Goal: Contribute content: Contribute content

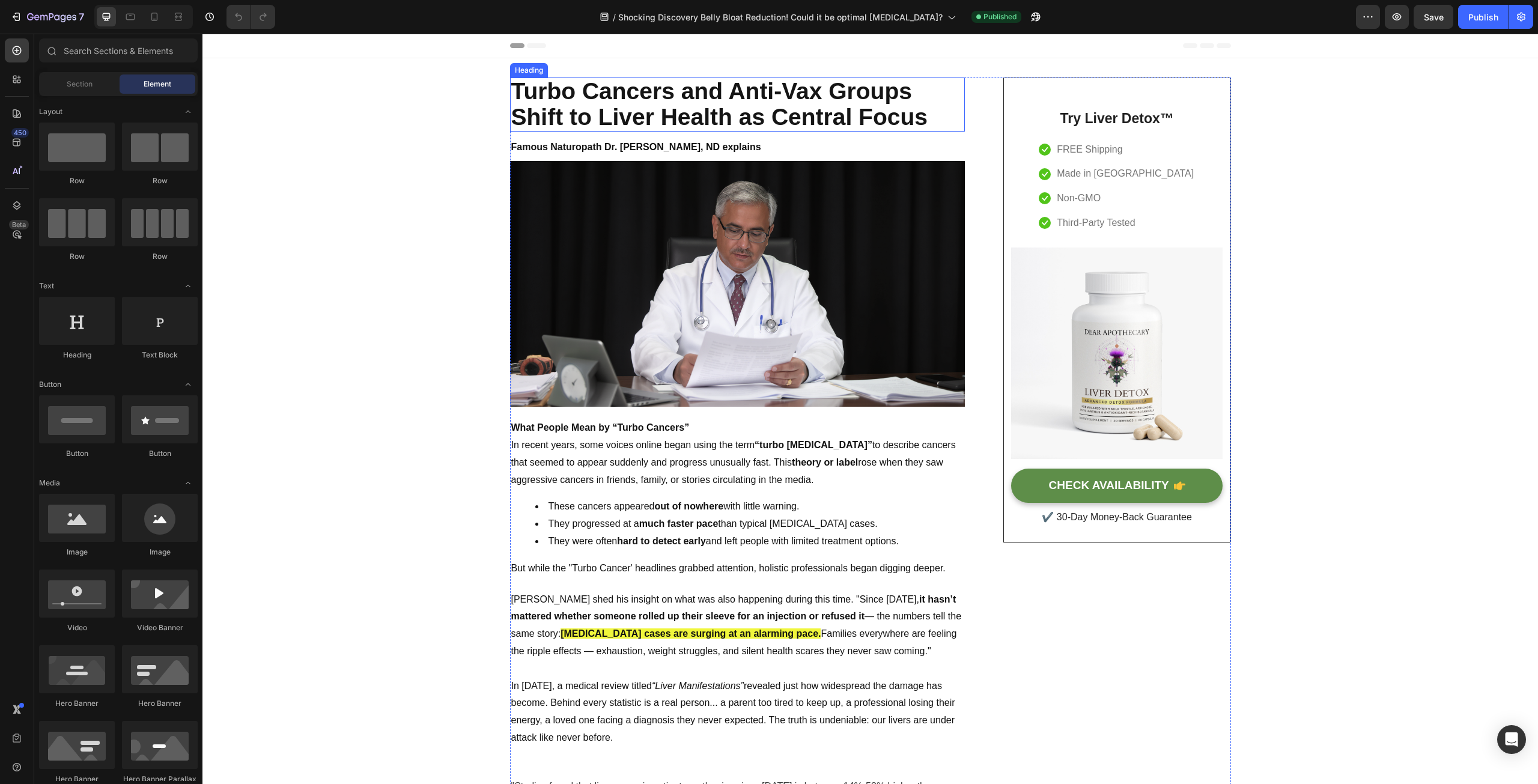
click at [923, 124] on h2 "Turbo Cancers and Anti-Vax Groups Shift to Liver Health as Central Focus" at bounding box center [737, 104] width 455 height 54
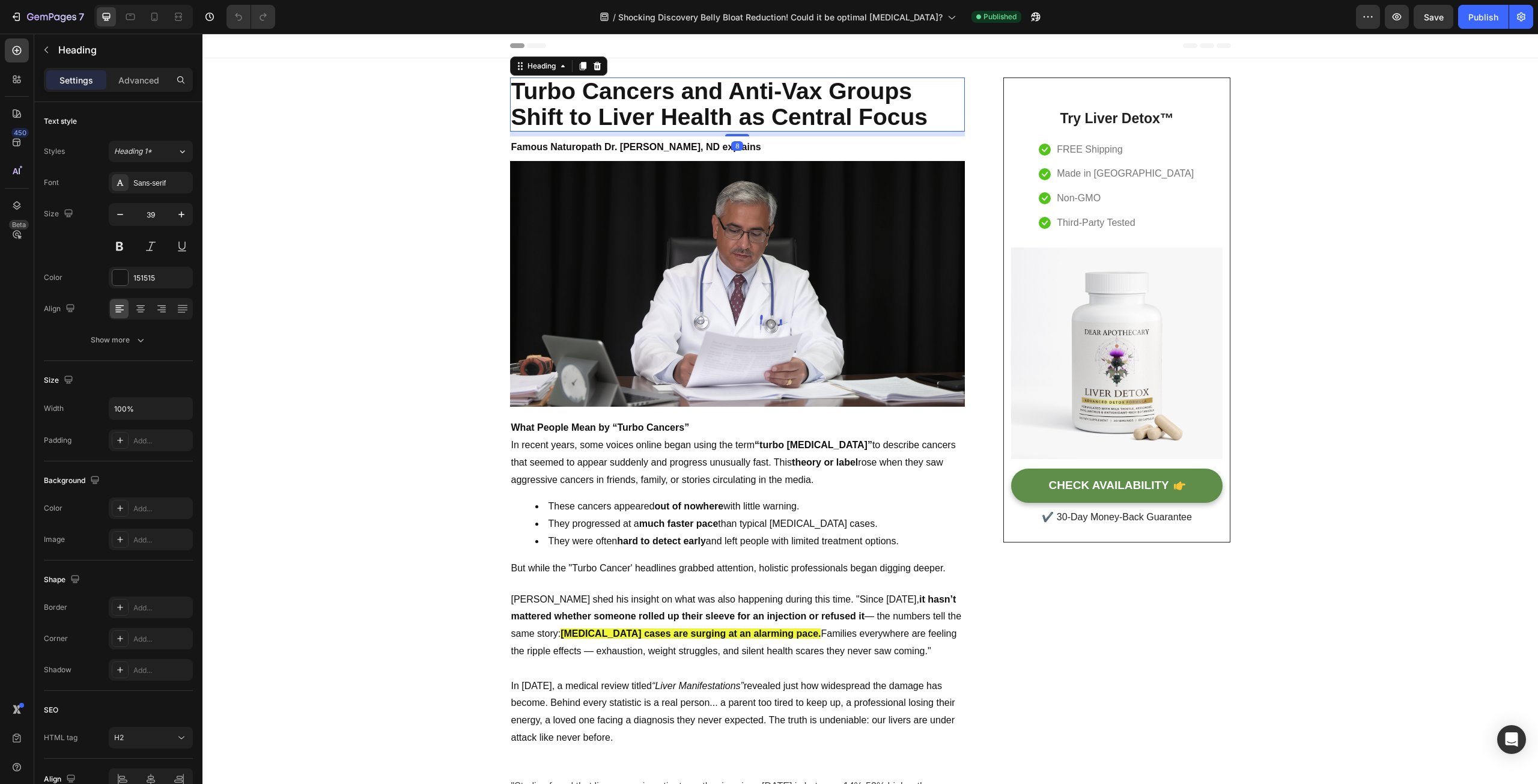
click at [923, 119] on h2 "Turbo Cancers and Anti-Vax Groups Shift to Liver Health as Central Focus" at bounding box center [737, 104] width 455 height 54
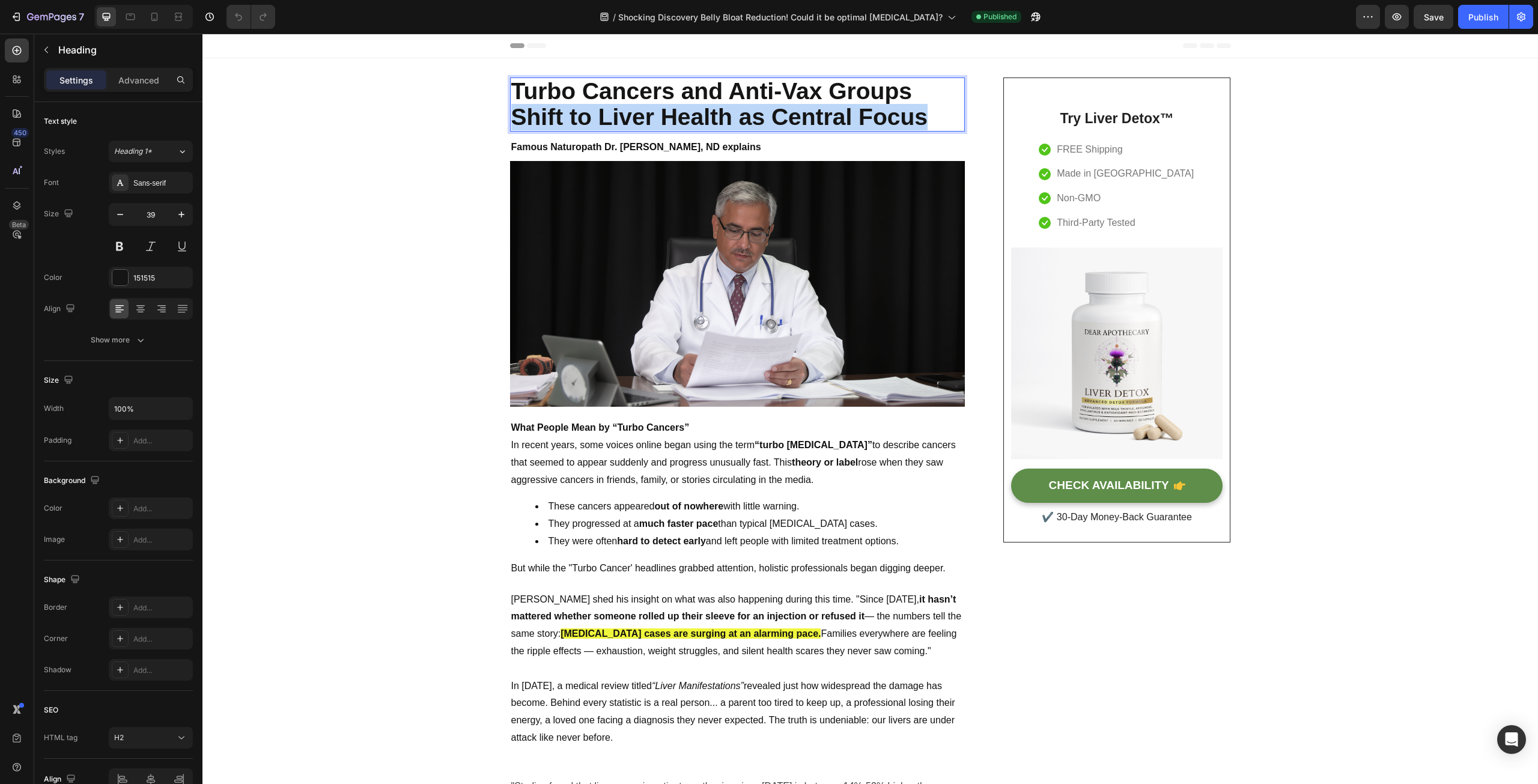
drag, startPoint x: 923, startPoint y: 118, endPoint x: 513, endPoint y: 121, distance: 410.0
click at [513, 121] on p "Turbo Cancers and Anti-Vax Groups Shift to Liver Health as Central Focus" at bounding box center [737, 104] width 452 height 52
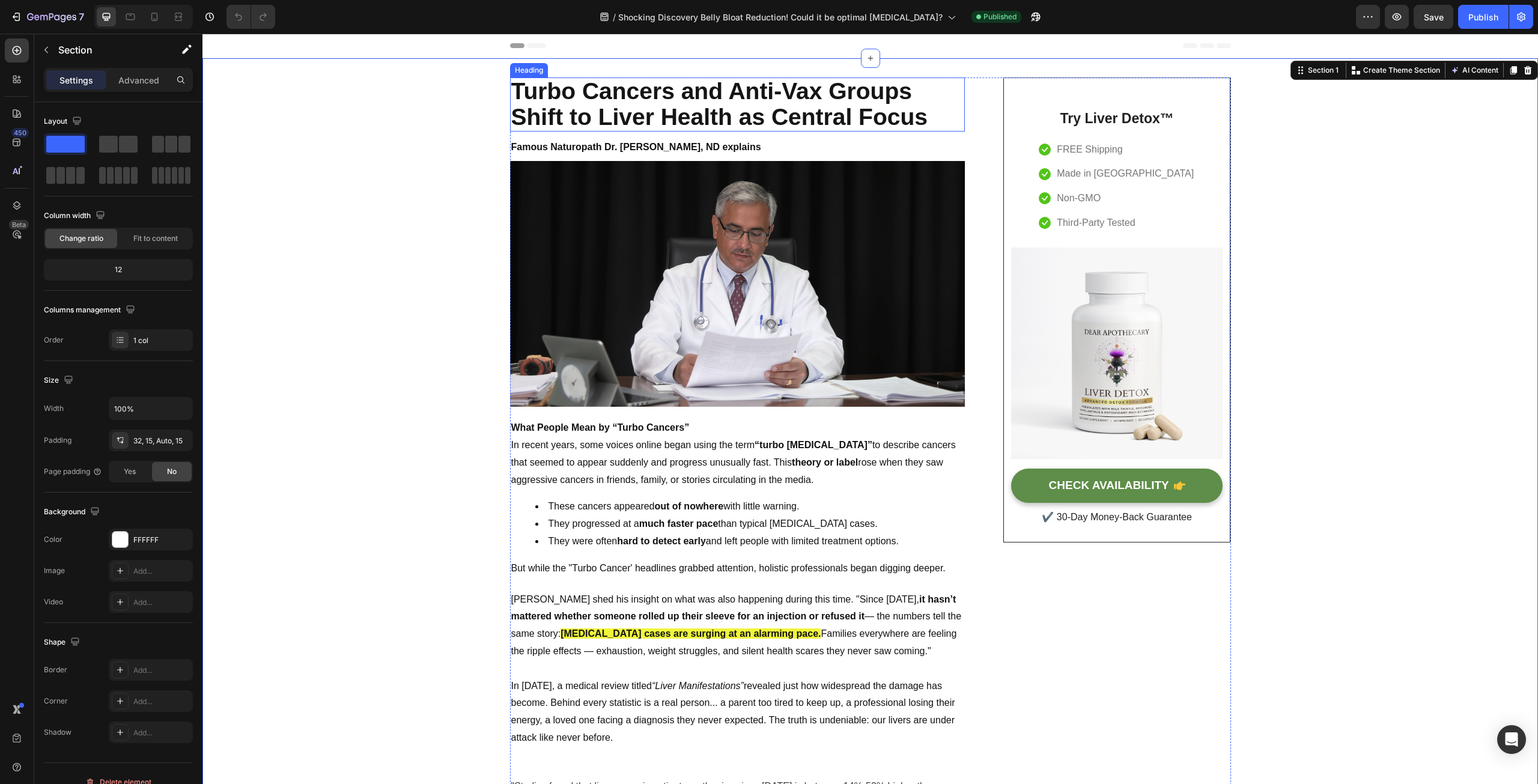
click at [894, 125] on p "Turbo Cancers and Anti-Vax Groups Shift to Liver Health as Central Focus" at bounding box center [737, 104] width 452 height 52
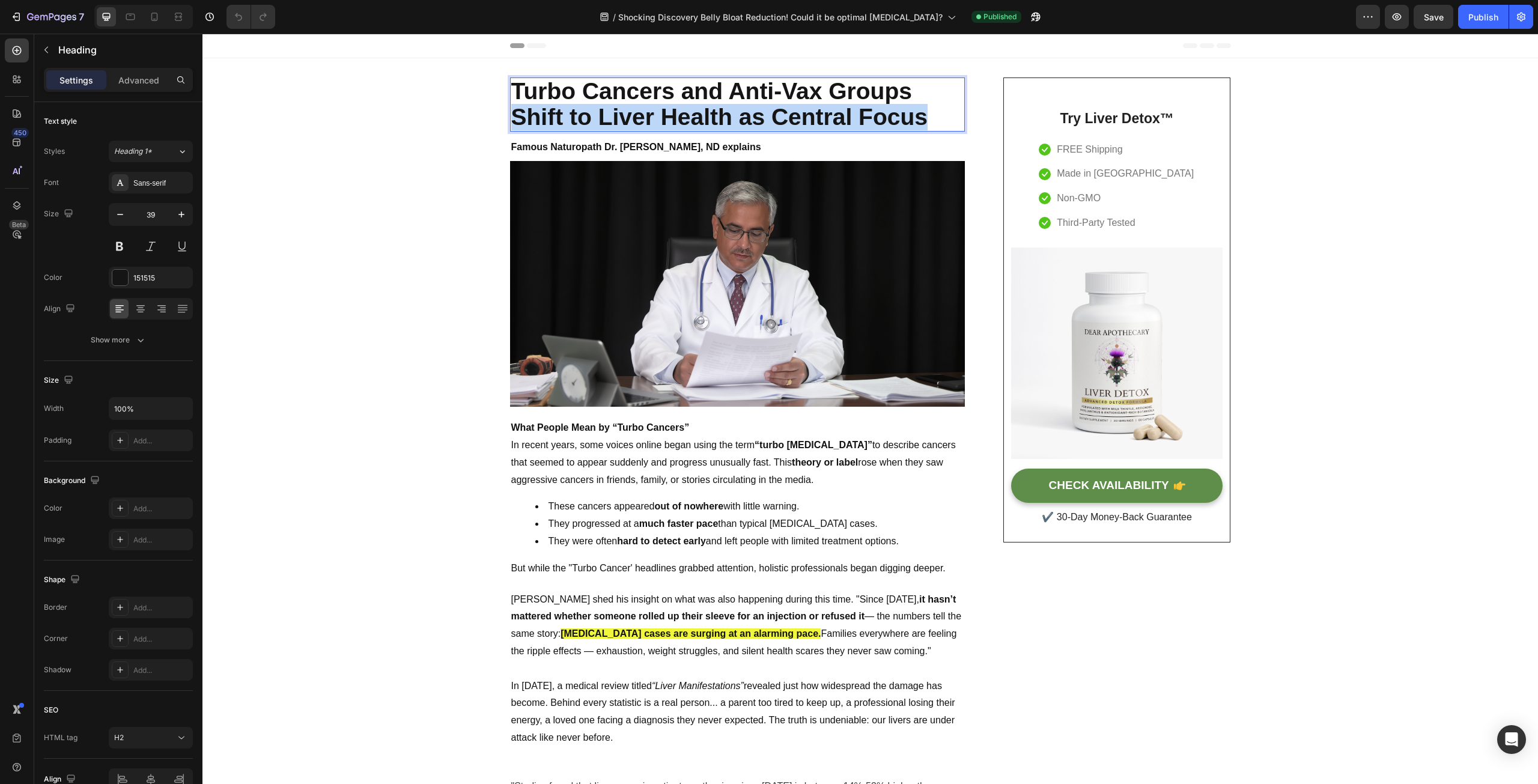
drag, startPoint x: 929, startPoint y: 123, endPoint x: 509, endPoint y: 124, distance: 420.0
click at [511, 124] on p "Turbo Cancers and Anti-Vax Groups Shift to Liver Health as Central Focus" at bounding box center [737, 104] width 452 height 52
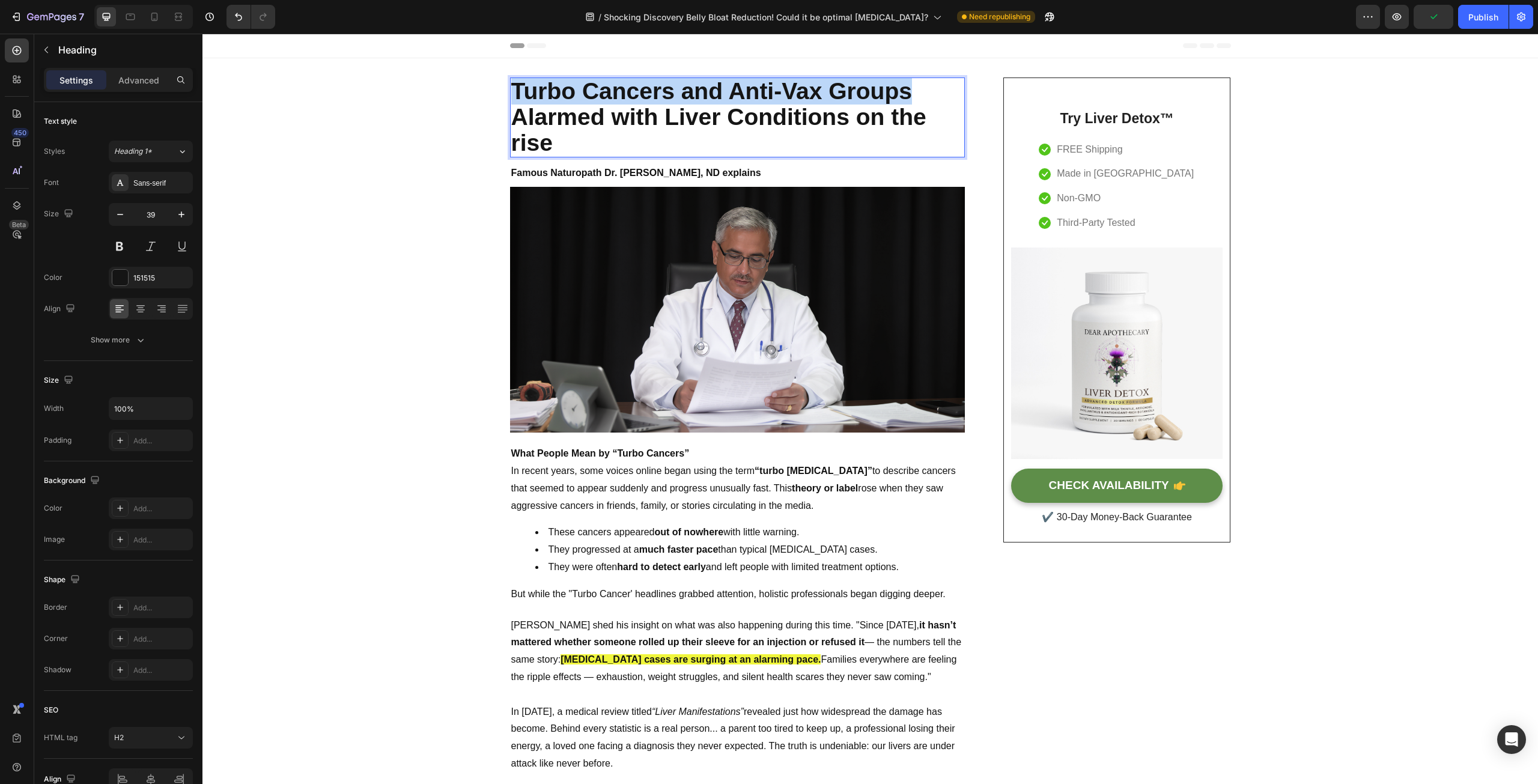
drag, startPoint x: 909, startPoint y: 99, endPoint x: 512, endPoint y: 97, distance: 397.0
click at [512, 97] on p "Turbo Cancers and Anti-Vax Groups Alarmed with Liver Conditions on the rise" at bounding box center [737, 118] width 452 height 78
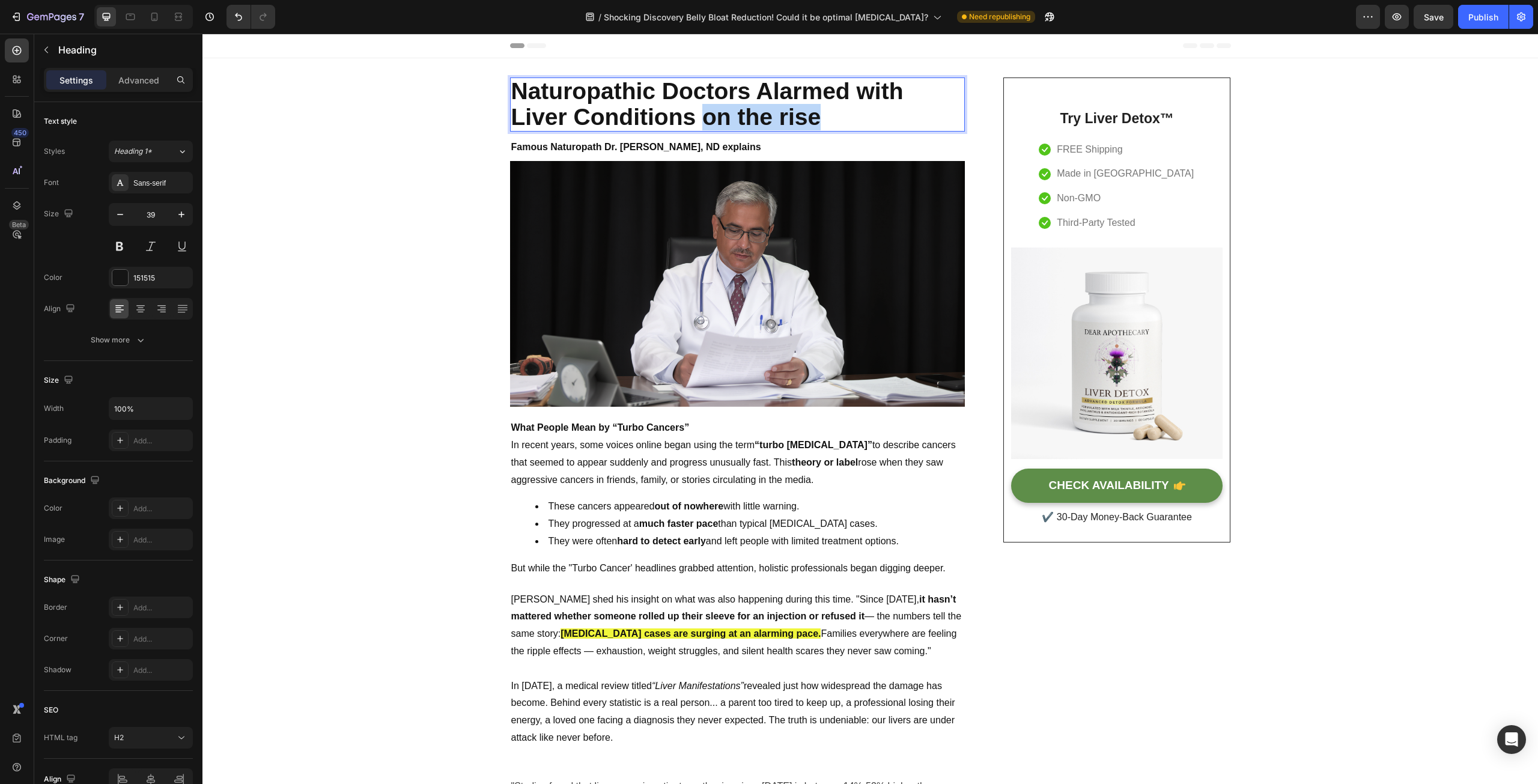
drag, startPoint x: 816, startPoint y: 120, endPoint x: 699, endPoint y: 122, distance: 117.0
click at [699, 122] on p "Naturopathic Doctors Alarmed with Liver Conditions on the rise" at bounding box center [737, 104] width 452 height 52
click at [921, 96] on p "Naturopathic Doctors Alarmed with Liver Conditions" at bounding box center [737, 104] width 452 height 52
click at [736, 124] on p "Naturopathic Doctors Alarmed with the rise of Liver Conditions" at bounding box center [737, 104] width 452 height 52
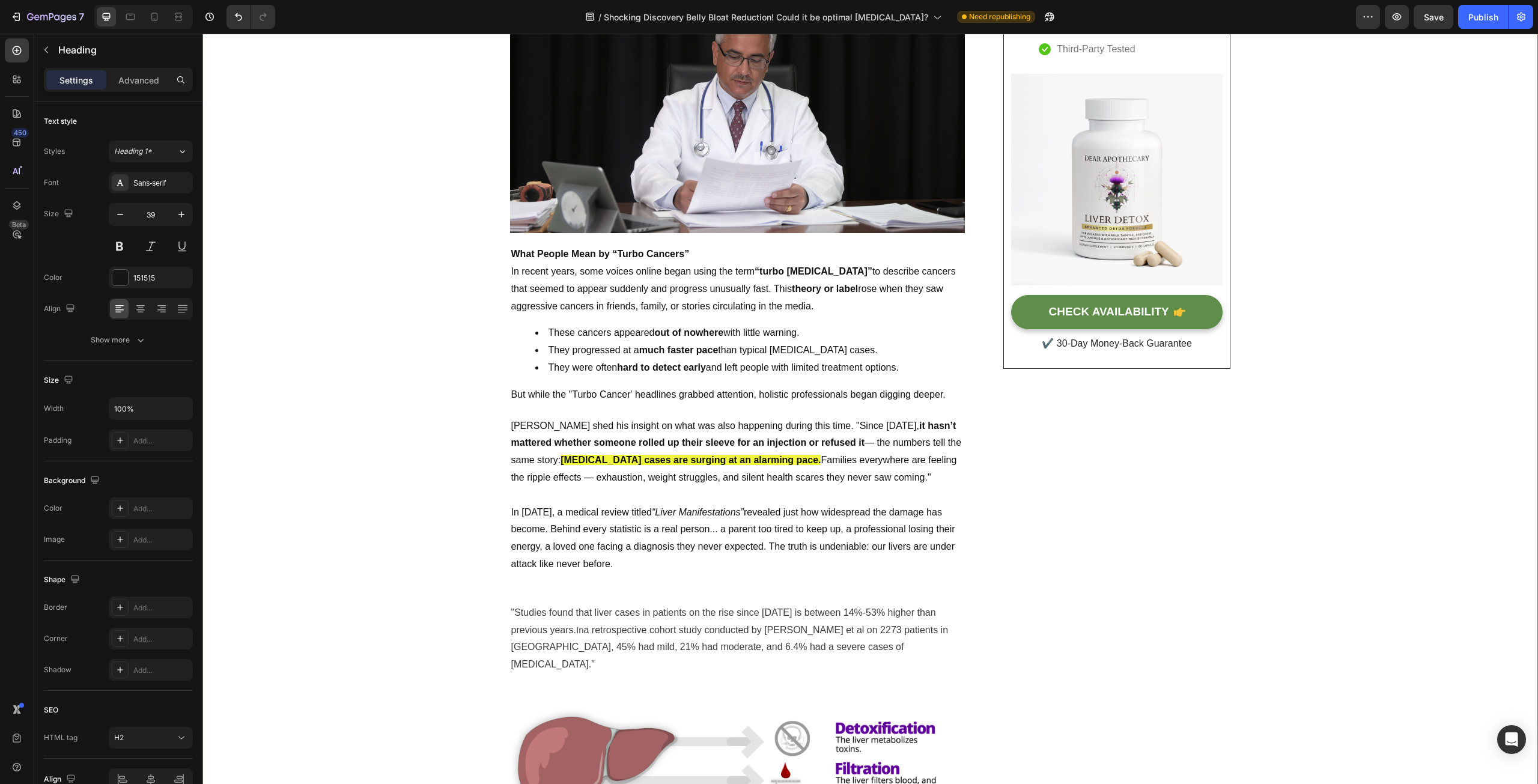
scroll to position [180, 0]
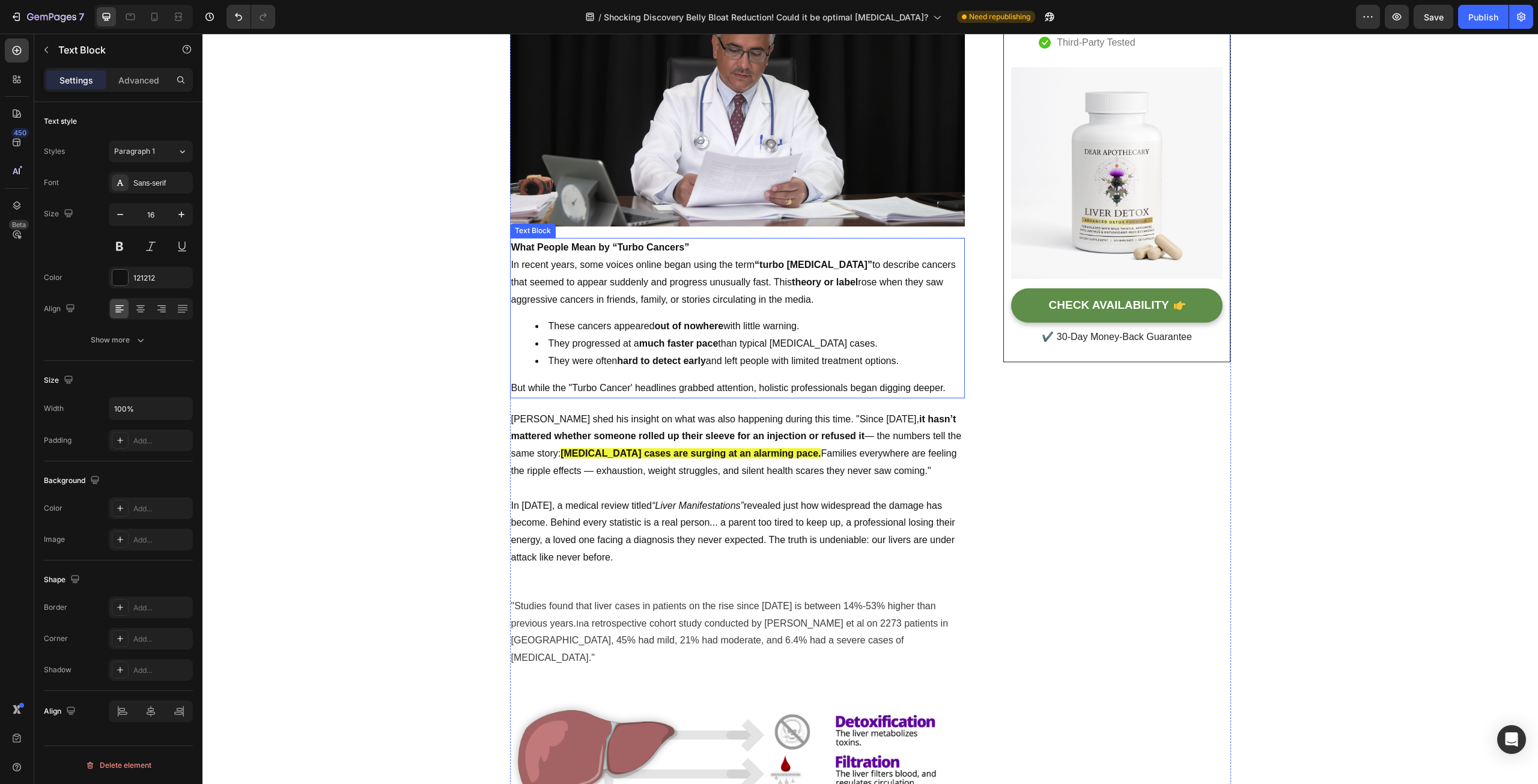
click at [684, 250] on strong "What People Mean by “Turbo Cancers”" at bounding box center [600, 247] width 179 height 10
click at [684, 246] on strong "What People Mean by “Turbo Cancers”" at bounding box center [600, 247] width 179 height 10
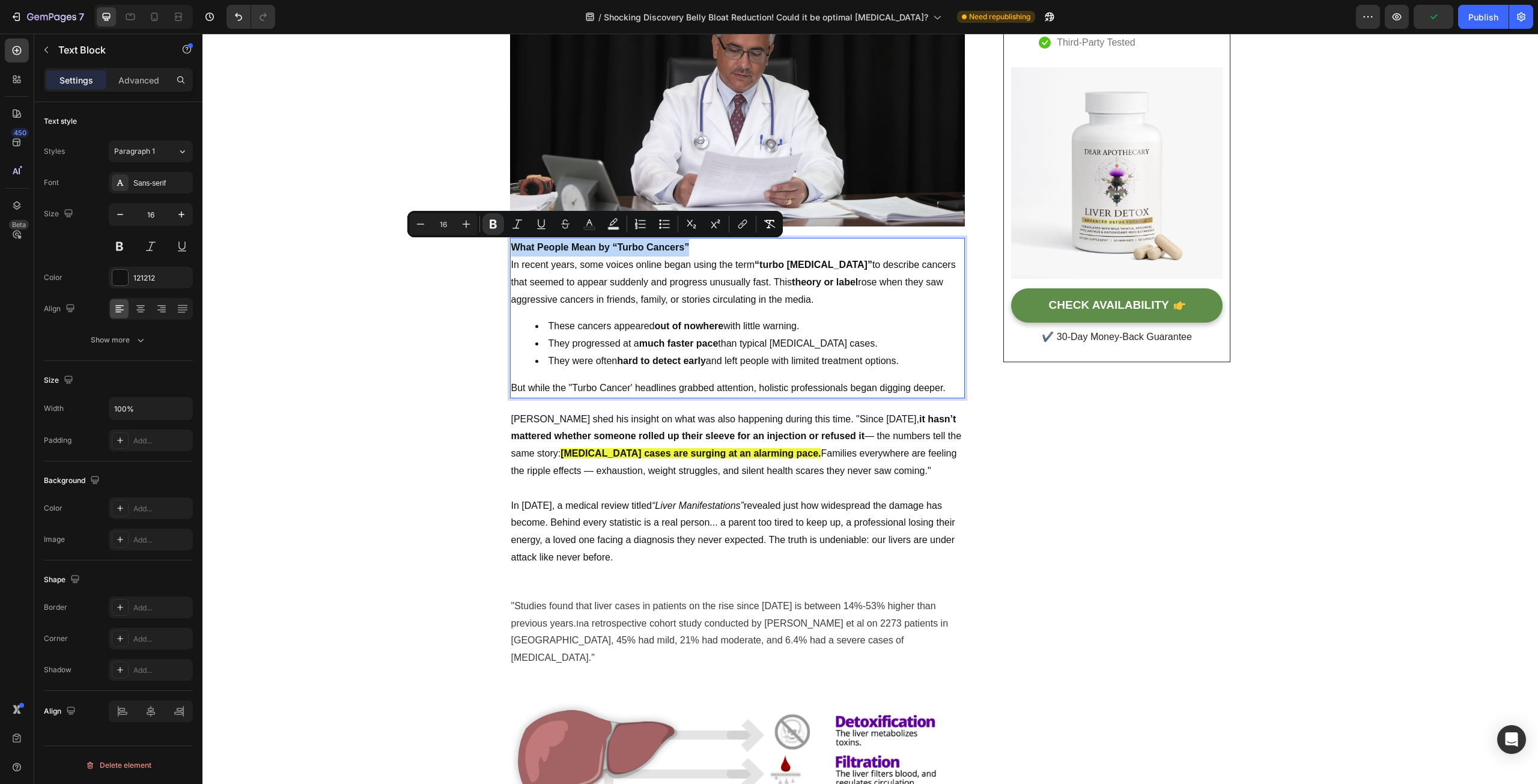
drag, startPoint x: 693, startPoint y: 246, endPoint x: 510, endPoint y: 247, distance: 183.0
click at [511, 247] on p "What People Mean by “Turbo Cancers”" at bounding box center [737, 248] width 452 height 17
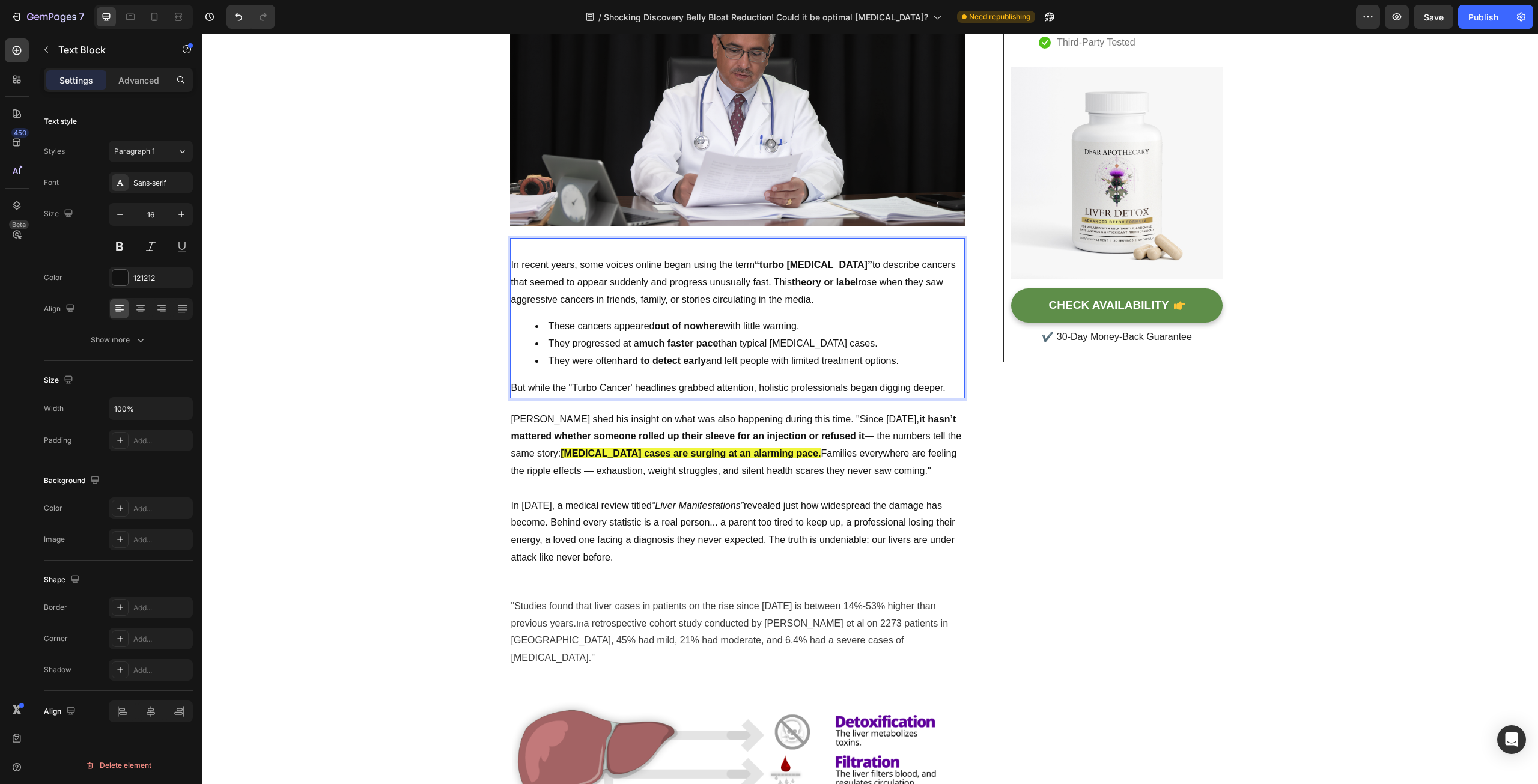
click at [511, 264] on p "In recent years, some voices online began using the term “turbo [MEDICAL_DATA]”…" at bounding box center [737, 282] width 452 height 52
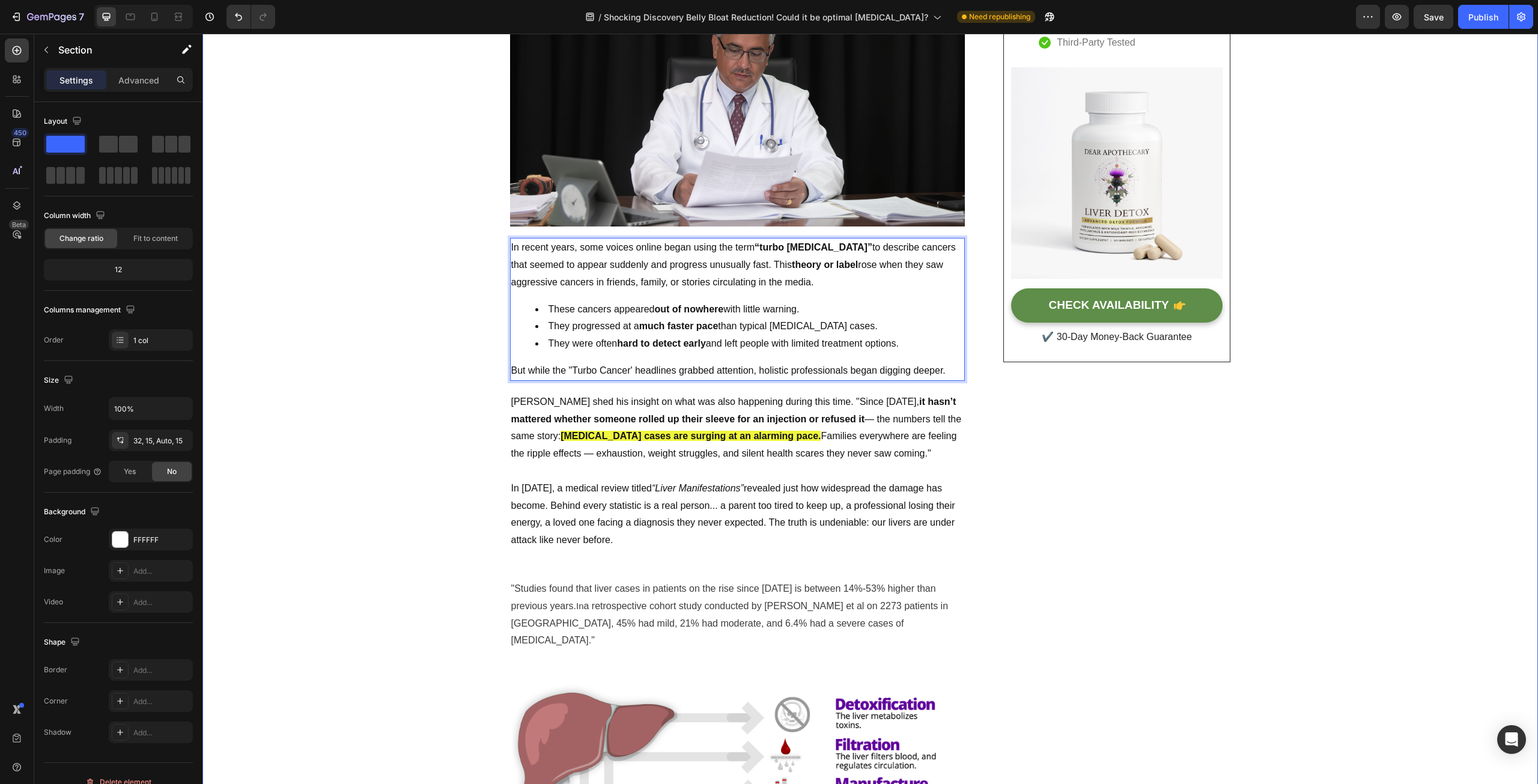
click at [948, 371] on p "But while the "Turbo Cancer' headlines grabbed attention, holistic professional…" at bounding box center [737, 371] width 452 height 17
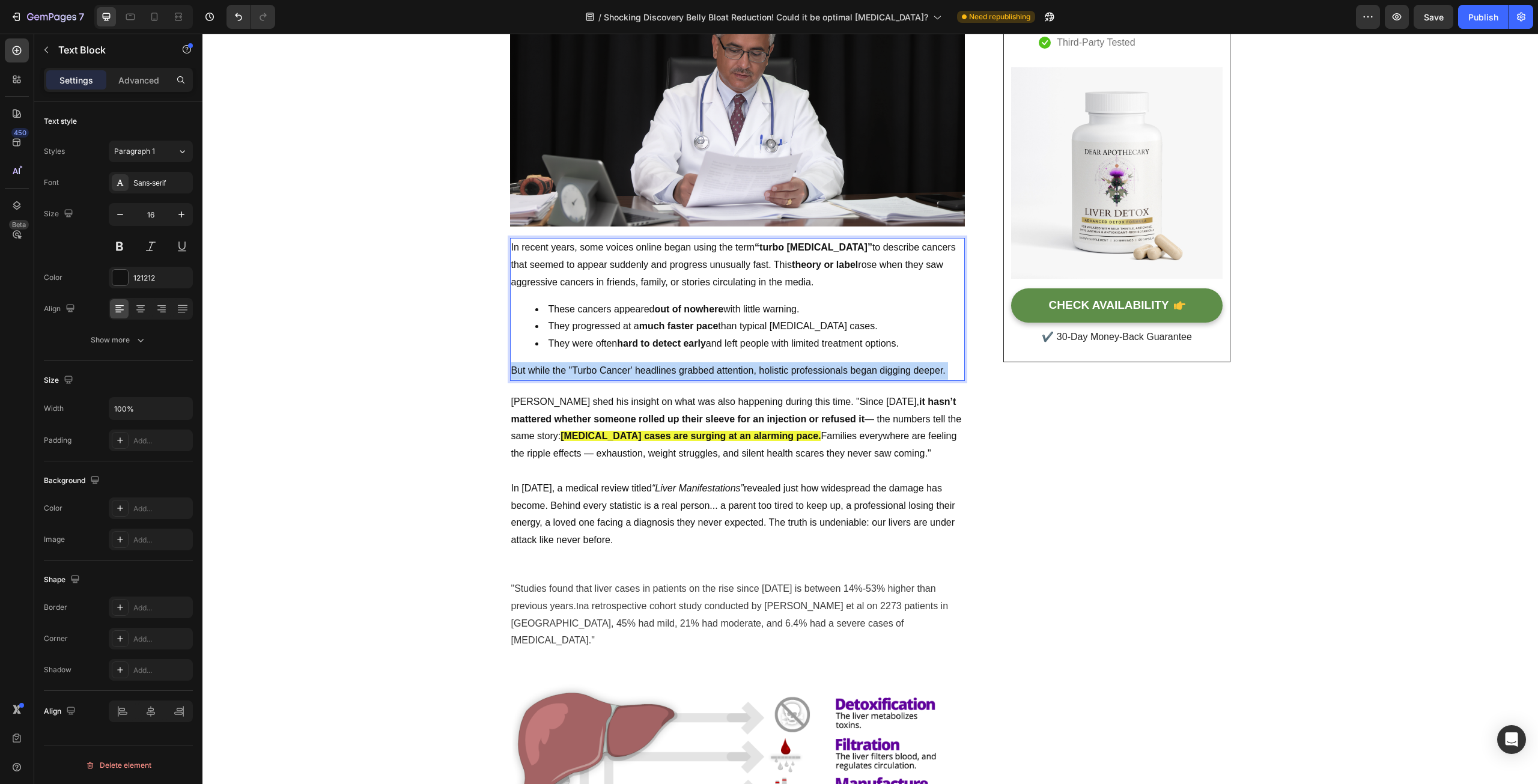
drag, startPoint x: 948, startPoint y: 371, endPoint x: 569, endPoint y: 371, distance: 379.0
click at [569, 371] on p "But while the "Turbo Cancer' headlines grabbed attention, holistic professional…" at bounding box center [737, 371] width 452 height 17
drag, startPoint x: 944, startPoint y: 369, endPoint x: 505, endPoint y: 377, distance: 439.1
click at [510, 377] on div "In recent years, some voices online began using the term “turbo [MEDICAL_DATA]”…" at bounding box center [737, 310] width 455 height 143
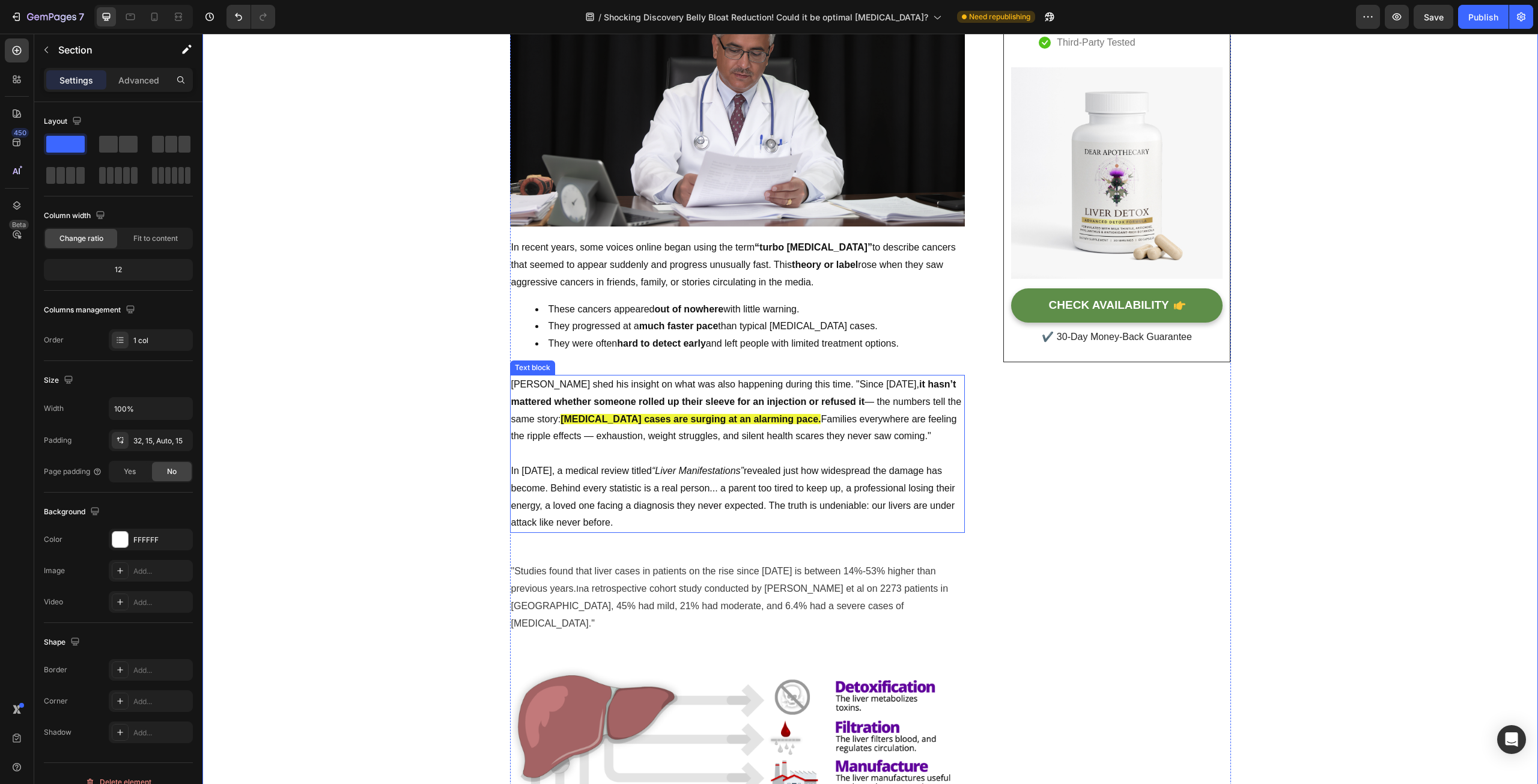
click at [557, 386] on p "[PERSON_NAME] shed his insight on what was also happening during this time. "Si…" at bounding box center [737, 419] width 452 height 86
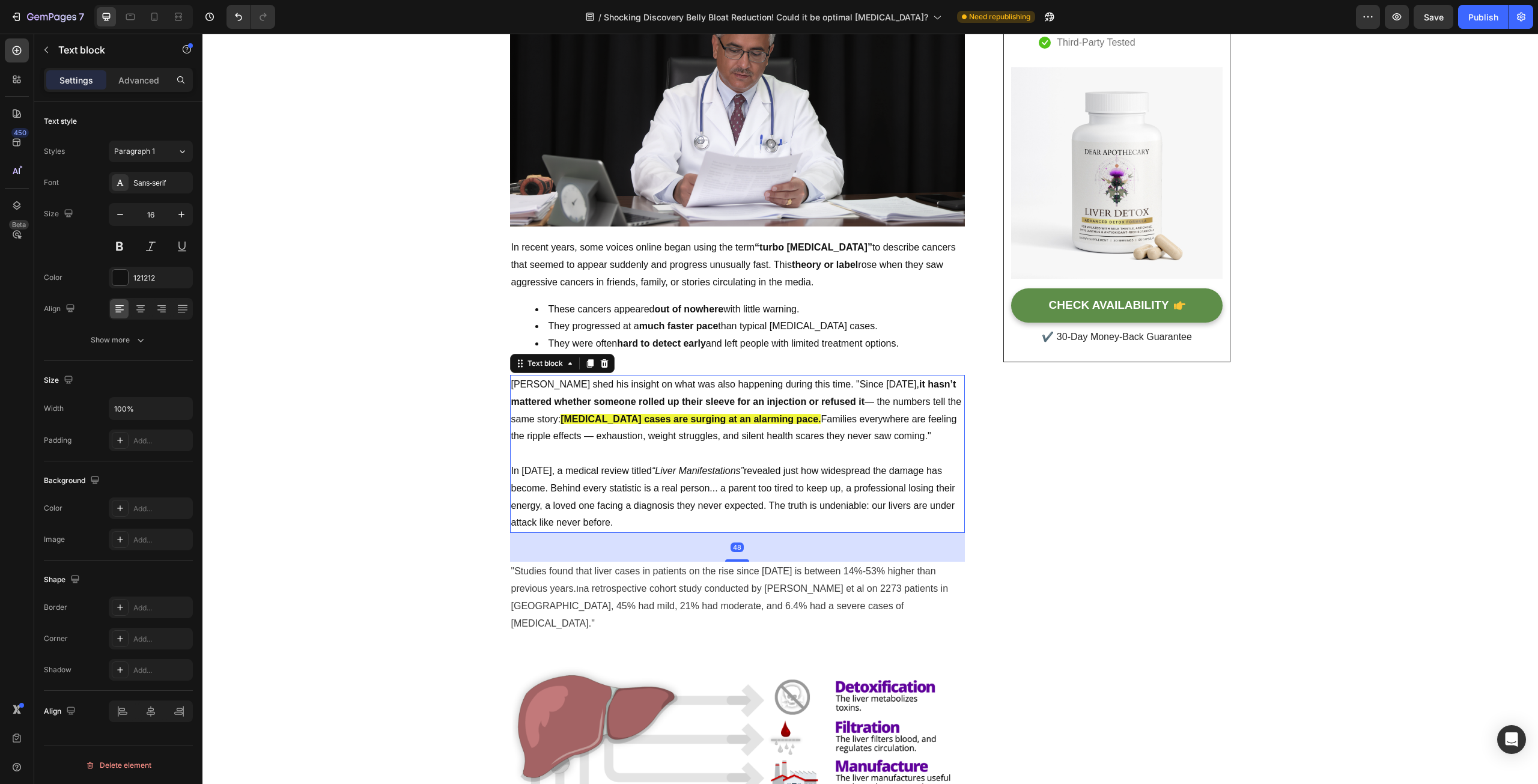
click at [549, 386] on p "[PERSON_NAME] shed his insight on what was also happening during this time. "Si…" at bounding box center [737, 419] width 452 height 86
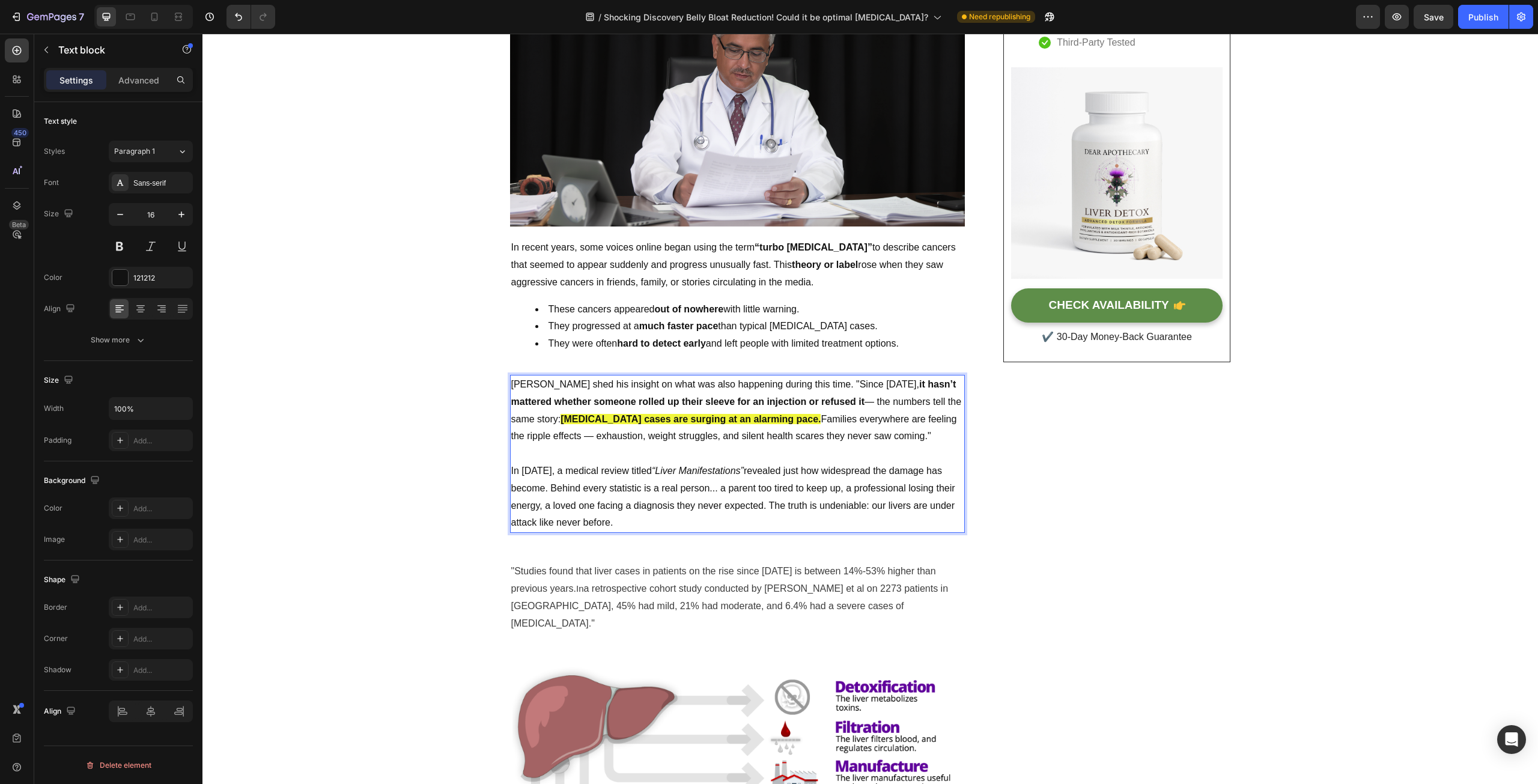
click at [511, 389] on p "[PERSON_NAME] shed his insight on what was also happening during this time. "Si…" at bounding box center [737, 419] width 452 height 86
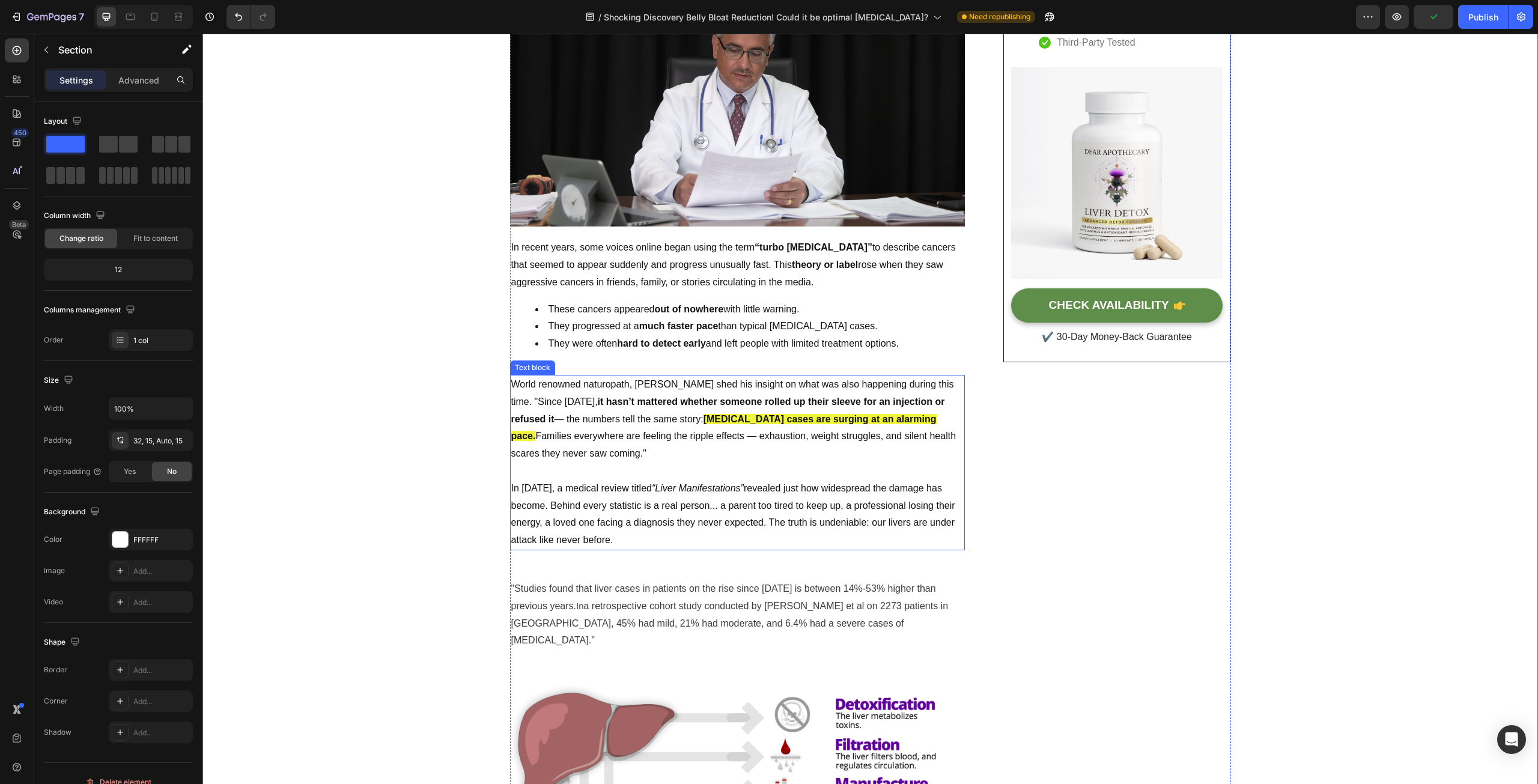
click at [728, 397] on strong "it hasn’t mattered whether someone rolled up their sleeve for an injection or r…" at bounding box center [728, 410] width 434 height 27
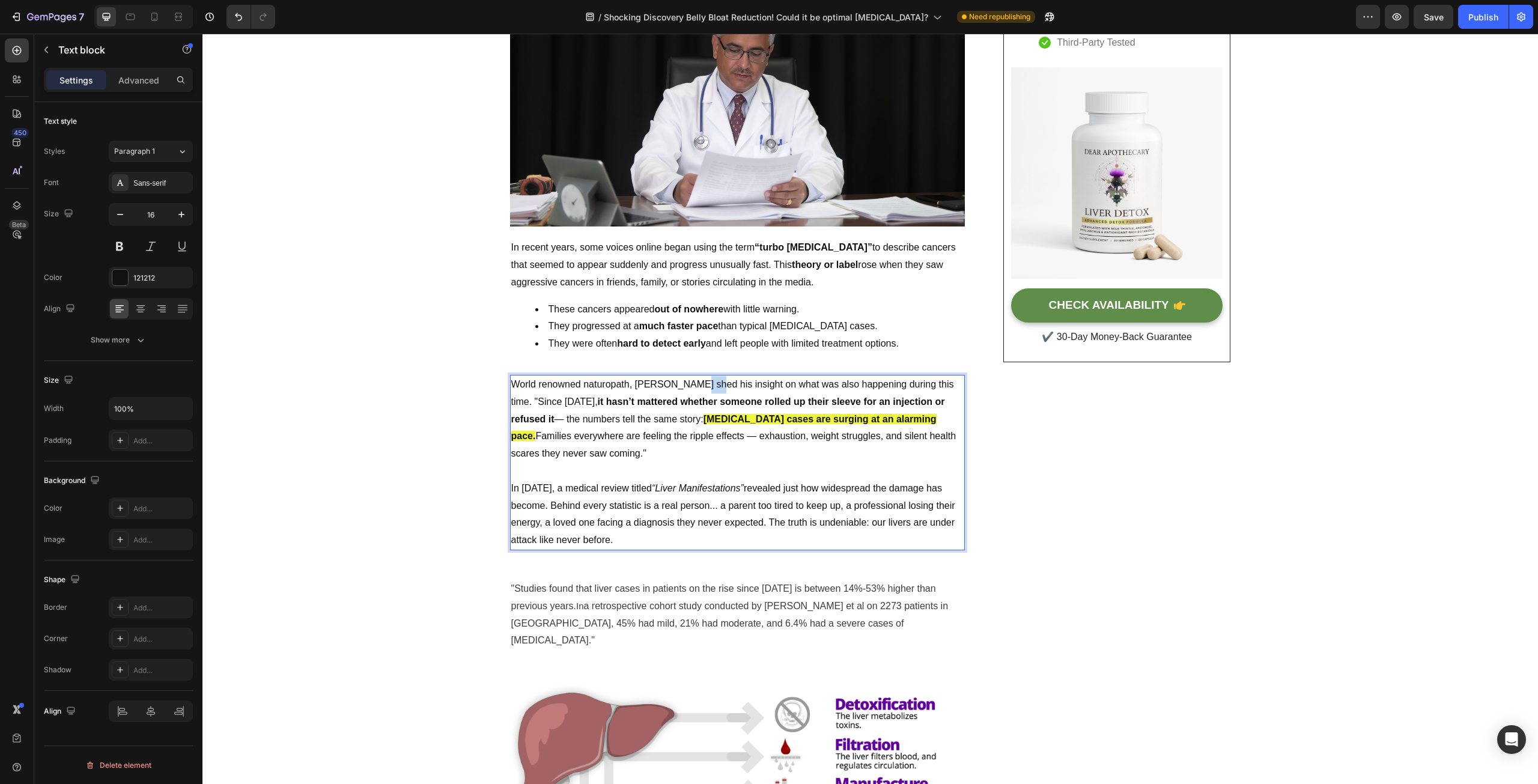
drag, startPoint x: 682, startPoint y: 383, endPoint x: 704, endPoint y: 384, distance: 22.0
click at [704, 384] on p "World renowned naturopath, [PERSON_NAME] shed his insight on what was also happ…" at bounding box center [737, 427] width 452 height 104
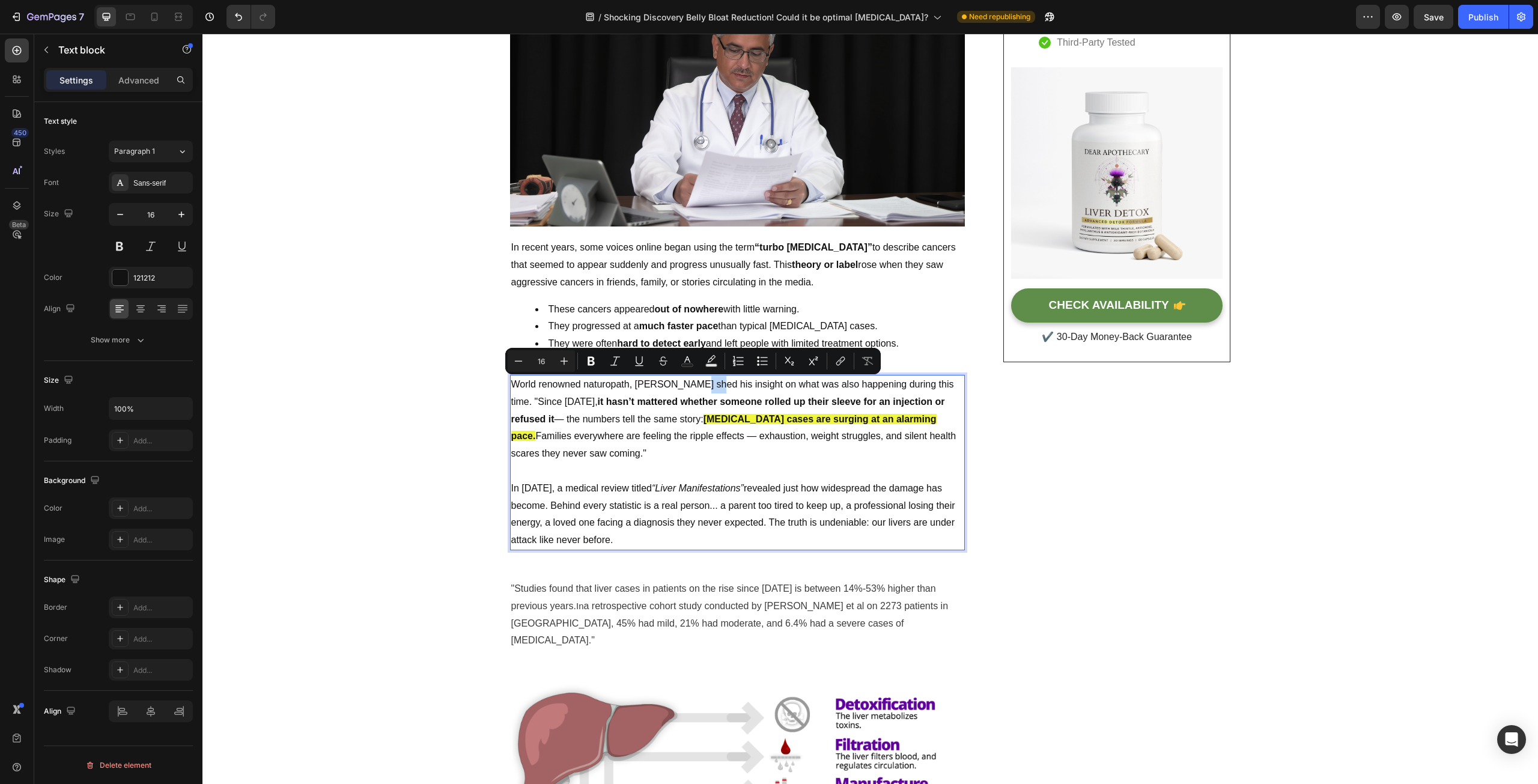
click at [690, 386] on p "World renowned naturopath, [PERSON_NAME] shed his insight on what was also happ…" at bounding box center [737, 427] width 452 height 104
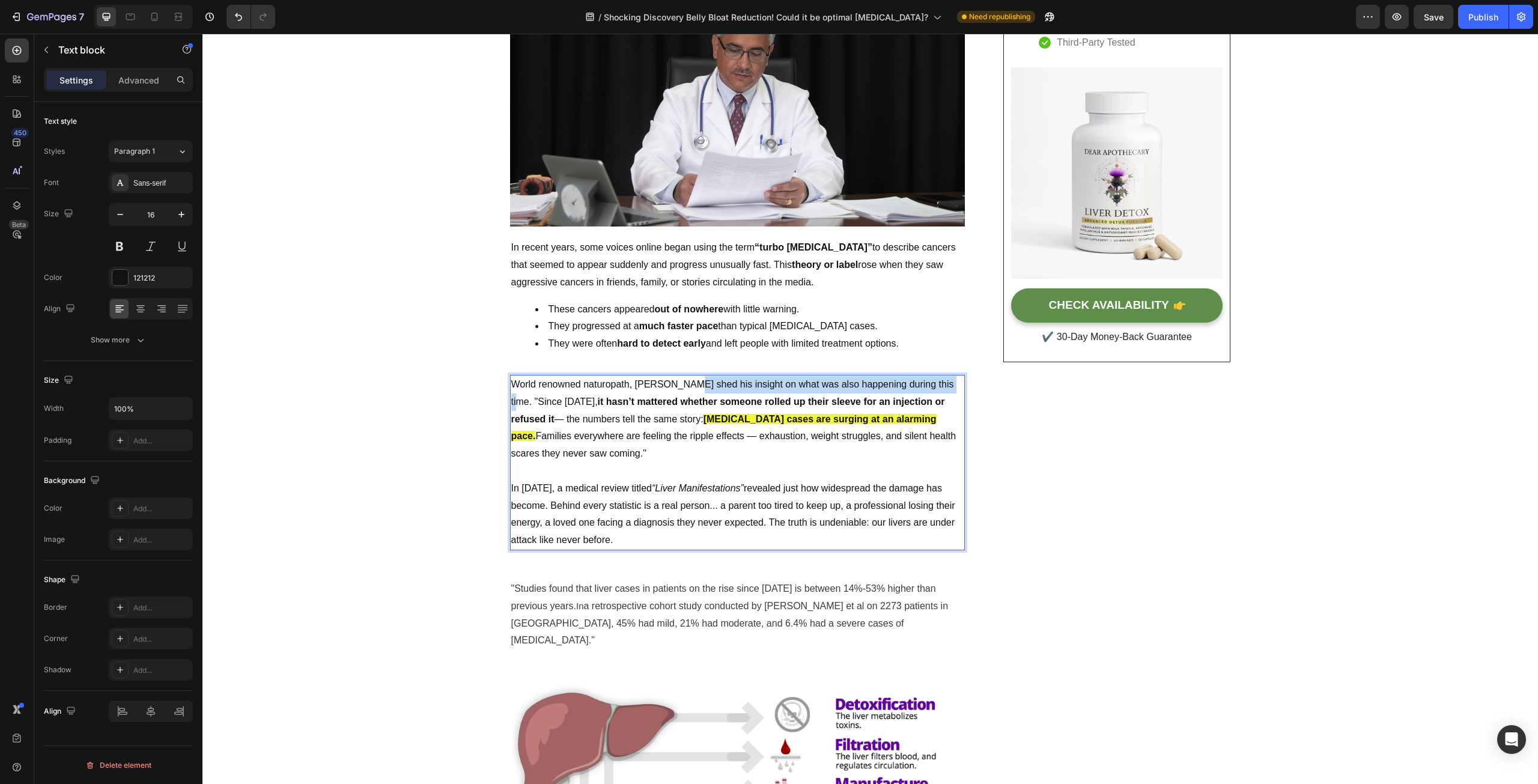
drag, startPoint x: 680, startPoint y: 386, endPoint x: 941, endPoint y: 389, distance: 261.0
click at [941, 389] on p "World renowned naturopath, [PERSON_NAME] shed his insight on what was also happ…" at bounding box center [737, 427] width 452 height 104
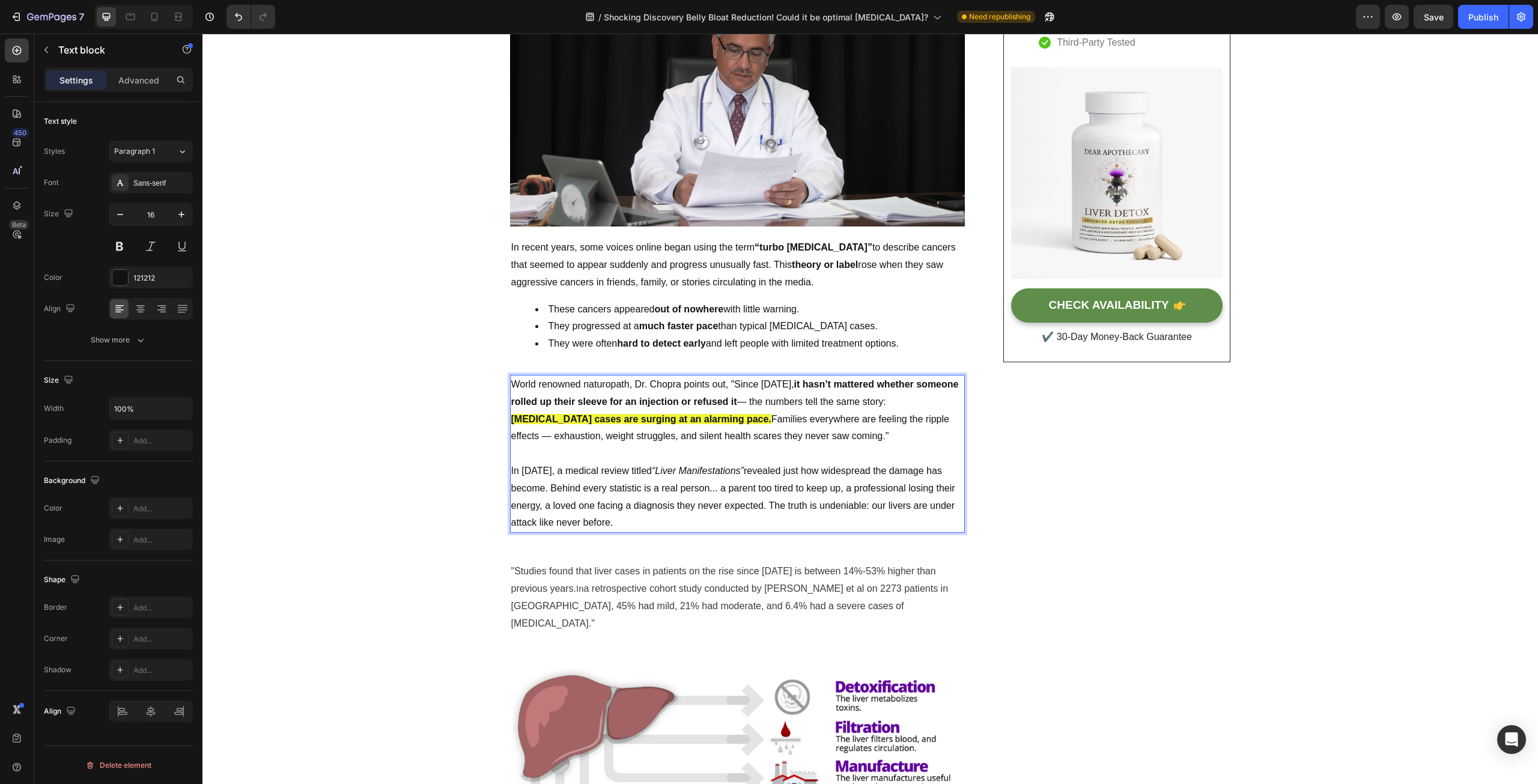
click at [630, 385] on p "World renowned naturopath, Dr. Chopra points out, "Since [DATE], it hasn’t matt…" at bounding box center [737, 419] width 452 height 86
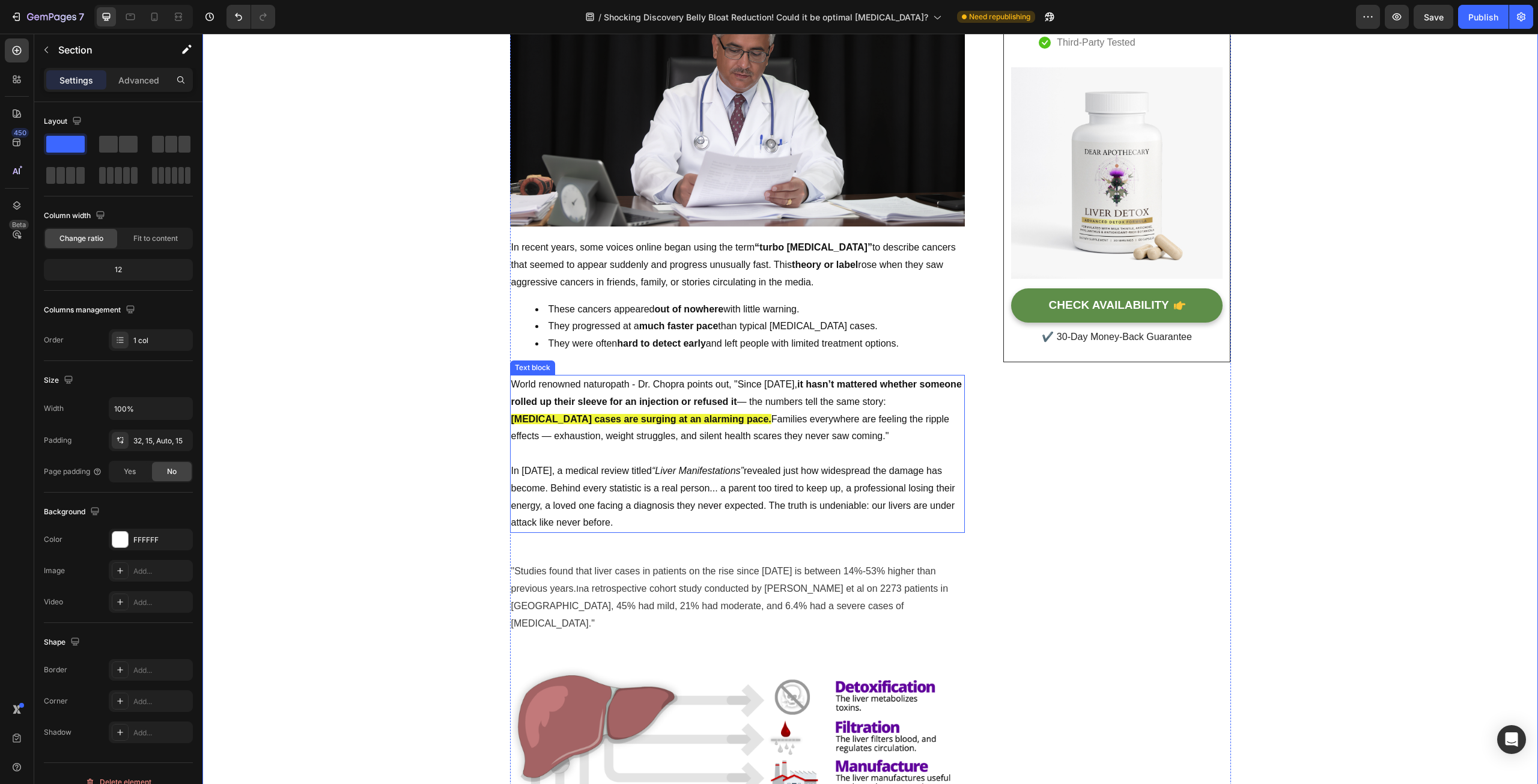
click at [630, 383] on p "World renowned naturopath - Dr. Chopra points out, "Since [DATE], it hasn’t mat…" at bounding box center [737, 419] width 452 height 86
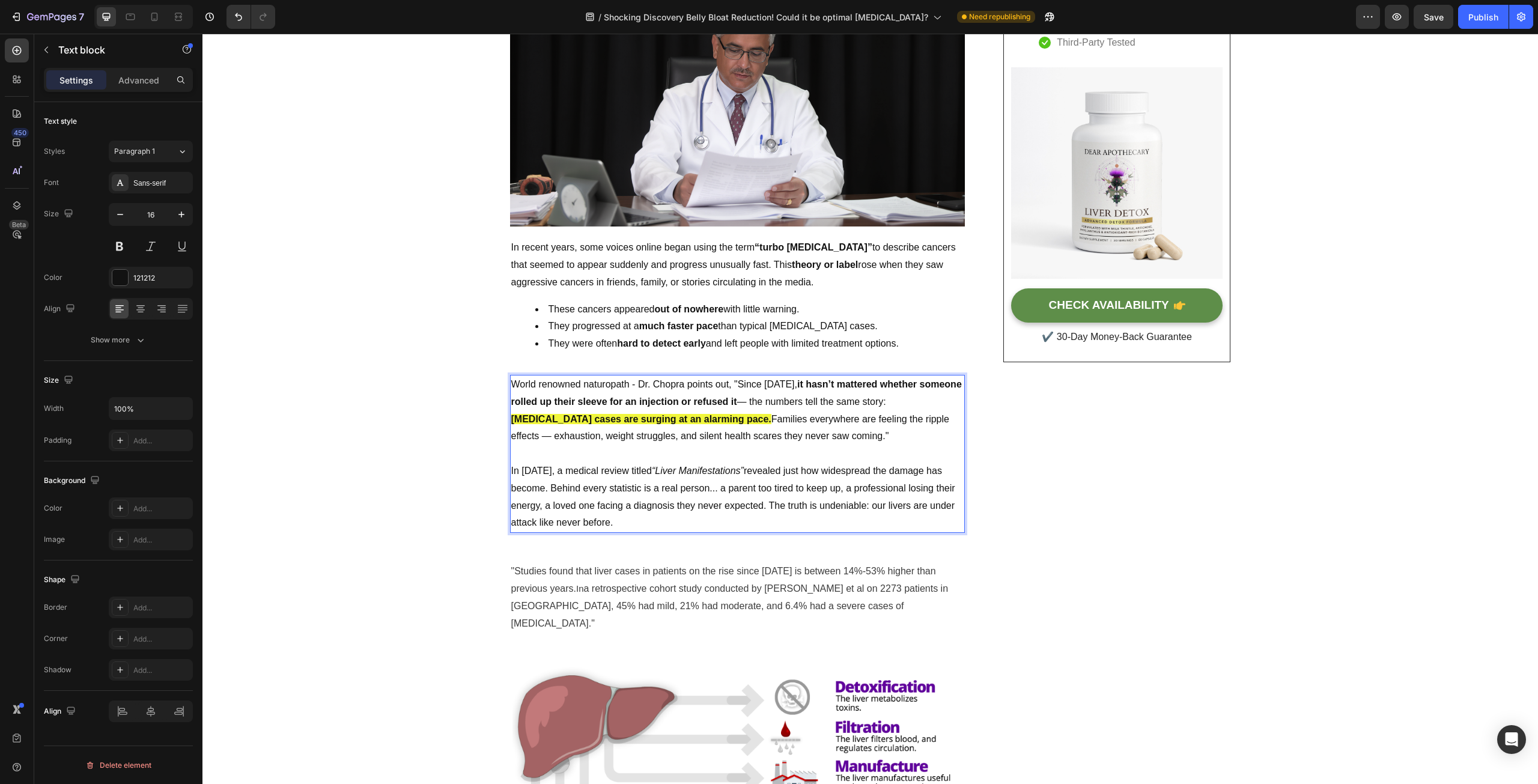
click at [630, 385] on p "World renowned naturopath - Dr. Chopra points out, "Since [DATE], it hasn’t mat…" at bounding box center [737, 419] width 452 height 86
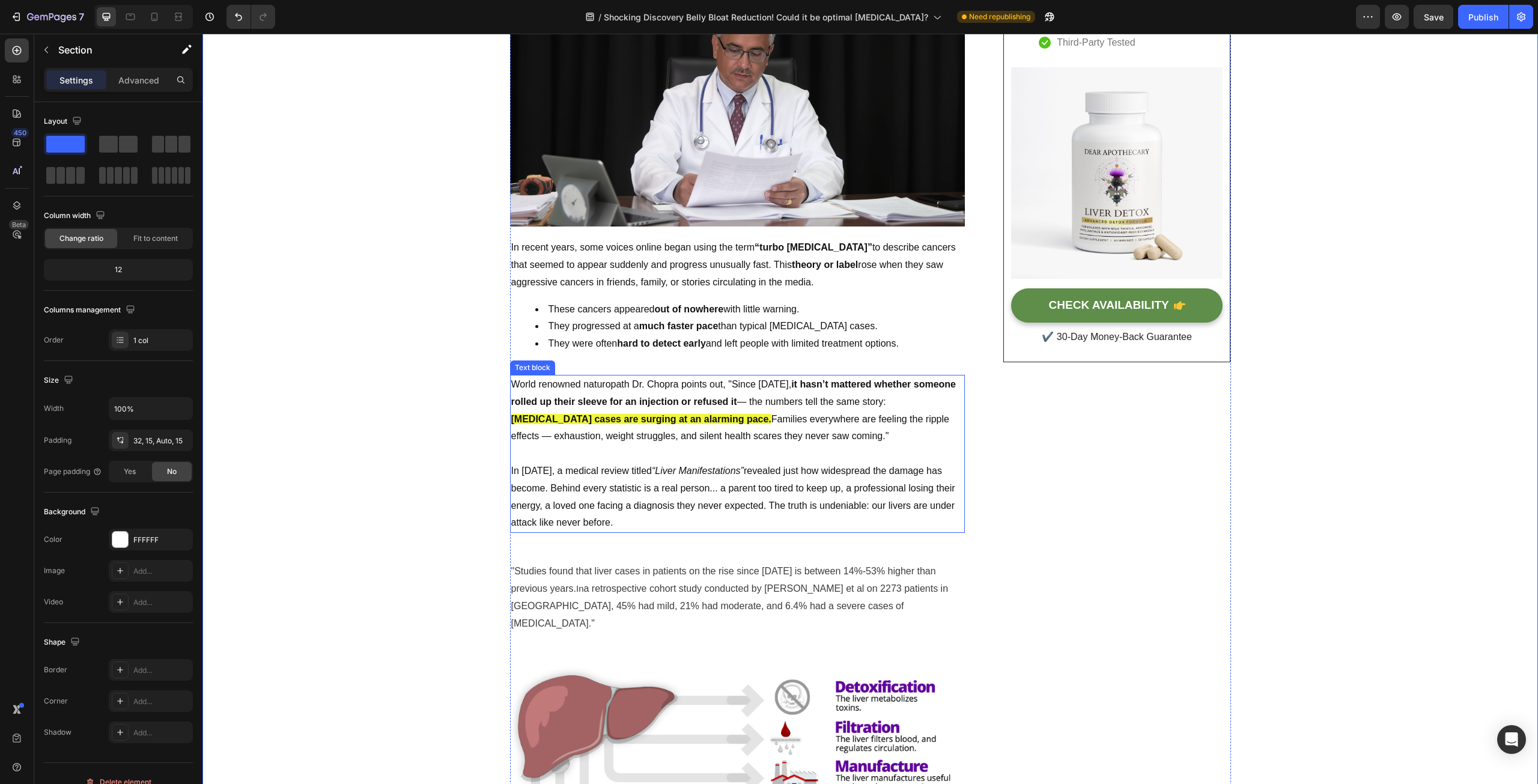
click at [730, 385] on p "World renowned naturopath Dr. Chopra points out, "Since [DATE], it hasn’t matte…" at bounding box center [737, 419] width 452 height 86
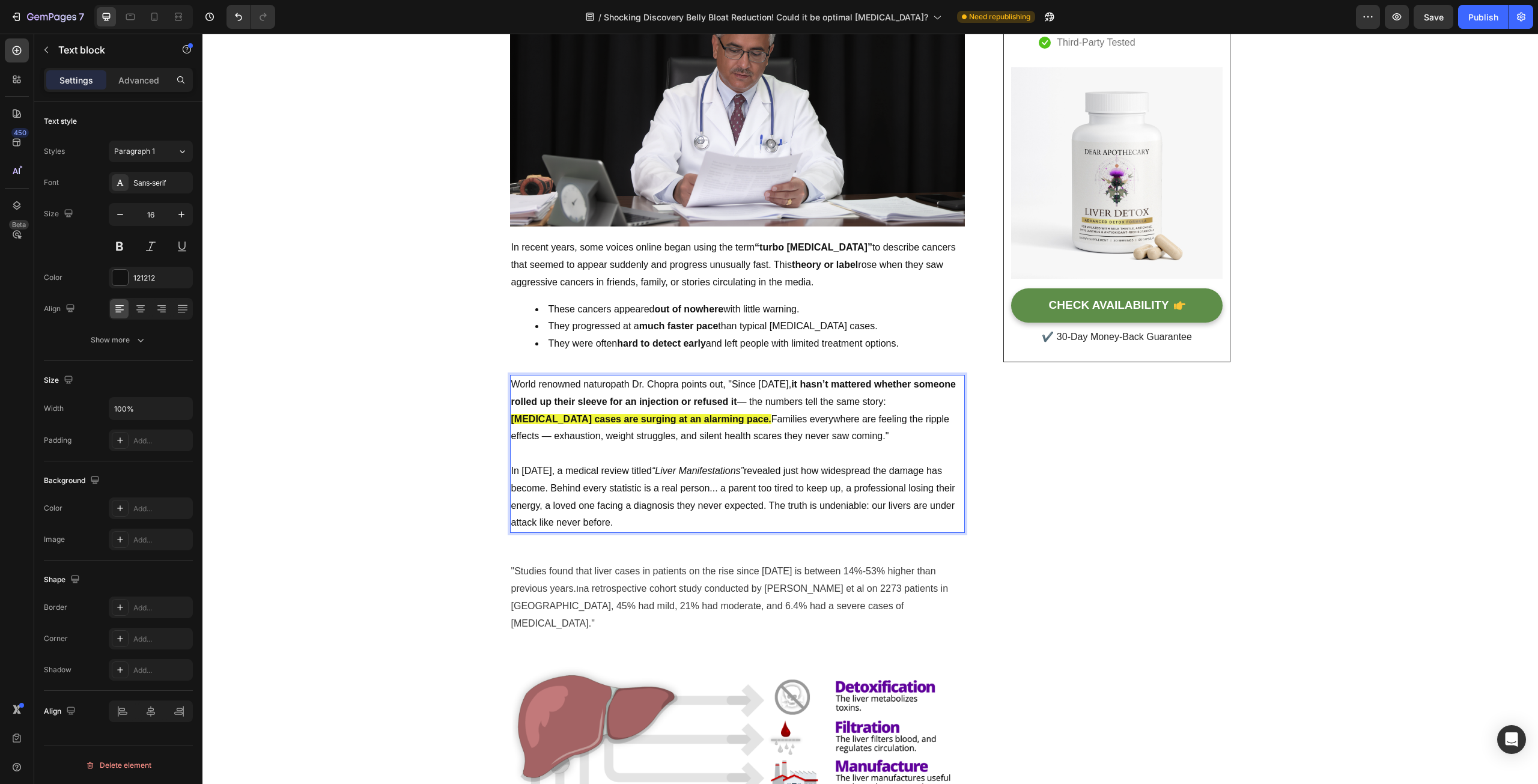
click at [731, 385] on p "World renowned naturopath Dr. Chopra points out, "Since [DATE], it hasn’t matte…" at bounding box center [737, 419] width 452 height 86
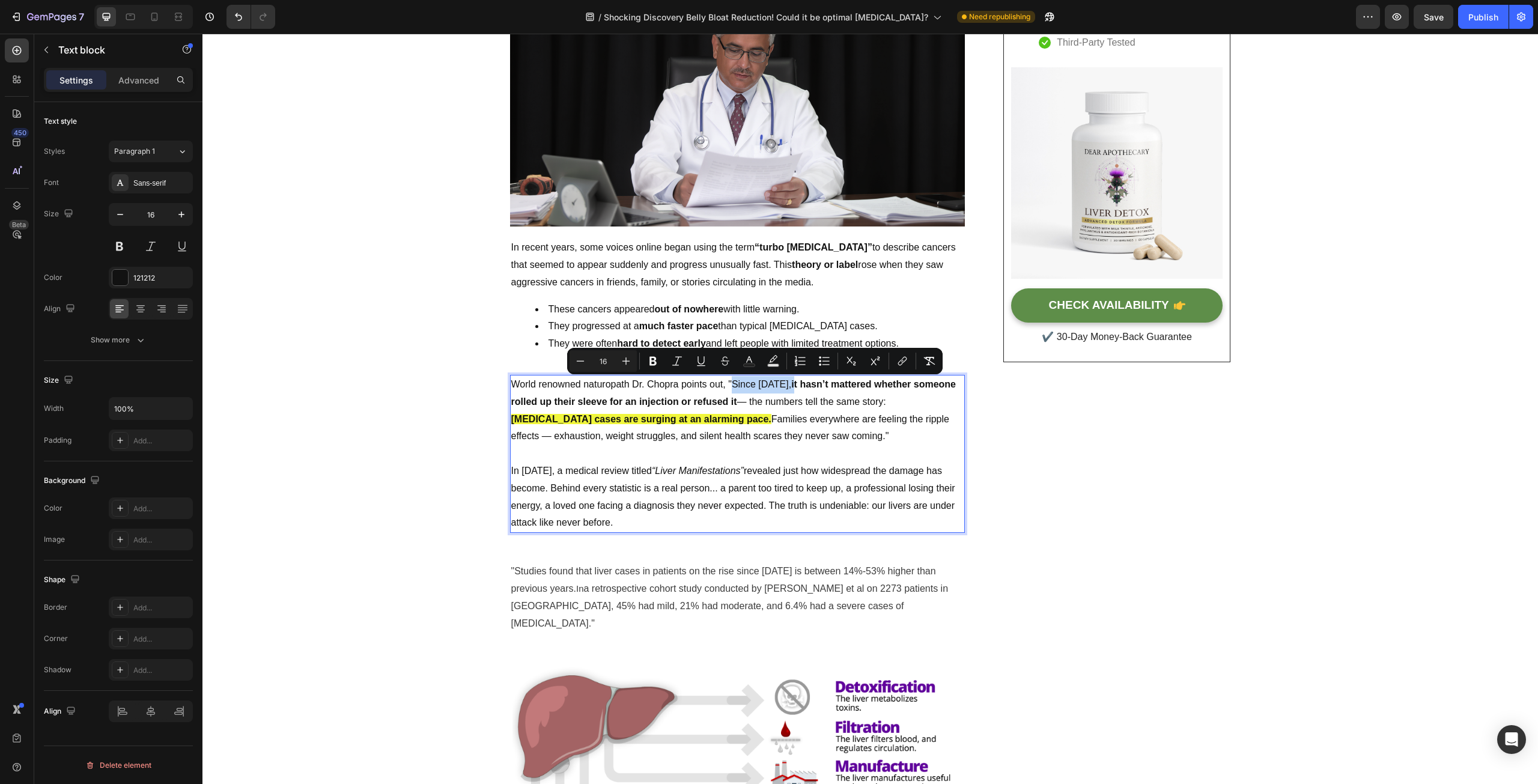
drag, startPoint x: 730, startPoint y: 385, endPoint x: 785, endPoint y: 389, distance: 55.1
click at [785, 389] on p "World renowned naturopath Dr. Chopra points out, "Since [DATE], it hasn’t matte…" at bounding box center [737, 419] width 452 height 86
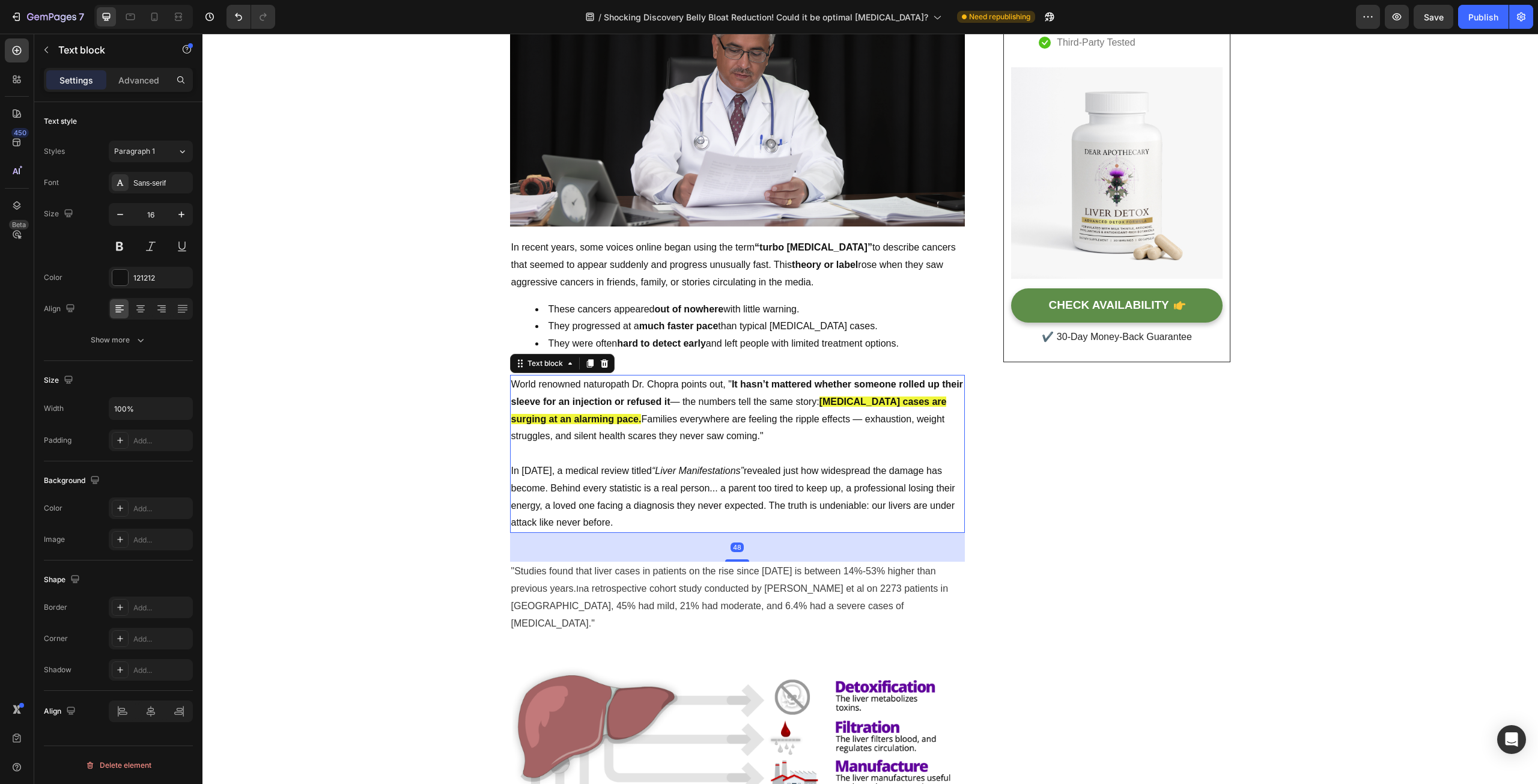
click at [585, 419] on strong "[MEDICAL_DATA] cases are surging at an alarming pace." at bounding box center [729, 410] width 436 height 27
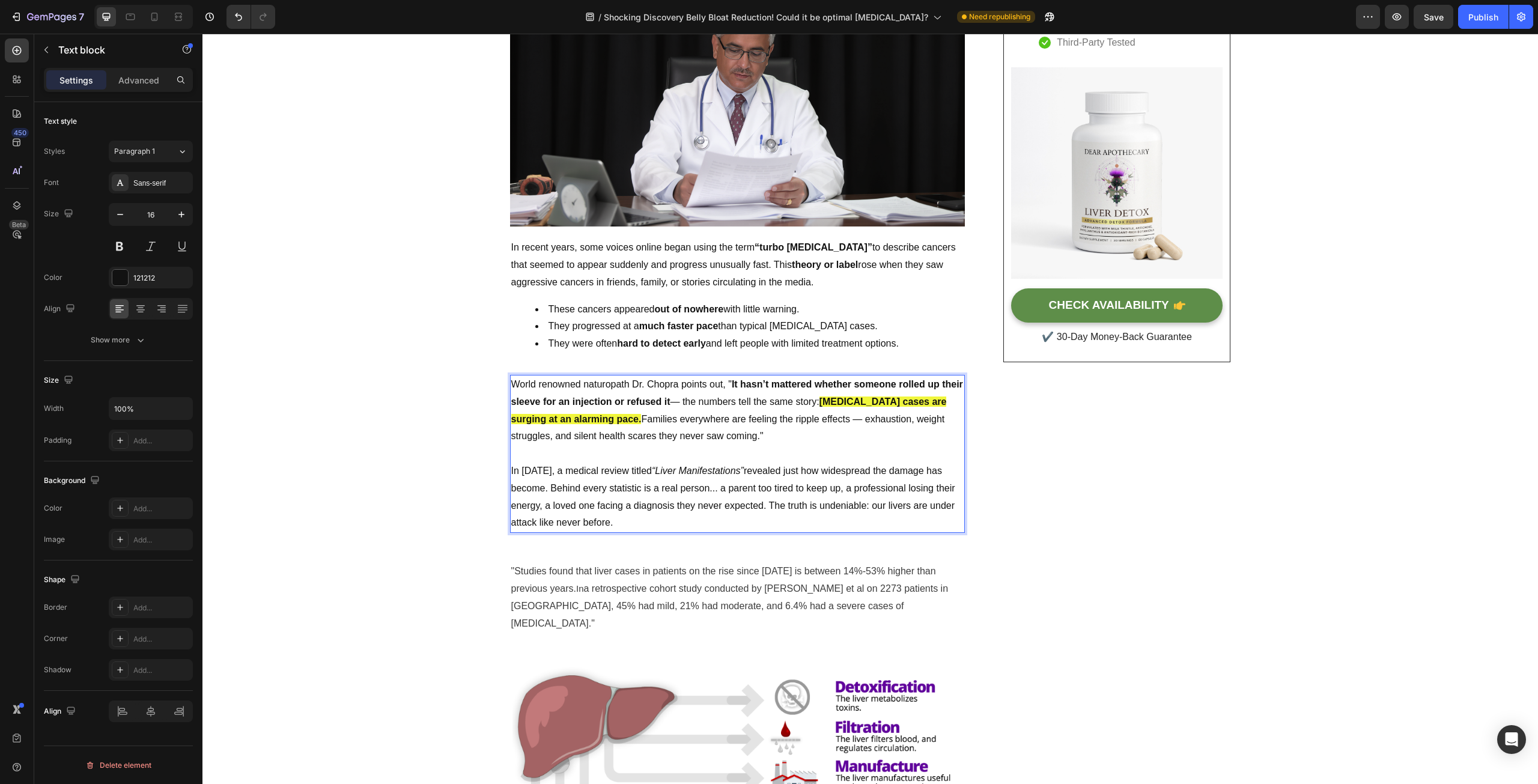
click at [586, 419] on strong "[MEDICAL_DATA] cases are surging at an alarming pace." at bounding box center [729, 410] width 436 height 27
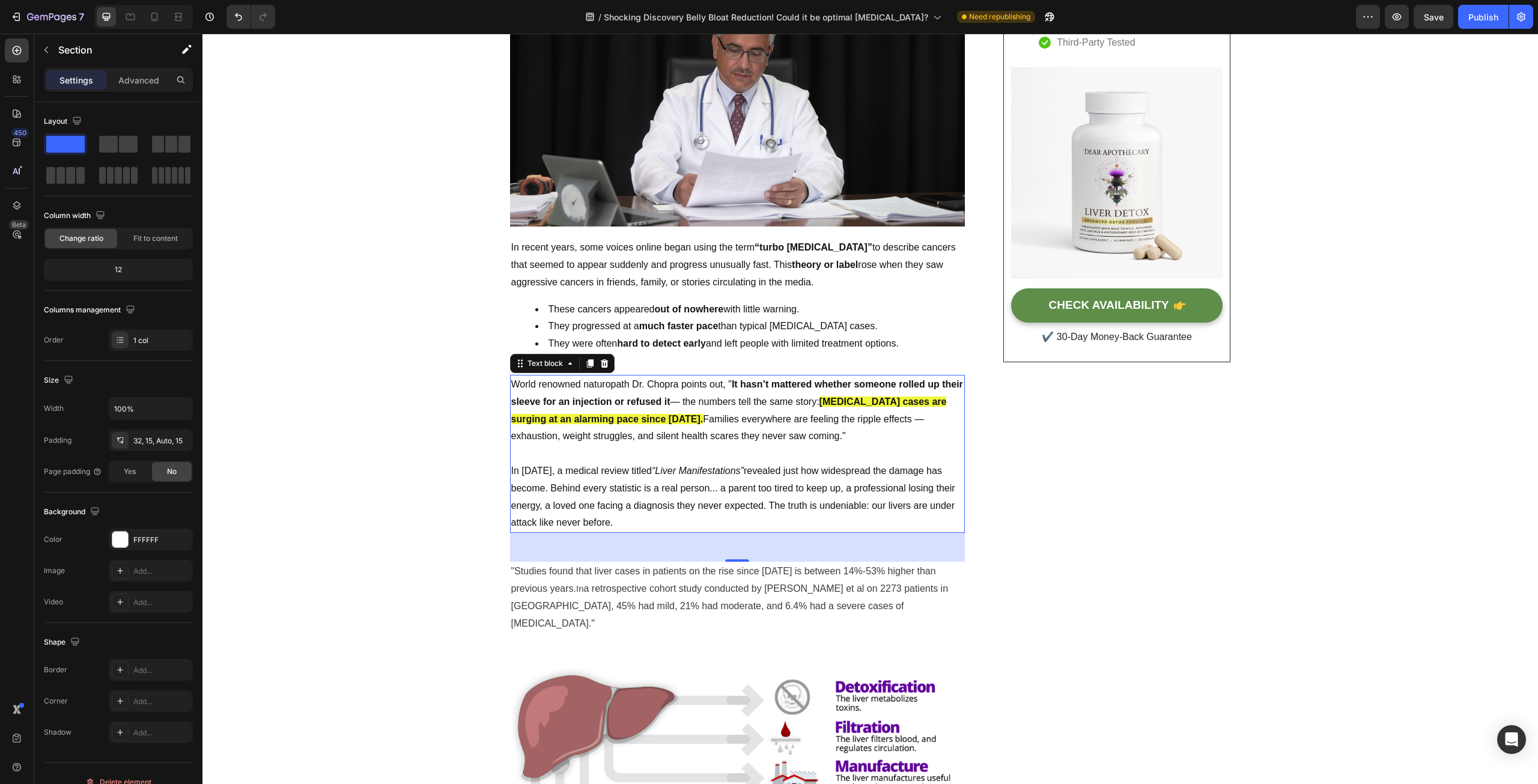
click at [670, 431] on p "World renowned naturopath Dr. Chopra points out, " It hasn’t mattered whether s…" at bounding box center [737, 419] width 452 height 86
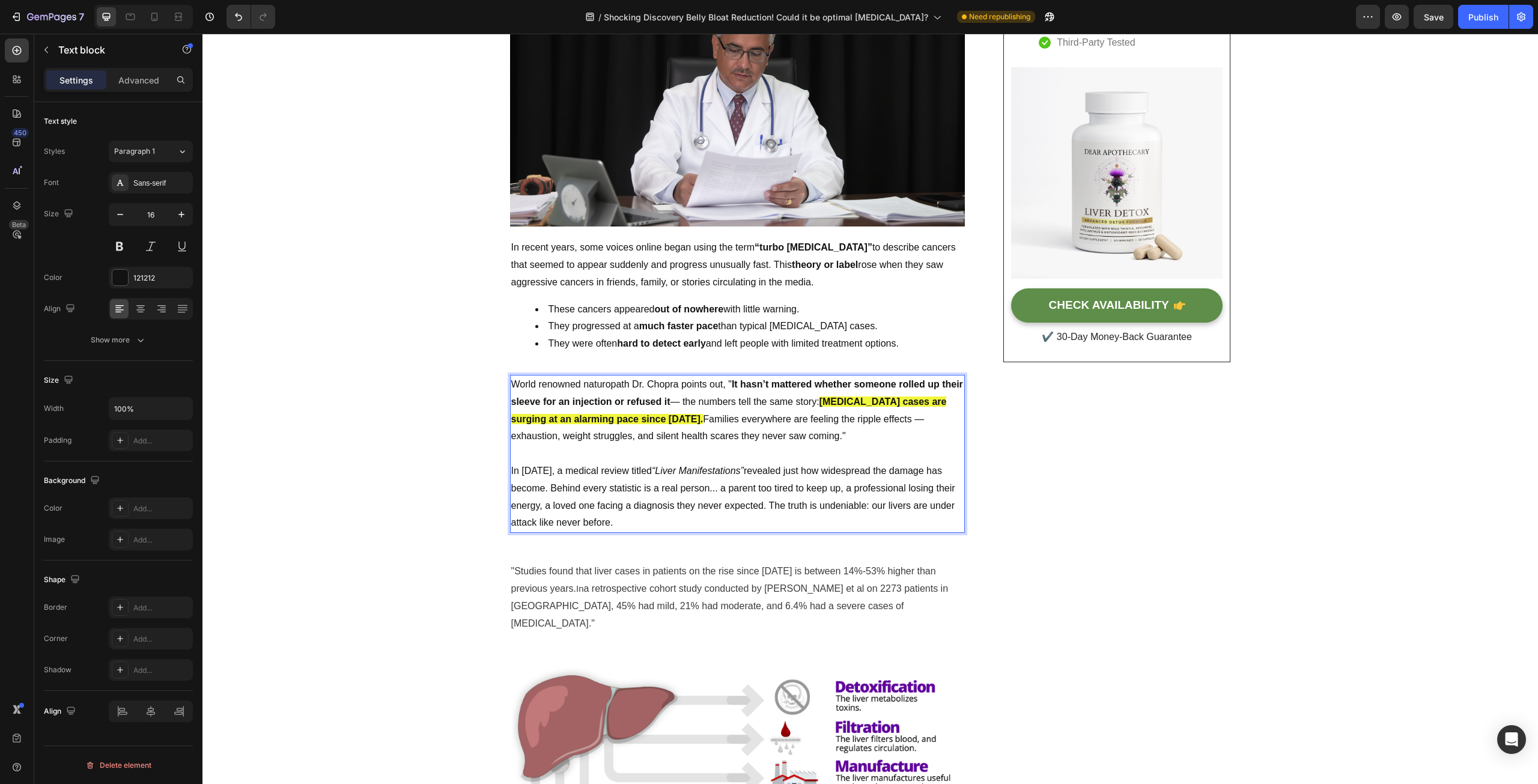
drag, startPoint x: 769, startPoint y: 435, endPoint x: 644, endPoint y: 421, distance: 125.8
click at [644, 421] on p "World renowned naturopath Dr. Chopra points out, " It hasn’t mattered whether s…" at bounding box center [737, 419] width 452 height 86
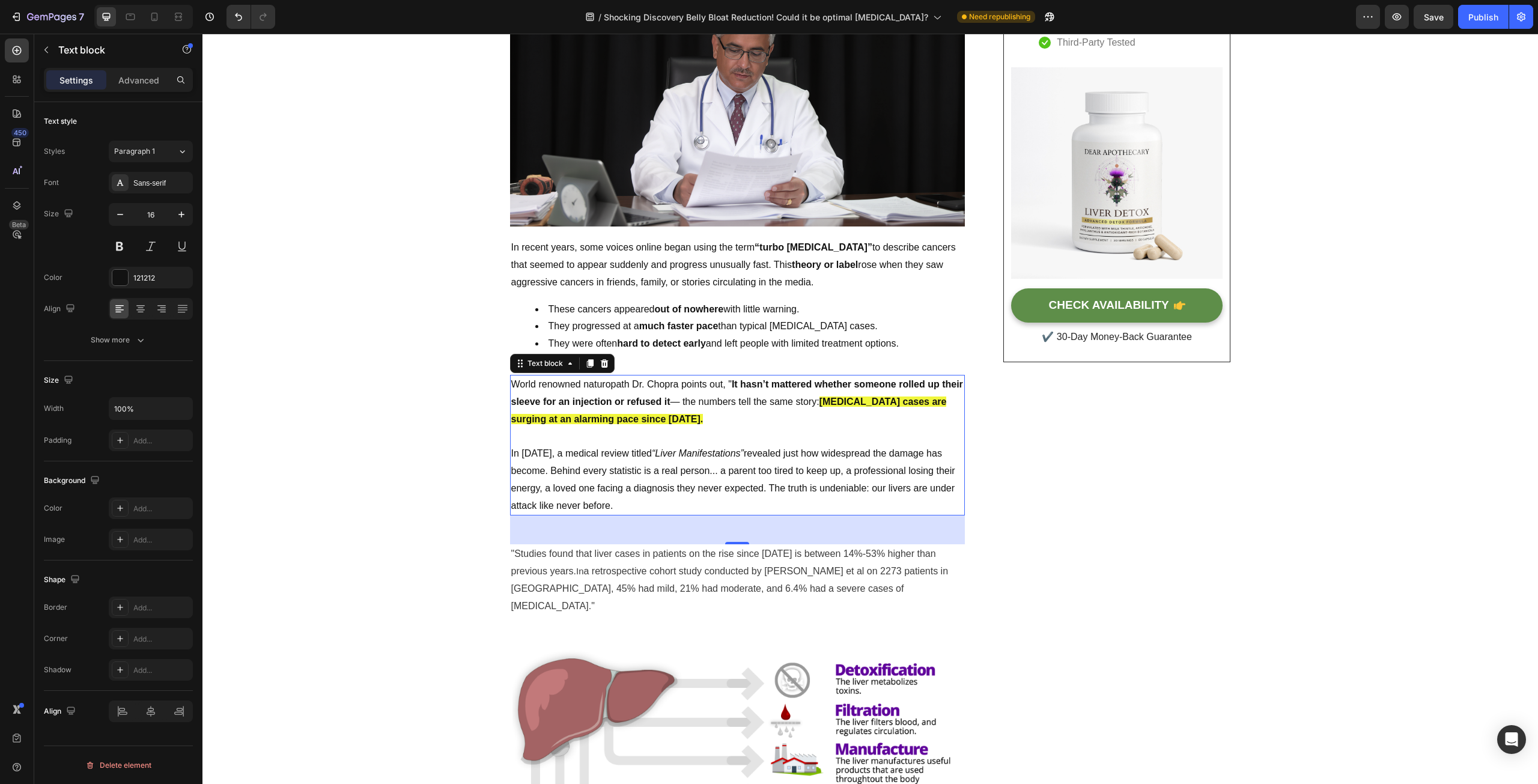
click at [783, 415] on p "World renowned naturopath Dr. Chopra points out, " It hasn’t mattered whether s…" at bounding box center [737, 410] width 452 height 69
click at [703, 421] on p "World renowned naturopath Dr. Chopra points out, " It hasn’t mattered whether s…" at bounding box center [737, 410] width 452 height 69
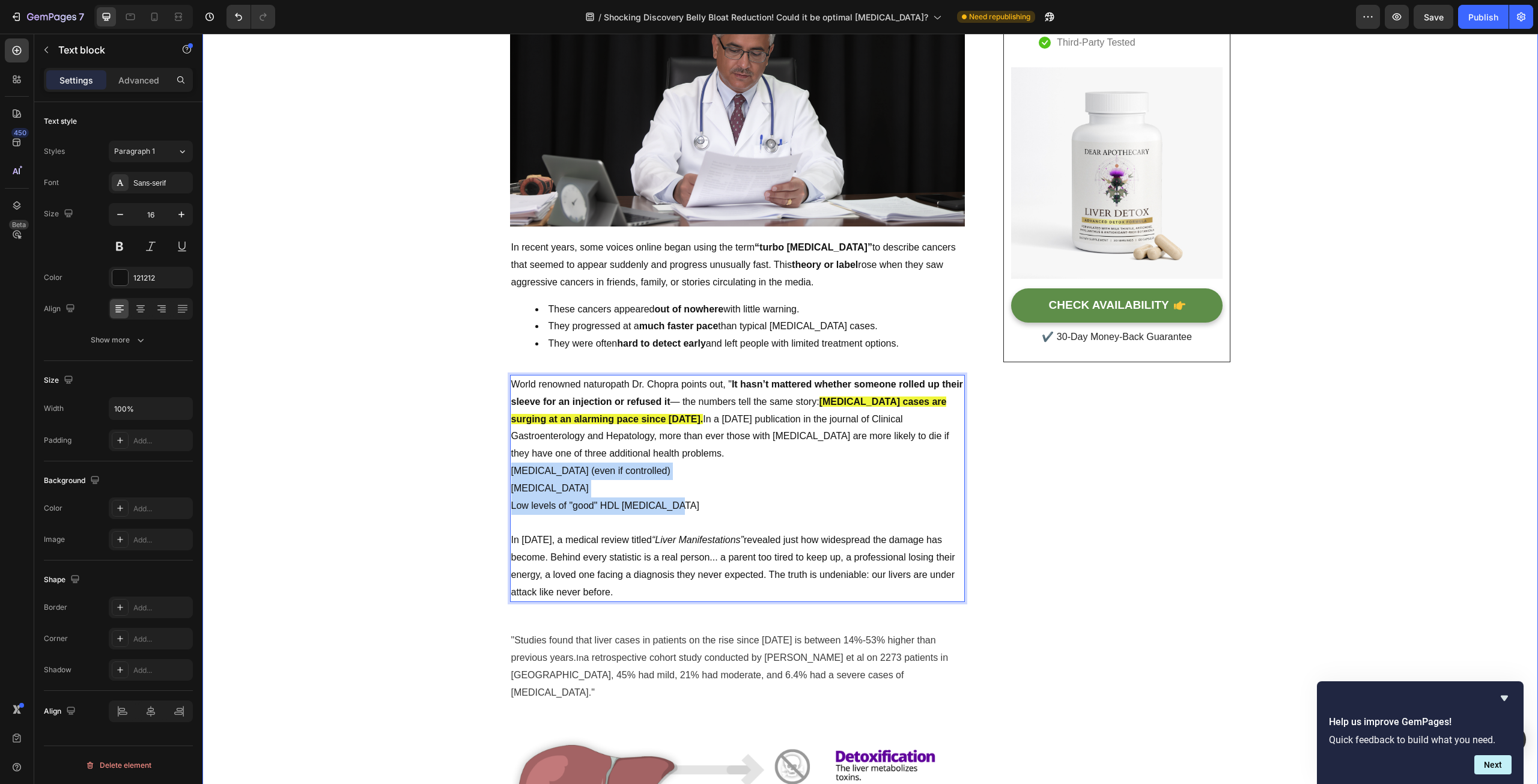
drag, startPoint x: 680, startPoint y: 506, endPoint x: 486, endPoint y: 471, distance: 197.1
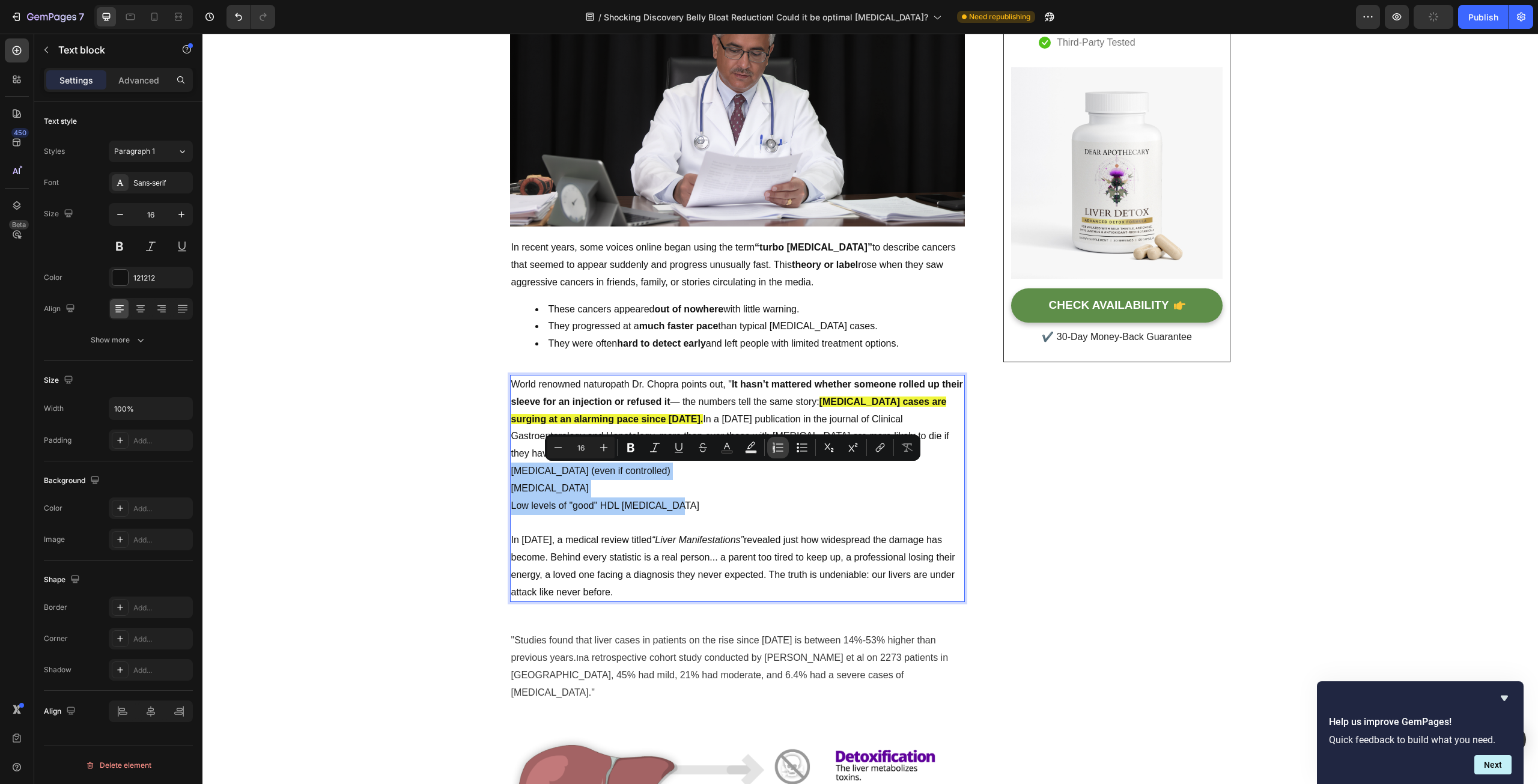
click at [783, 451] on icon "Editor contextual toolbar" at bounding box center [778, 448] width 12 height 12
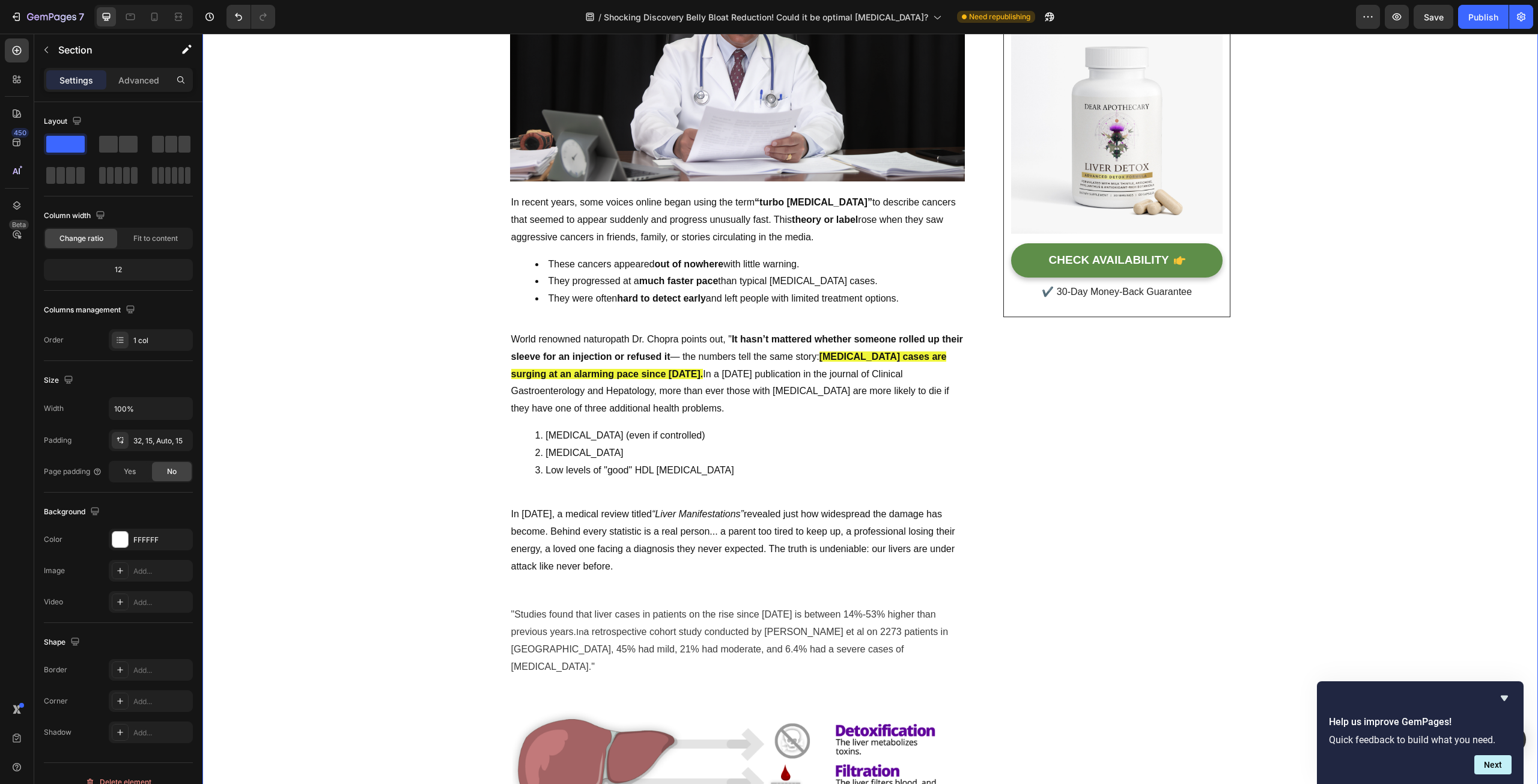
scroll to position [300, 0]
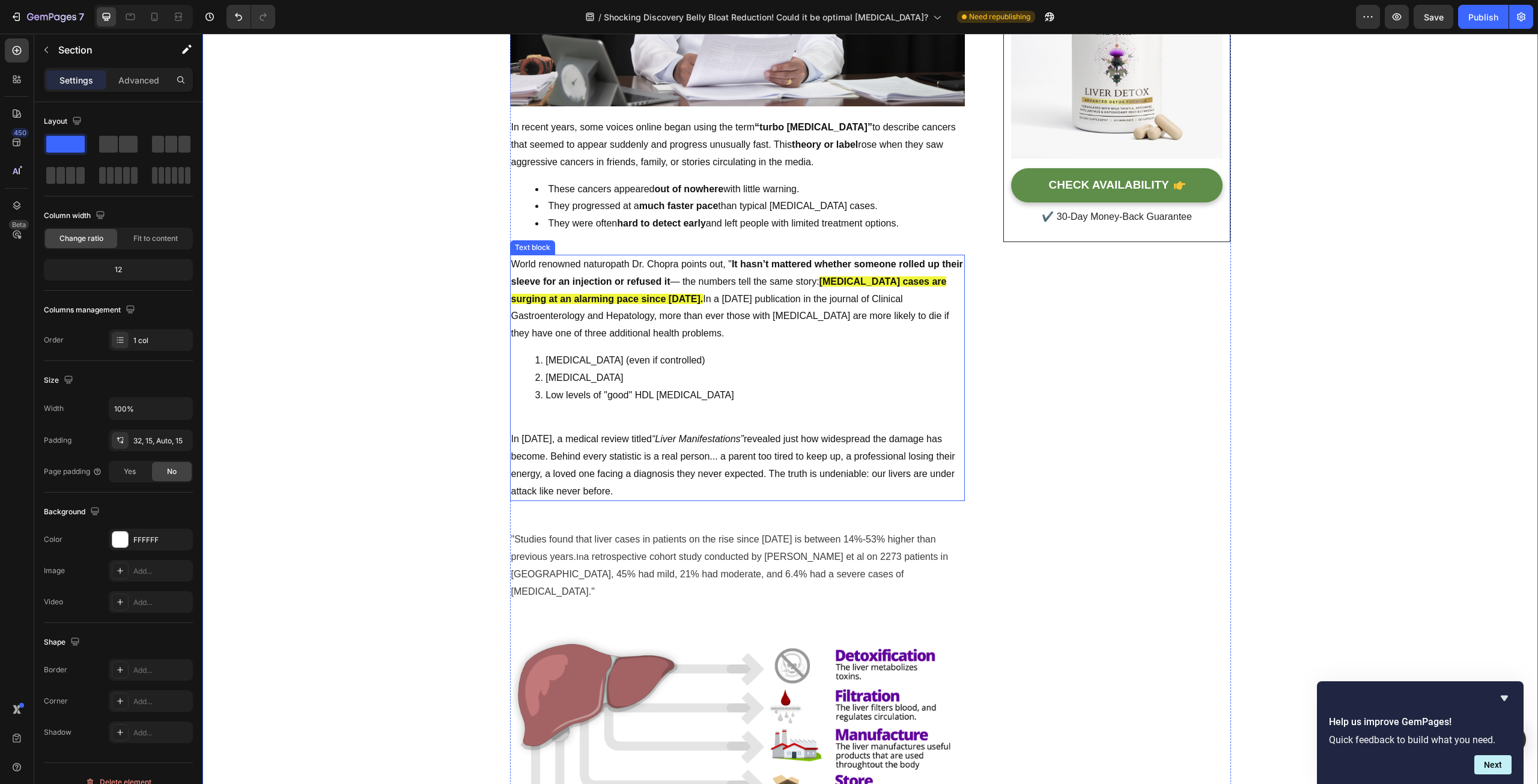
click at [621, 488] on p "In [DATE], a medical review titled “Liver Manifestations” revealed just how wid…" at bounding box center [737, 465] width 452 height 69
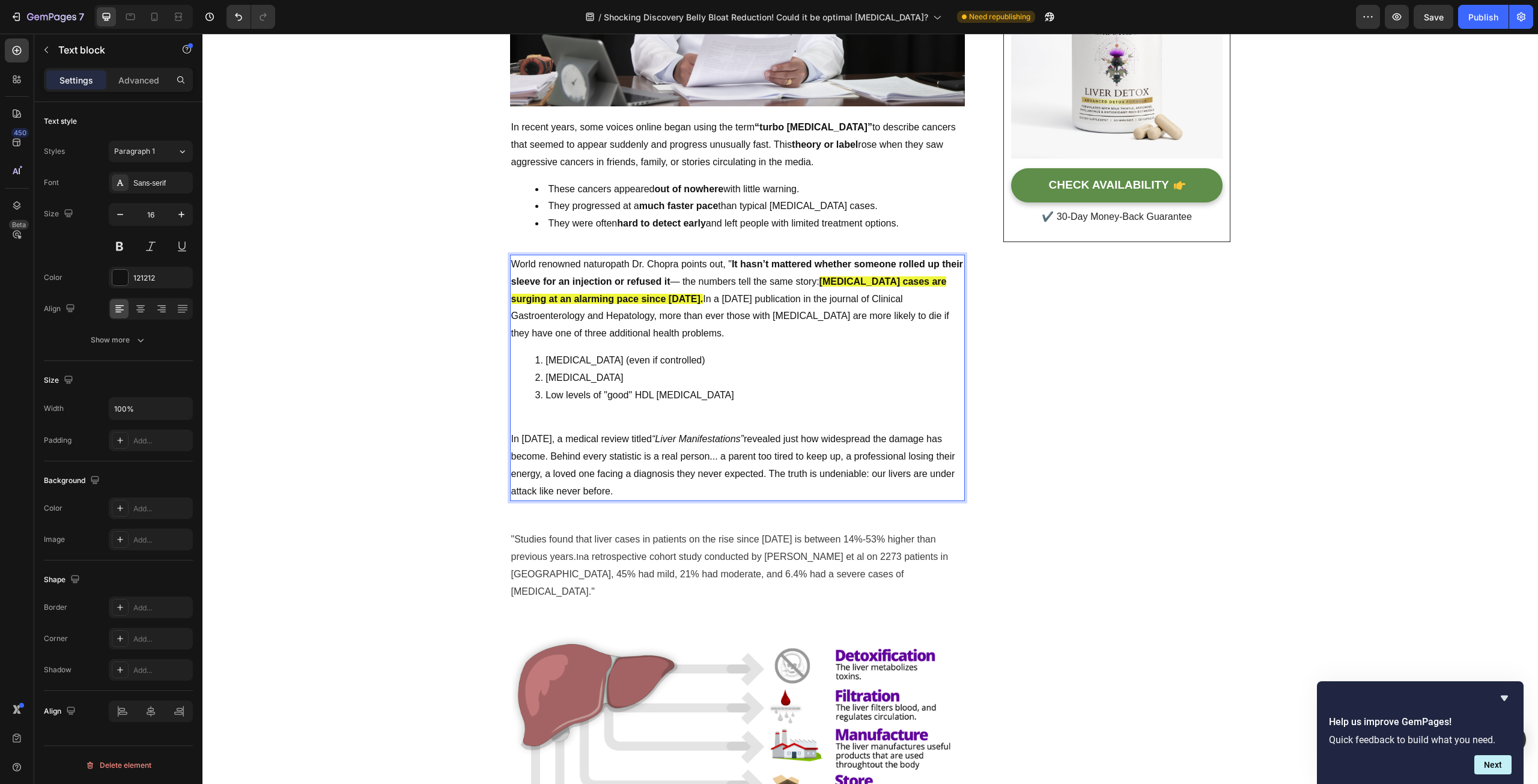
drag, startPoint x: 621, startPoint y: 488, endPoint x: 508, endPoint y: 439, distance: 123.2
click at [511, 439] on p "In [DATE], a medical review titled “Liver Manifestations” revealed just how wid…" at bounding box center [737, 465] width 452 height 69
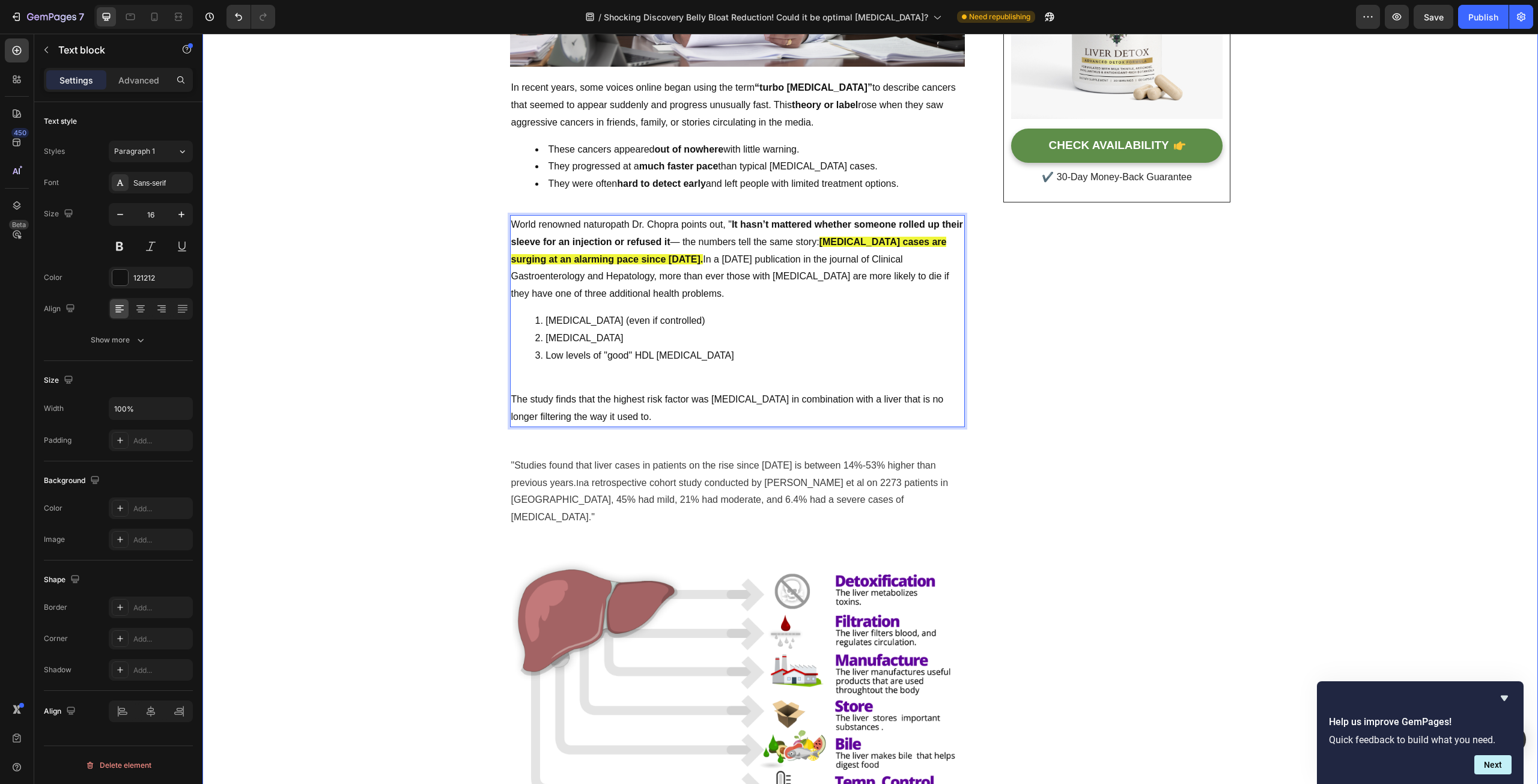
scroll to position [421, 0]
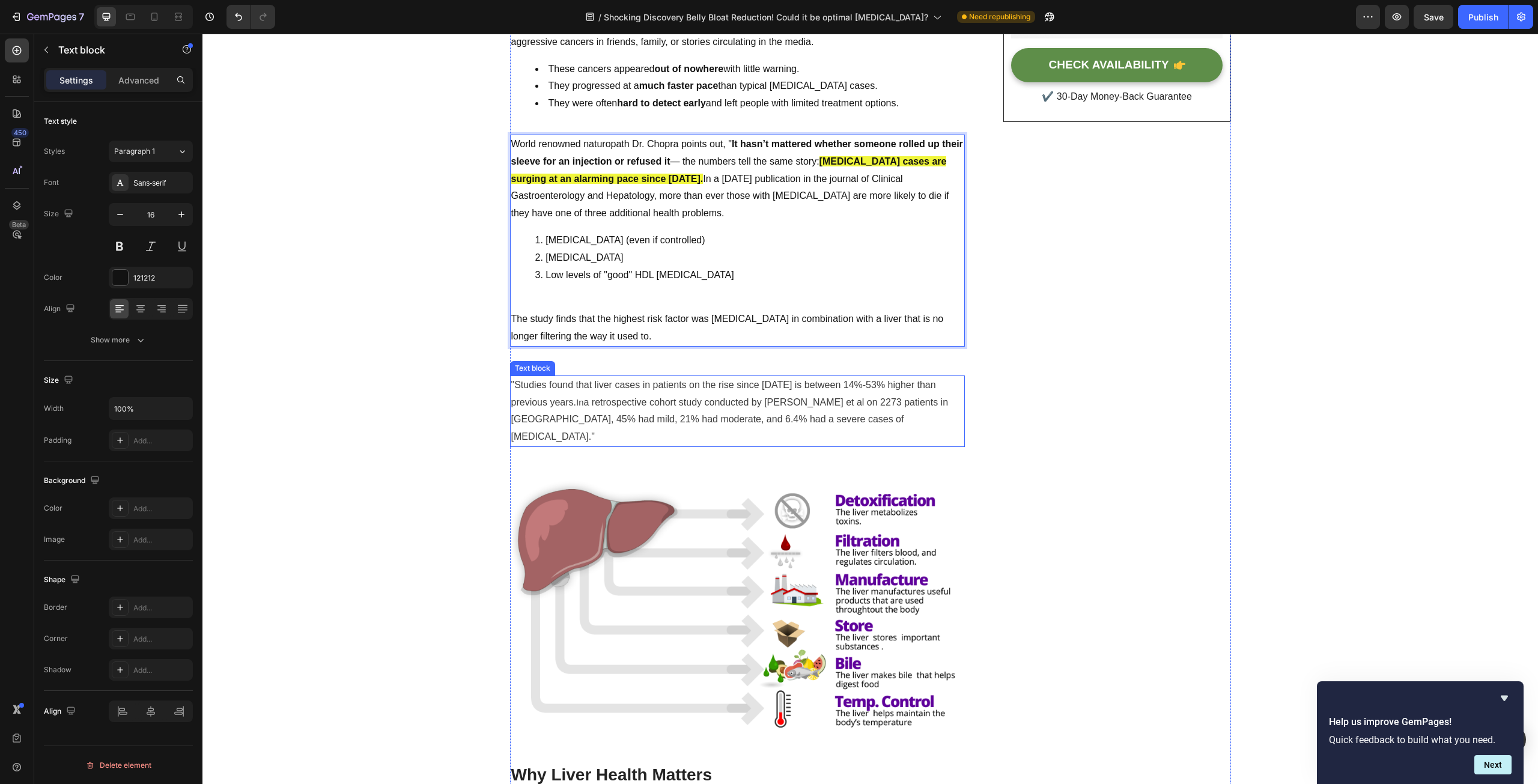
click at [894, 405] on span "a retrospective cohort study conducted by [PERSON_NAME] et al on 2273 patients …" at bounding box center [730, 419] width 438 height 45
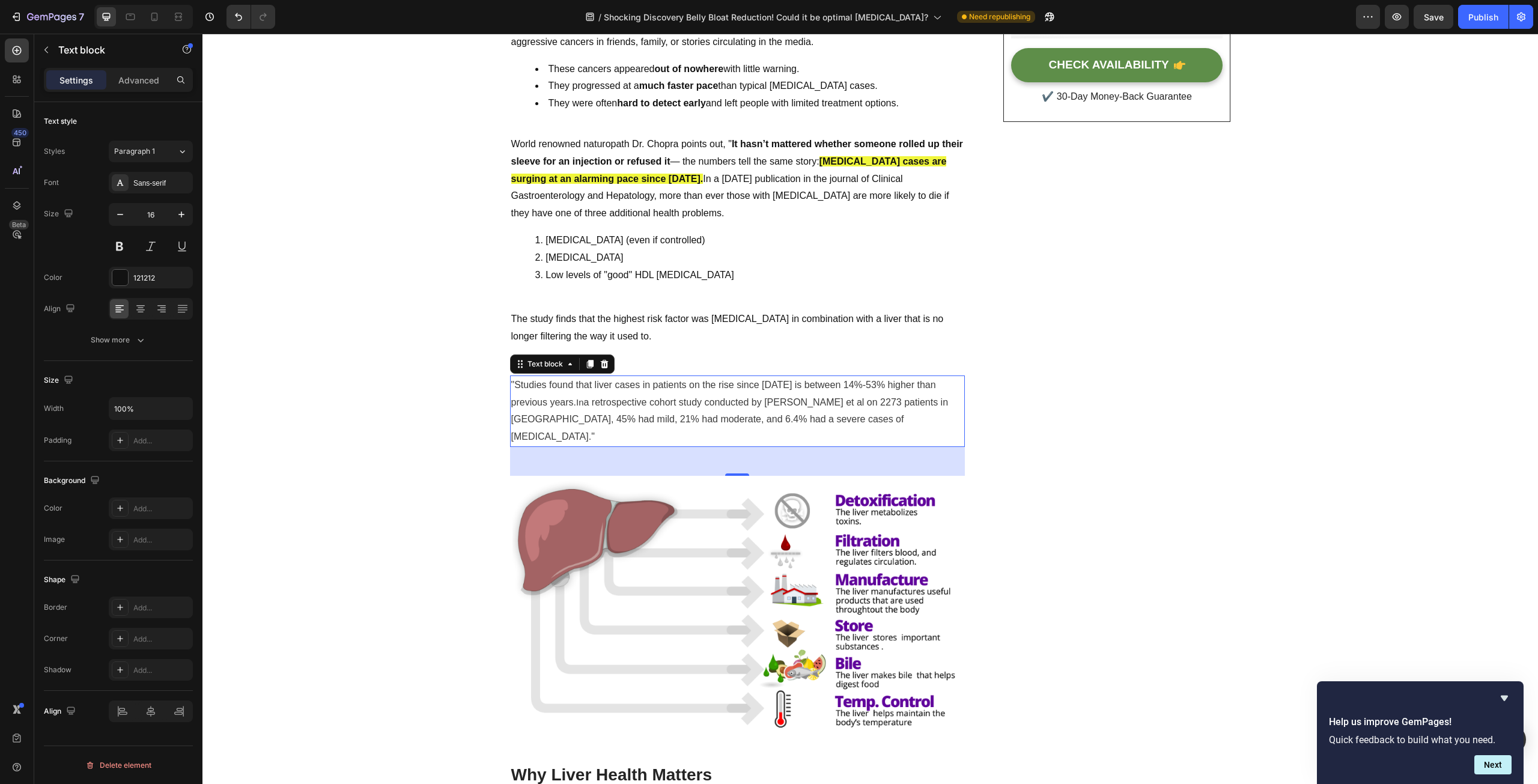
click at [898, 417] on p ""Studies found that liver cases in patients on the rise since [DATE] is between…" at bounding box center [737, 411] width 452 height 69
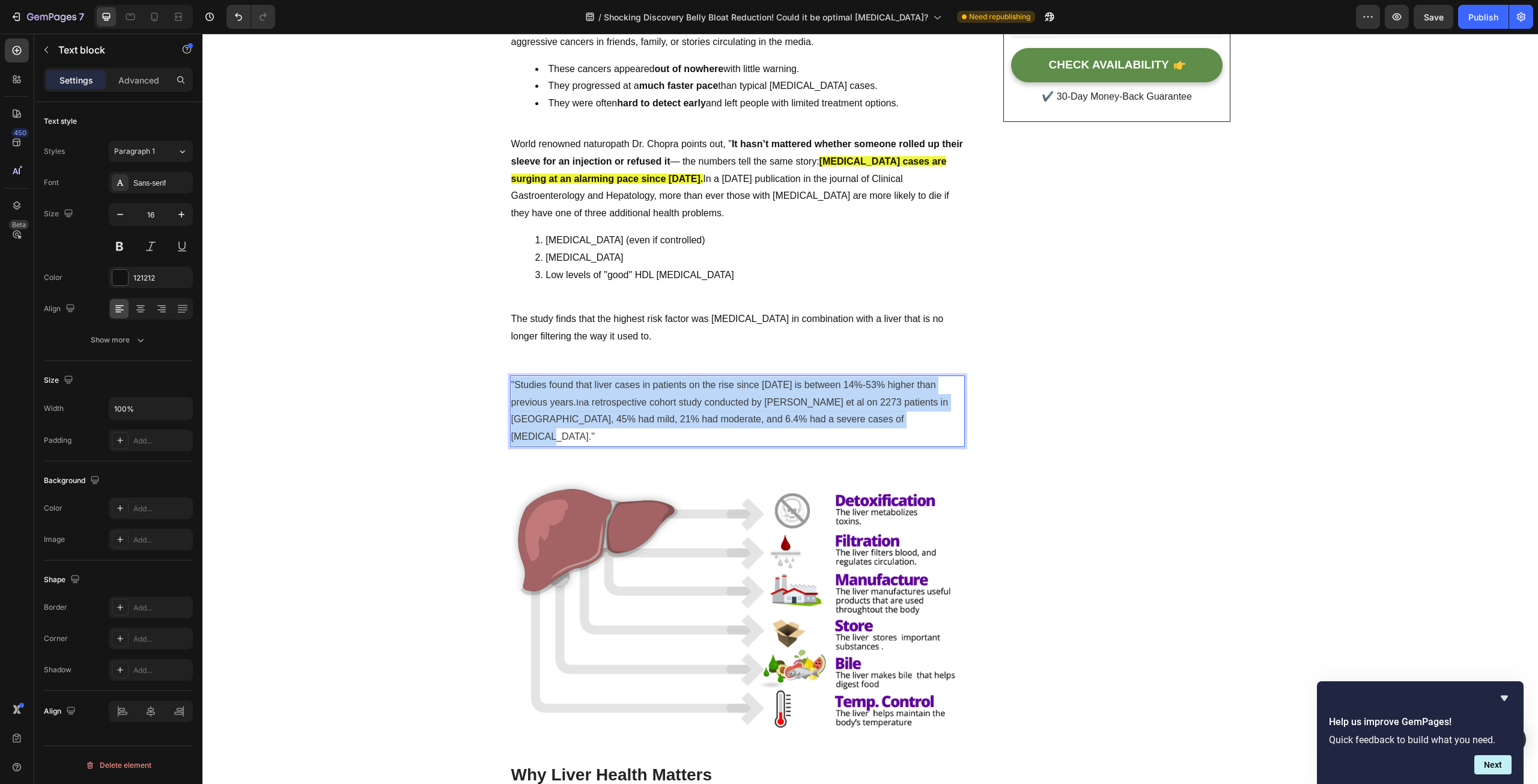
drag, startPoint x: 899, startPoint y: 421, endPoint x: 506, endPoint y: 385, distance: 394.6
click at [511, 385] on p ""Studies found that liver cases in patients on the rise since [DATE] is between…" at bounding box center [737, 411] width 452 height 69
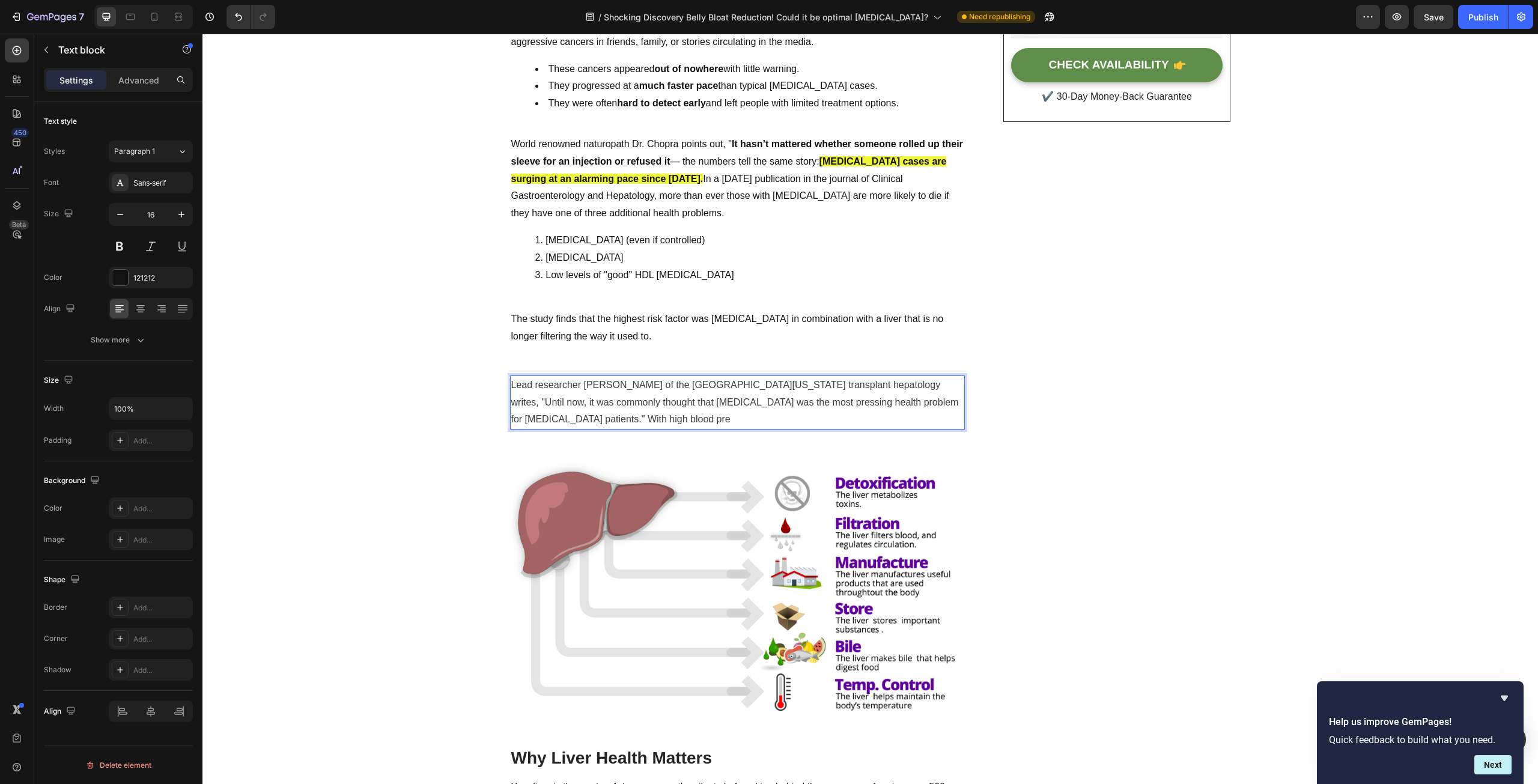
click at [707, 424] on p "Lead researcher [PERSON_NAME] of the [GEOGRAPHIC_DATA][US_STATE] transplant hep…" at bounding box center [737, 402] width 452 height 52
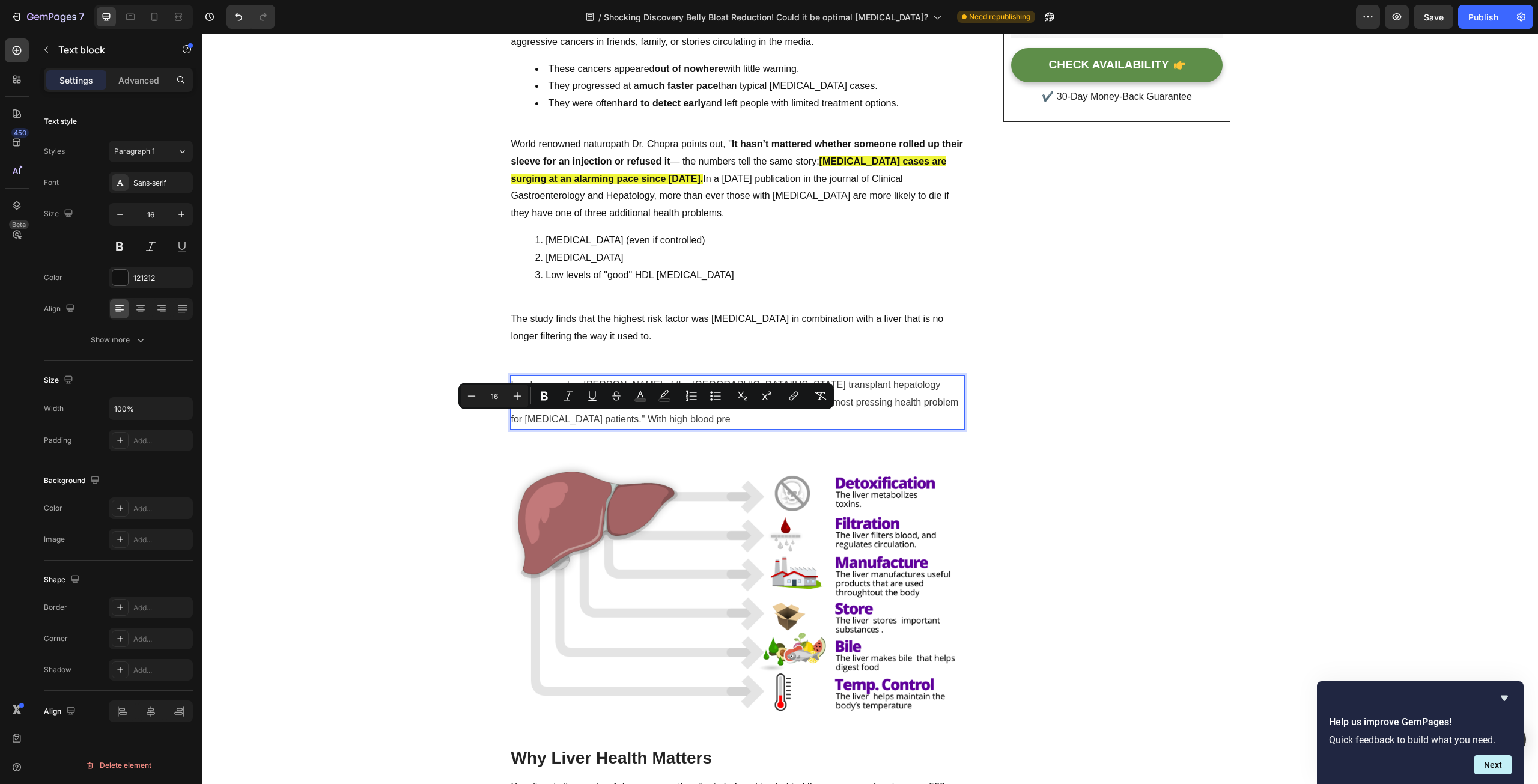
drag, startPoint x: 712, startPoint y: 420, endPoint x: 608, endPoint y: 419, distance: 104.0
click at [608, 419] on p "Lead researcher [PERSON_NAME] of the [GEOGRAPHIC_DATA][US_STATE] transplant hep…" at bounding box center [737, 402] width 452 height 52
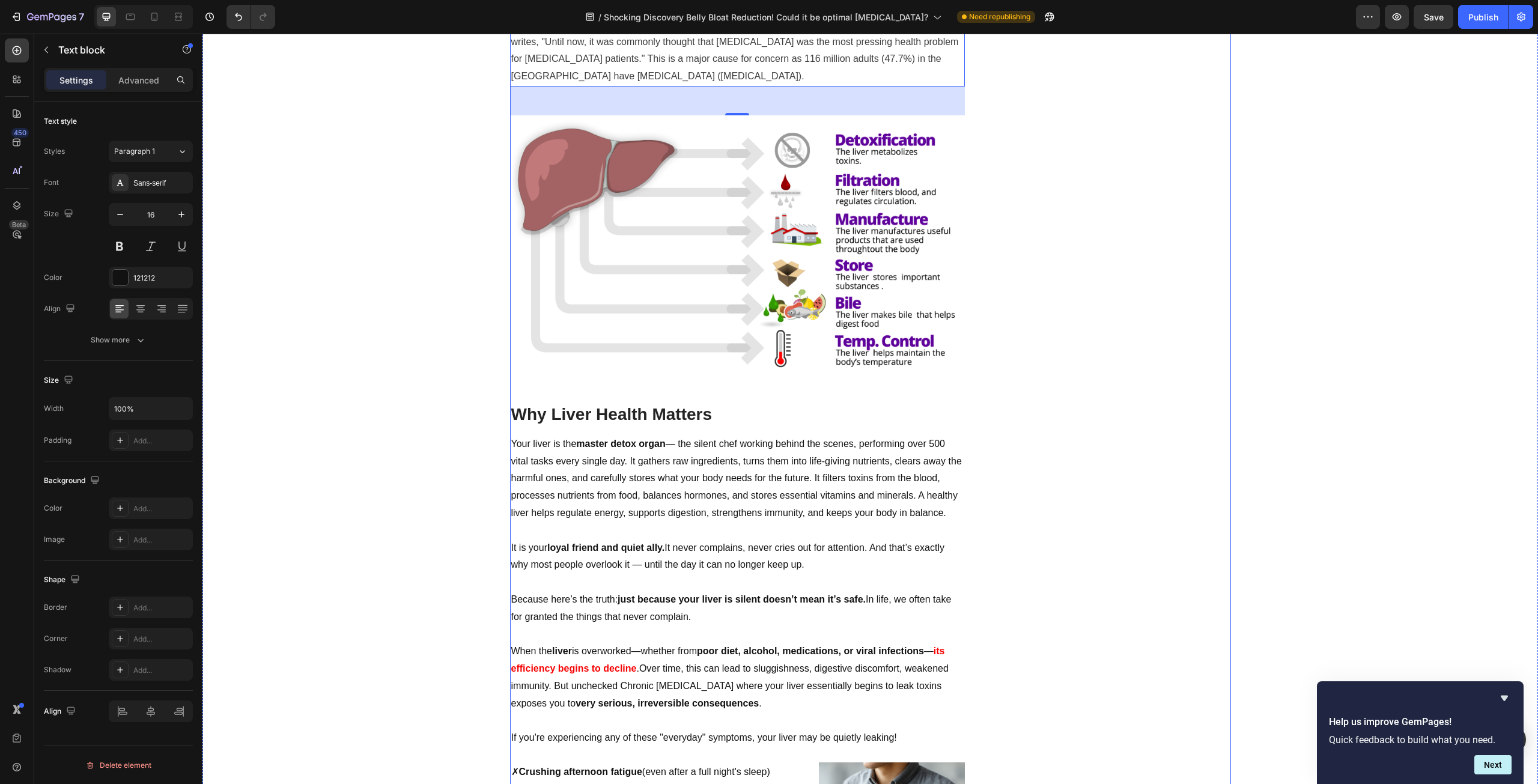
scroll to position [541, 0]
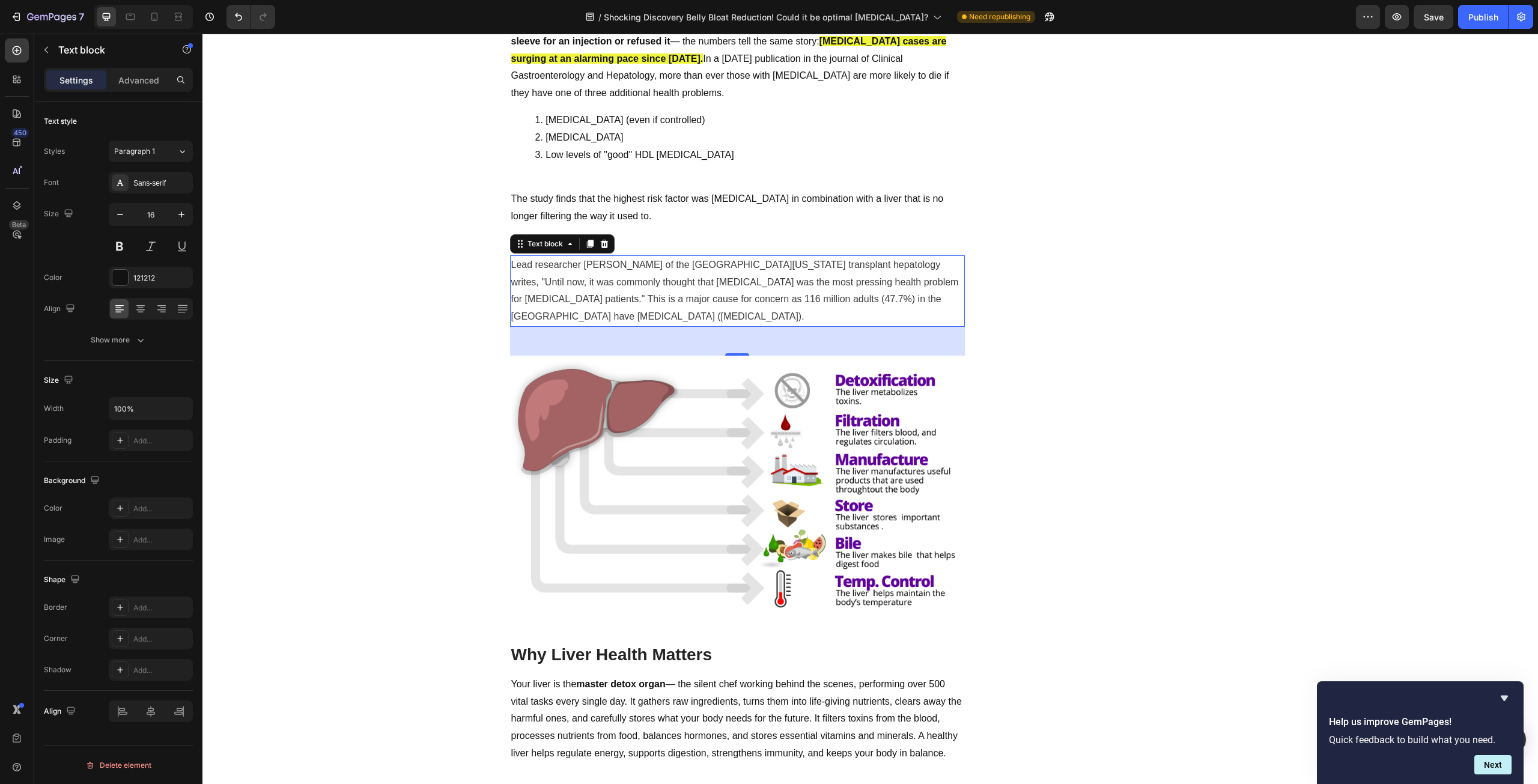
click at [722, 316] on p "Lead researcher [PERSON_NAME] of the [GEOGRAPHIC_DATA][US_STATE] transplant hep…" at bounding box center [737, 290] width 452 height 69
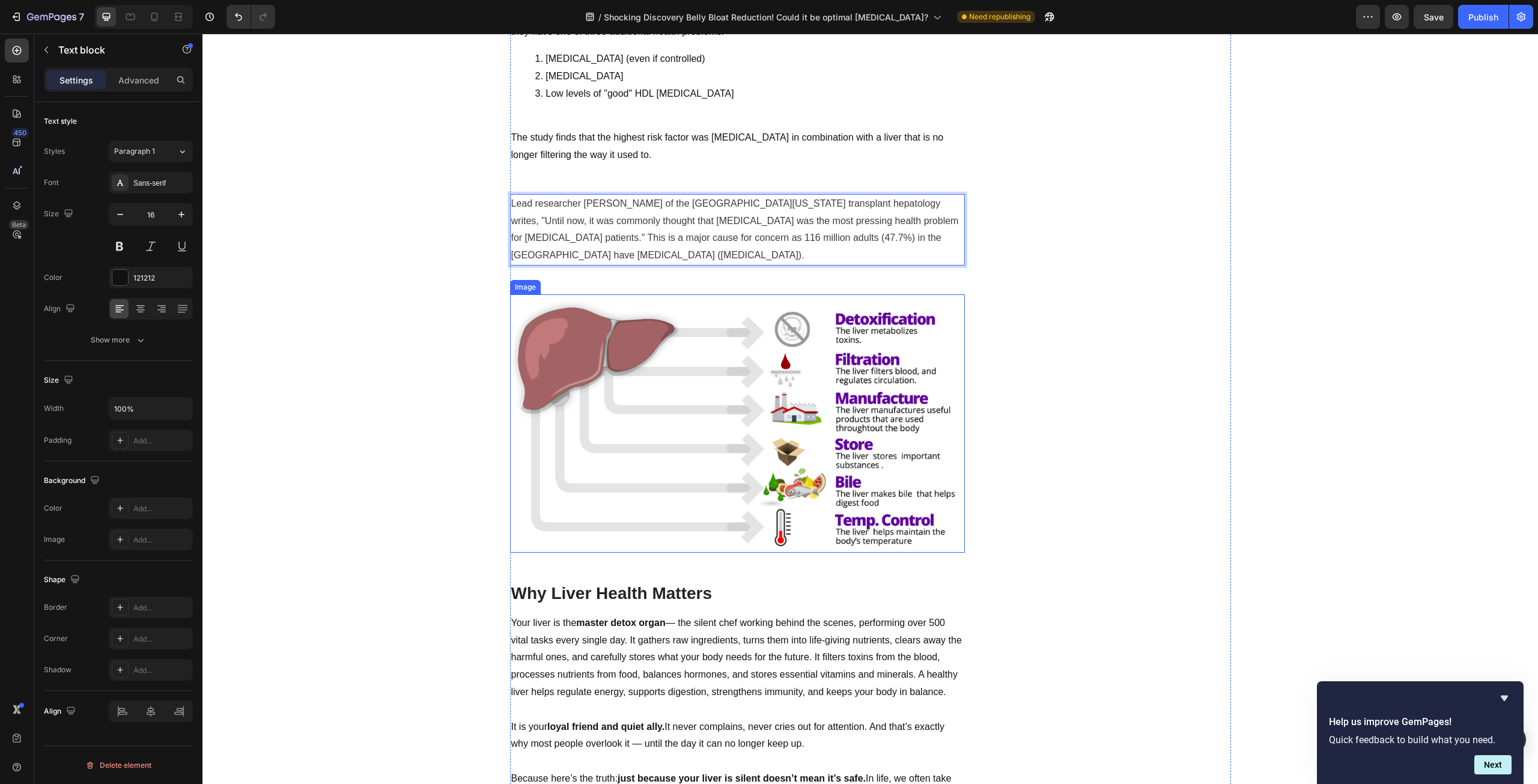
scroll to position [661, 0]
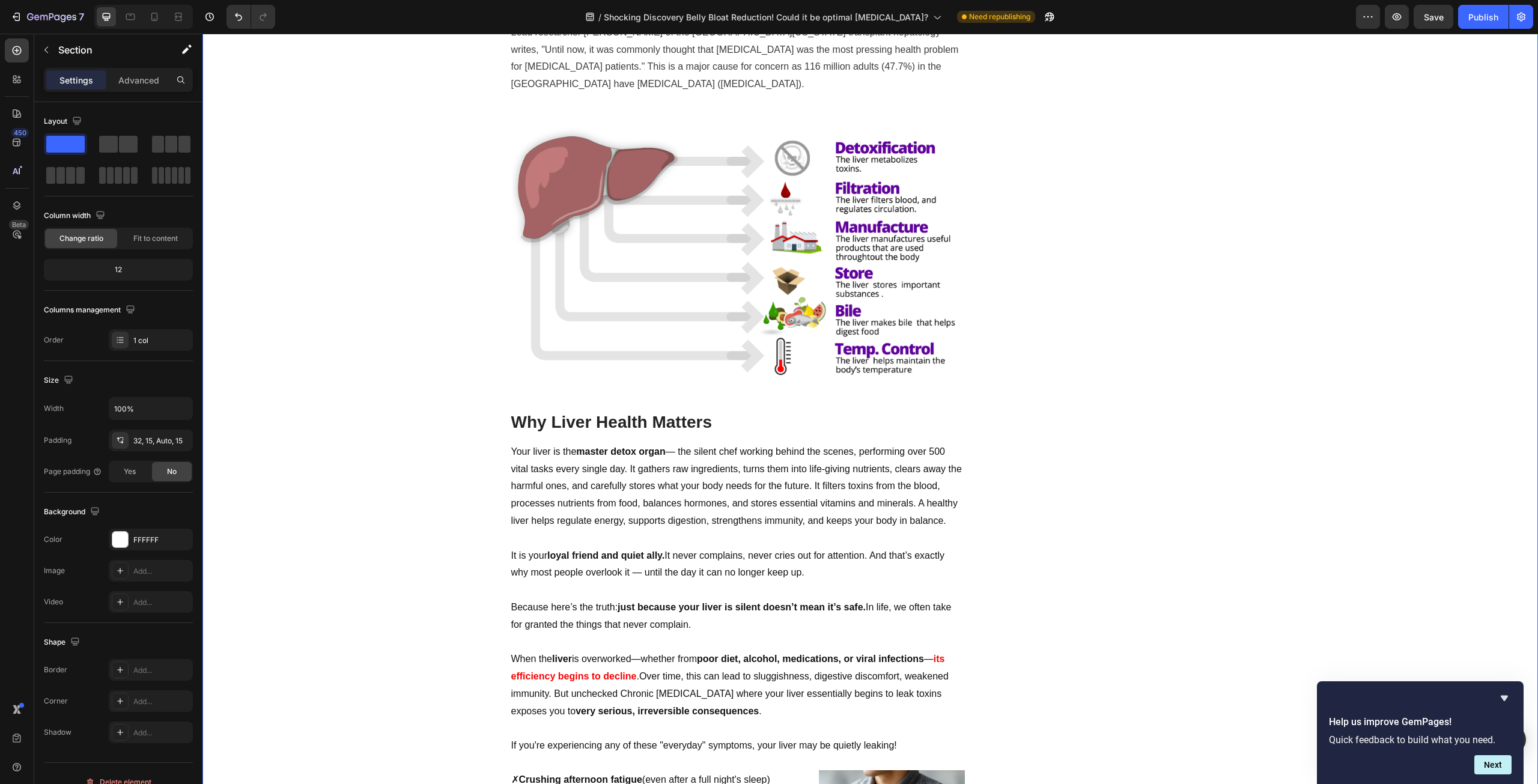
scroll to position [781, 0]
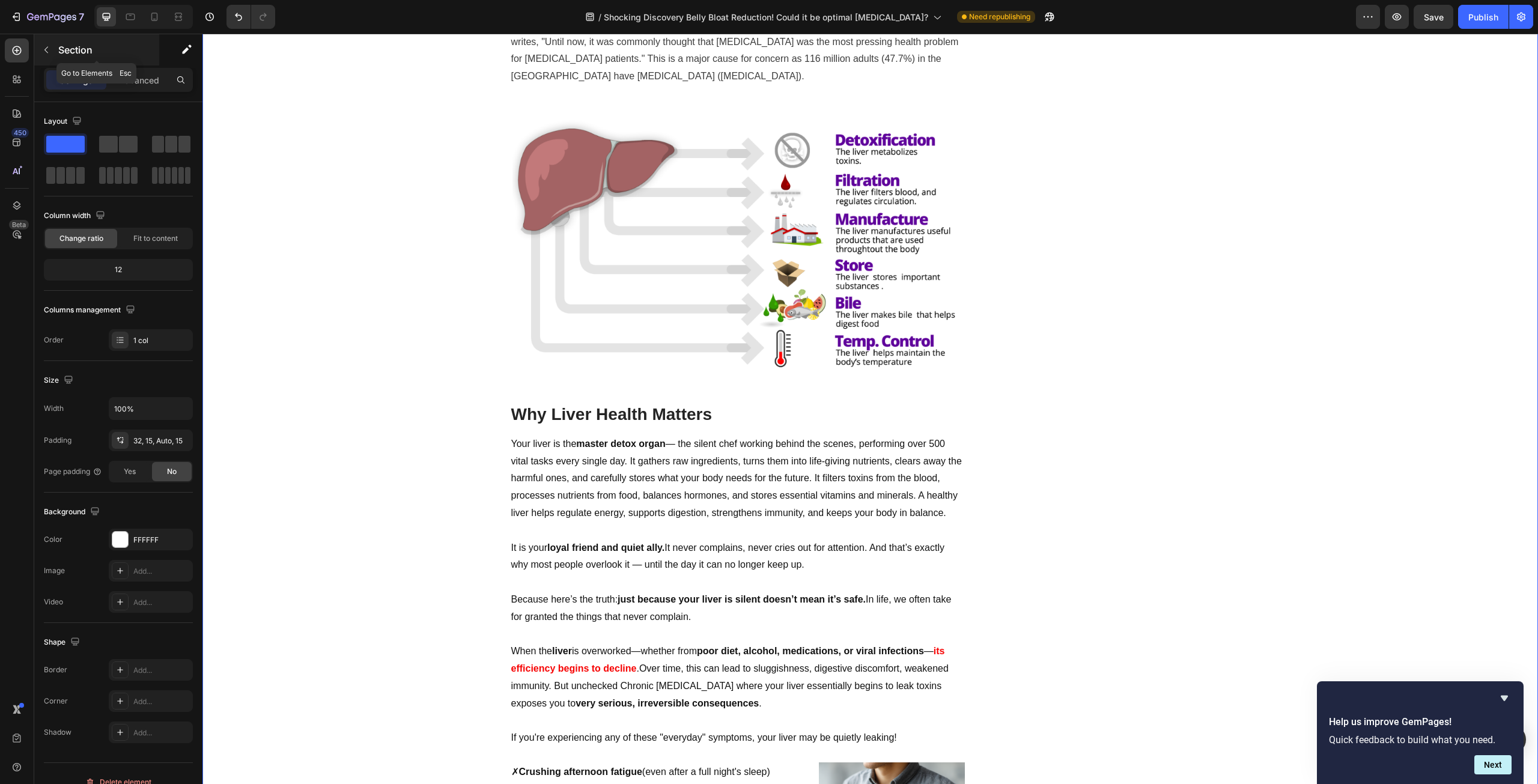
click at [60, 57] on div "Section" at bounding box center [96, 50] width 125 height 31
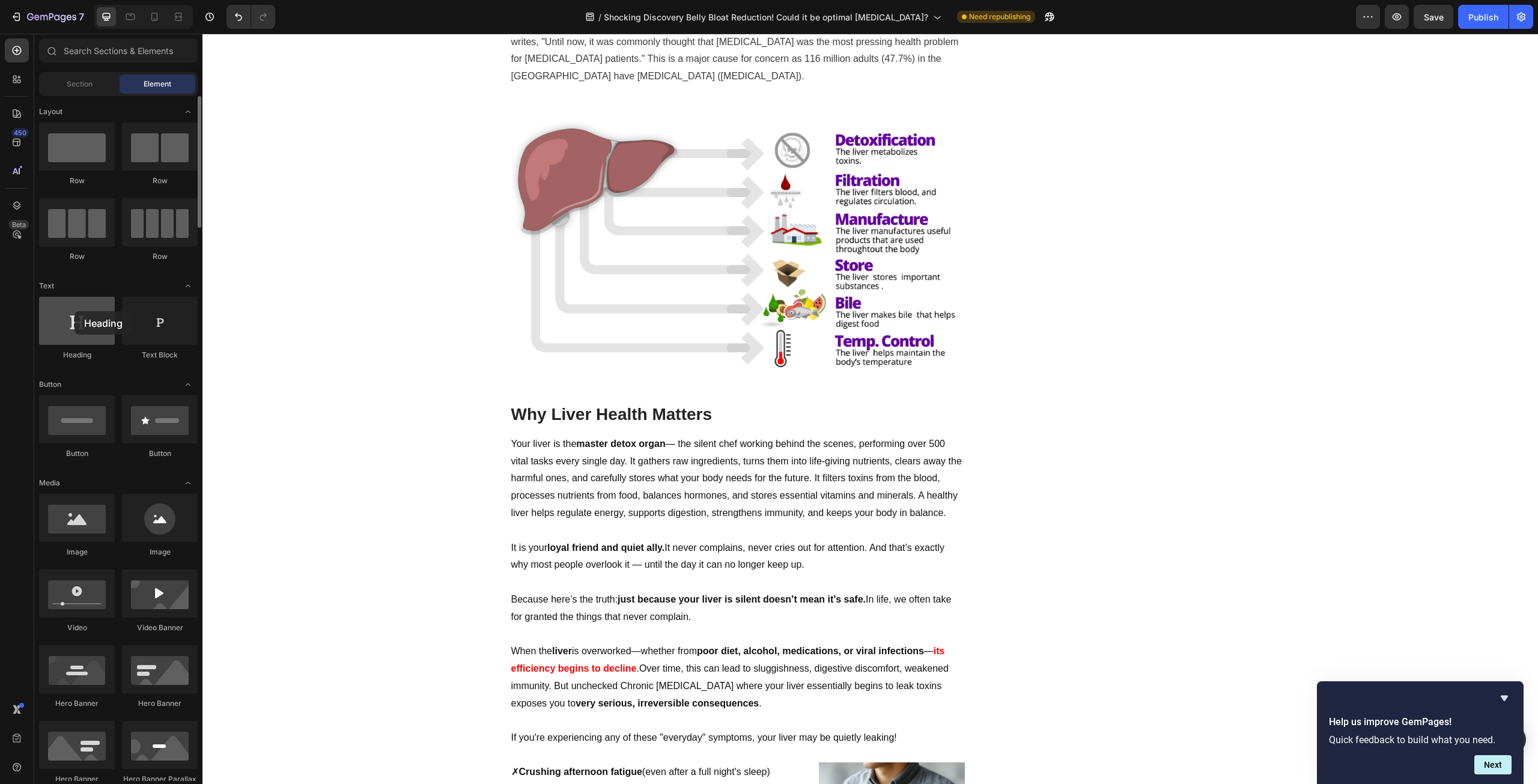
drag, startPoint x: 85, startPoint y: 321, endPoint x: 74, endPoint y: 311, distance: 14.9
click at [74, 311] on div at bounding box center [76, 321] width 76 height 48
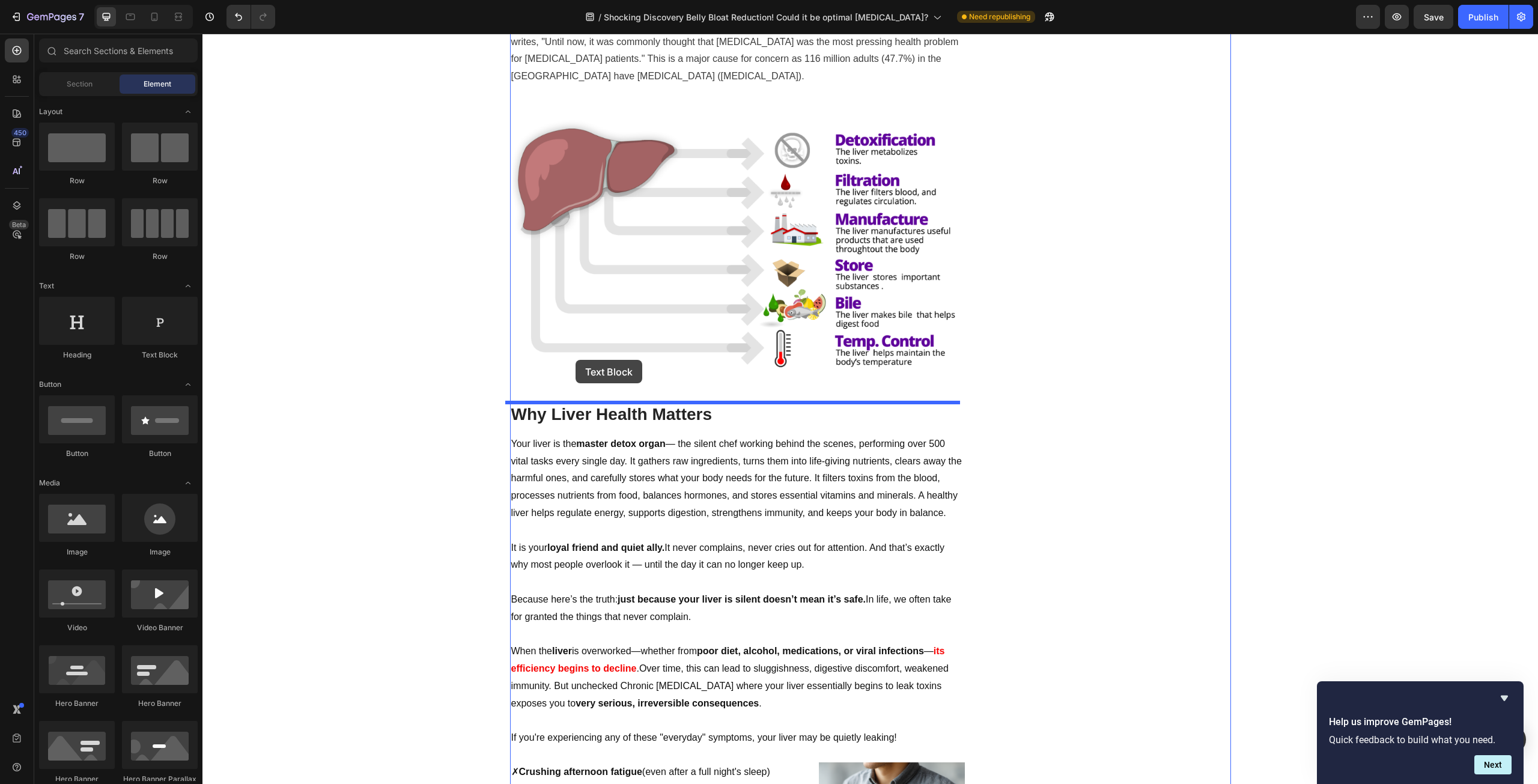
drag, startPoint x: 337, startPoint y: 352, endPoint x: 575, endPoint y: 360, distance: 238.1
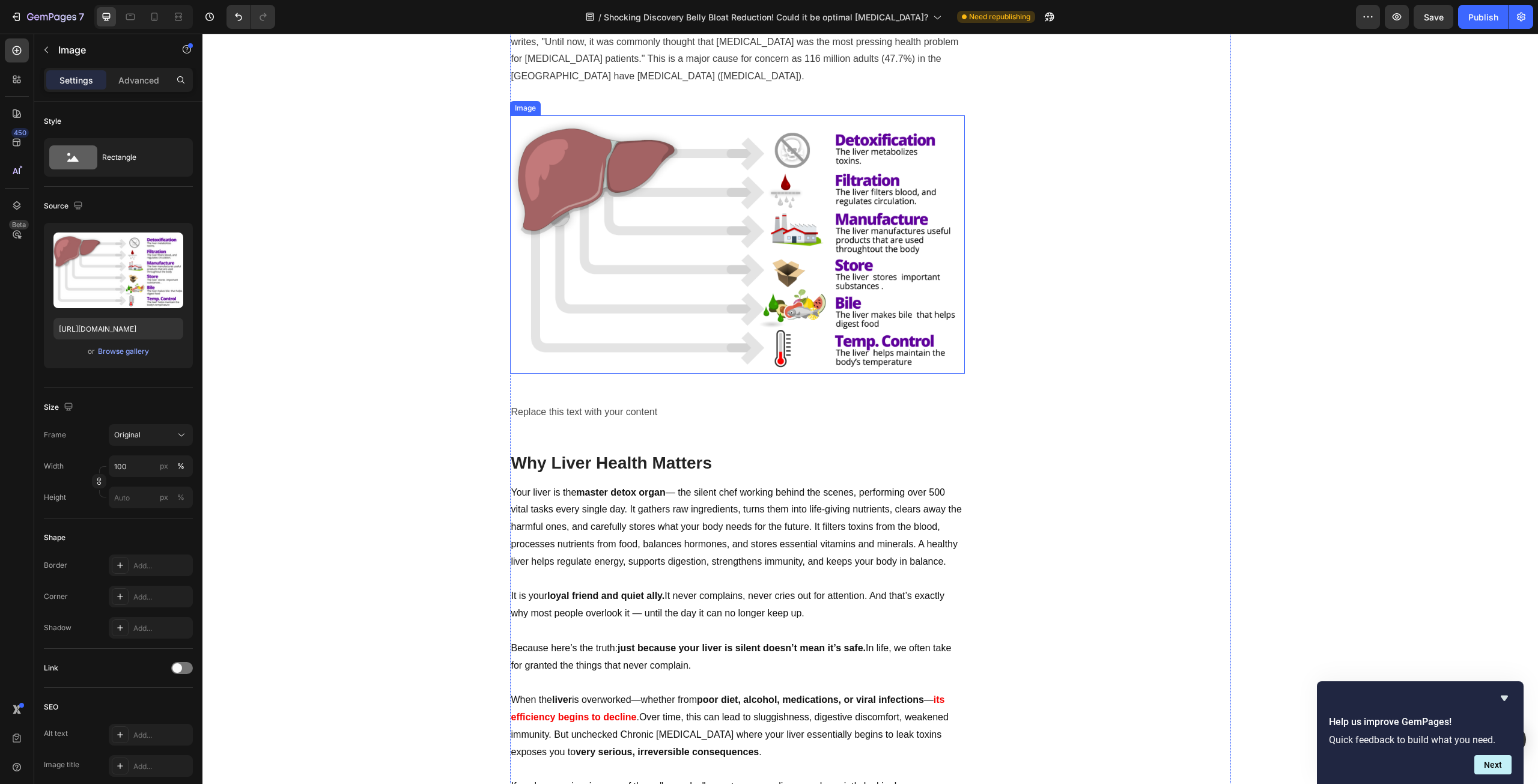
click at [731, 353] on img at bounding box center [737, 244] width 455 height 258
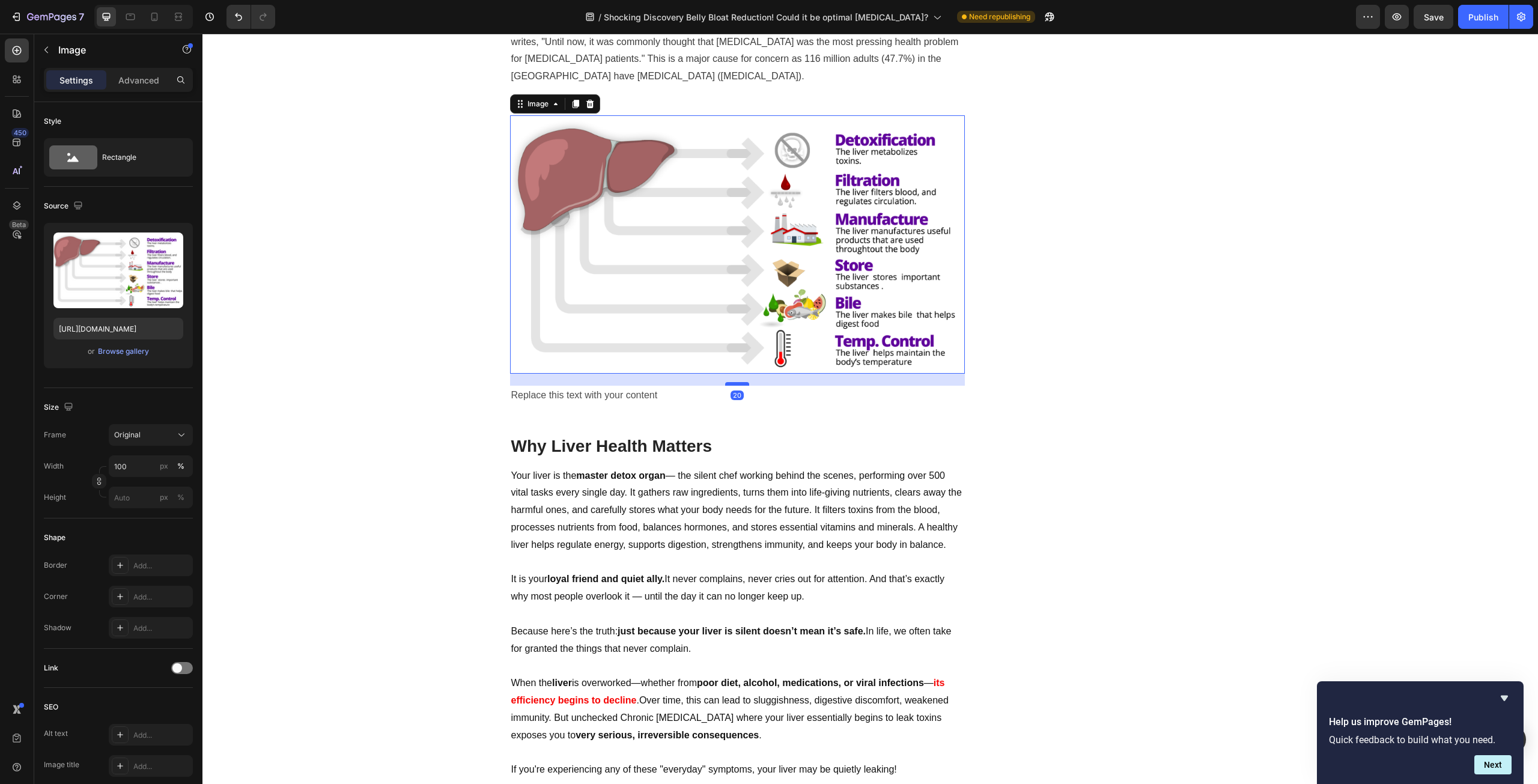
drag, startPoint x: 730, startPoint y: 402, endPoint x: 729, endPoint y: 385, distance: 17.0
click at [729, 385] on div at bounding box center [737, 383] width 24 height 3
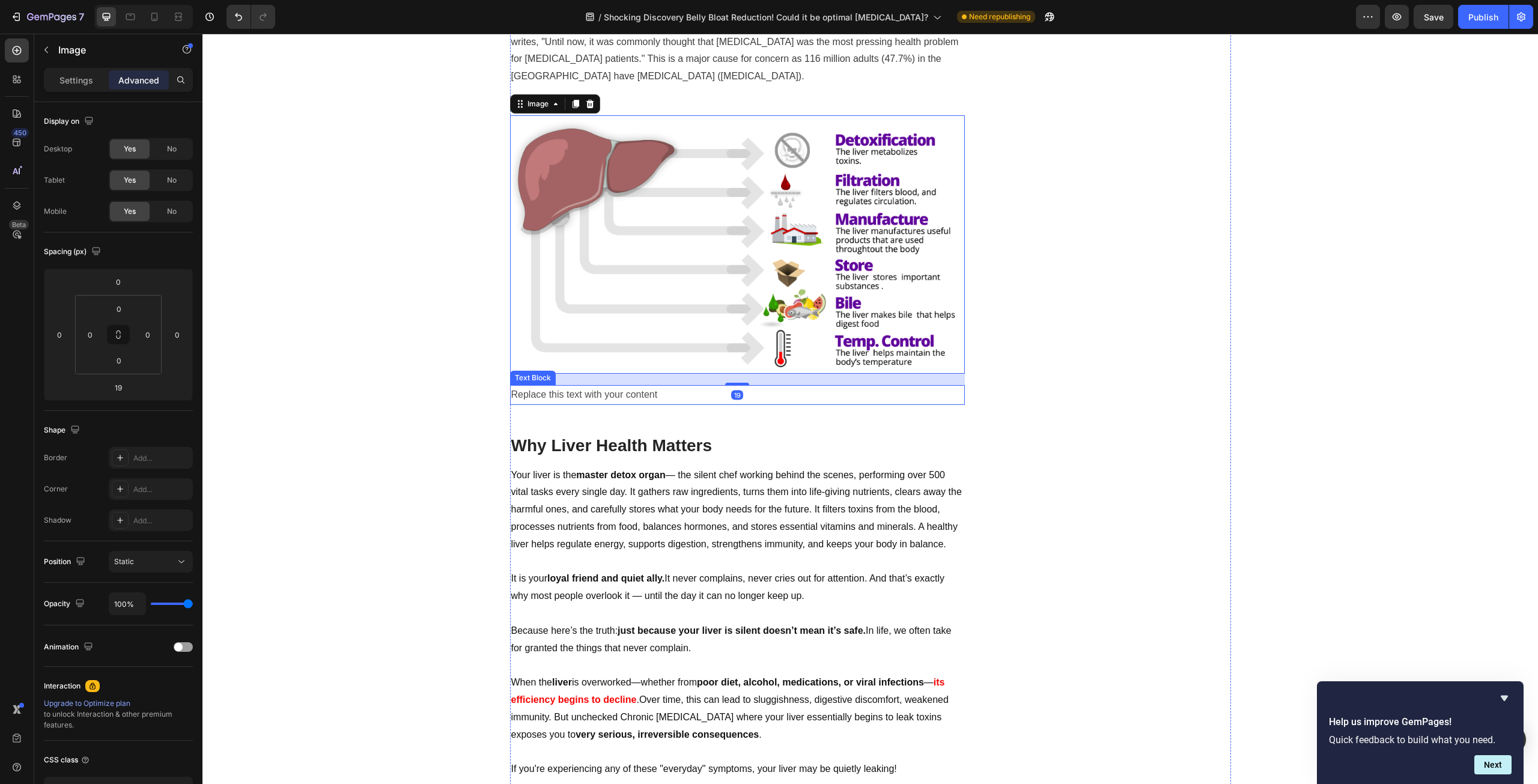
click at [683, 387] on div "Replace this text with your content" at bounding box center [737, 395] width 455 height 20
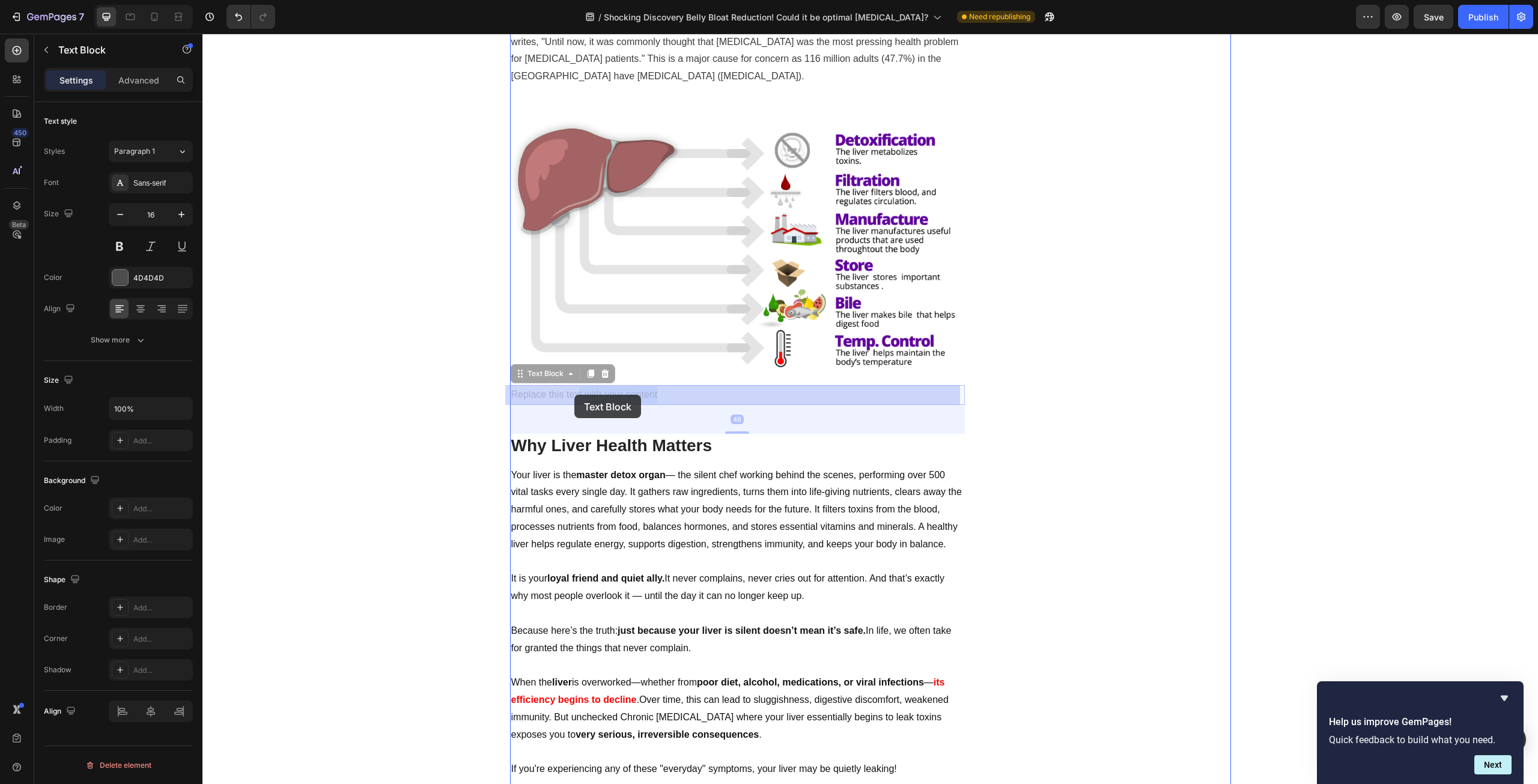
drag, startPoint x: 670, startPoint y: 396, endPoint x: 575, endPoint y: 395, distance: 95.0
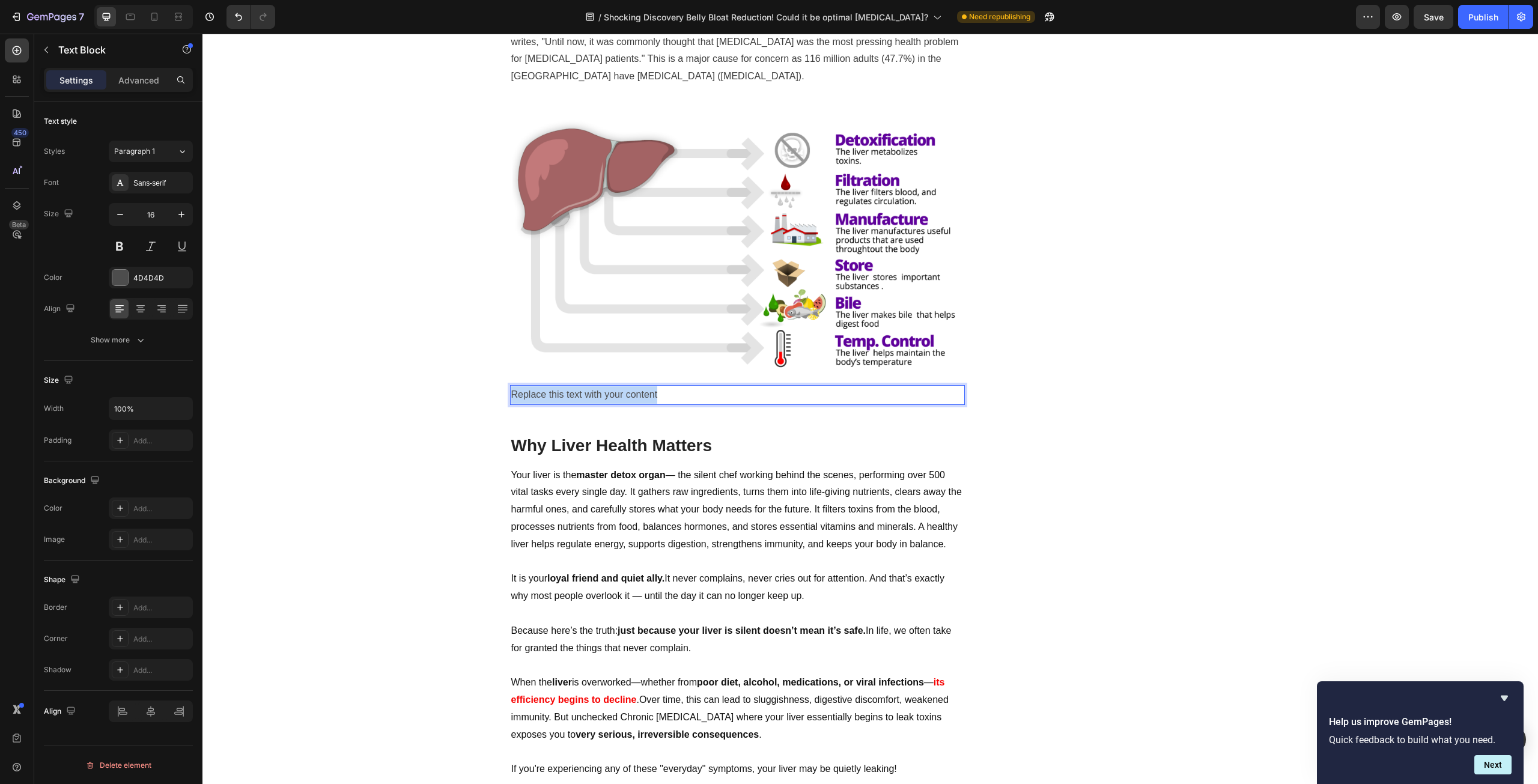
drag, startPoint x: 666, startPoint y: 392, endPoint x: 509, endPoint y: 392, distance: 157.0
click at [511, 392] on p "Replace this text with your content" at bounding box center [737, 395] width 452 height 17
click at [651, 398] on p "Replace this text with your content" at bounding box center [737, 395] width 452 height 17
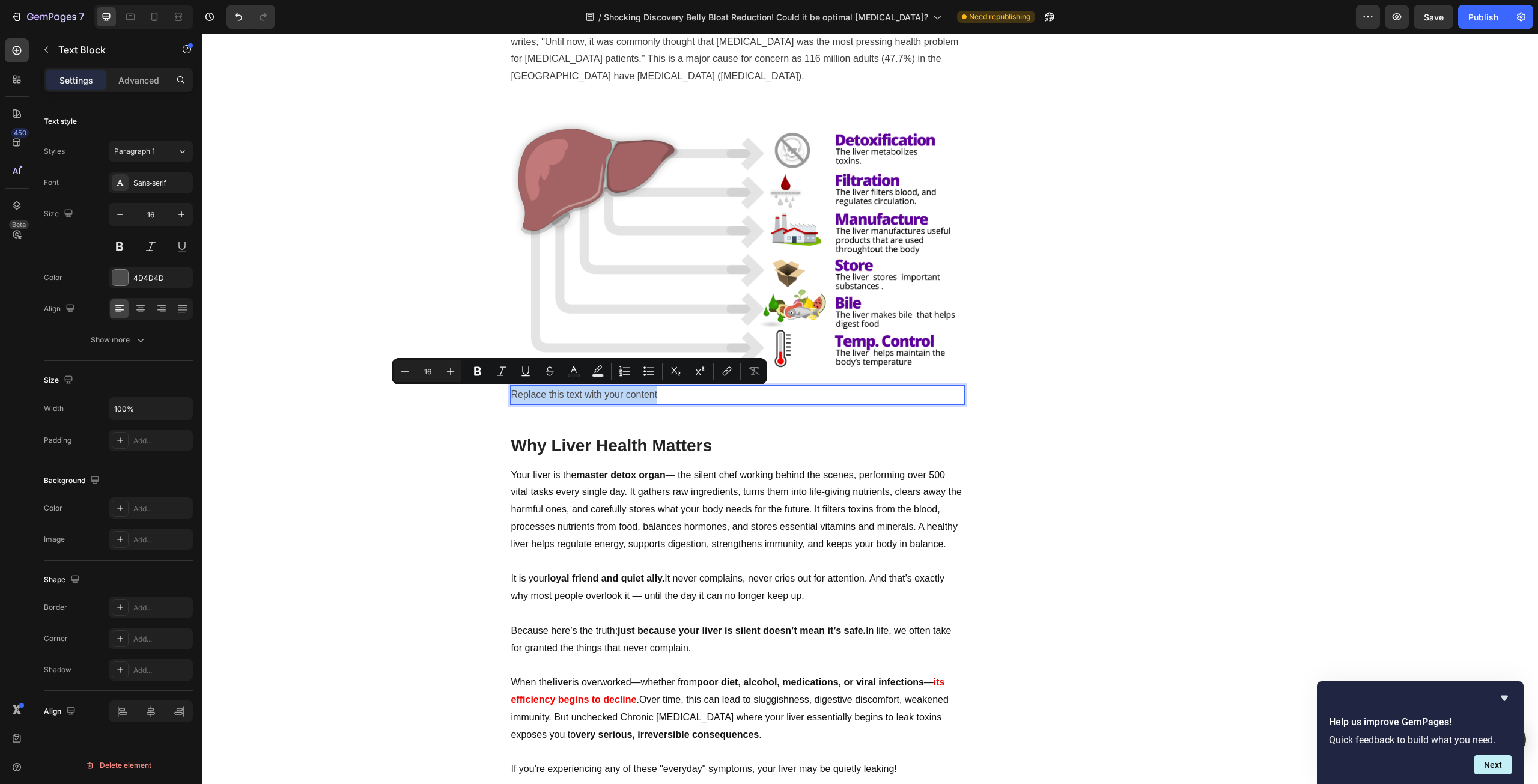
click at [660, 392] on p "Replace this text with your content" at bounding box center [737, 395] width 452 height 17
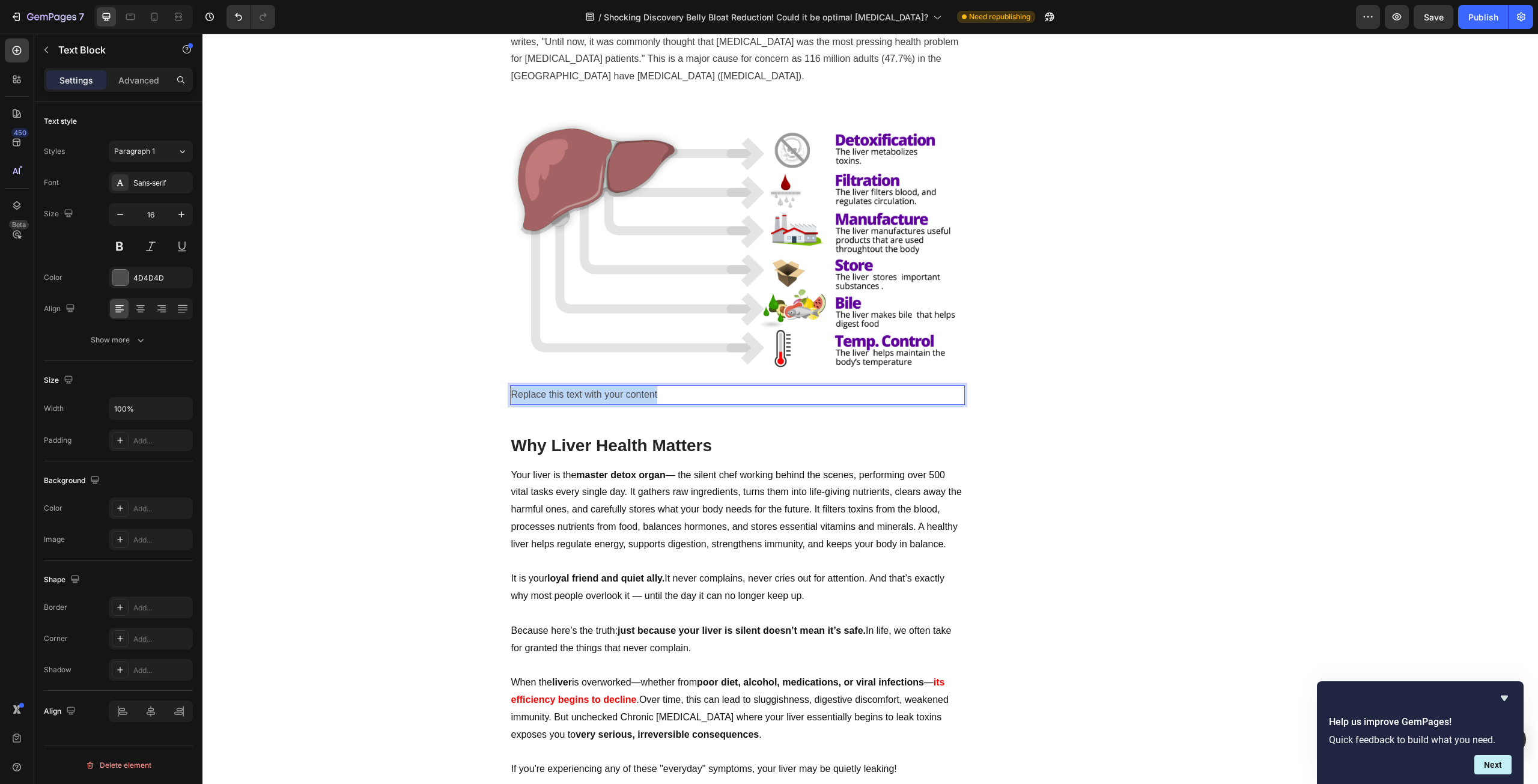
drag, startPoint x: 675, startPoint y: 391, endPoint x: 509, endPoint y: 393, distance: 166.0
click at [511, 393] on p "Replace this text with your content" at bounding box center [737, 395] width 452 height 17
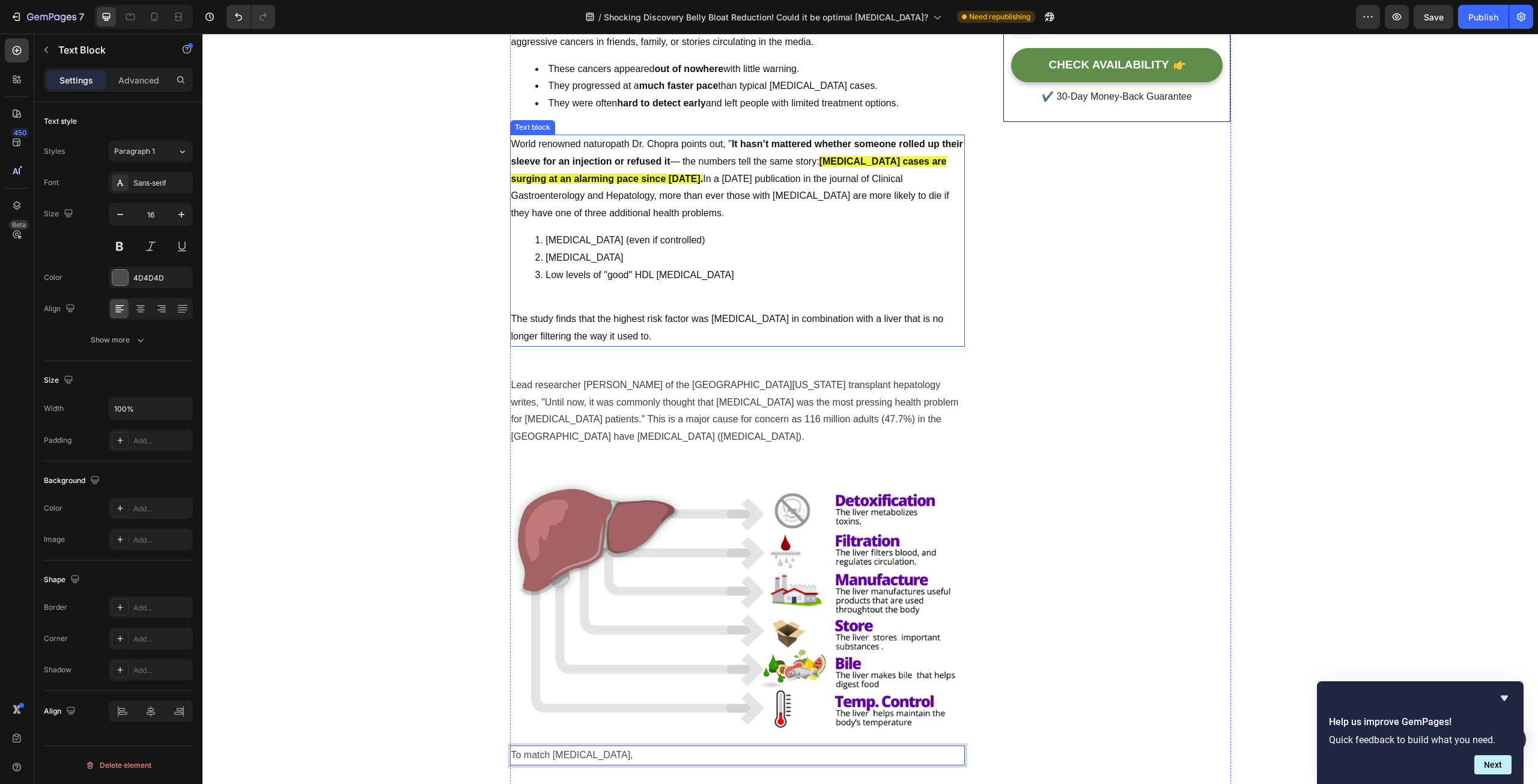
click at [574, 328] on p "The study finds that the highest risk factor was [MEDICAL_DATA] in combination …" at bounding box center [737, 328] width 452 height 35
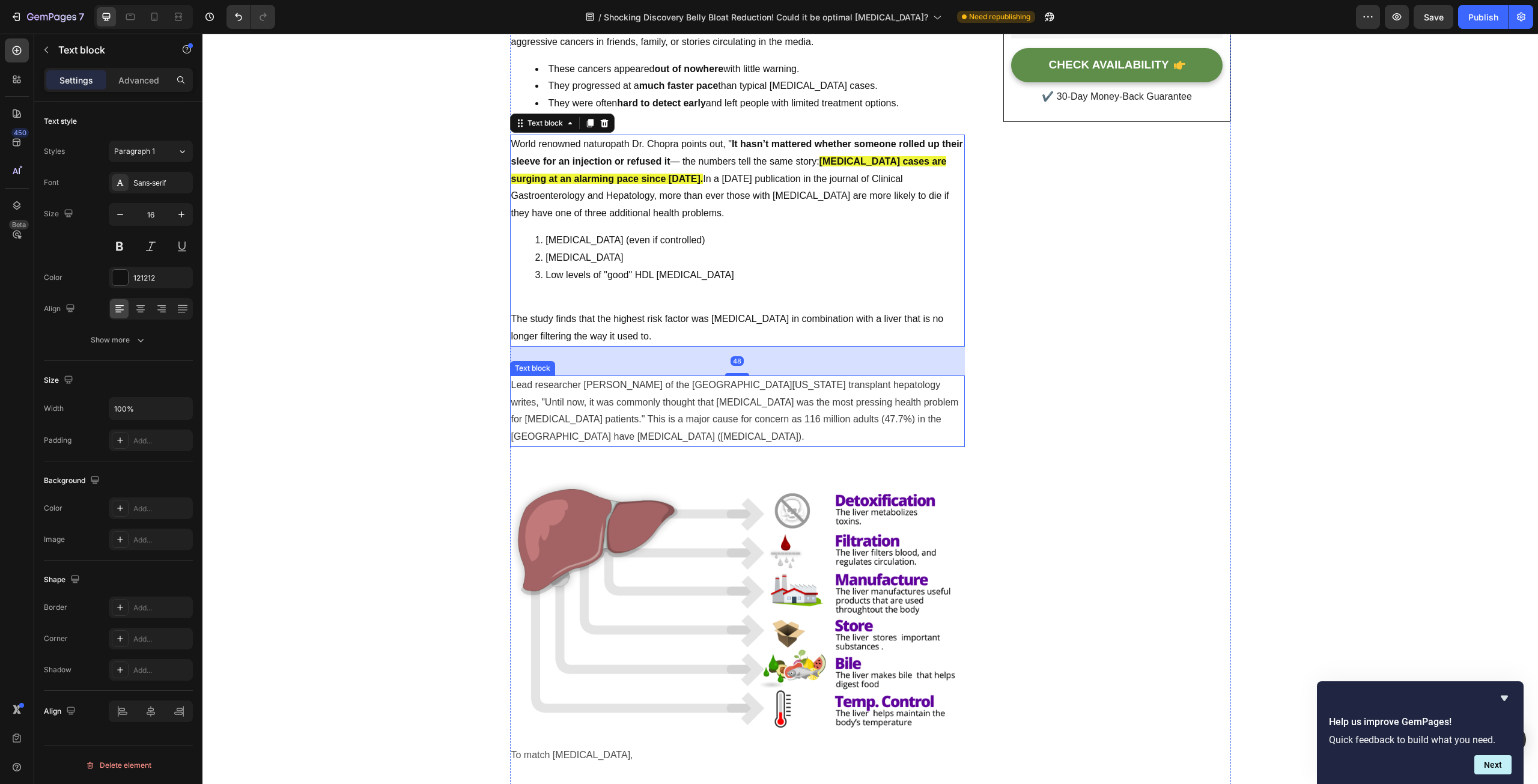
click at [587, 400] on span "Lead researcher [PERSON_NAME] of the [GEOGRAPHIC_DATA][US_STATE] transplant hep…" at bounding box center [735, 411] width 448 height 62
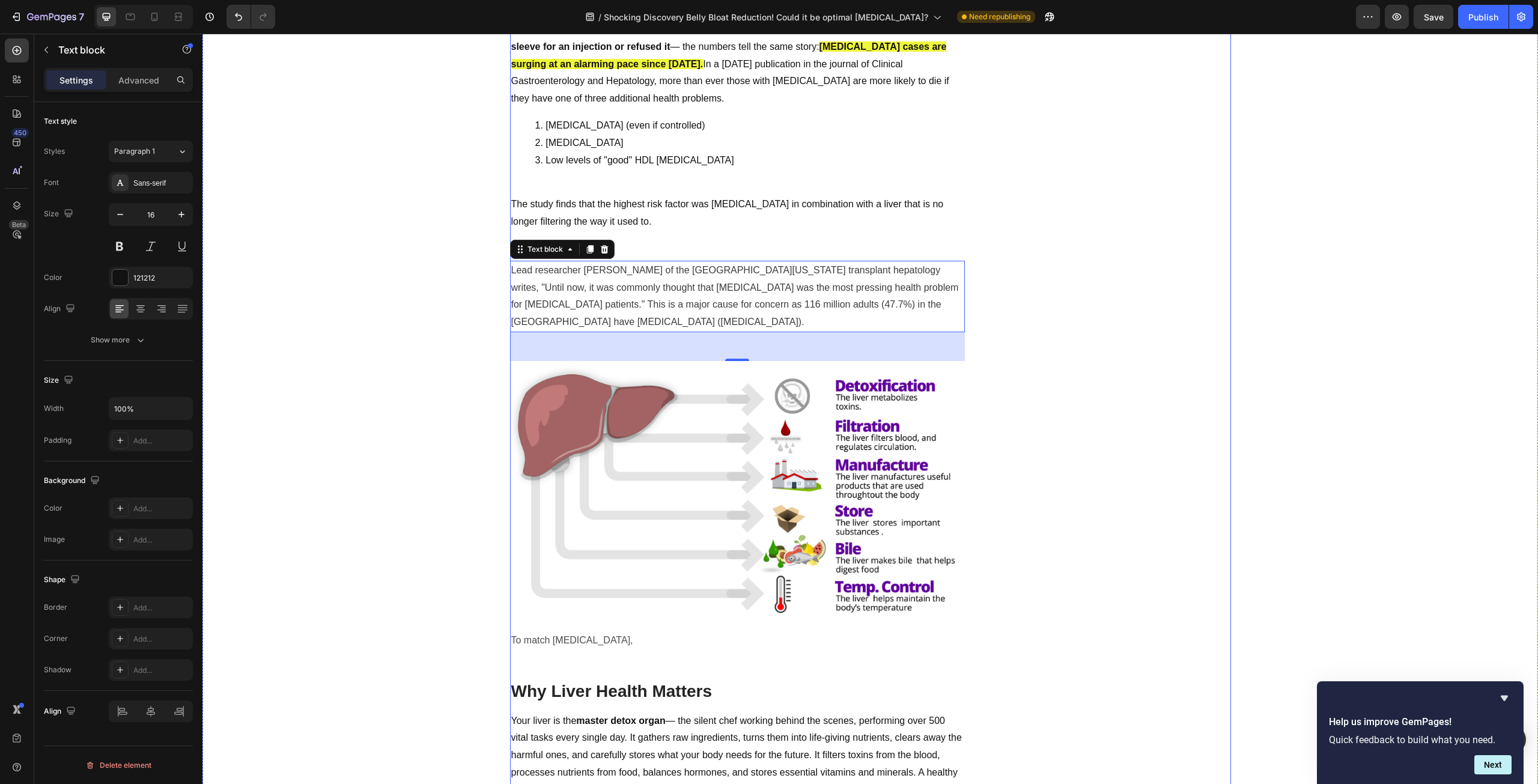
scroll to position [601, 0]
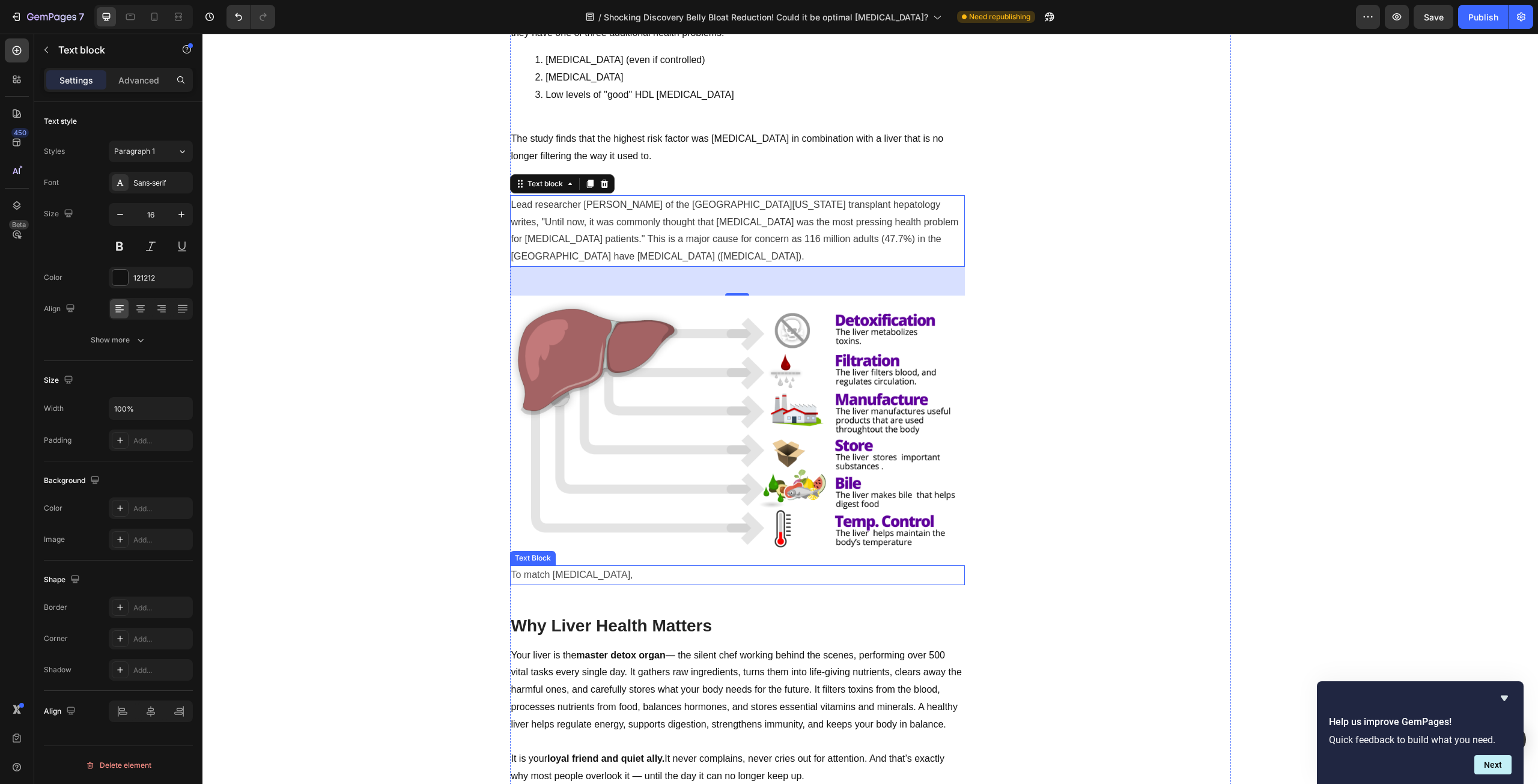
click at [590, 573] on p "To match [MEDICAL_DATA]," at bounding box center [737, 575] width 452 height 17
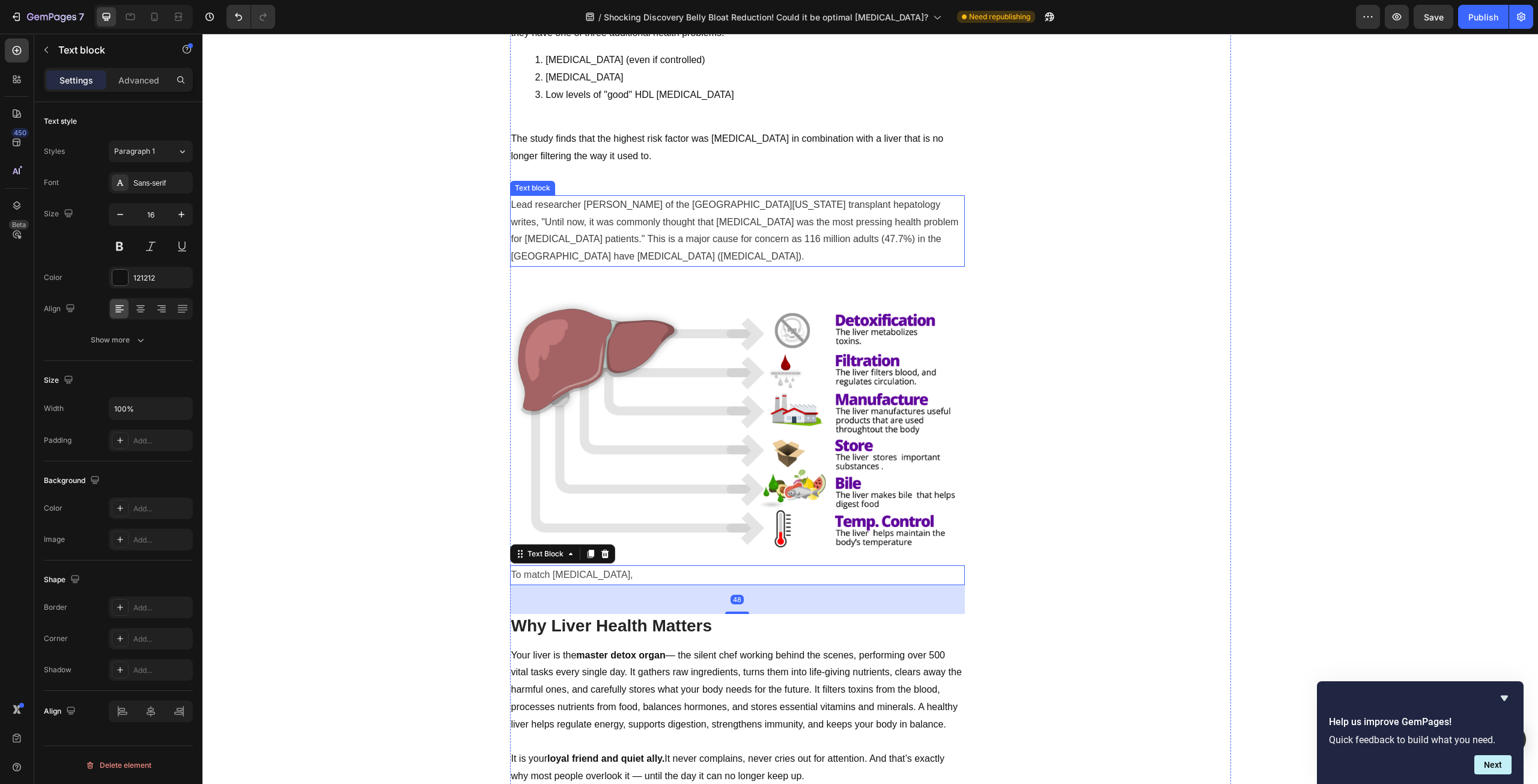
click at [605, 245] on p "Lead researcher [PERSON_NAME] of the [GEOGRAPHIC_DATA][US_STATE] transplant hep…" at bounding box center [737, 231] width 452 height 69
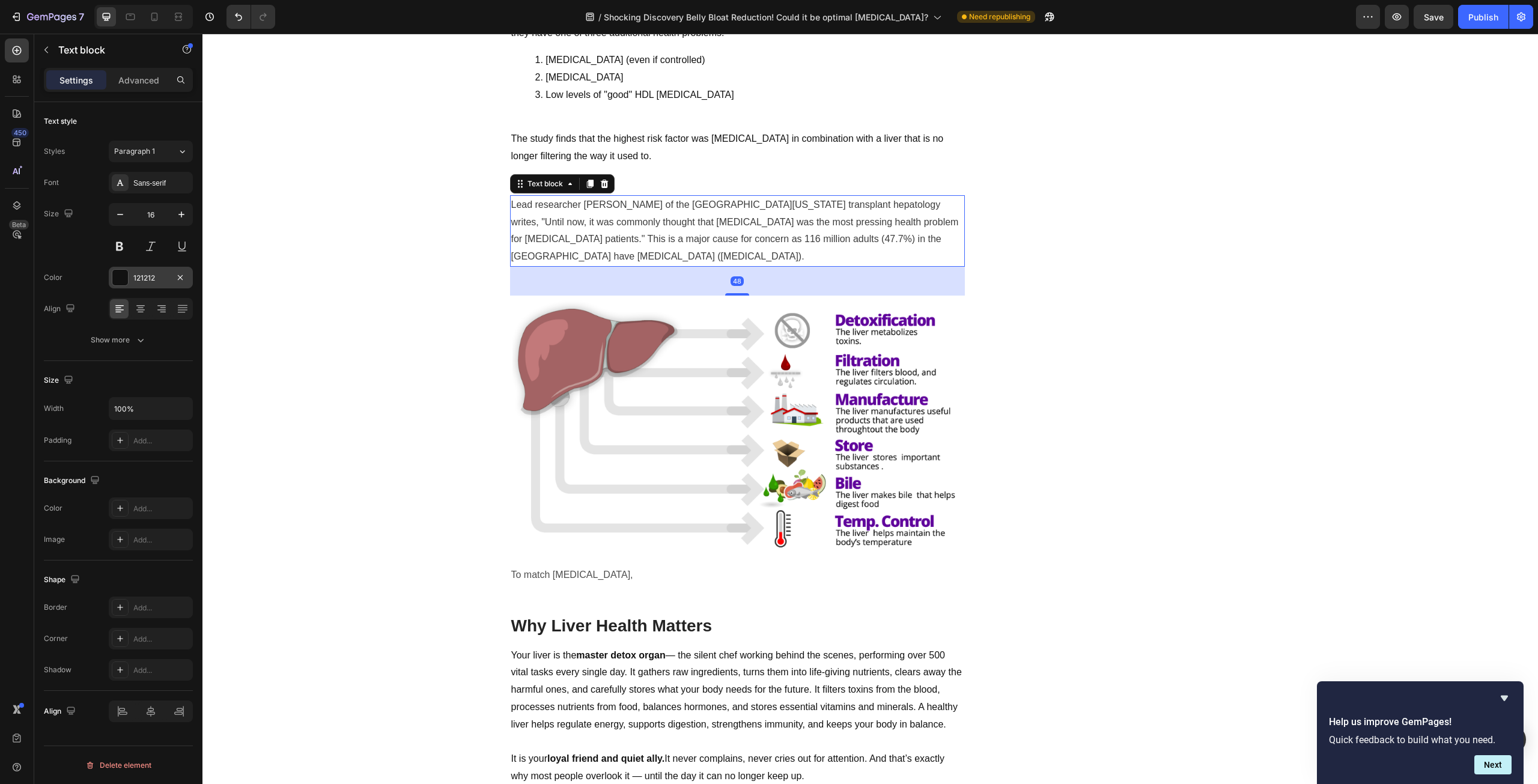
click at [148, 270] on div "121212" at bounding box center [151, 278] width 84 height 21
click at [583, 579] on p "To match [MEDICAL_DATA]," at bounding box center [737, 575] width 452 height 17
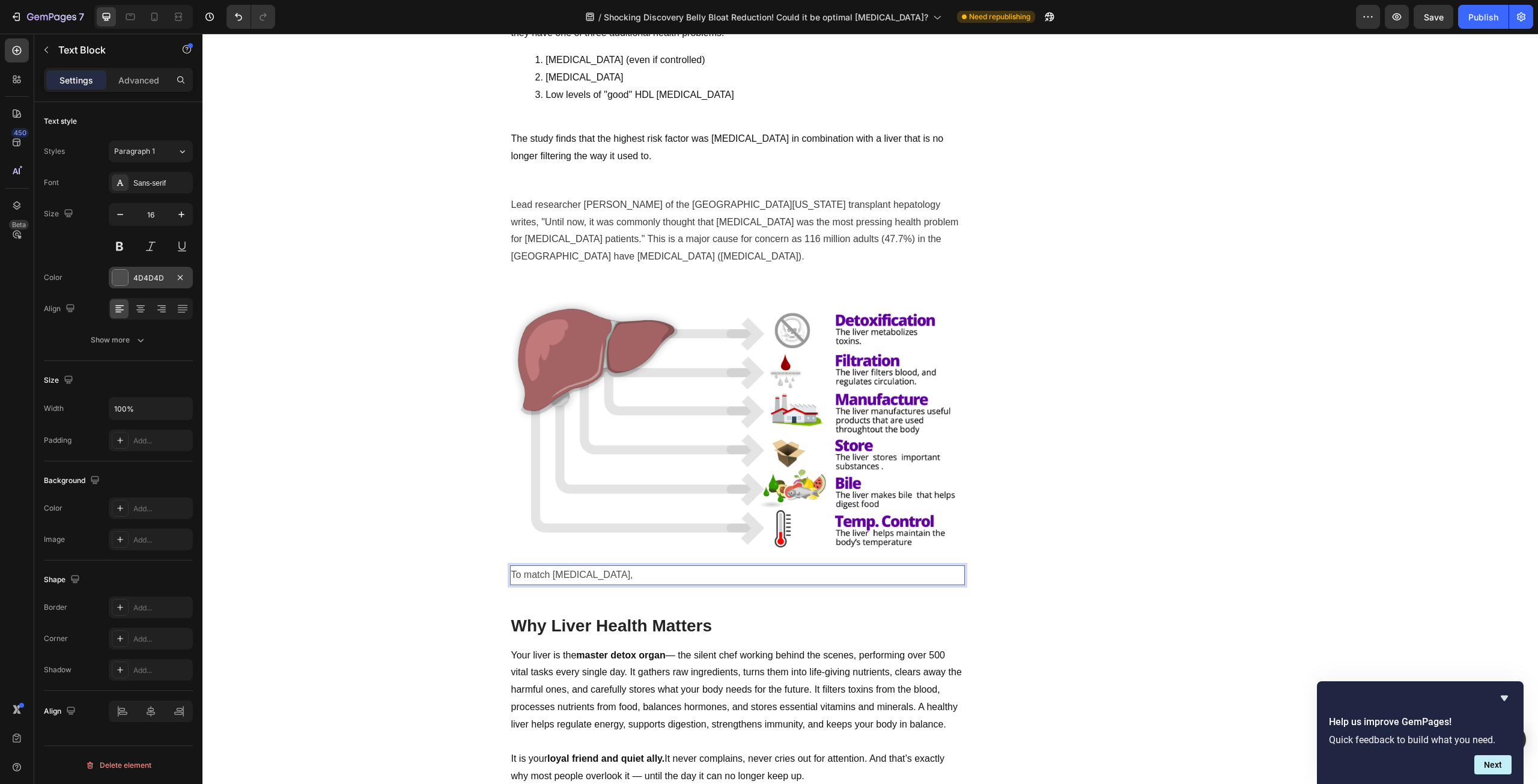
click at [157, 282] on div "4D4D4D" at bounding box center [151, 278] width 35 height 11
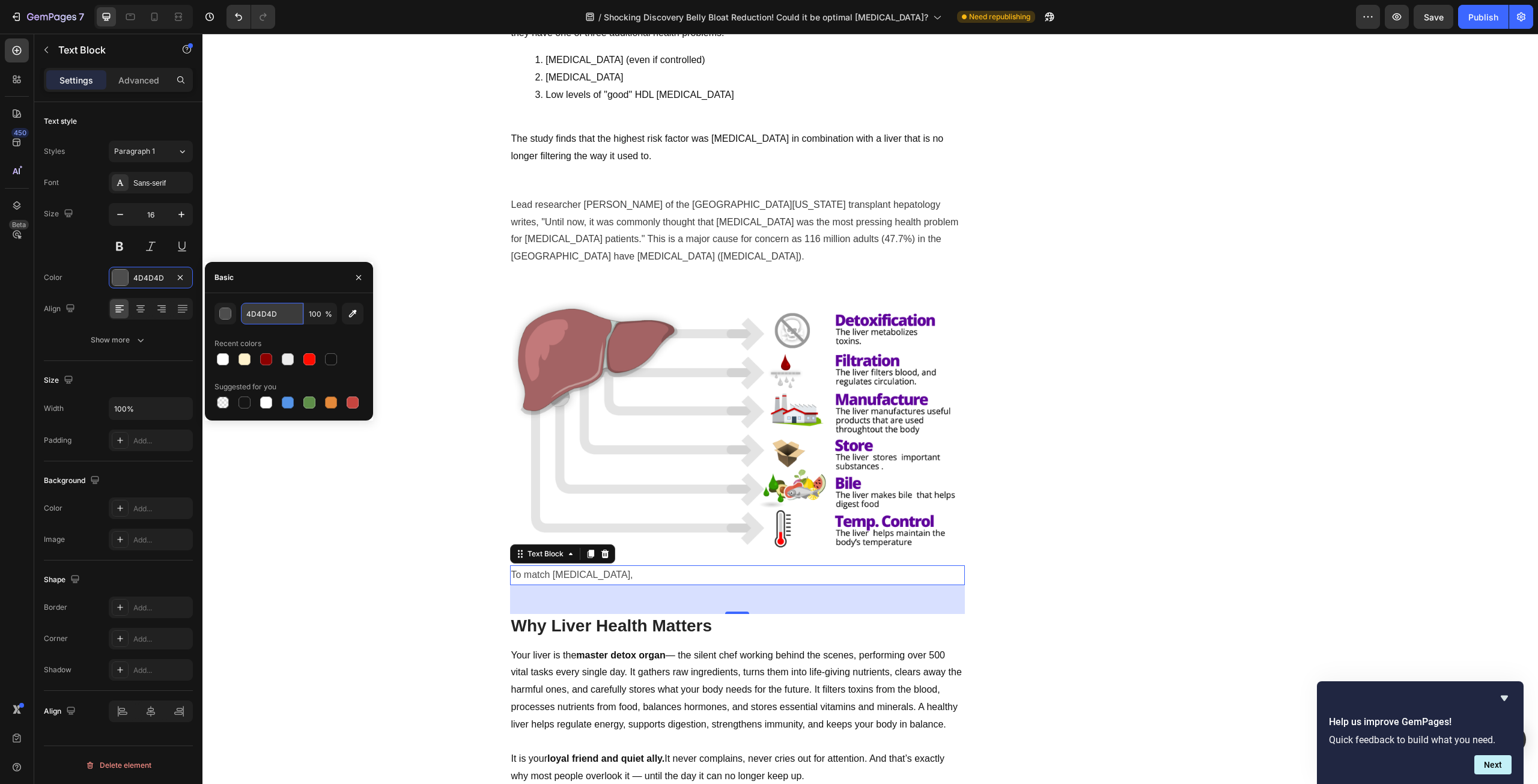
click at [276, 308] on input "4D4D4D" at bounding box center [272, 314] width 62 height 21
paste input "121212"
type input "121212"
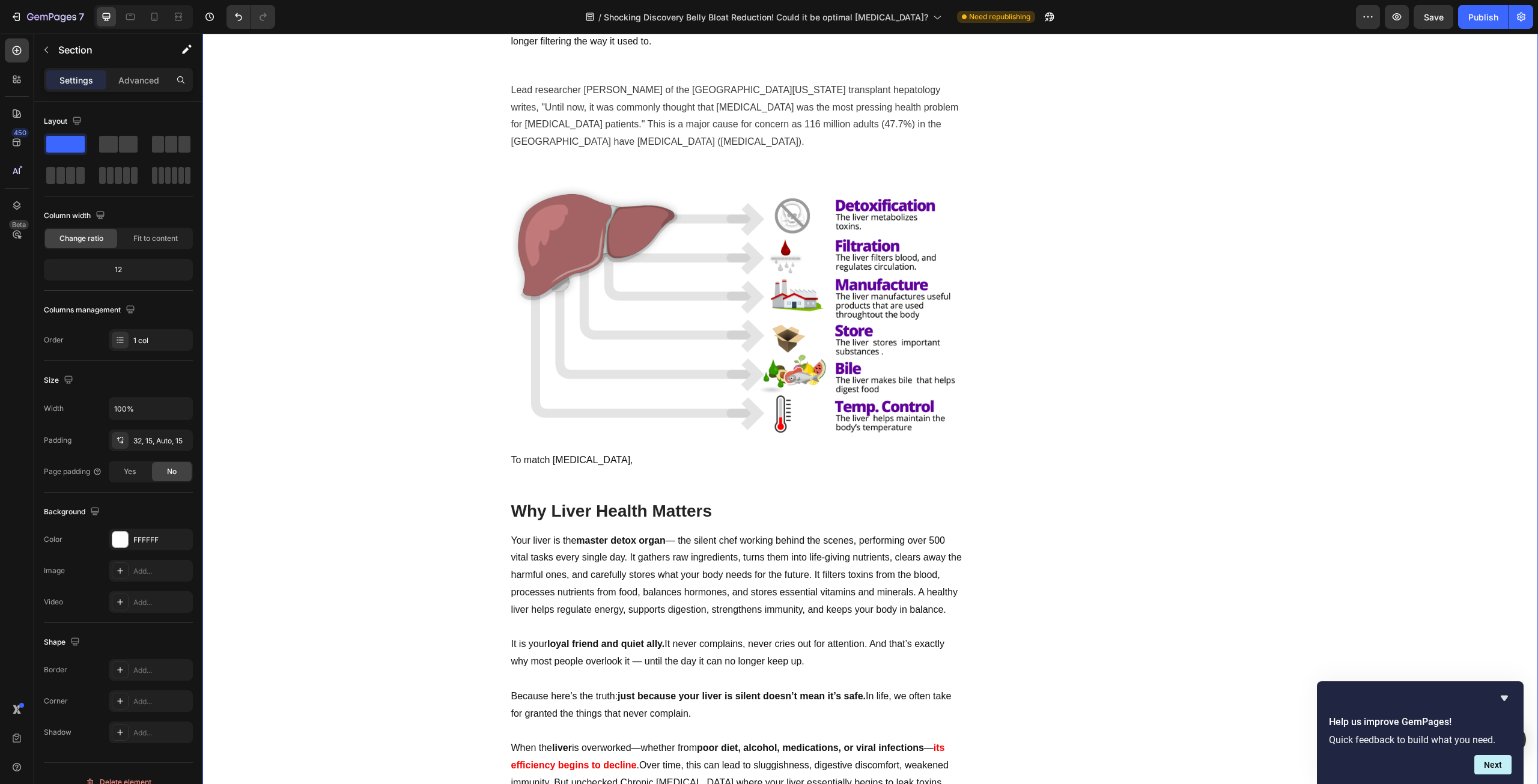
scroll to position [721, 0]
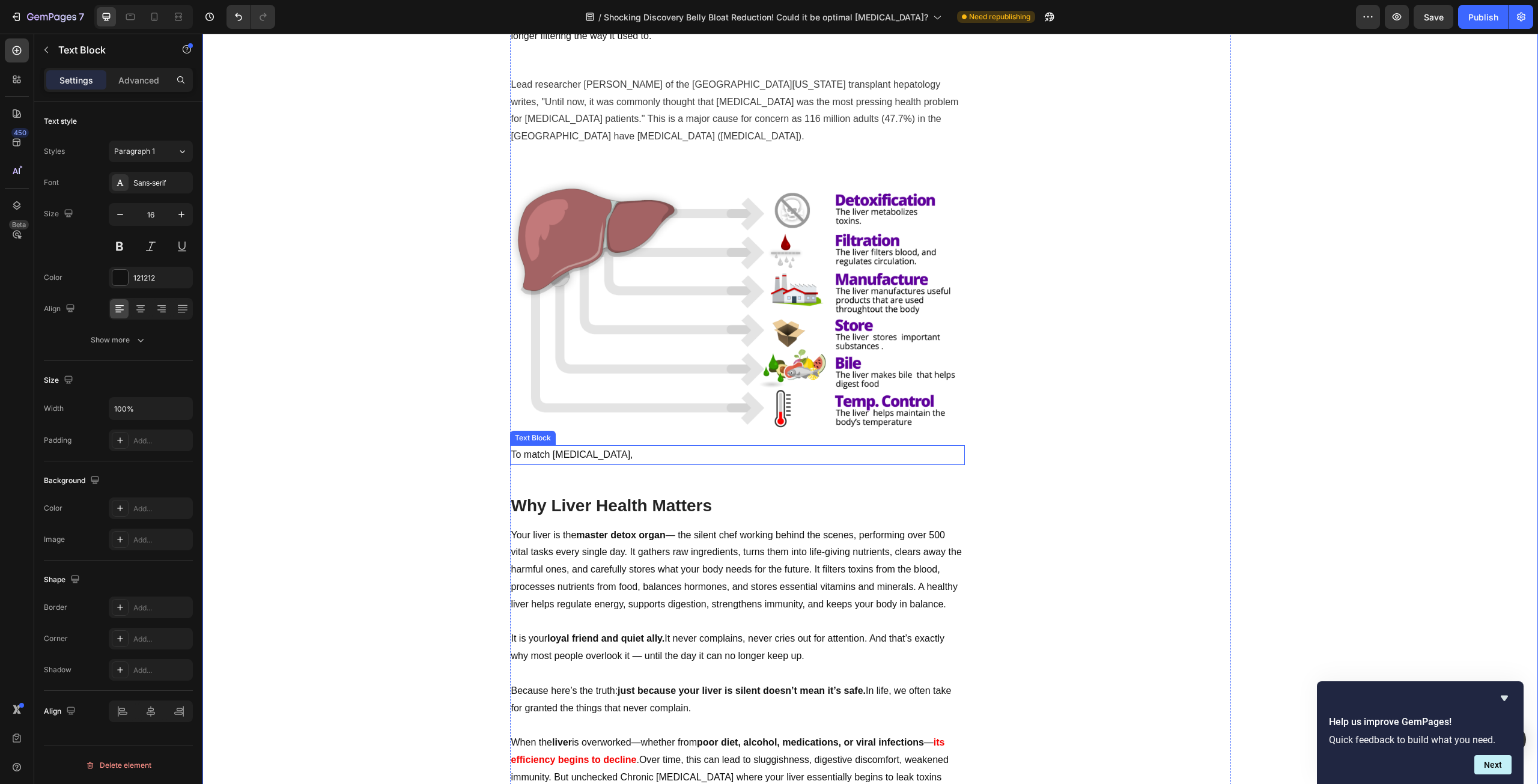
click at [619, 456] on p "To match [MEDICAL_DATA]," at bounding box center [737, 455] width 452 height 17
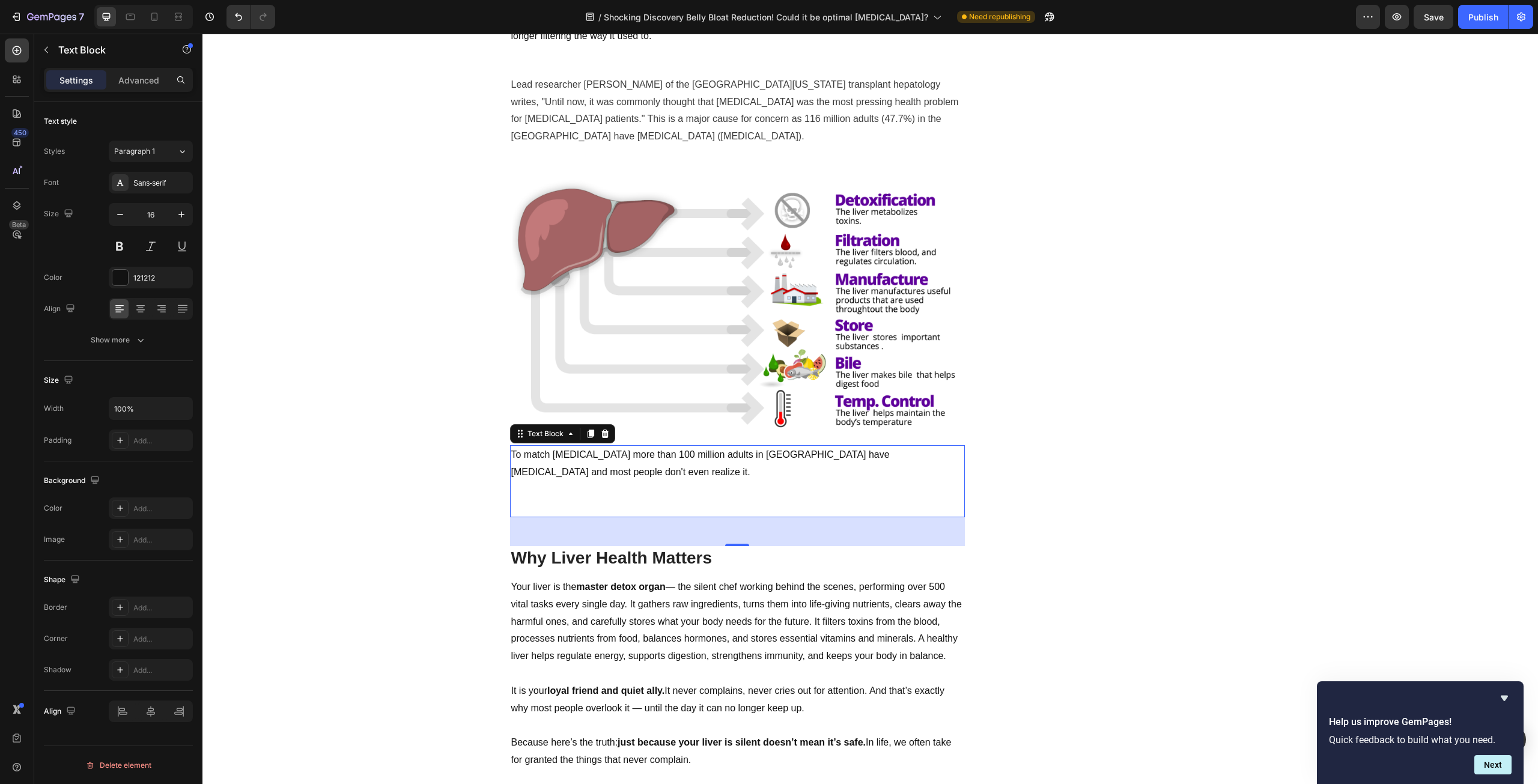
click at [658, 494] on p "Rich Text Editor. Editing area: main" at bounding box center [737, 490] width 452 height 17
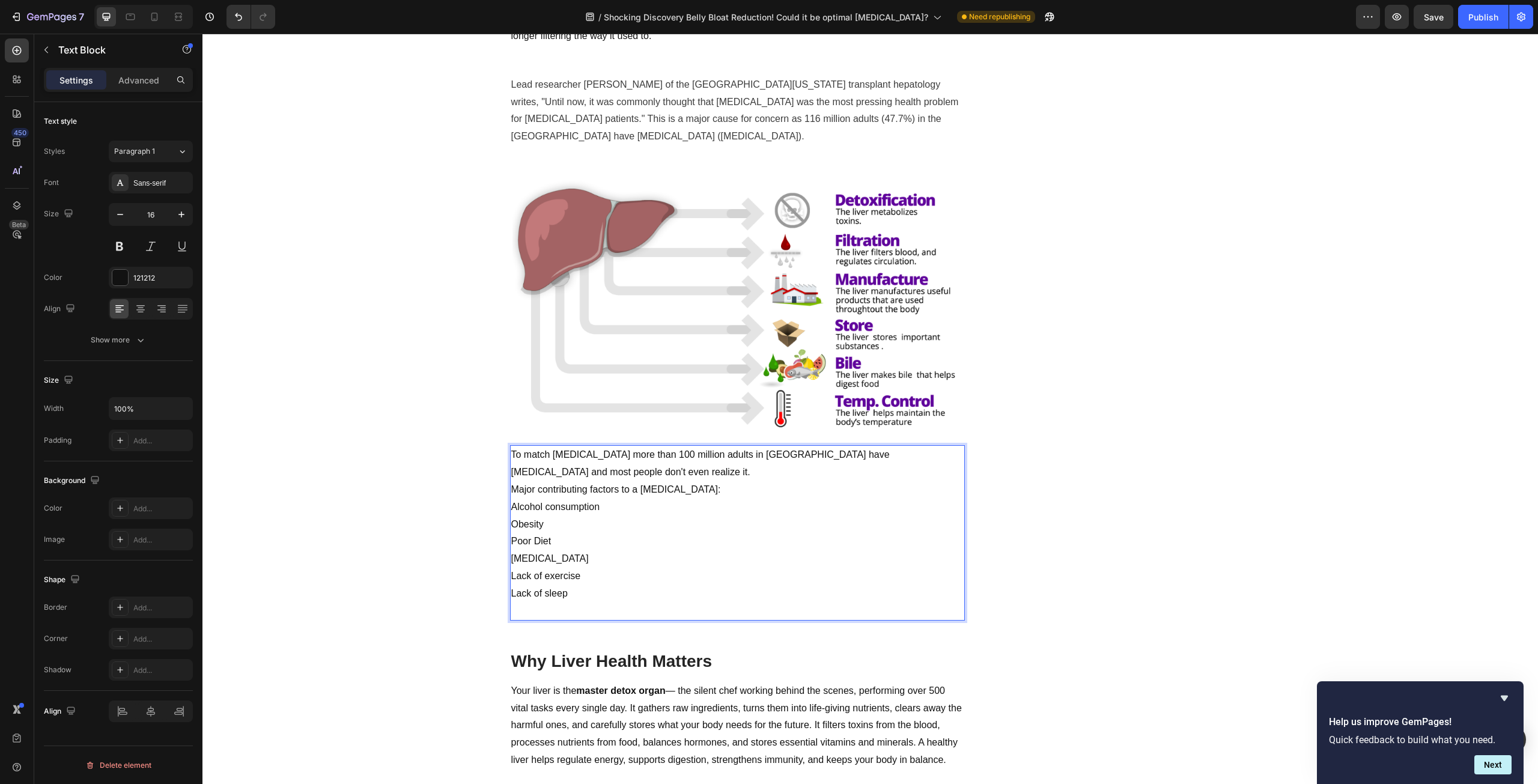
click at [585, 605] on p "Rich Text Editor. Editing area: main" at bounding box center [737, 611] width 452 height 17
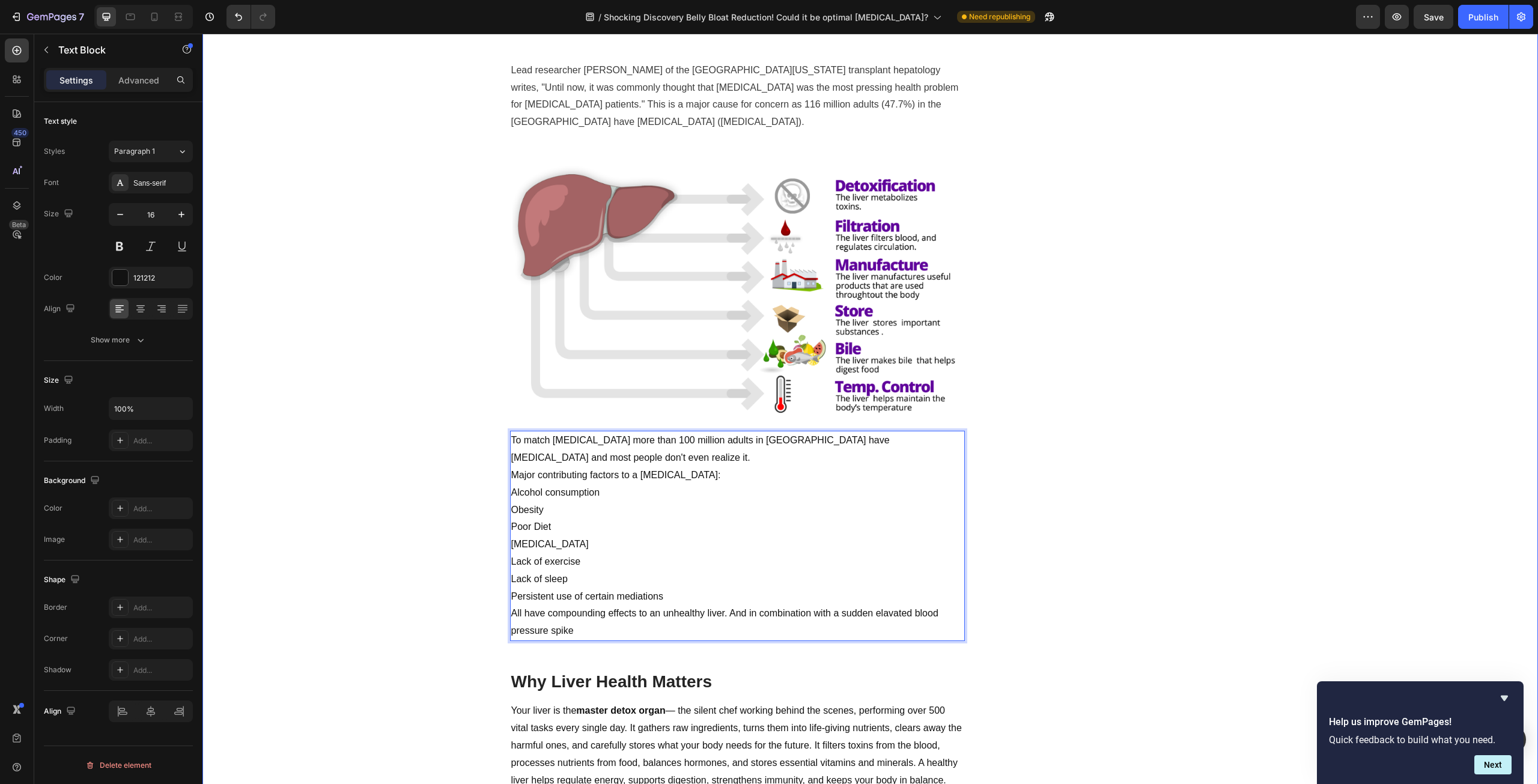
scroll to position [841, 0]
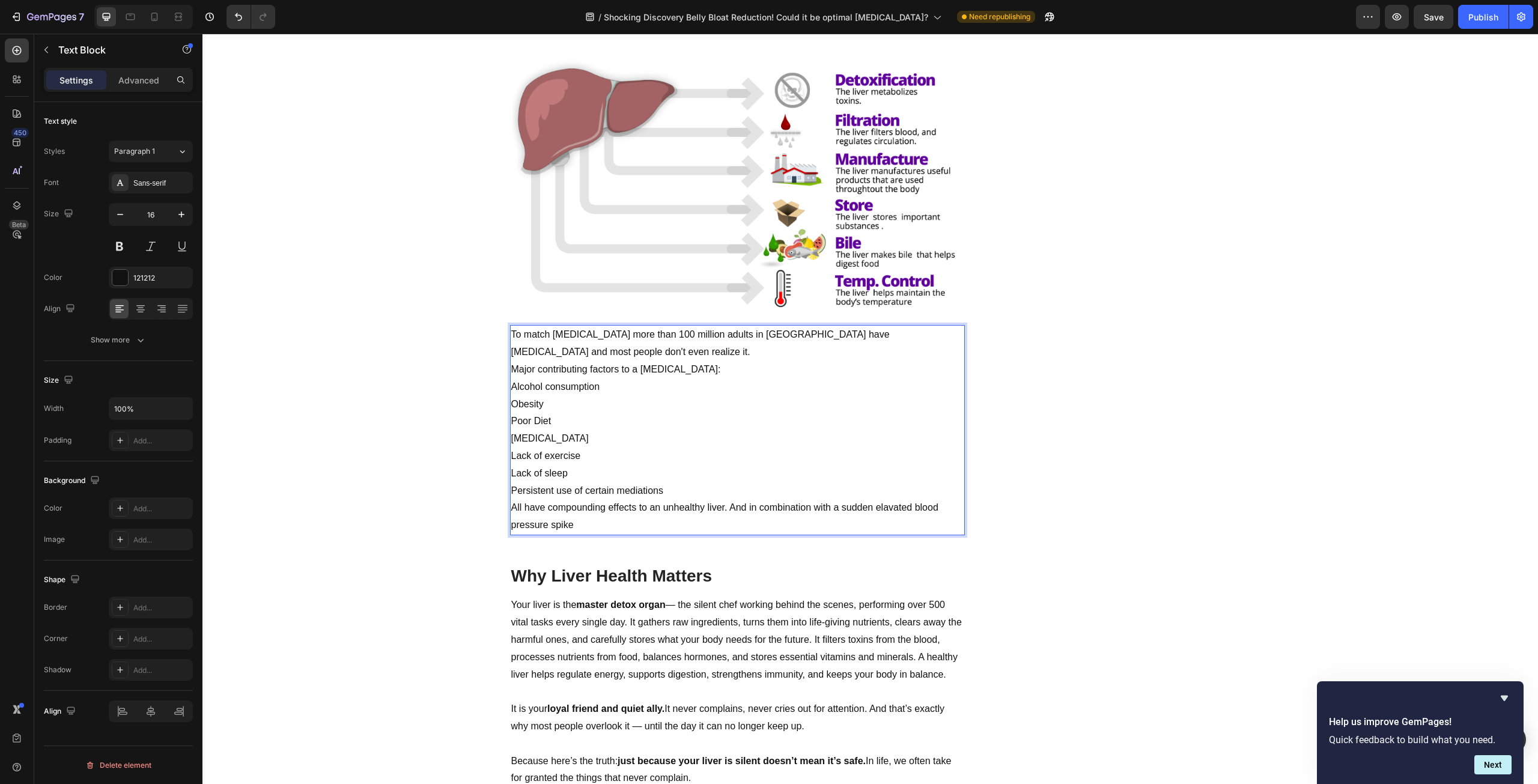
click at [725, 510] on p "All have compounding effects to an unhealthy liver. And in combination with a s…" at bounding box center [737, 516] width 452 height 35
click at [732, 528] on p "All have compounding effects to an unhealthy liver. "And in combination with a …" at bounding box center [737, 516] width 452 height 35
drag, startPoint x: 732, startPoint y: 528, endPoint x: 725, endPoint y: 510, distance: 19.3
click at [725, 510] on p "All have compounding effects to an unhealthy liver. "And in combination with a …" at bounding box center [737, 516] width 452 height 35
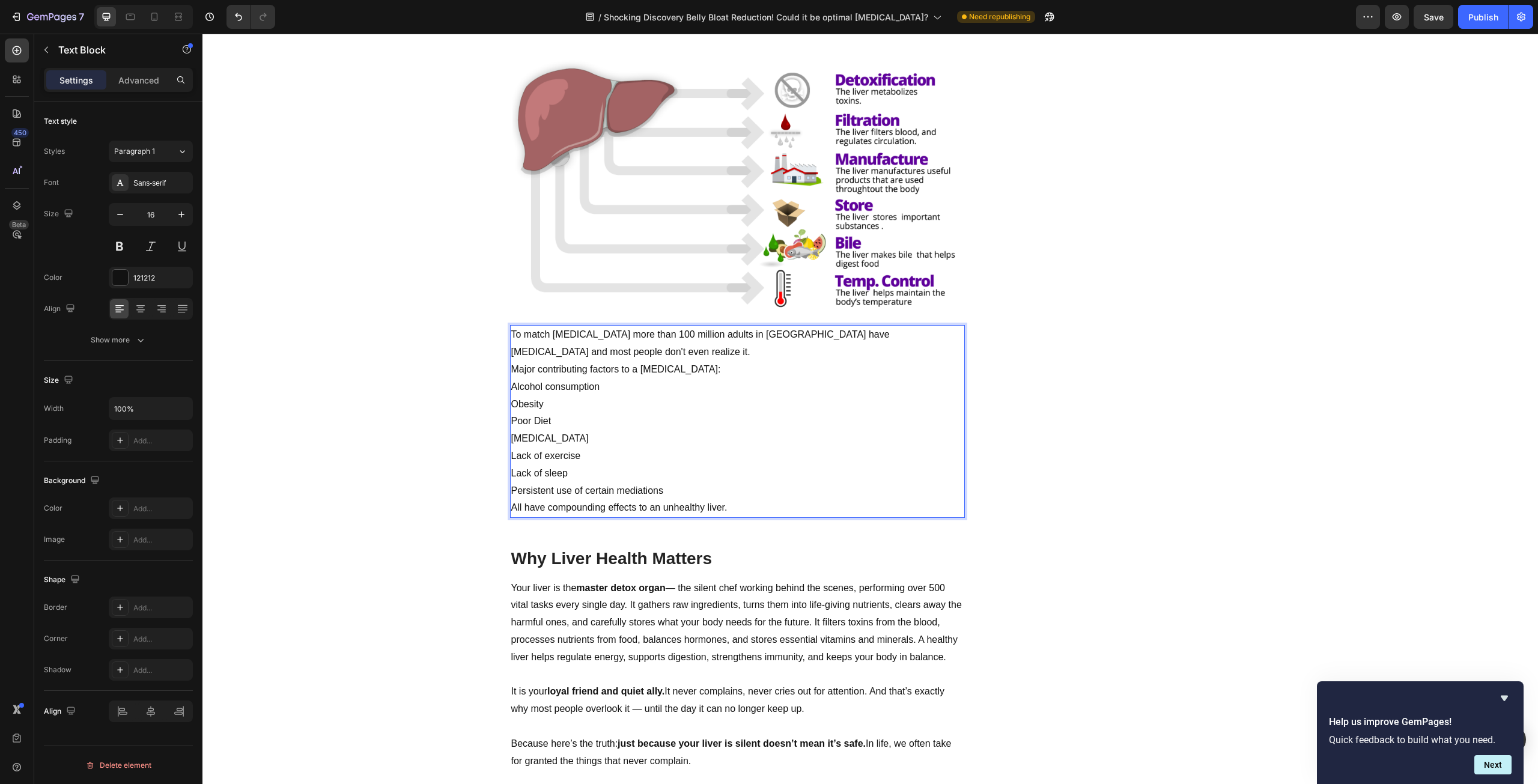
drag, startPoint x: 717, startPoint y: 492, endPoint x: 505, endPoint y: 407, distance: 228.4
click at [510, 407] on div "To match [MEDICAL_DATA] more than 100 million adults in [GEOGRAPHIC_DATA] have …" at bounding box center [737, 421] width 455 height 193
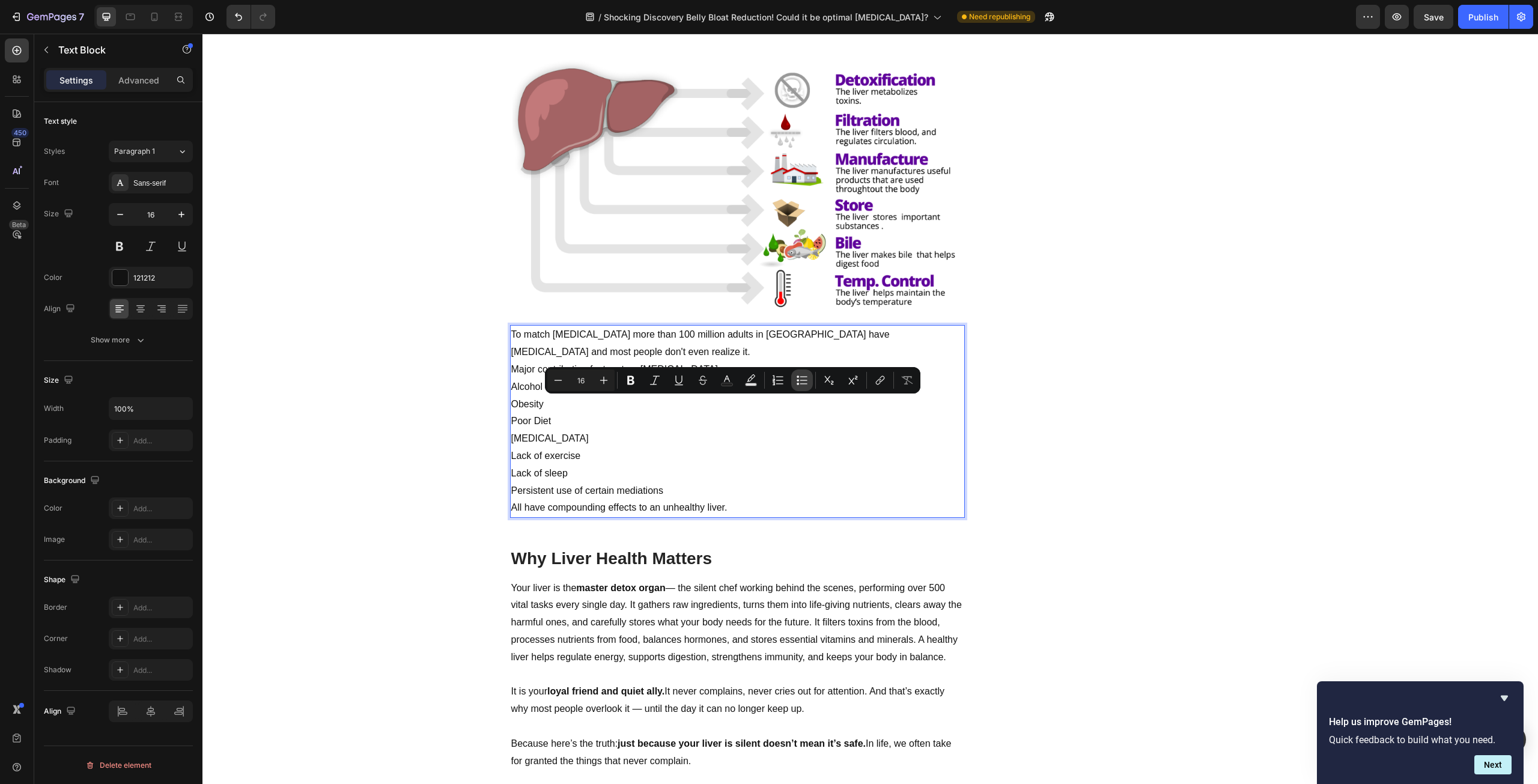
click at [803, 385] on icon "Editor contextual toolbar" at bounding box center [802, 380] width 12 height 12
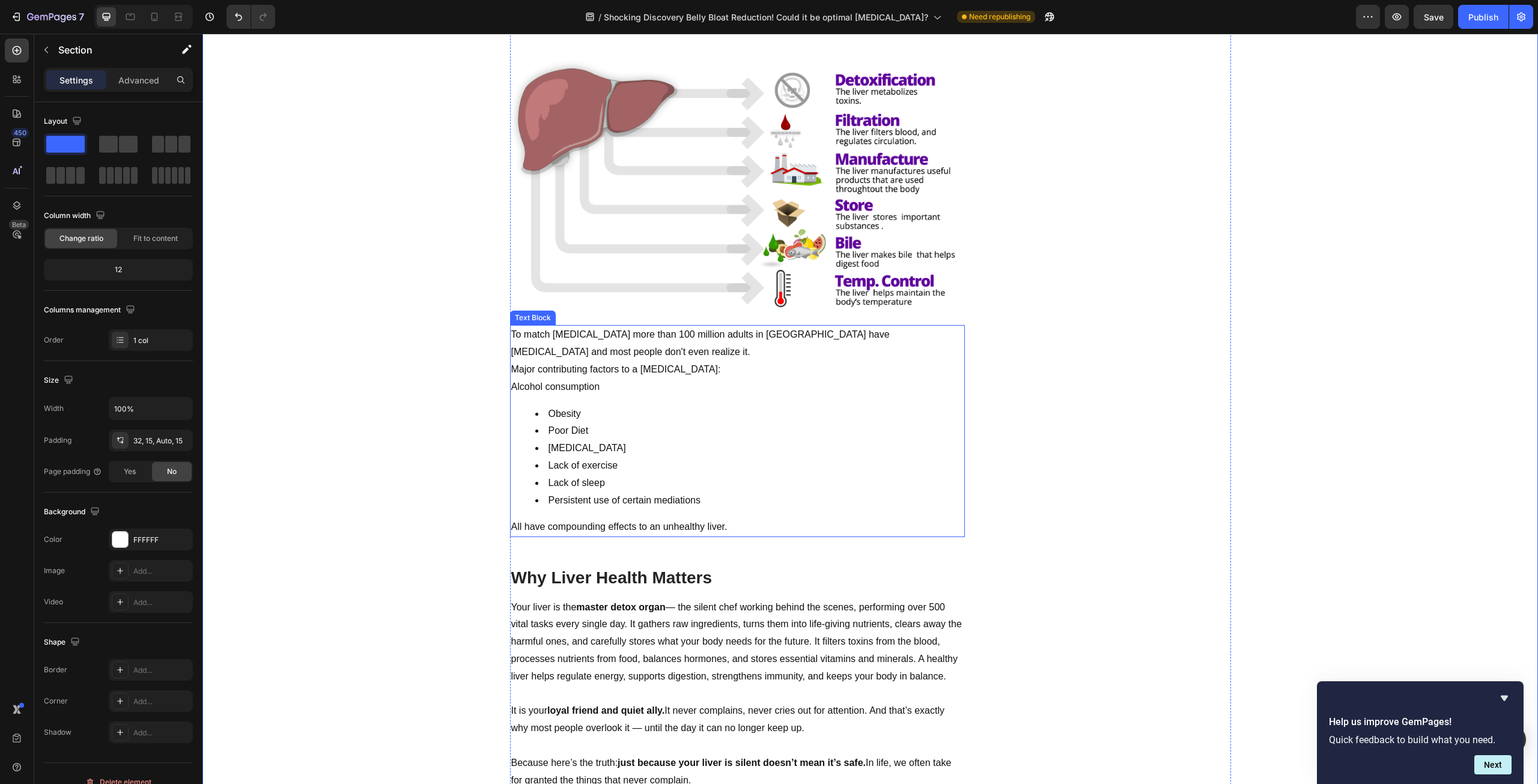
click at [800, 522] on p "All have compounding effects to an unhealthy liver." at bounding box center [737, 527] width 452 height 17
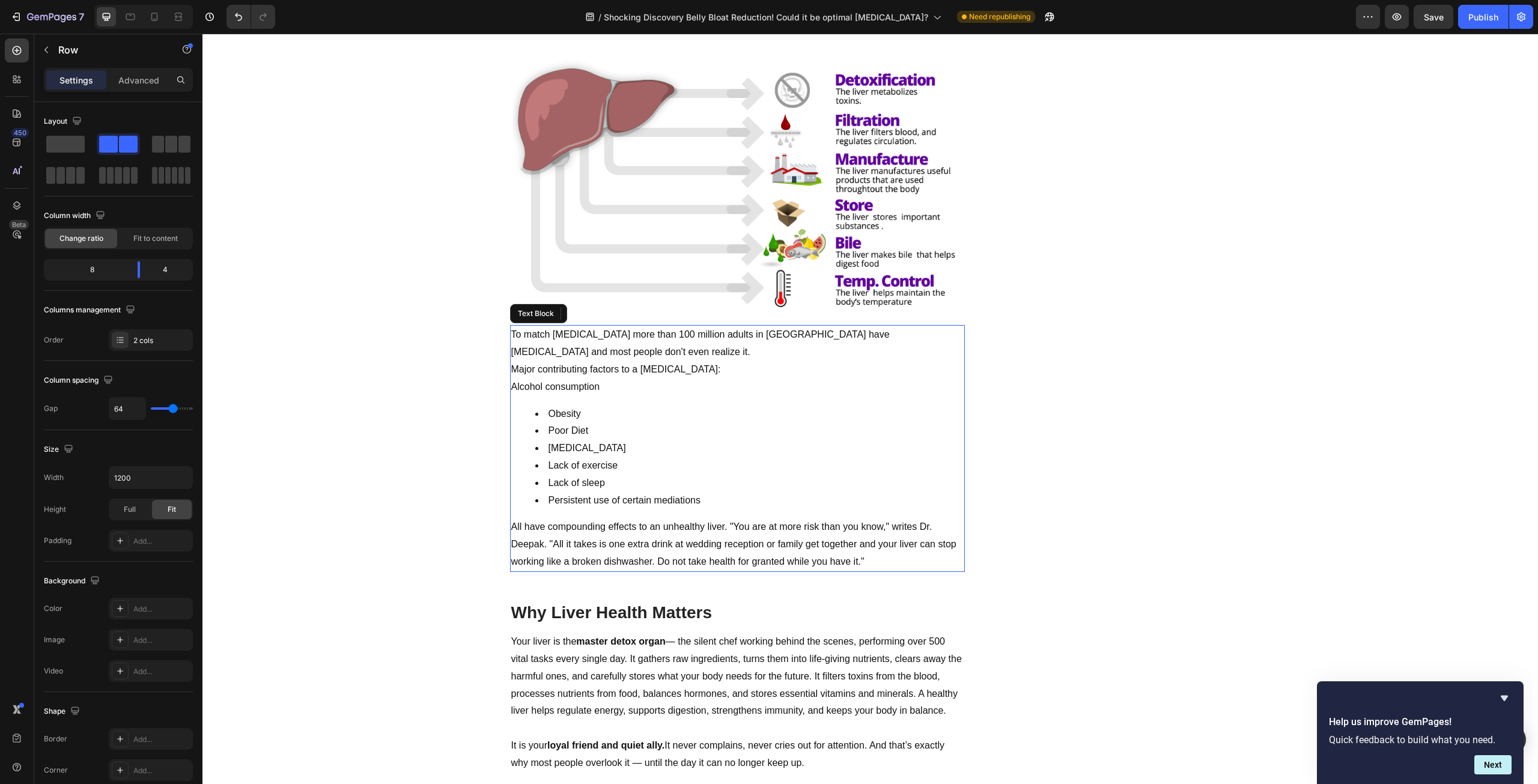
click at [511, 369] on p "Major contributing factors to a [MEDICAL_DATA]:" at bounding box center [737, 370] width 452 height 17
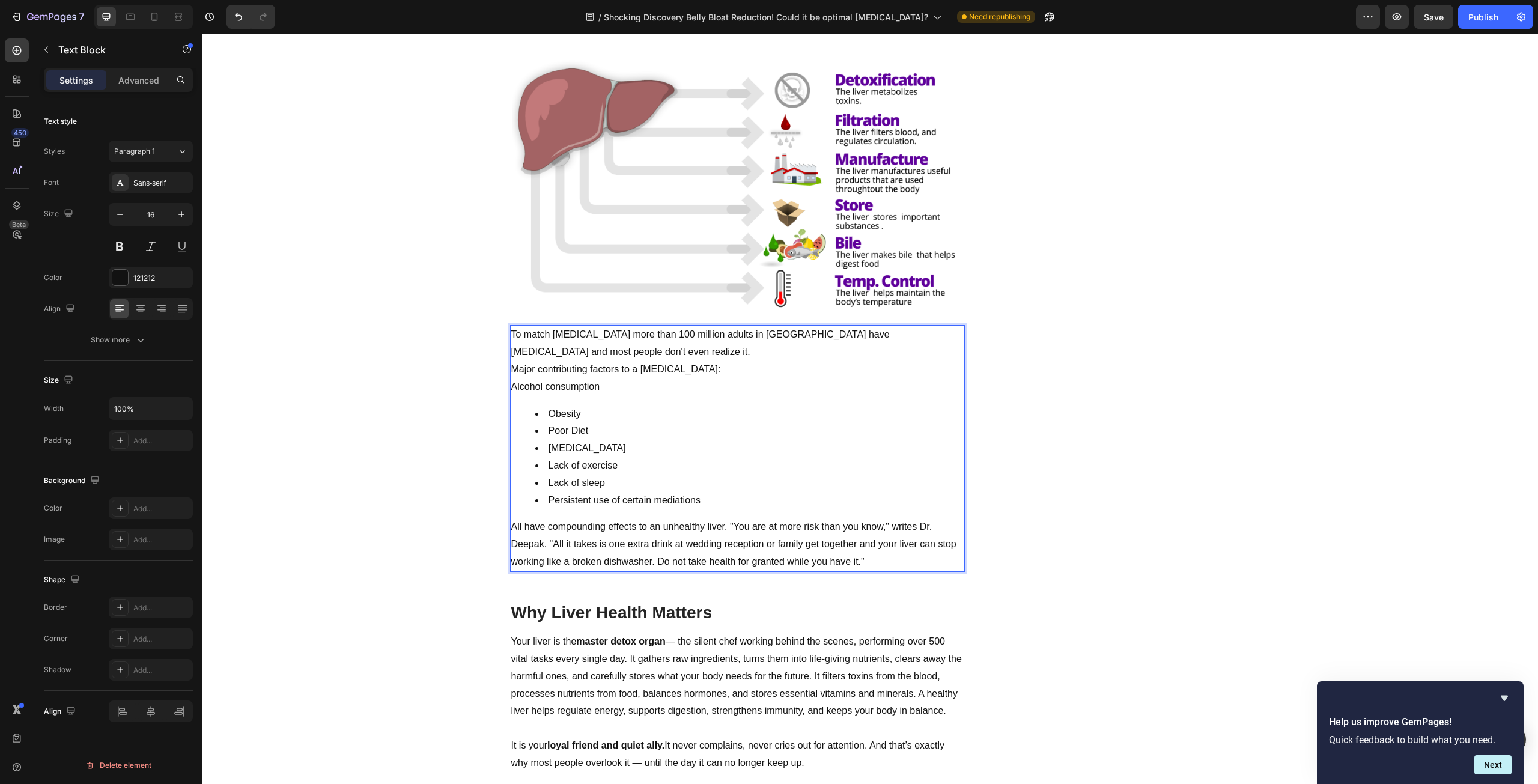
click at [708, 498] on li "Persistent use of certain mediations" at bounding box center [749, 501] width 428 height 17
drag, startPoint x: 716, startPoint y: 499, endPoint x: 504, endPoint y: 390, distance: 238.4
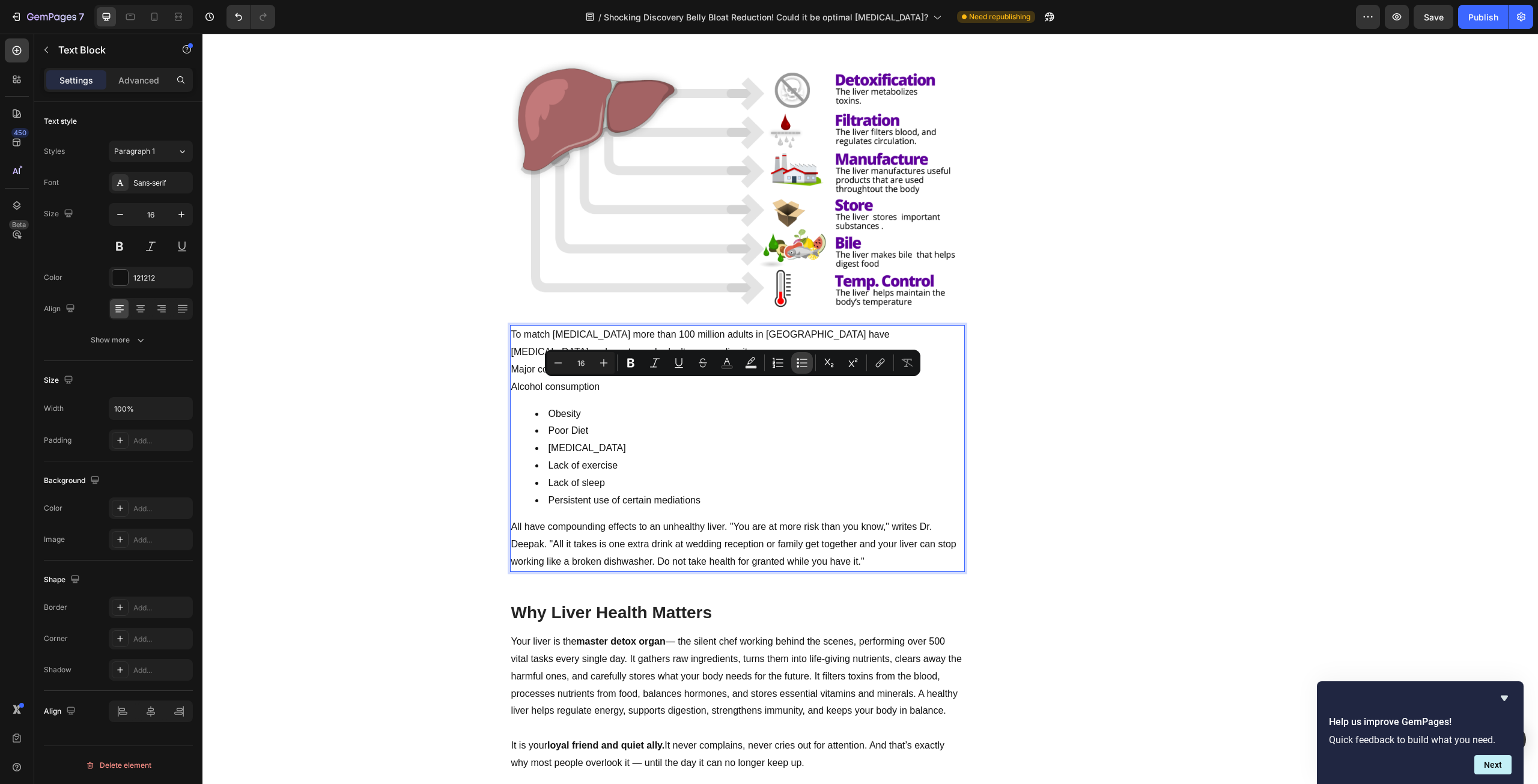
click at [799, 373] on button "Bulleted List" at bounding box center [802, 363] width 21 height 21
click at [769, 458] on li "Lack of exercise" at bounding box center [749, 466] width 428 height 17
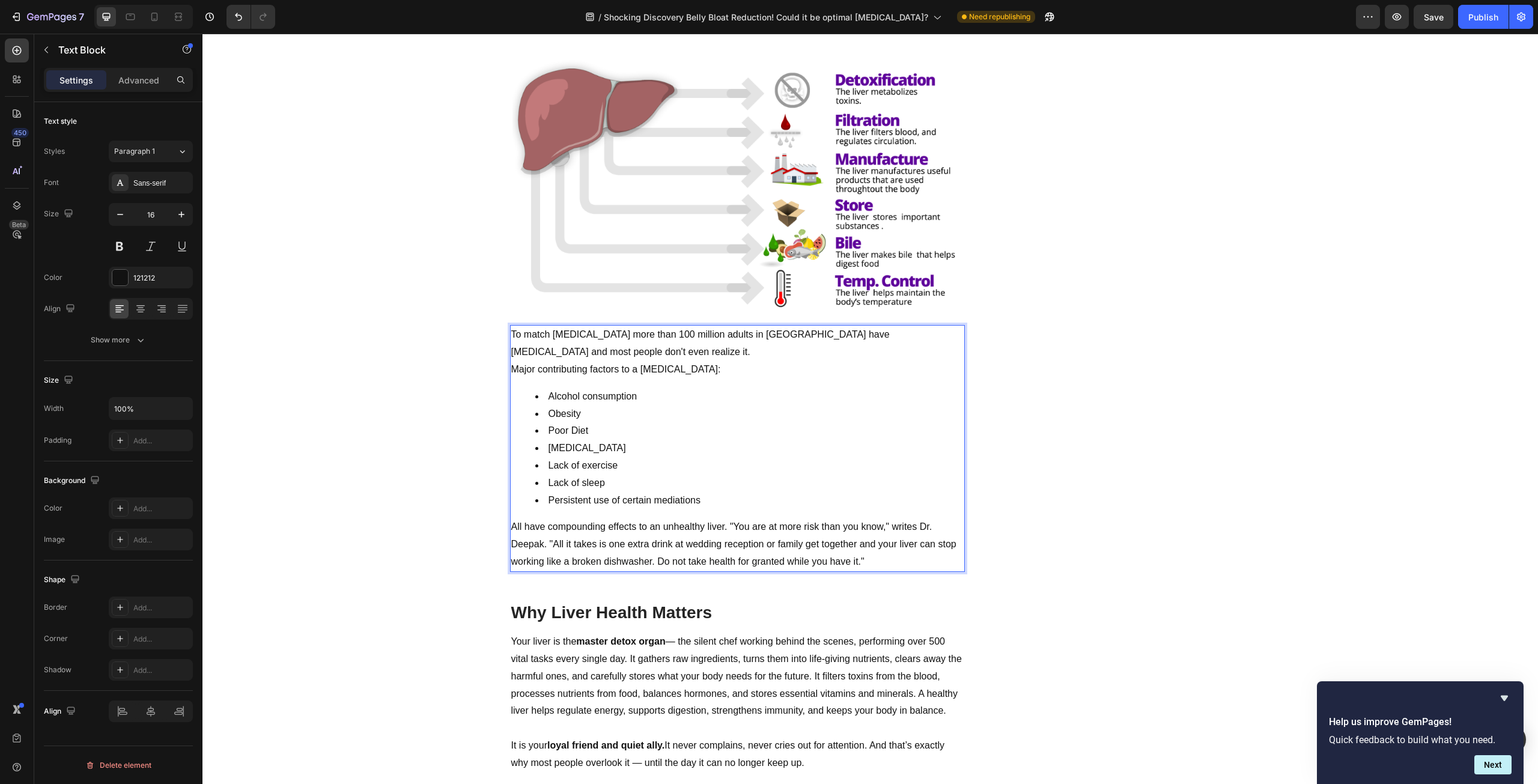
click at [511, 373] on p "Major contributing factors to a [MEDICAL_DATA]:" at bounding box center [737, 370] width 452 height 17
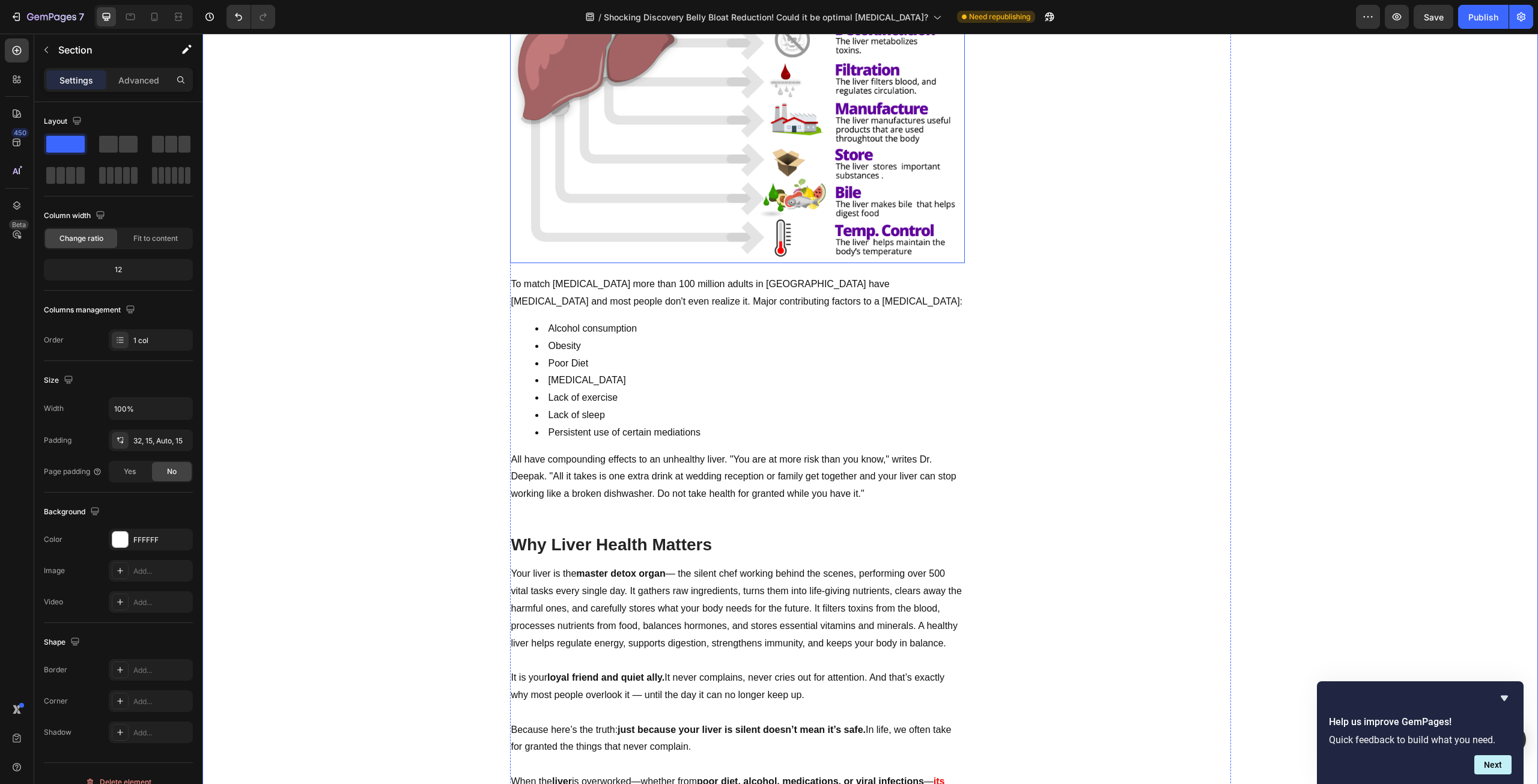
scroll to position [961, 0]
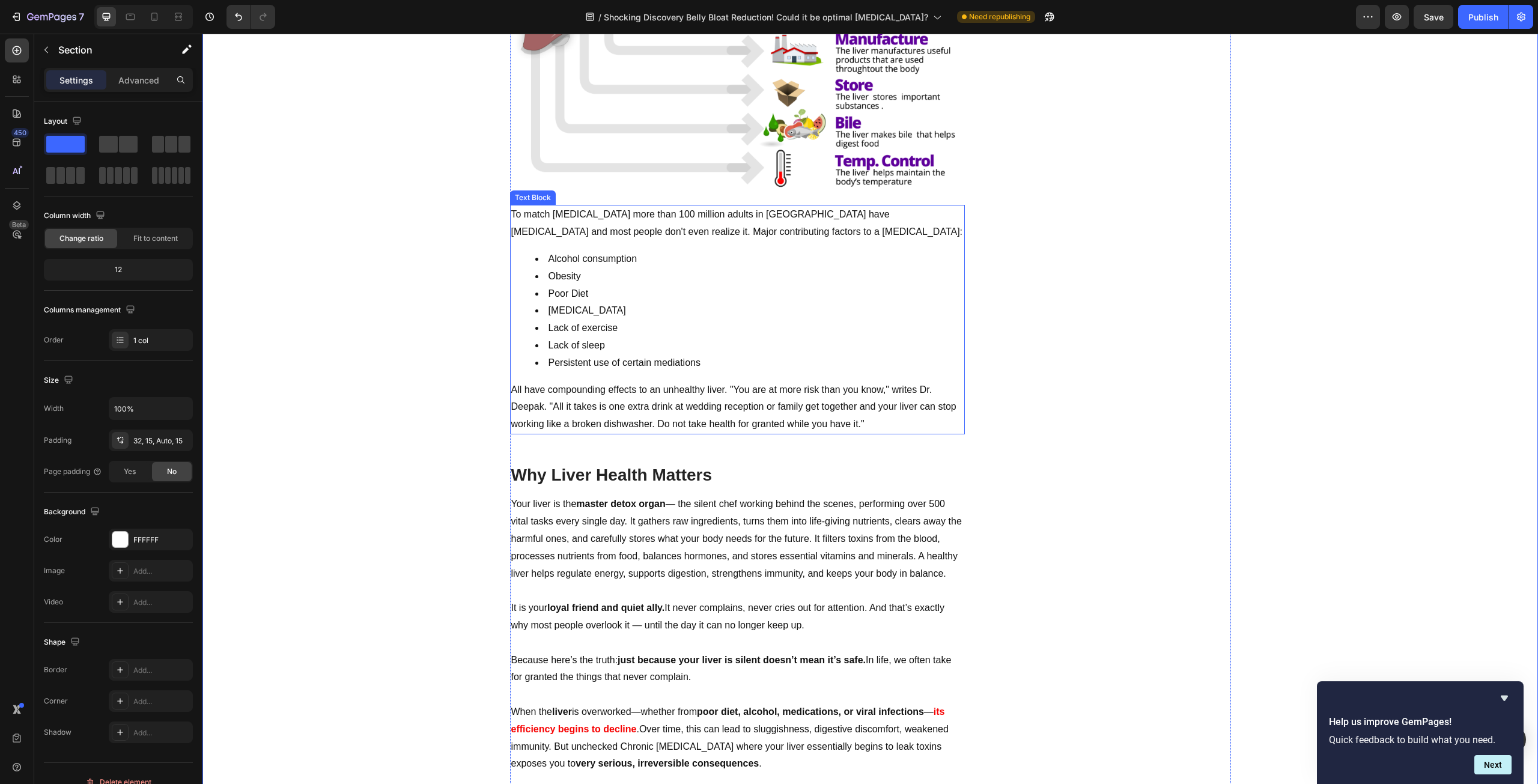
click at [896, 423] on p "All have compounding effects to an unhealthy liver. "You are at more risk than …" at bounding box center [737, 407] width 452 height 52
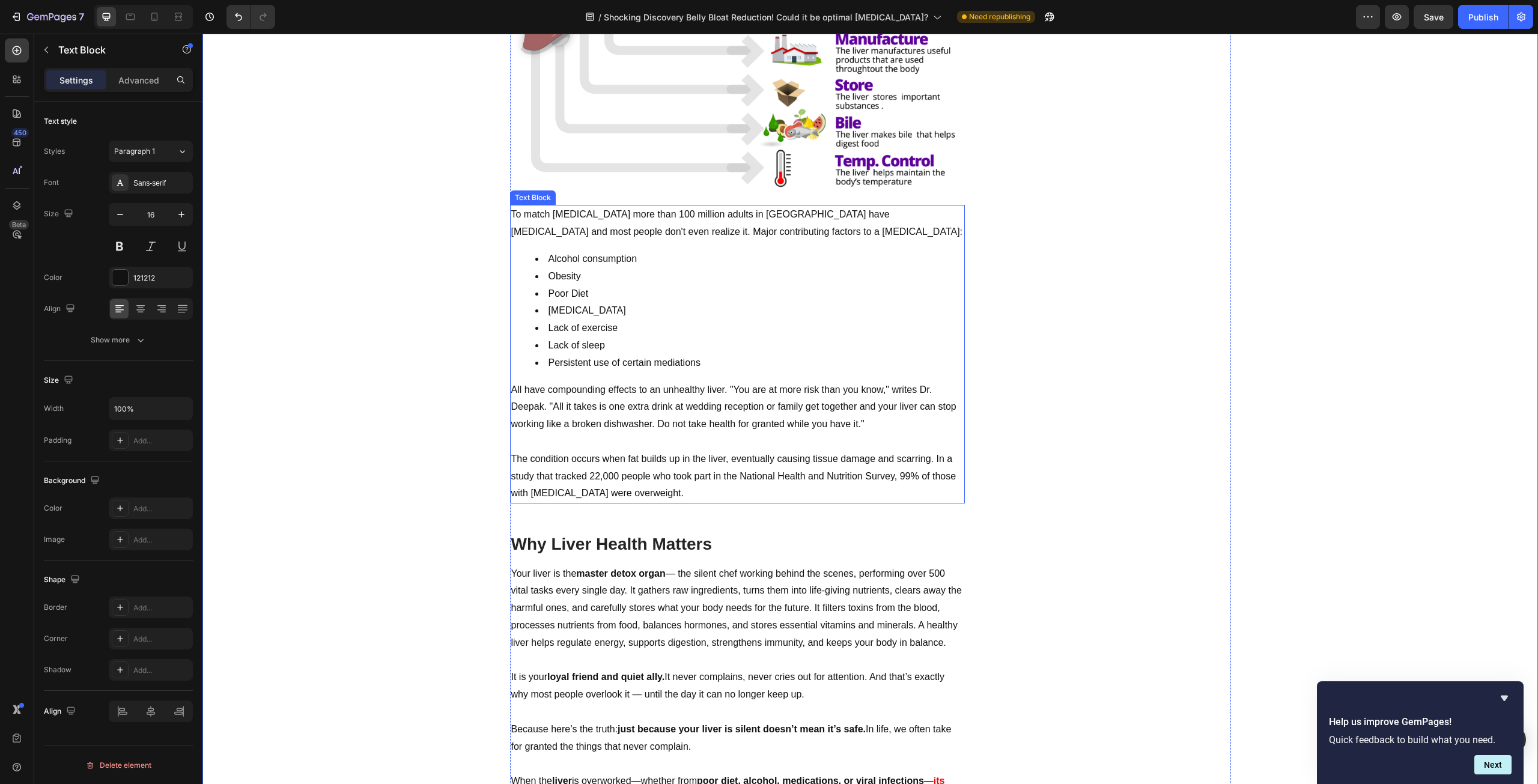
click at [844, 486] on p "The condition occurs when fat builds up in the liver, eventually causing tissue…" at bounding box center [737, 476] width 452 height 52
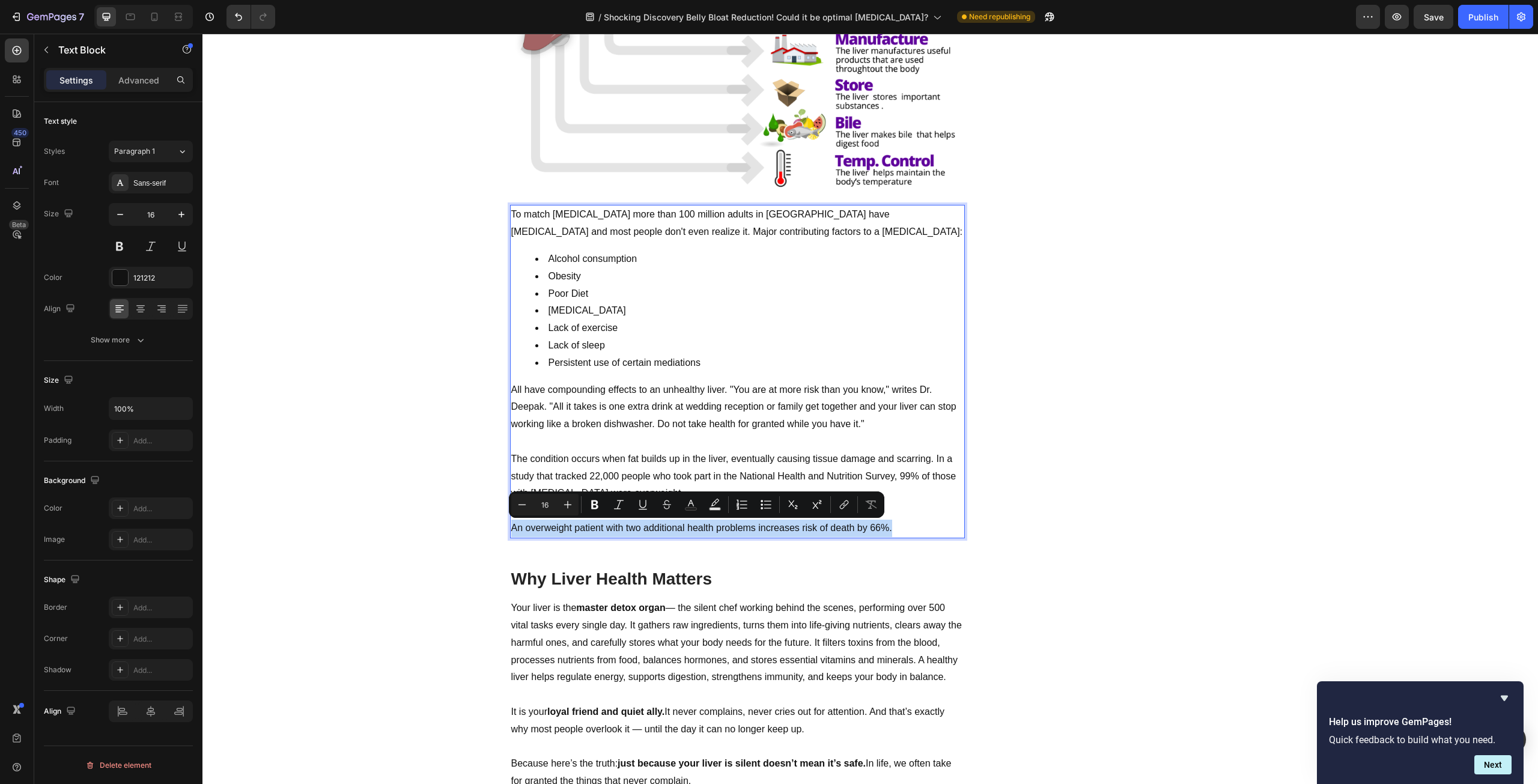
drag, startPoint x: 896, startPoint y: 527, endPoint x: 508, endPoint y: 530, distance: 388.0
click at [511, 530] on p "An overweight patient with two additional health problems increases risk of dea…" at bounding box center [737, 528] width 452 height 17
click at [692, 504] on icon "Editor contextual toolbar" at bounding box center [691, 504] width 12 height 12
type input "121212"
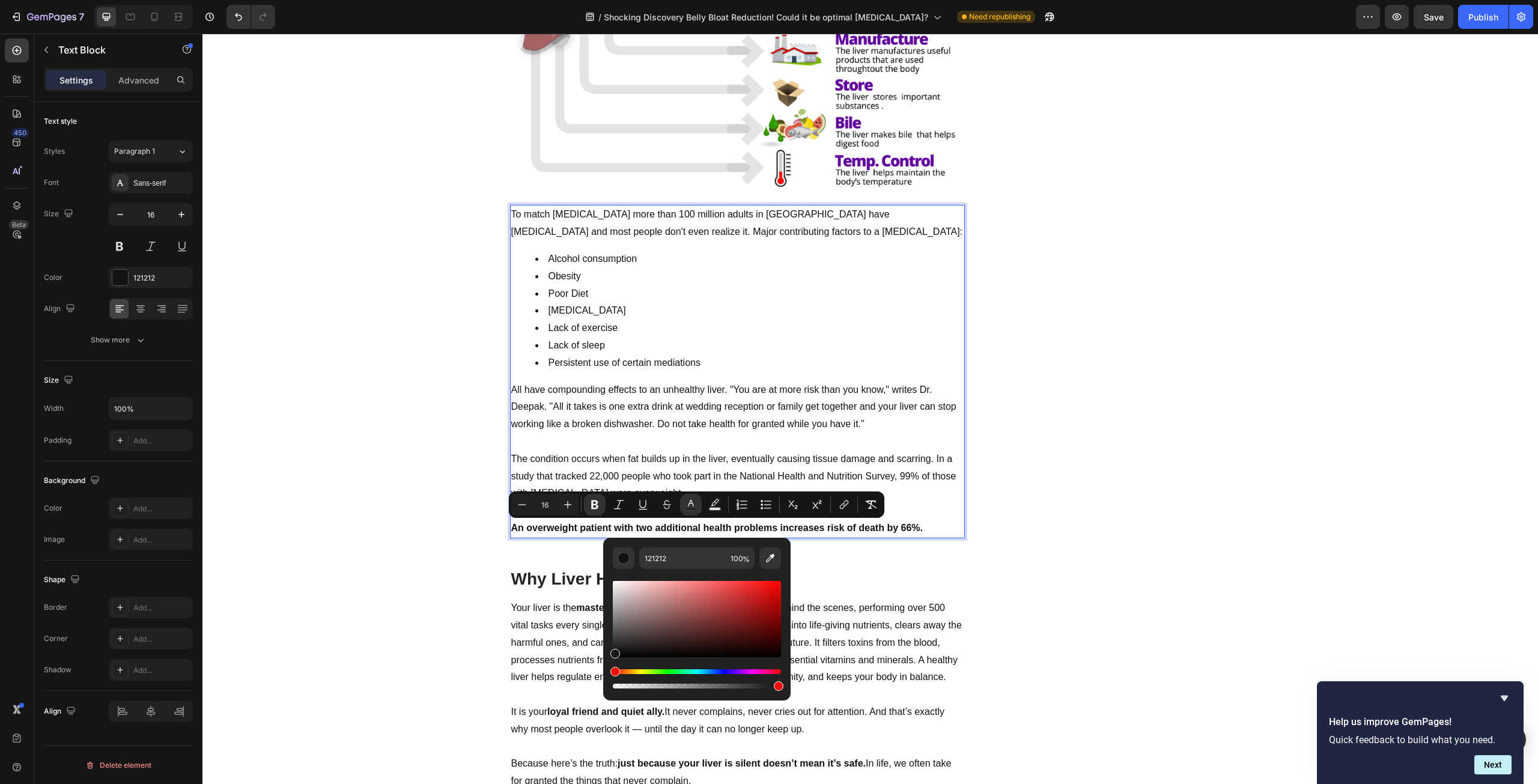
click at [778, 584] on div "Editor contextual toolbar" at bounding box center [696, 619] width 168 height 76
type input "F40404"
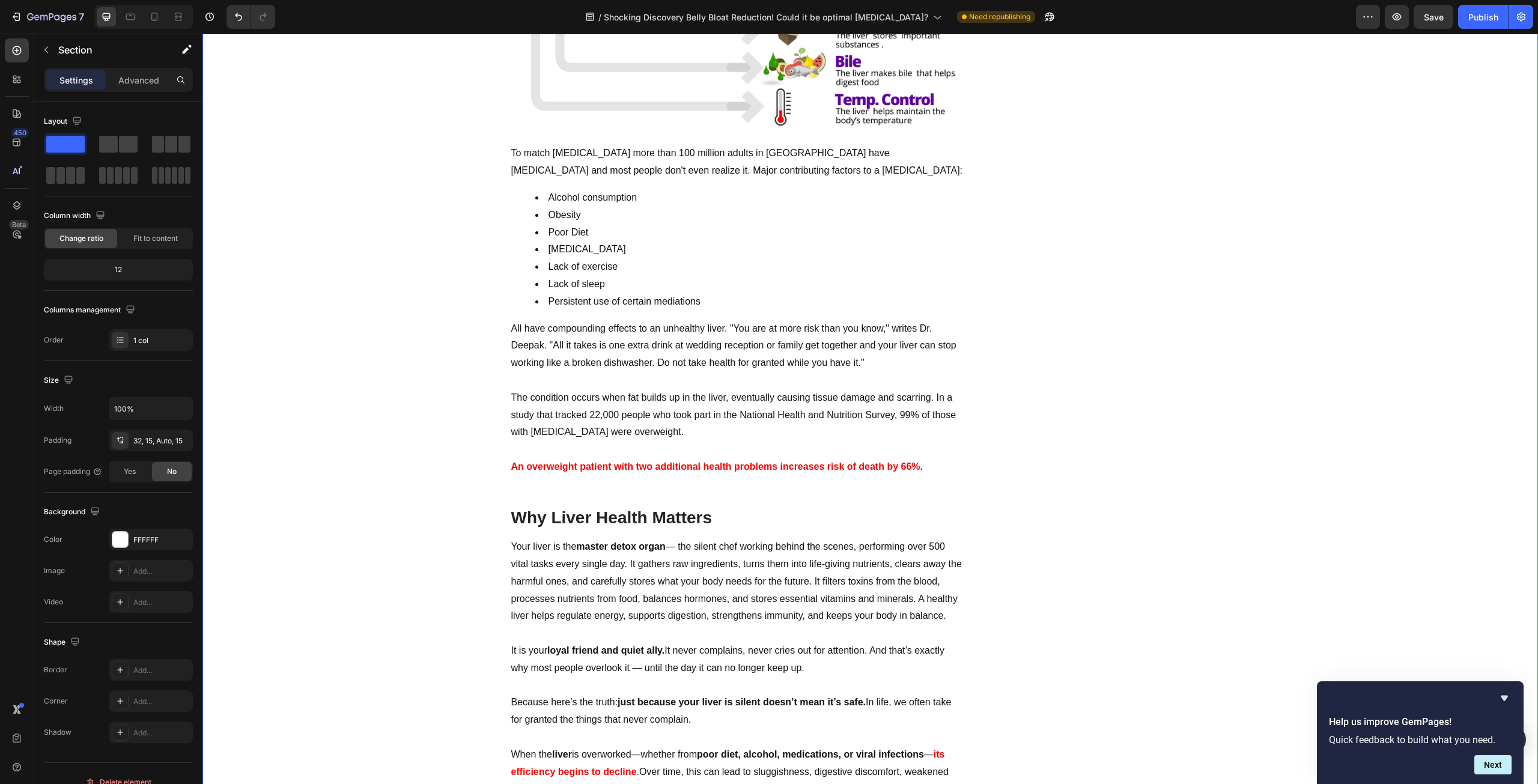
scroll to position [1021, 0]
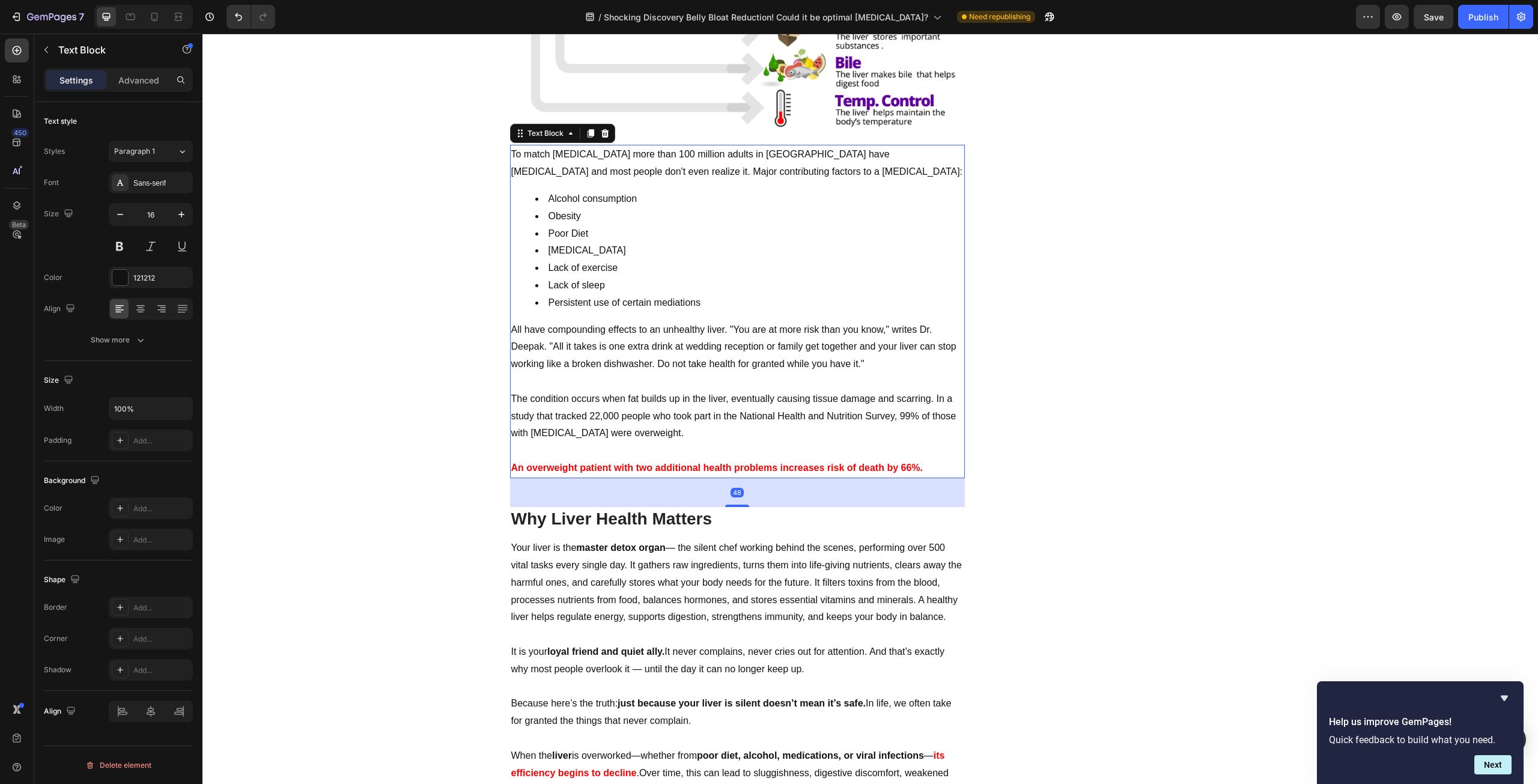
click at [572, 469] on strong "An overweight patient with two additional health problems increases risk of dea…" at bounding box center [716, 468] width 411 height 10
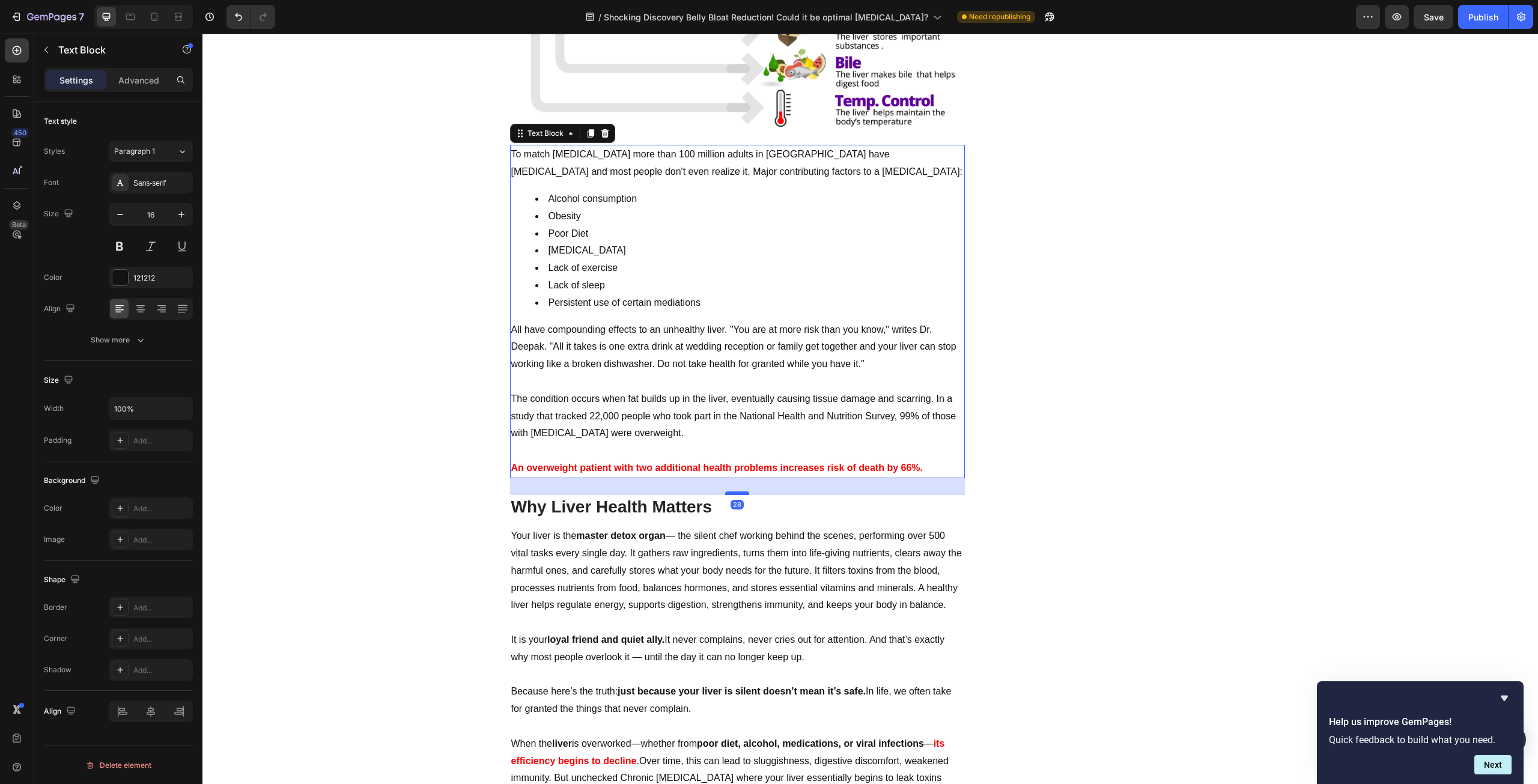
drag, startPoint x: 728, startPoint y: 505, endPoint x: 728, endPoint y: 493, distance: 12.0
click at [728, 493] on div at bounding box center [737, 493] width 24 height 3
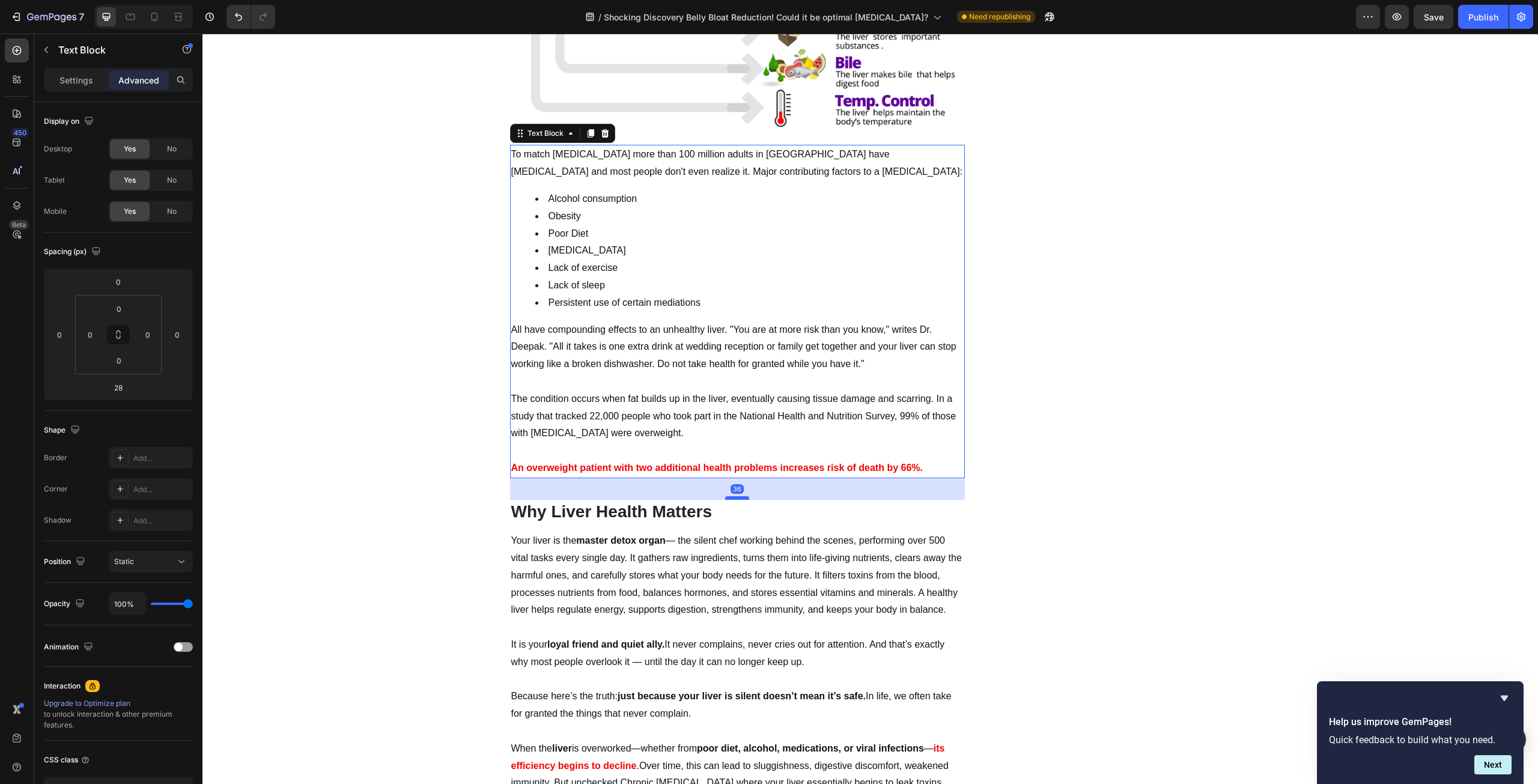
click at [734, 498] on div at bounding box center [737, 498] width 24 height 3
type input "36"
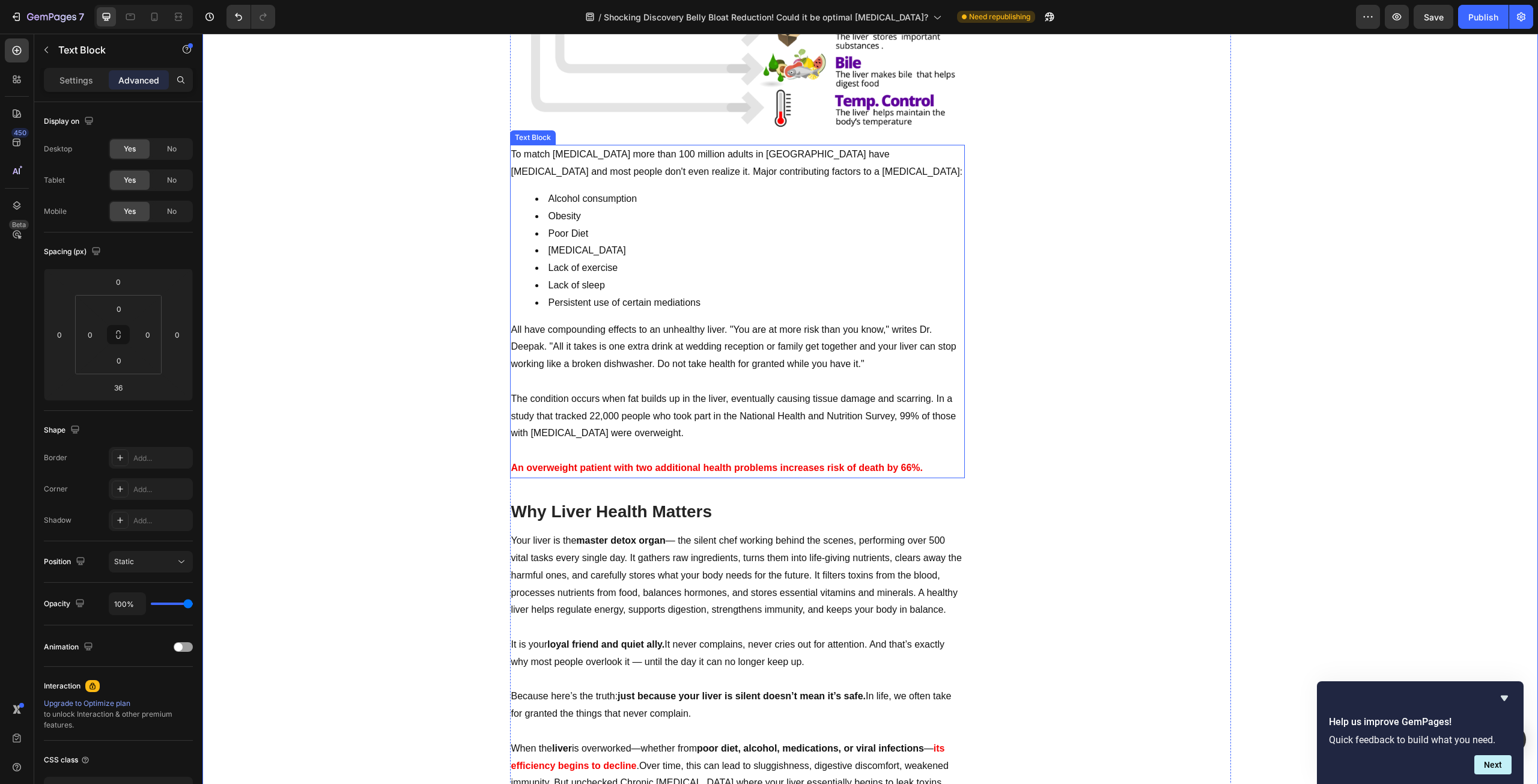
click at [669, 468] on strong "An overweight patient with two additional health problems increases risk of dea…" at bounding box center [716, 468] width 411 height 10
click at [728, 496] on div at bounding box center [737, 496] width 24 height 3
type input "34"
click at [562, 464] on strong "An overweight patient with two additional health problems increases risk of dea…" at bounding box center [716, 468] width 411 height 10
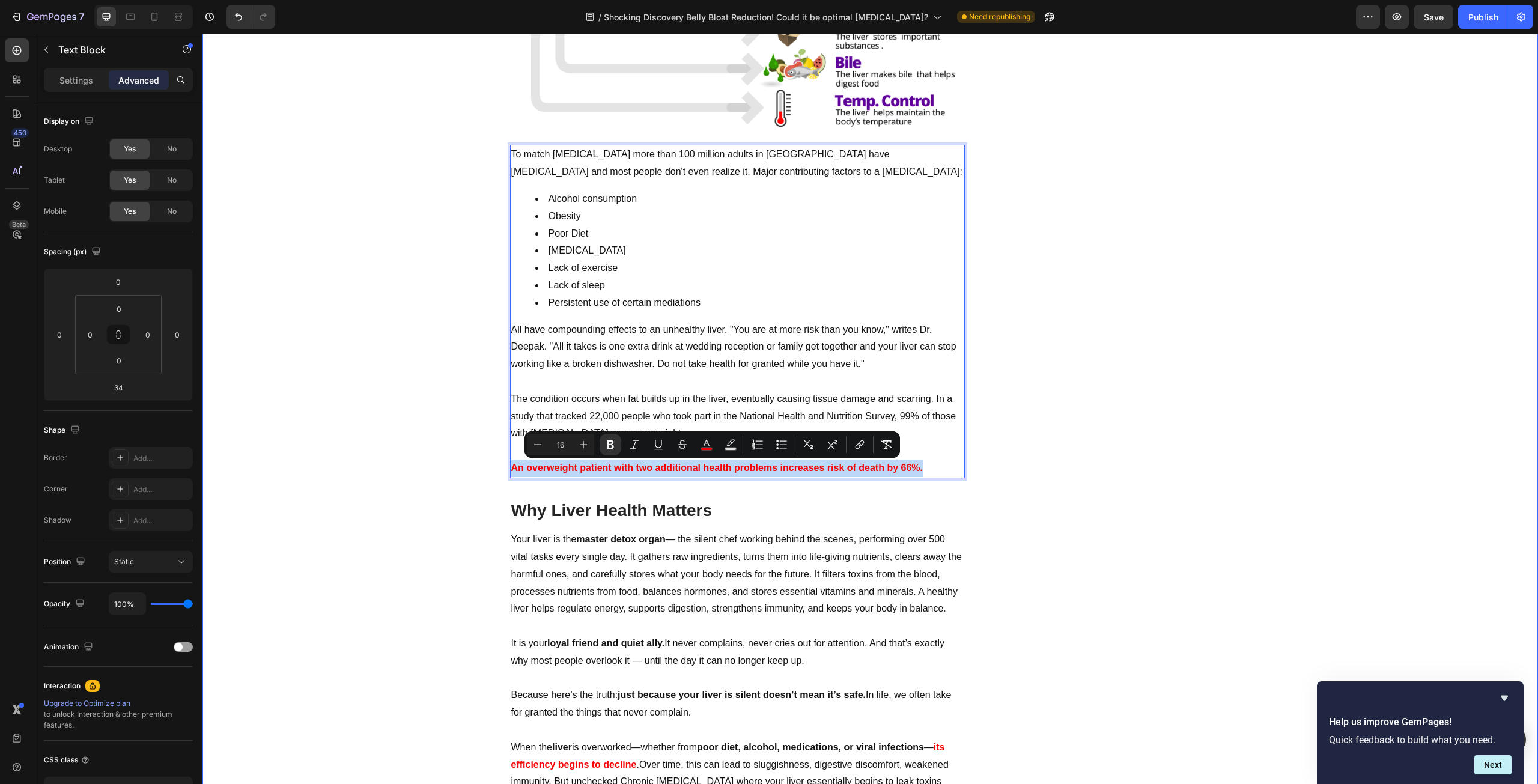
drag, startPoint x: 930, startPoint y: 467, endPoint x: 504, endPoint y: 472, distance: 426.0
click at [587, 439] on icon "Editor contextual toolbar" at bounding box center [583, 445] width 12 height 12
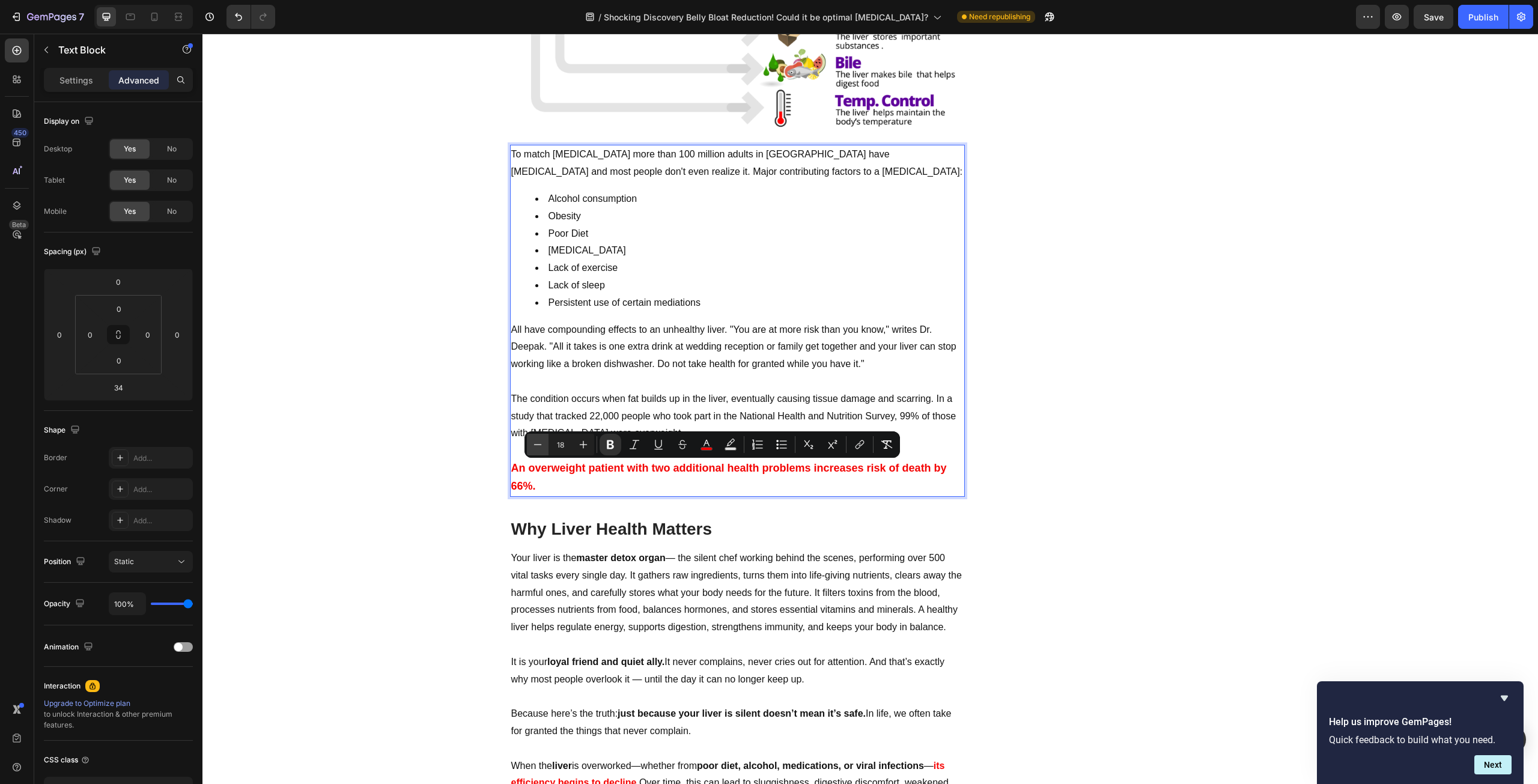
click at [540, 448] on icon "Editor contextual toolbar" at bounding box center [538, 445] width 12 height 12
type input "17"
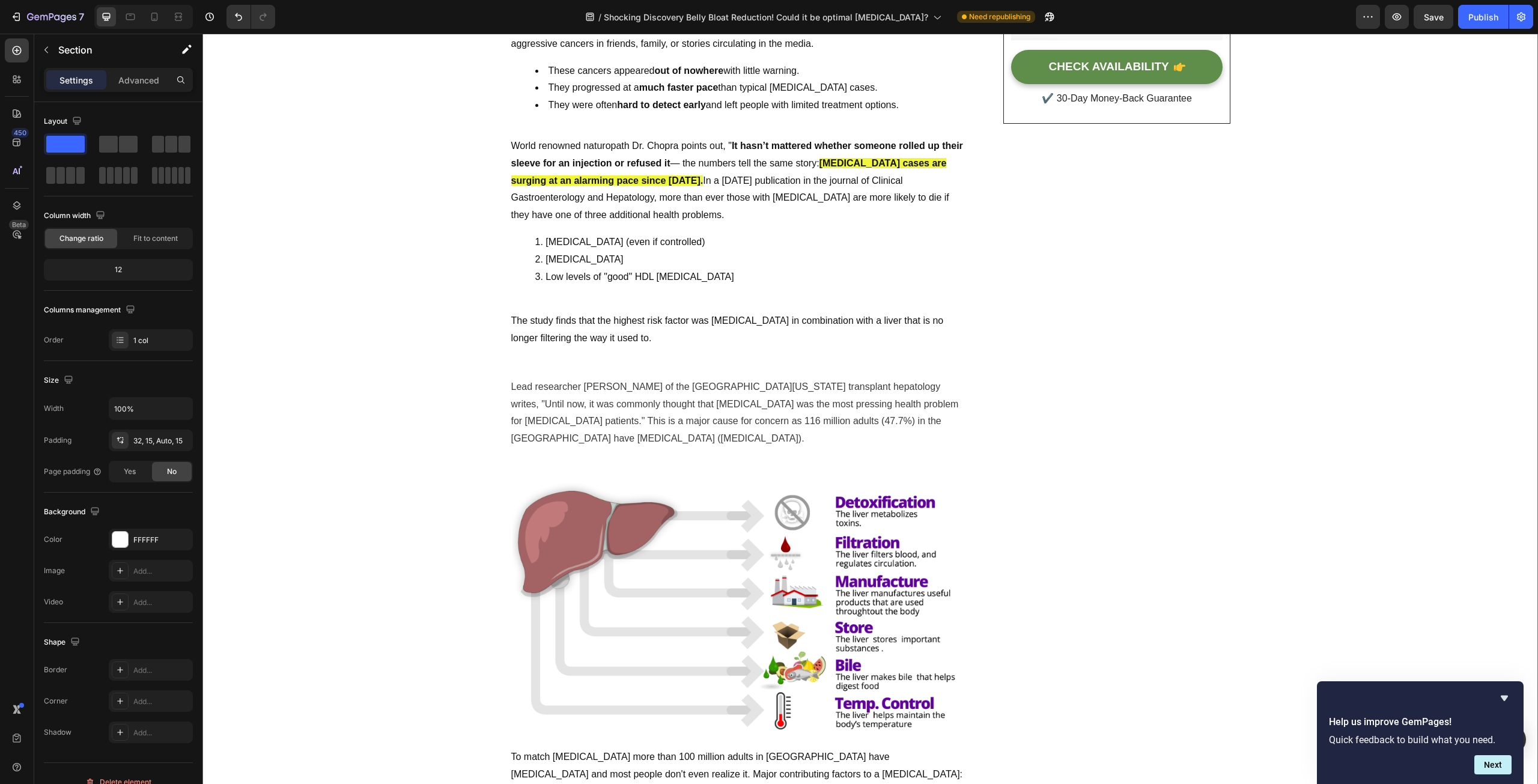
scroll to position [421, 0]
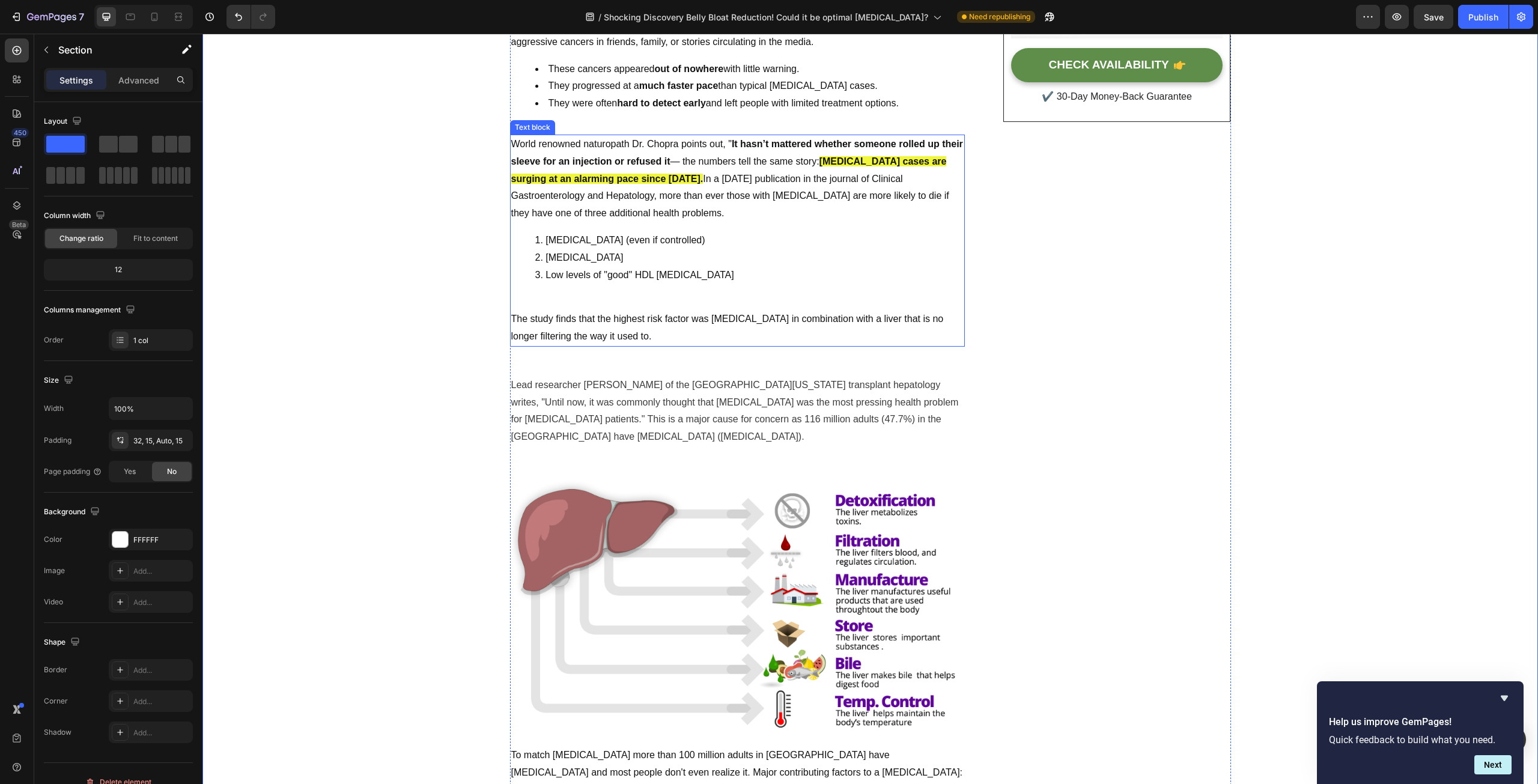
click at [664, 331] on p "The study finds that the highest risk factor was [MEDICAL_DATA] in combination …" at bounding box center [737, 328] width 452 height 35
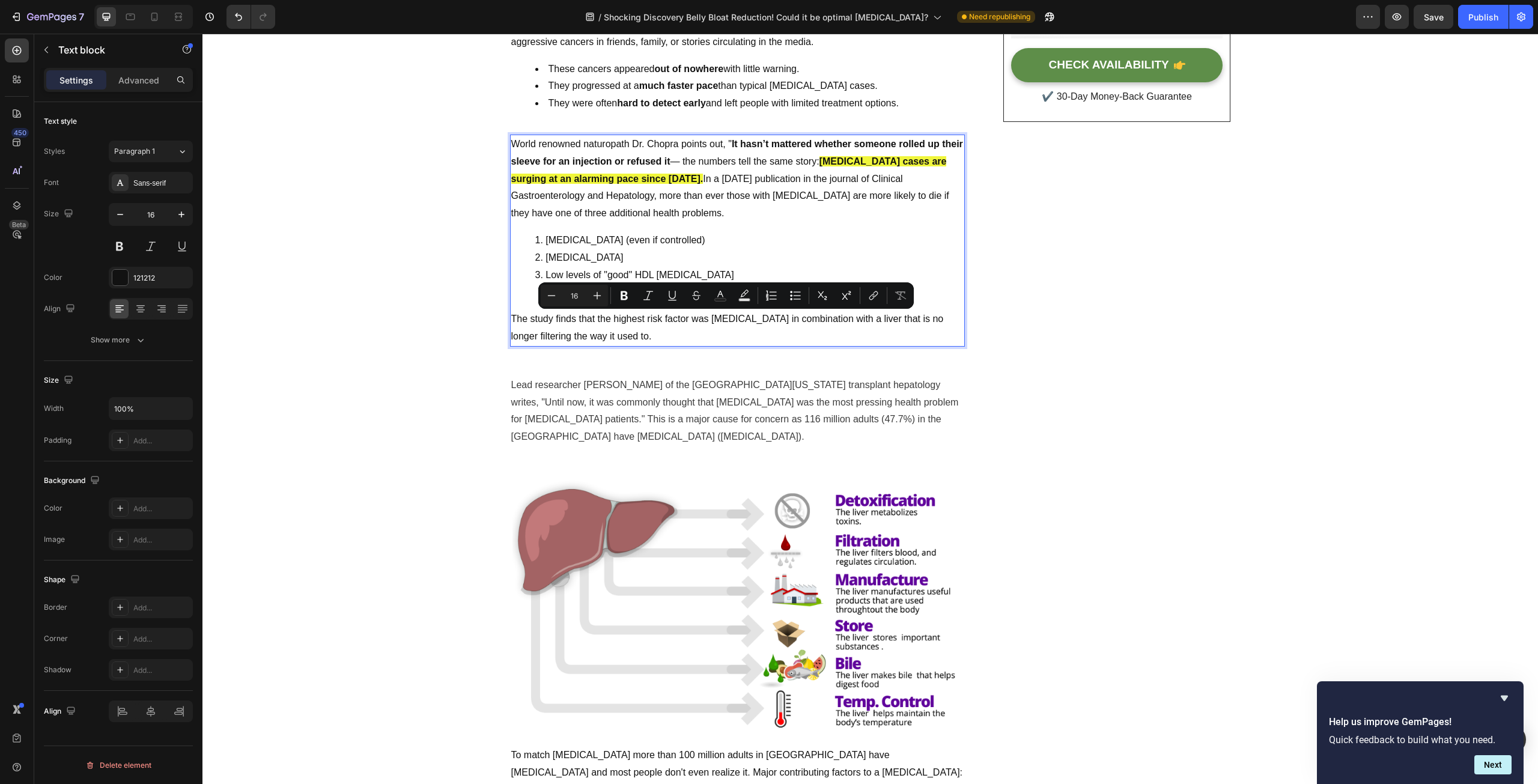
drag, startPoint x: 668, startPoint y: 333, endPoint x: 509, endPoint y: 315, distance: 160.0
click at [599, 295] on icon "Editor contextual toolbar" at bounding box center [597, 296] width 12 height 12
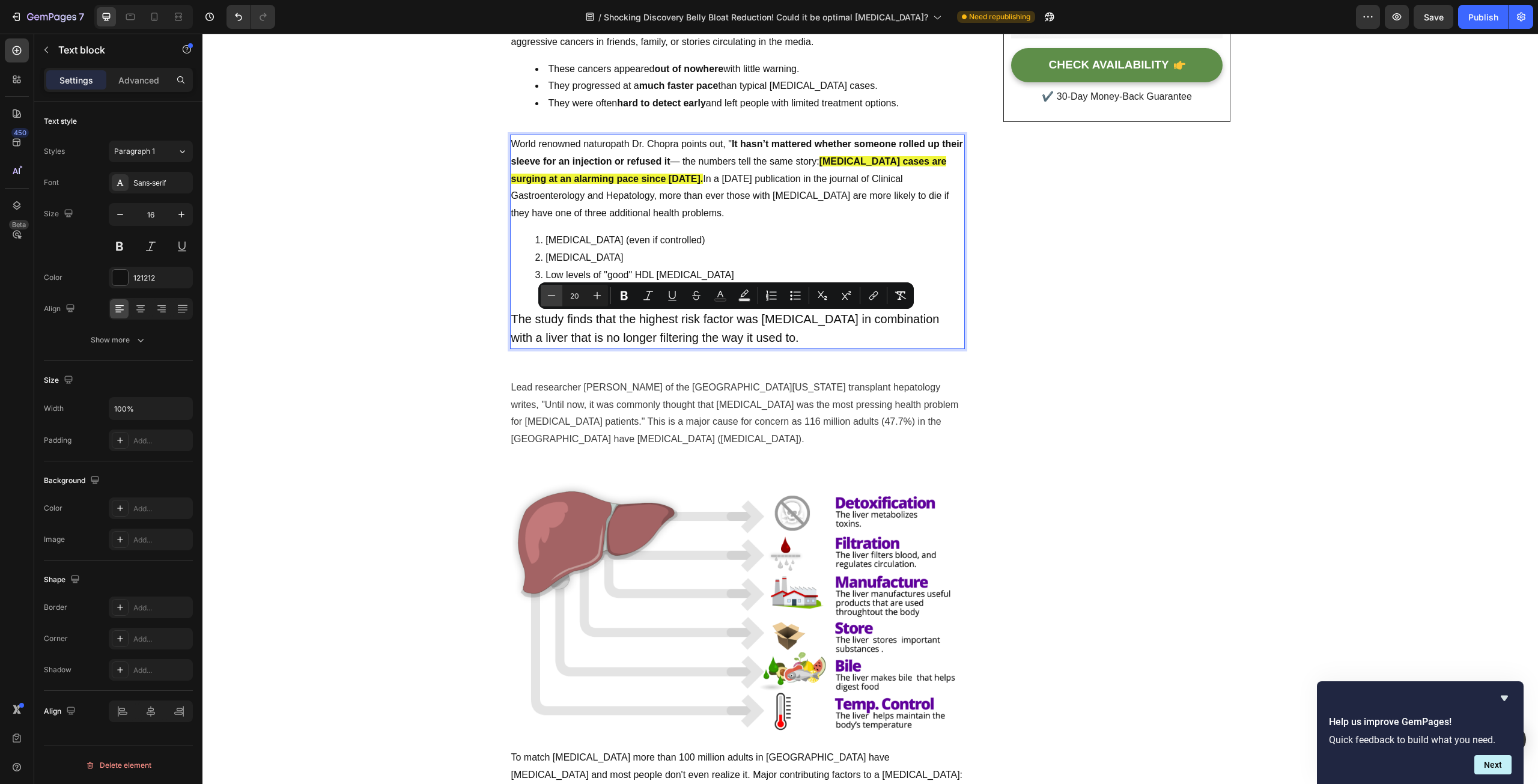
click at [553, 298] on icon "Editor contextual toolbar" at bounding box center [551, 296] width 12 height 12
type input "19"
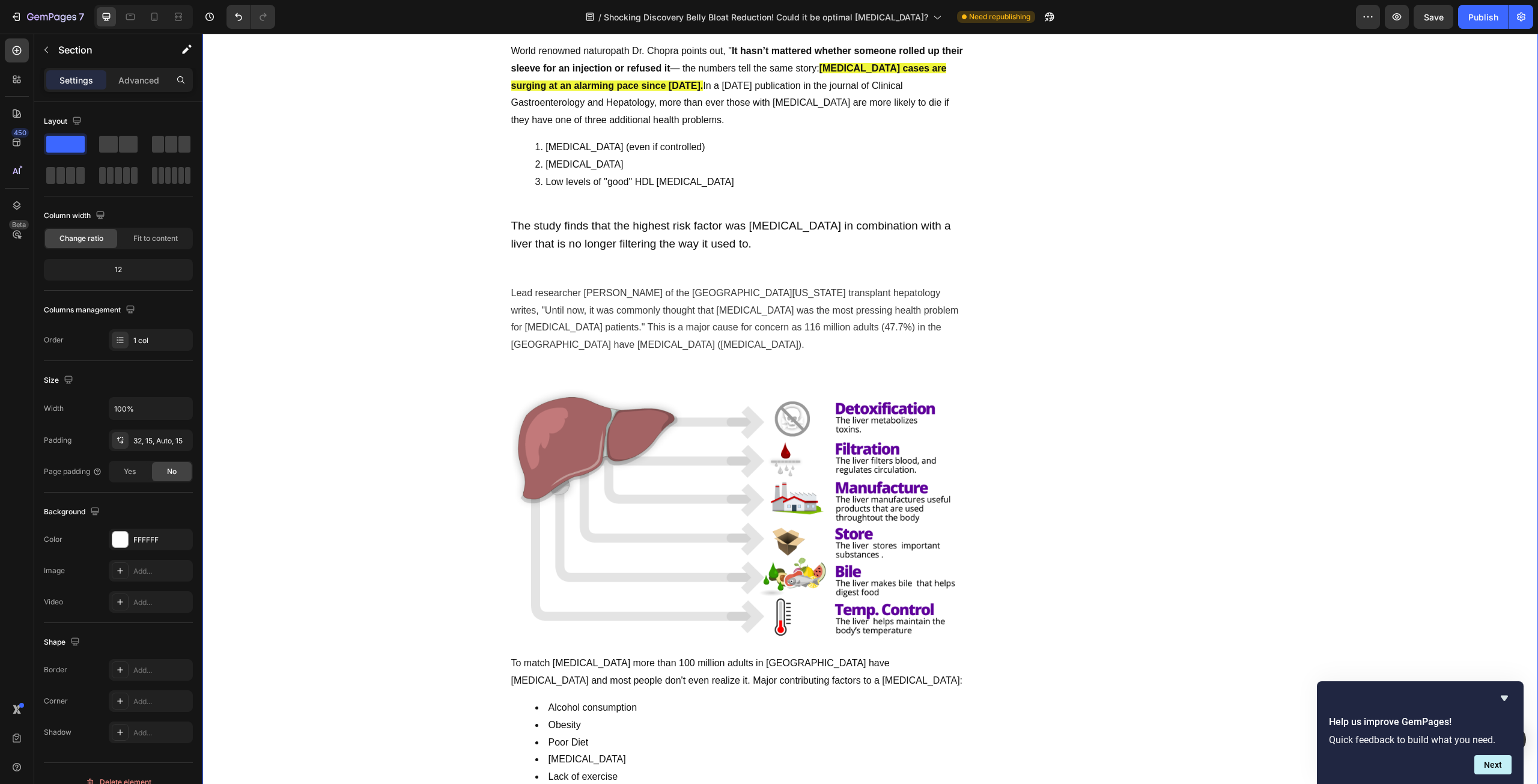
scroll to position [541, 0]
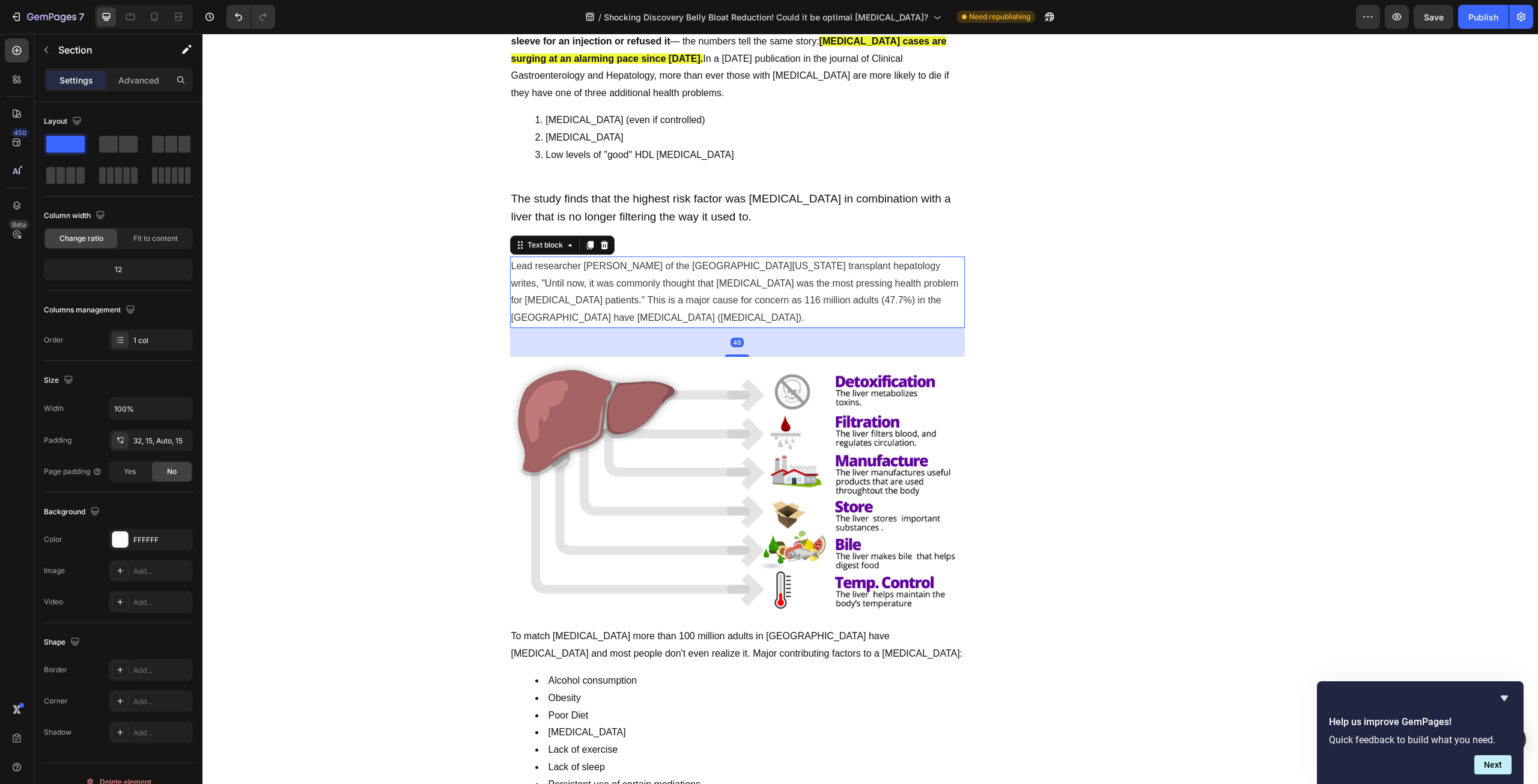
click at [626, 286] on span "Lead researcher [PERSON_NAME] of the [GEOGRAPHIC_DATA][US_STATE] transplant hep…" at bounding box center [735, 292] width 448 height 62
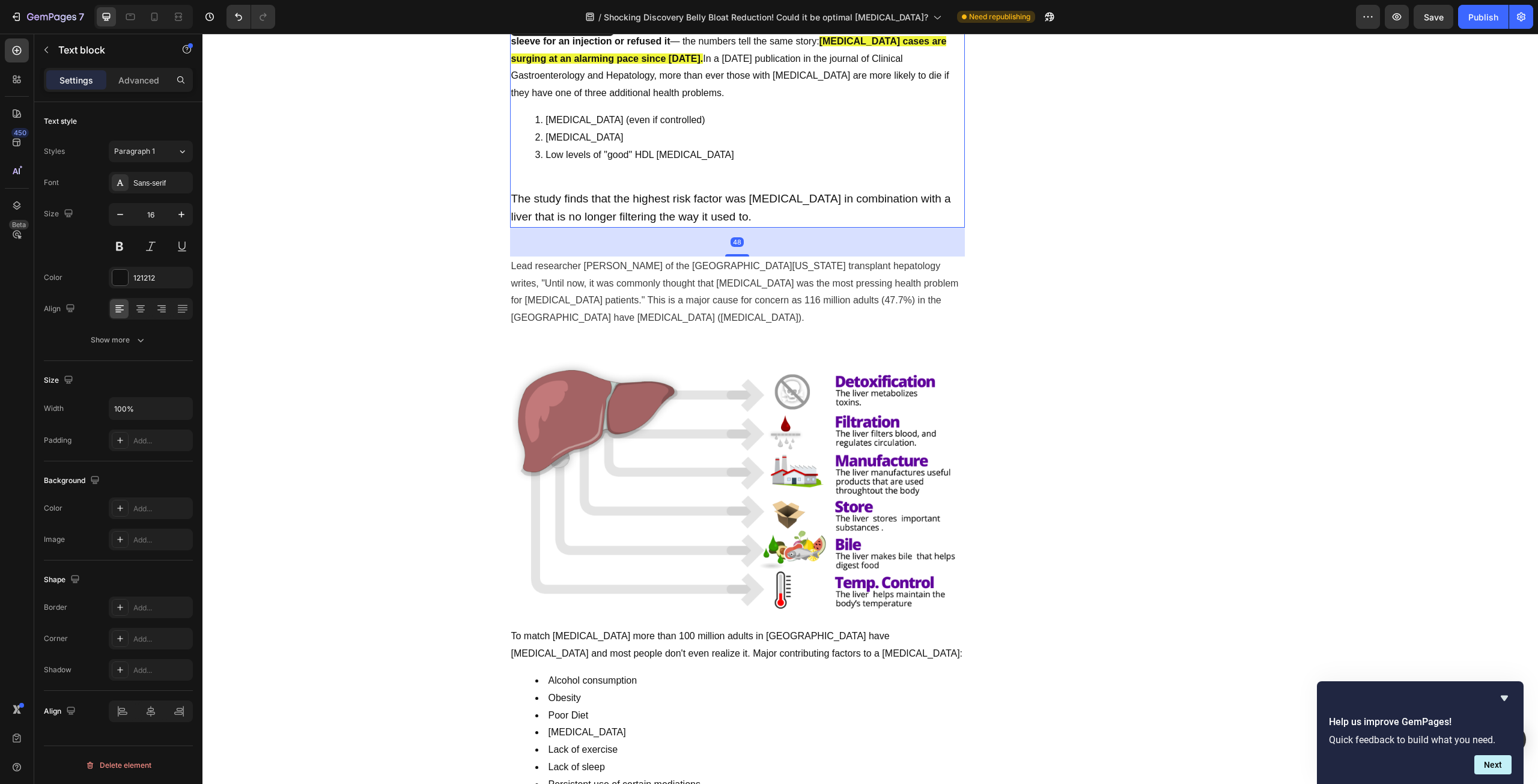
click at [640, 206] on p "The study finds that the highest risk factor was [MEDICAL_DATA] in combination …" at bounding box center [737, 209] width 452 height 36
click at [634, 292] on p "Lead researcher [PERSON_NAME] of the [GEOGRAPHIC_DATA][US_STATE] transplant hep…" at bounding box center [737, 292] width 452 height 69
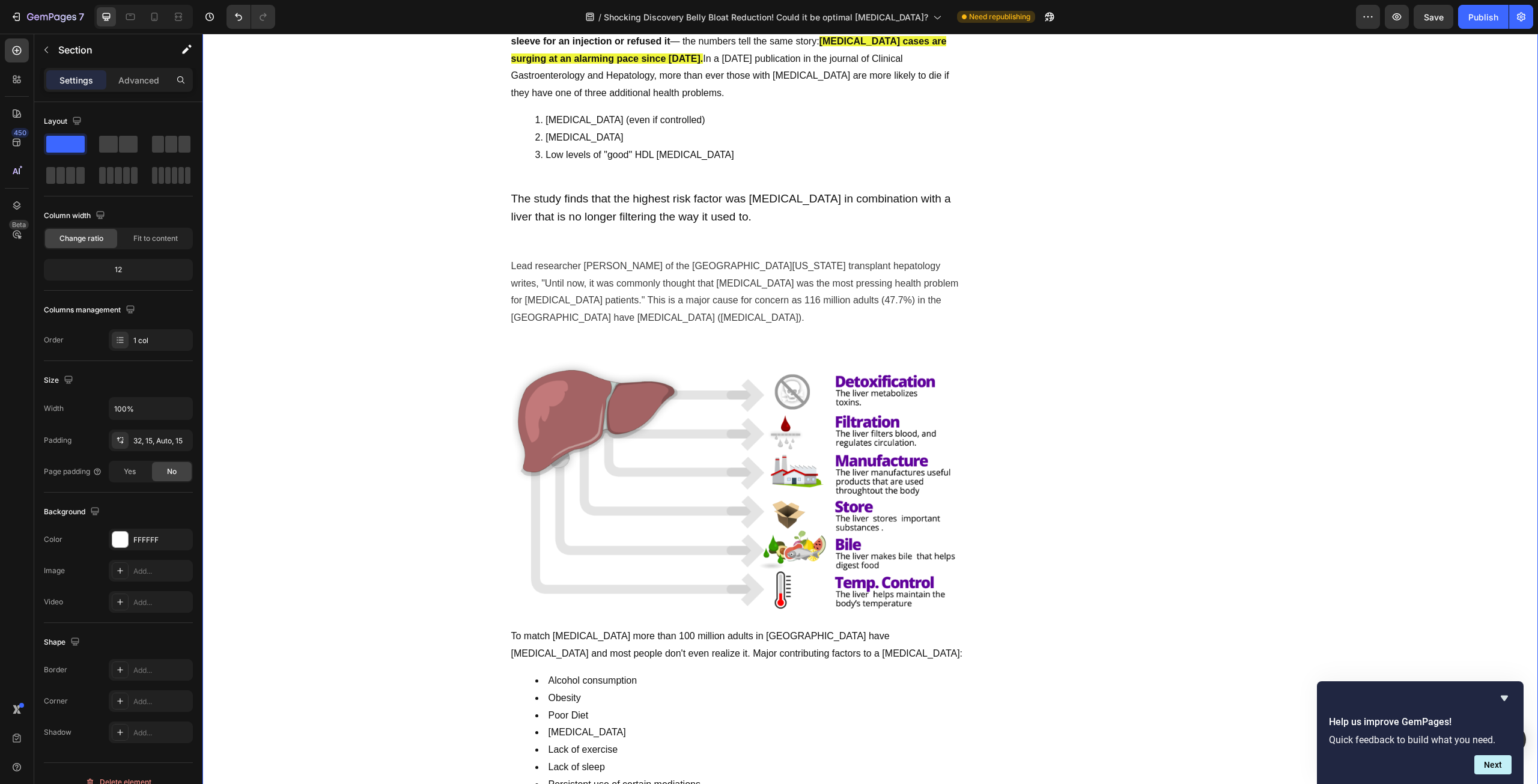
click at [562, 279] on span "Lead researcher [PERSON_NAME] of the [GEOGRAPHIC_DATA][US_STATE] transplant hep…" at bounding box center [735, 292] width 448 height 62
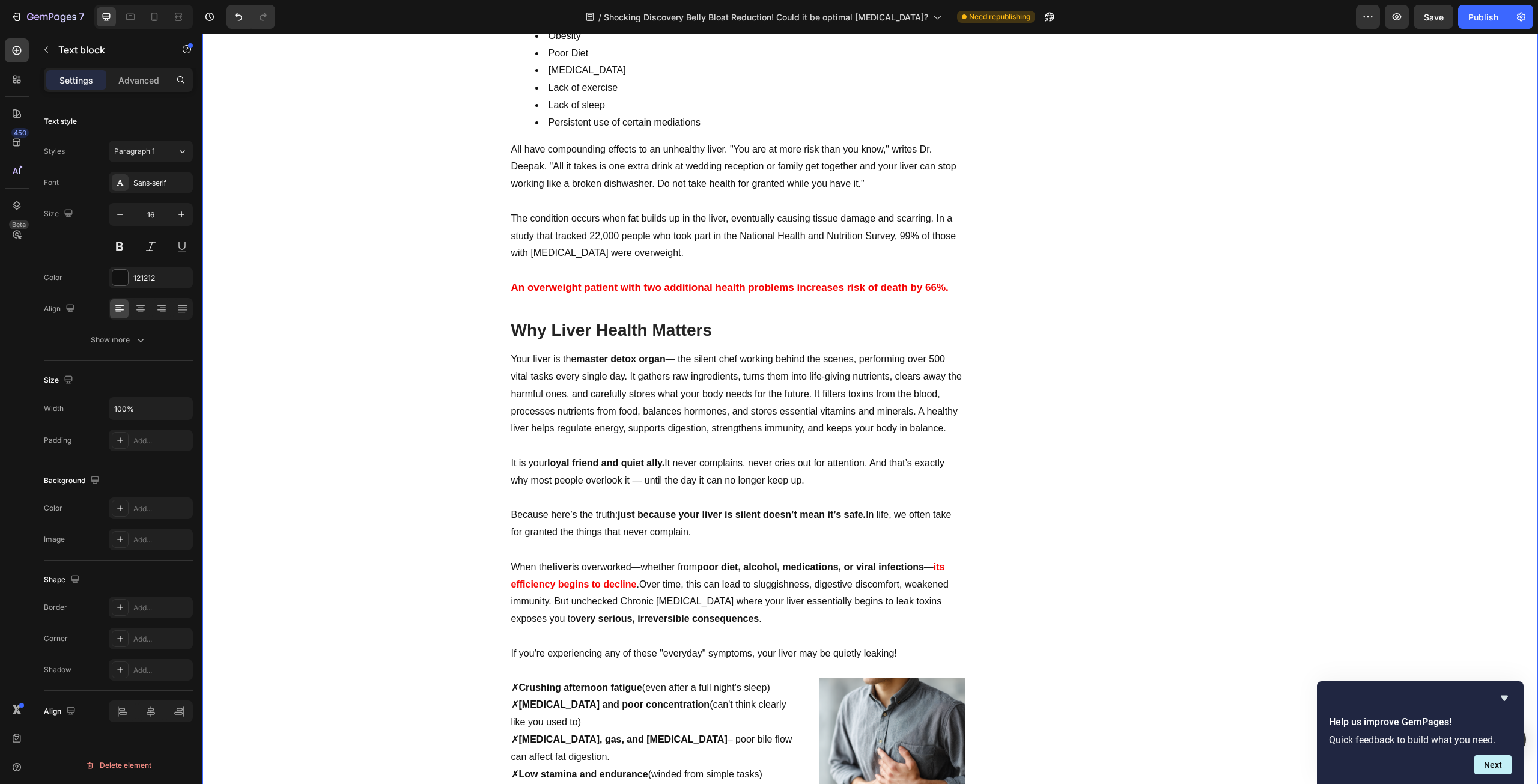
scroll to position [1262, 0]
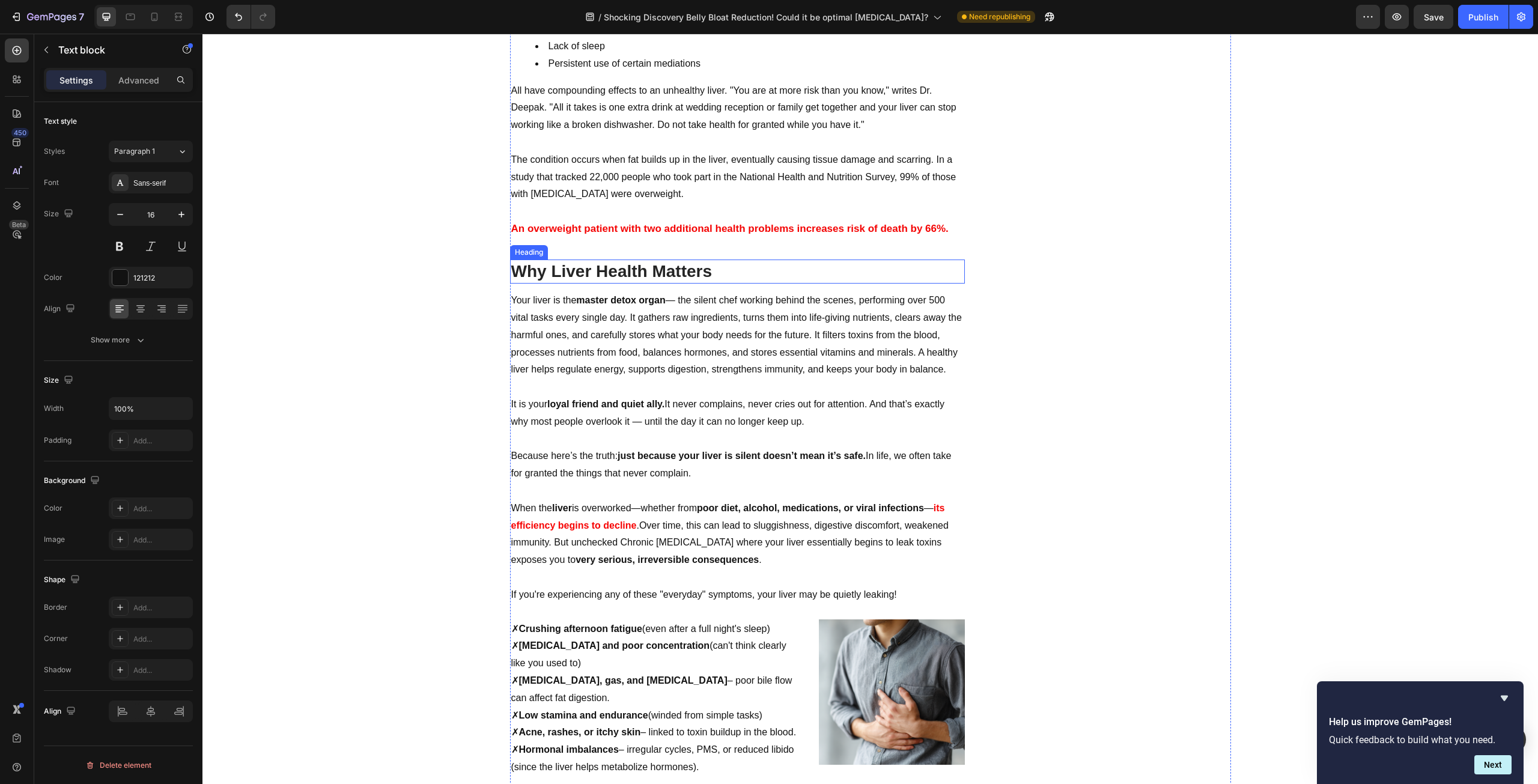
click at [517, 272] on h2 "Why Liver Health Matters" at bounding box center [737, 272] width 455 height 24
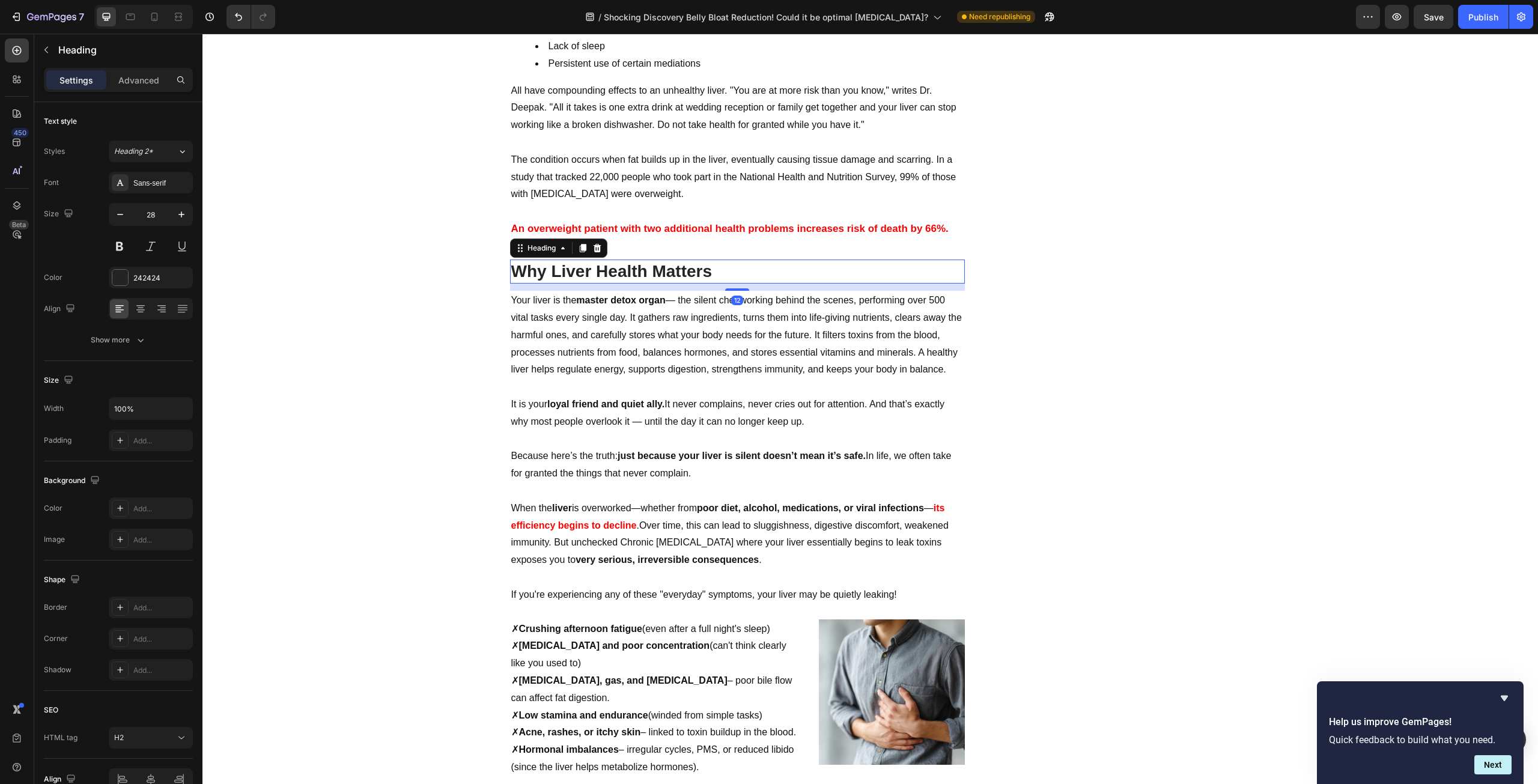
click at [511, 272] on h2 "Why Liver Health Matters" at bounding box center [737, 272] width 455 height 24
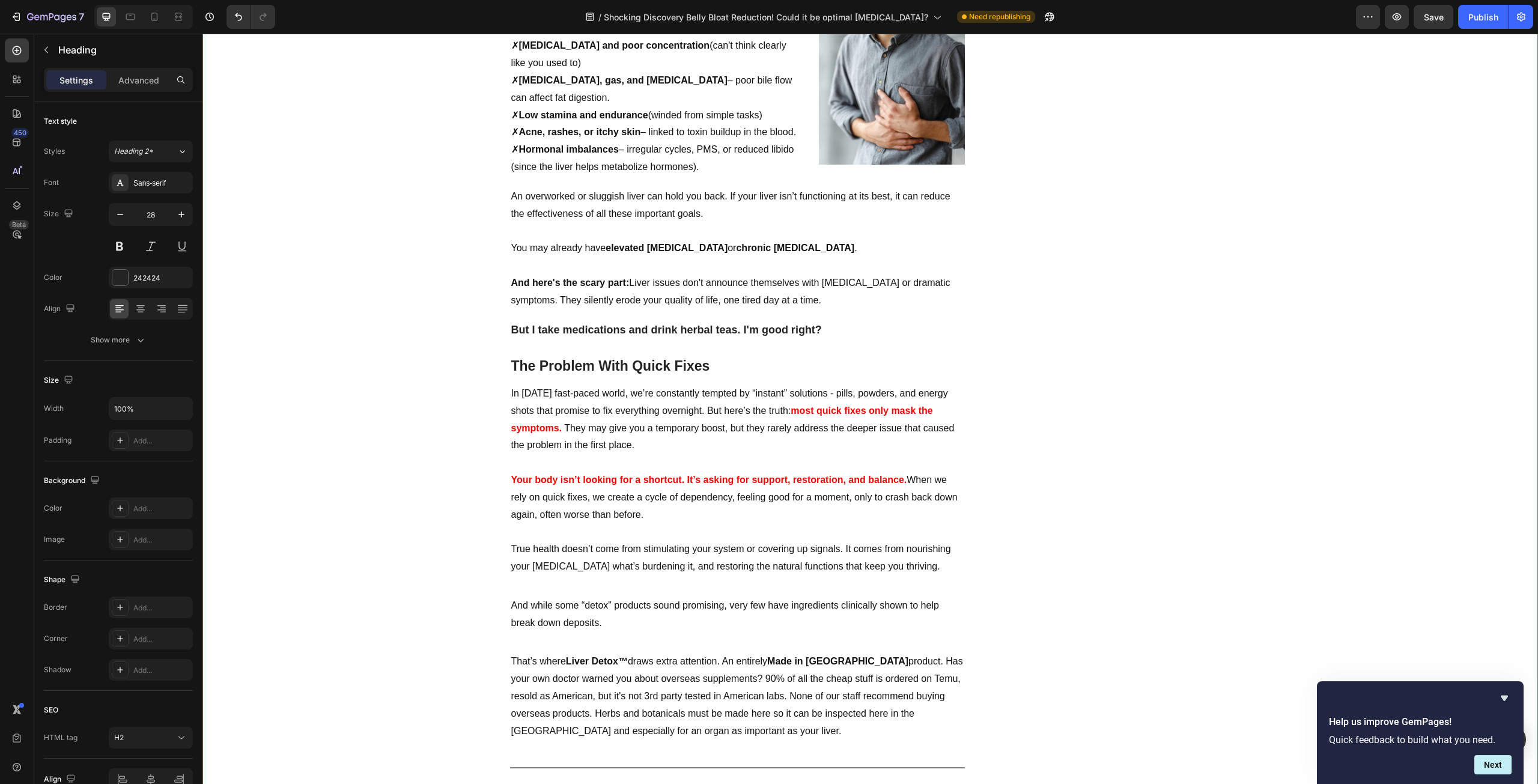
scroll to position [1862, 0]
click at [811, 353] on h2 "But I take medications and drink herbal teas. I'm good right? The Problem With …" at bounding box center [737, 347] width 455 height 58
click at [823, 350] on h2 "But I take medications and drink herbal teas. I'm good right? The Problem With …" at bounding box center [737, 347] width 455 height 58
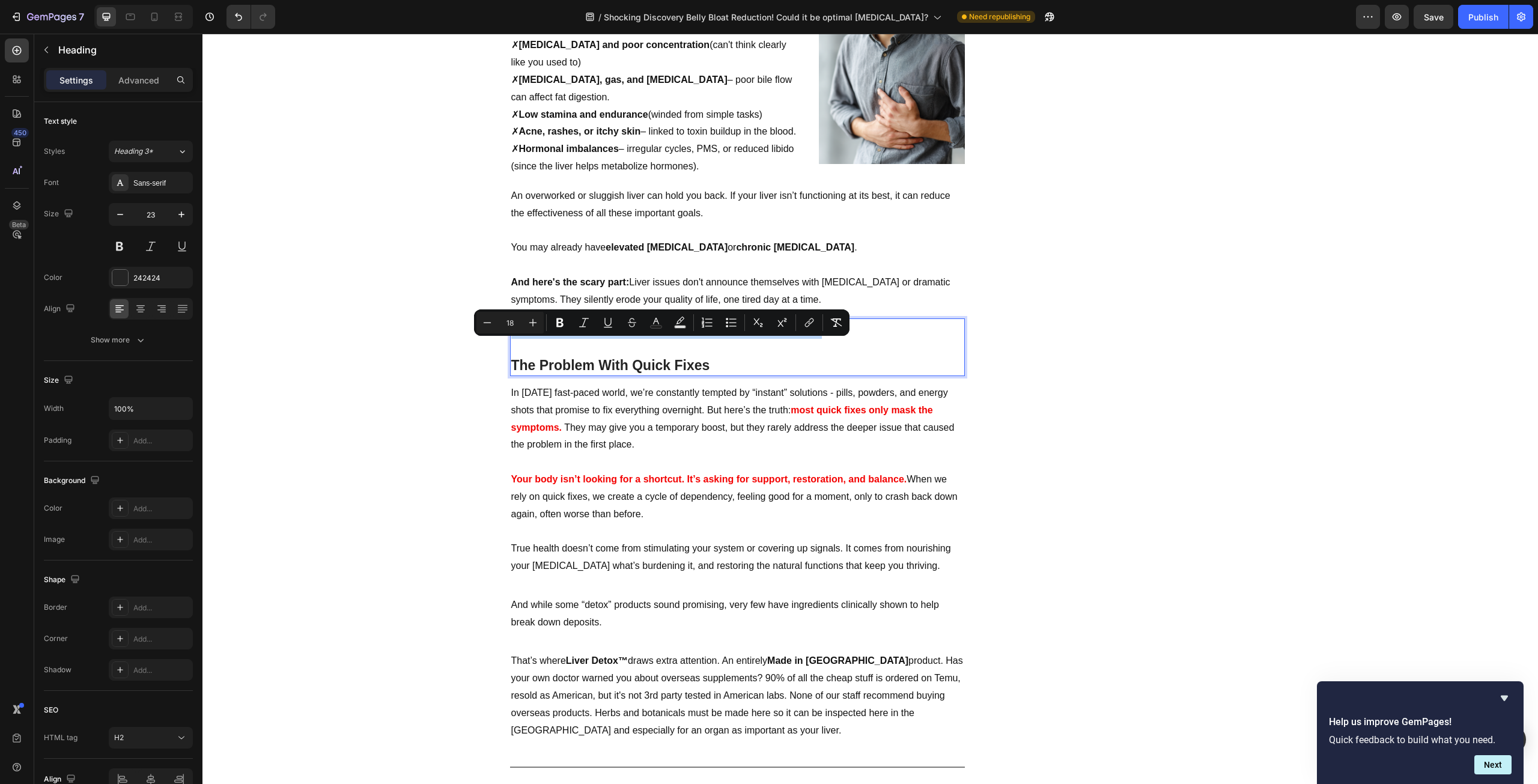
drag, startPoint x: 832, startPoint y: 351, endPoint x: 510, endPoint y: 349, distance: 322.0
click at [511, 349] on p "But I take medications and drink herbal teas. I'm good right? The Problem With …" at bounding box center [737, 347] width 452 height 56
drag, startPoint x: 720, startPoint y: 348, endPoint x: 504, endPoint y: 349, distance: 216.0
click at [504, 349] on div "Naturopathic Doctors Alarmed with the rise of Liver Cancers Heading Famous Natu…" at bounding box center [870, 464] width 1317 height 4498
click at [470, 327] on icon "Editor contextual toolbar" at bounding box center [473, 322] width 12 height 12
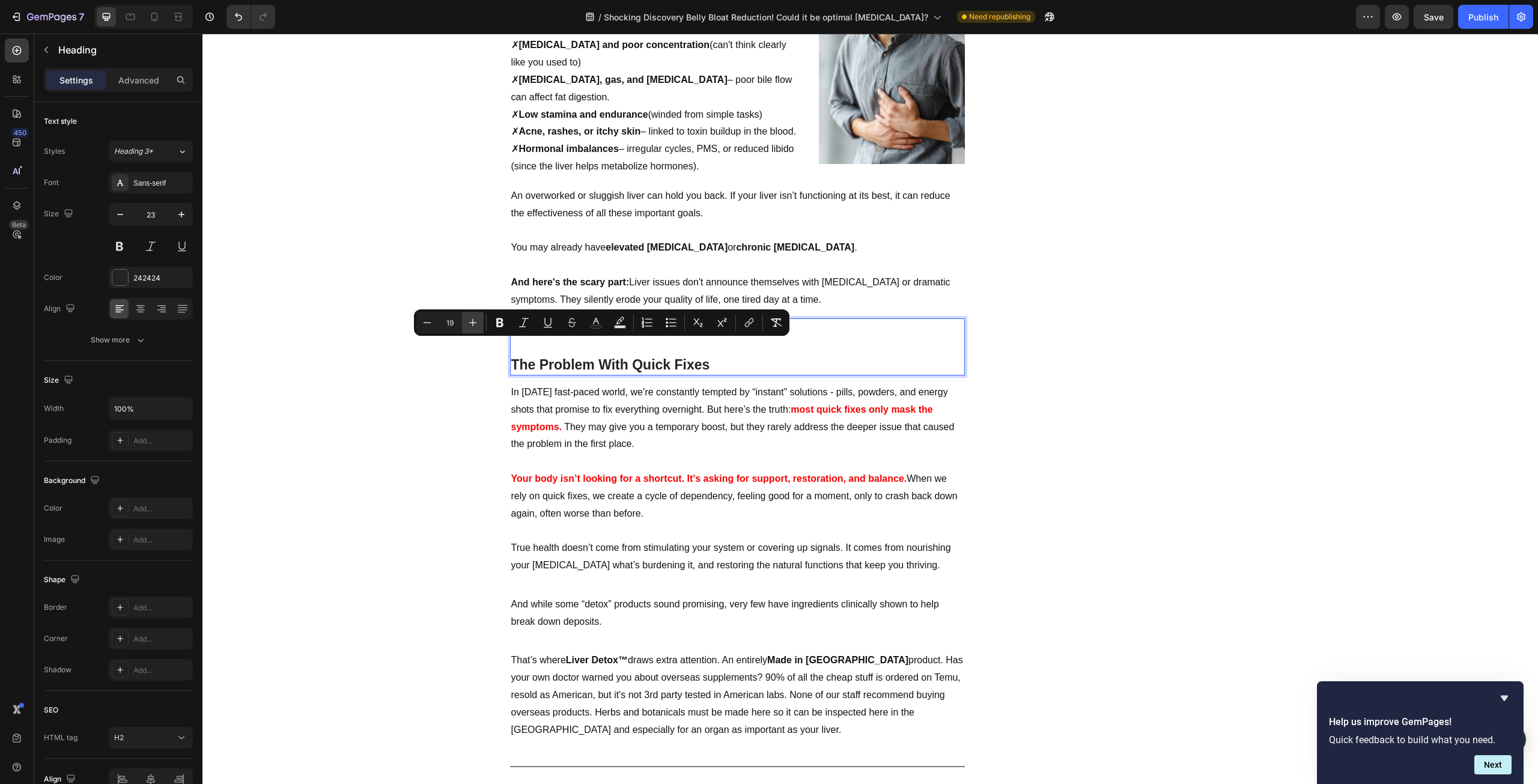
click at [470, 327] on icon "Editor contextual toolbar" at bounding box center [473, 322] width 12 height 12
type input "20"
click at [595, 329] on button "Text Color" at bounding box center [596, 322] width 21 height 21
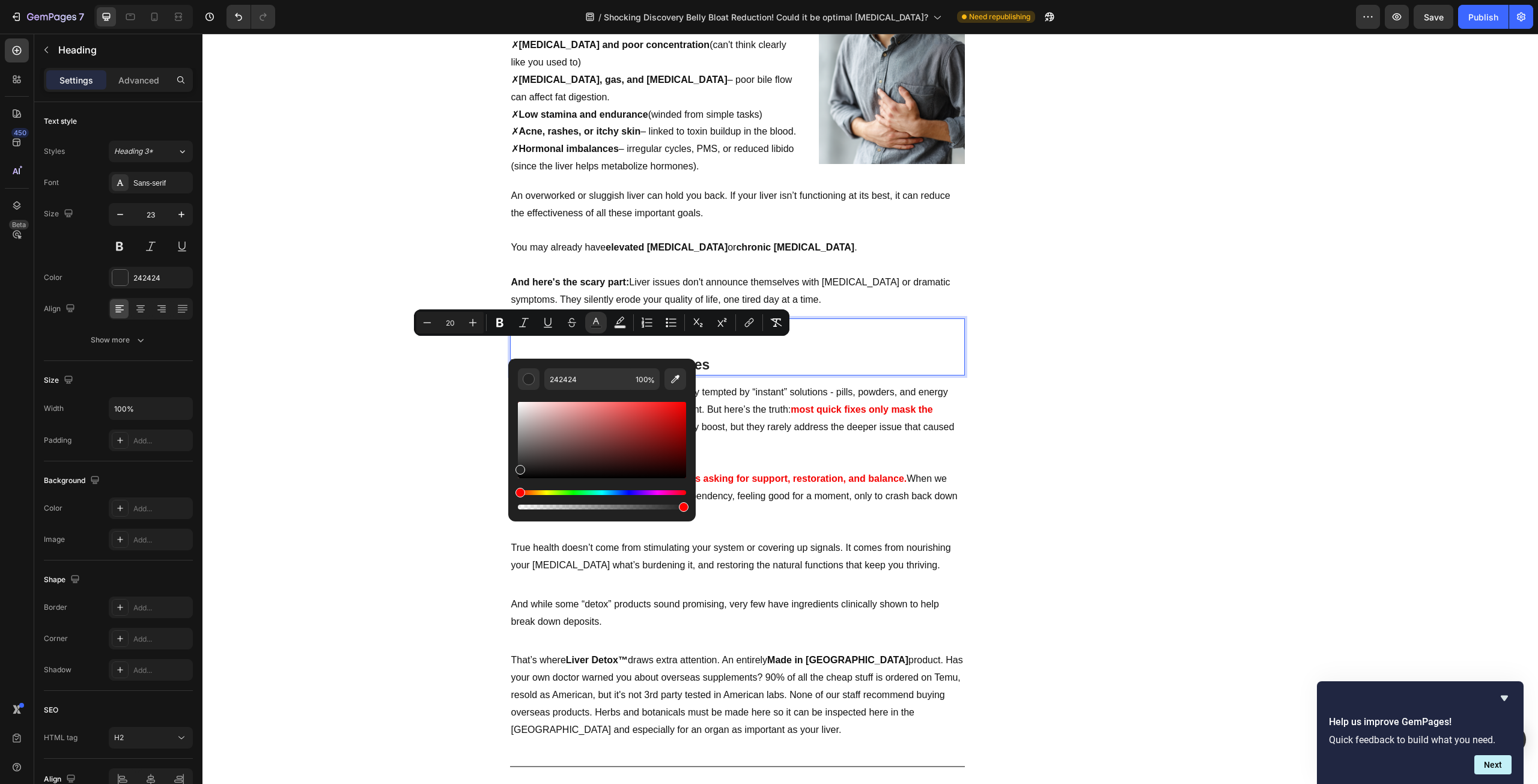
click at [685, 403] on div "Editor contextual toolbar" at bounding box center [601, 440] width 168 height 76
type input "F90202"
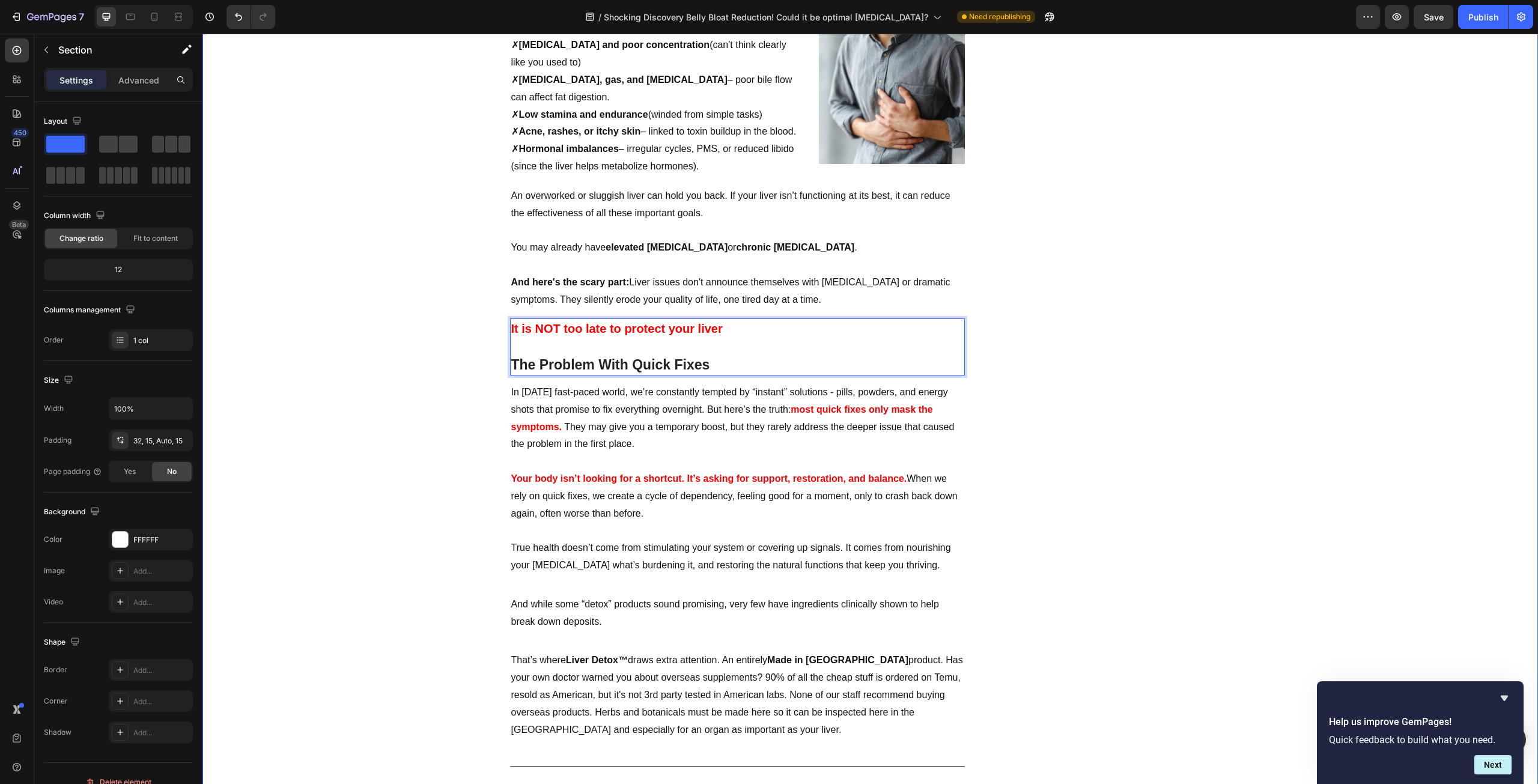
click at [419, 417] on div "Naturopathic Doctors Alarmed with the rise of Liver Cancers Heading Famous Natu…" at bounding box center [870, 464] width 1317 height 4497
click at [753, 350] on p "⁠⁠⁠⁠⁠⁠⁠ It is NOT too late to protect your liver The Problem With Quick Fixes" at bounding box center [737, 347] width 452 height 55
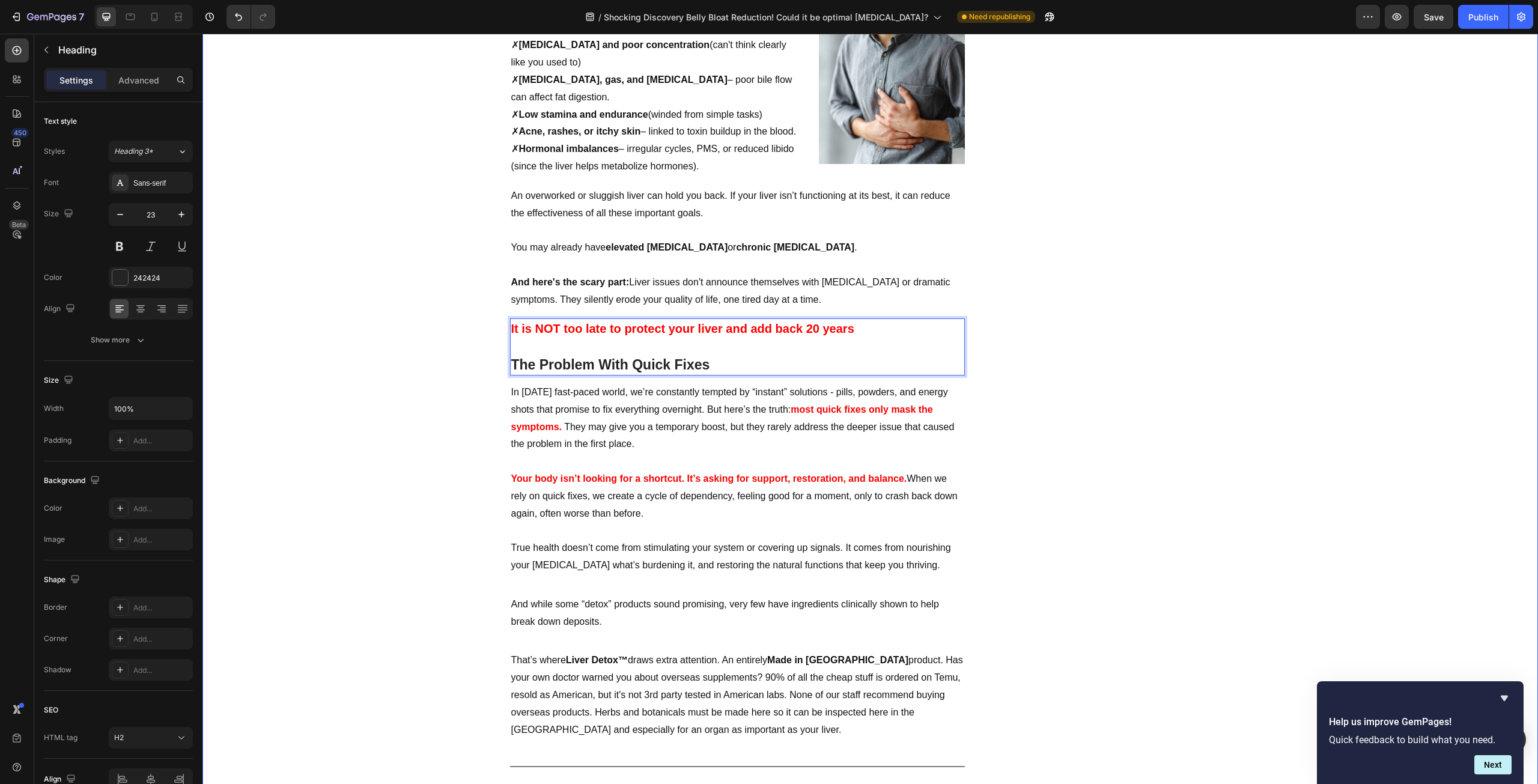
click at [436, 391] on div "Naturopathic Doctors Alarmed with the rise of Liver Cancers Heading Famous Natu…" at bounding box center [870, 464] width 1317 height 4497
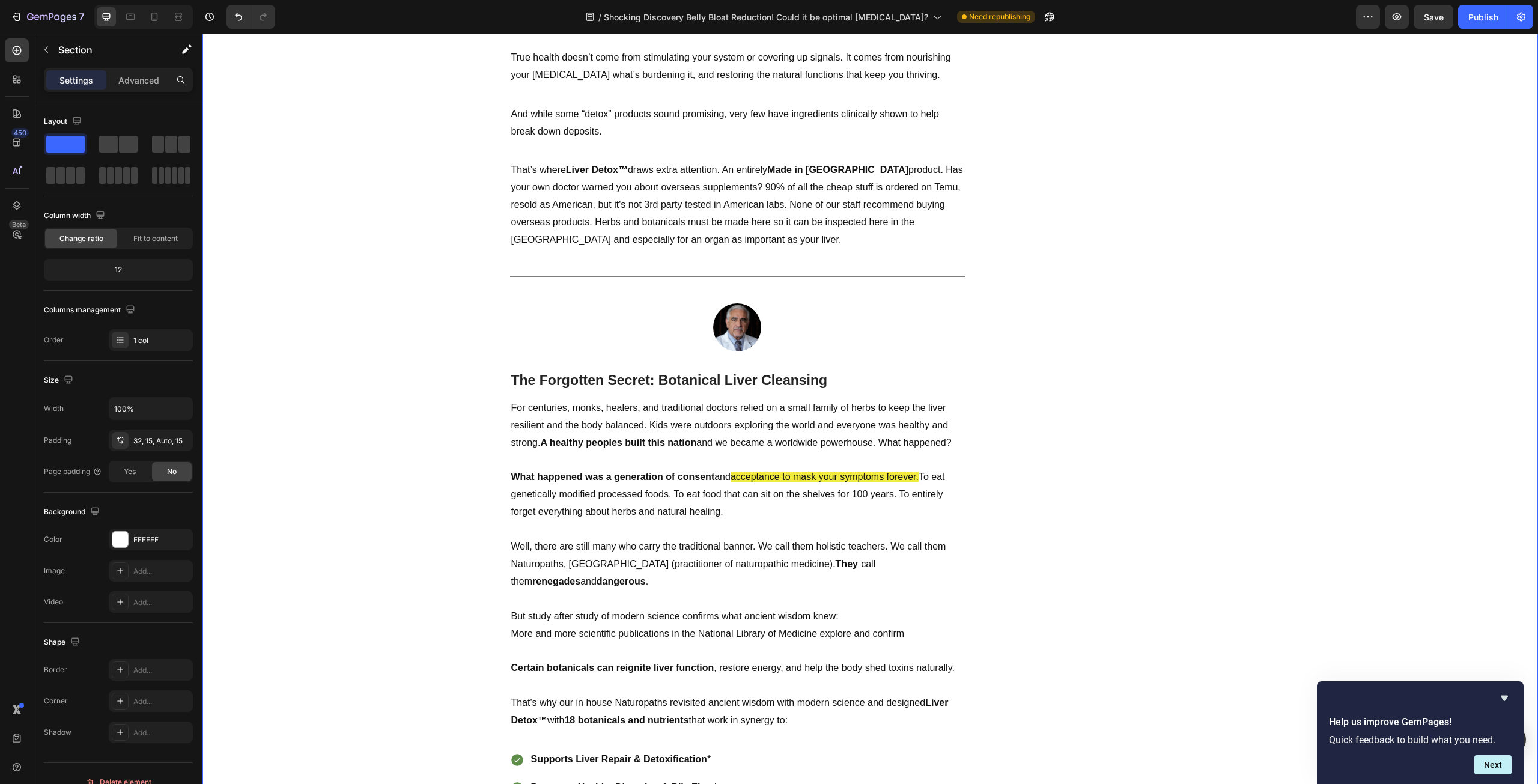
scroll to position [2223, 0]
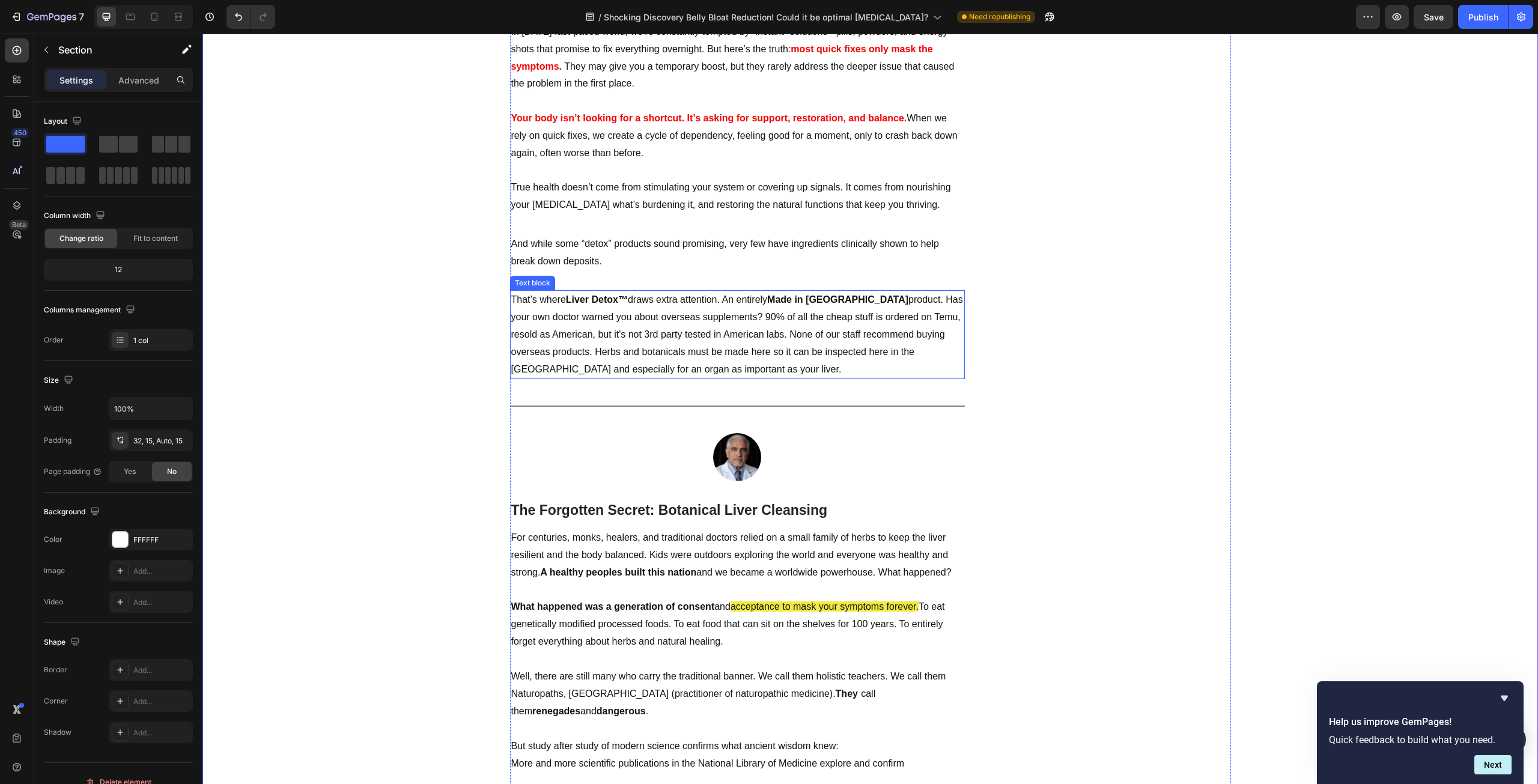
click at [722, 314] on p "That’s where Liver Detox™ draws extra attention. An entirely Made in [GEOGRAPHI…" at bounding box center [737, 334] width 452 height 86
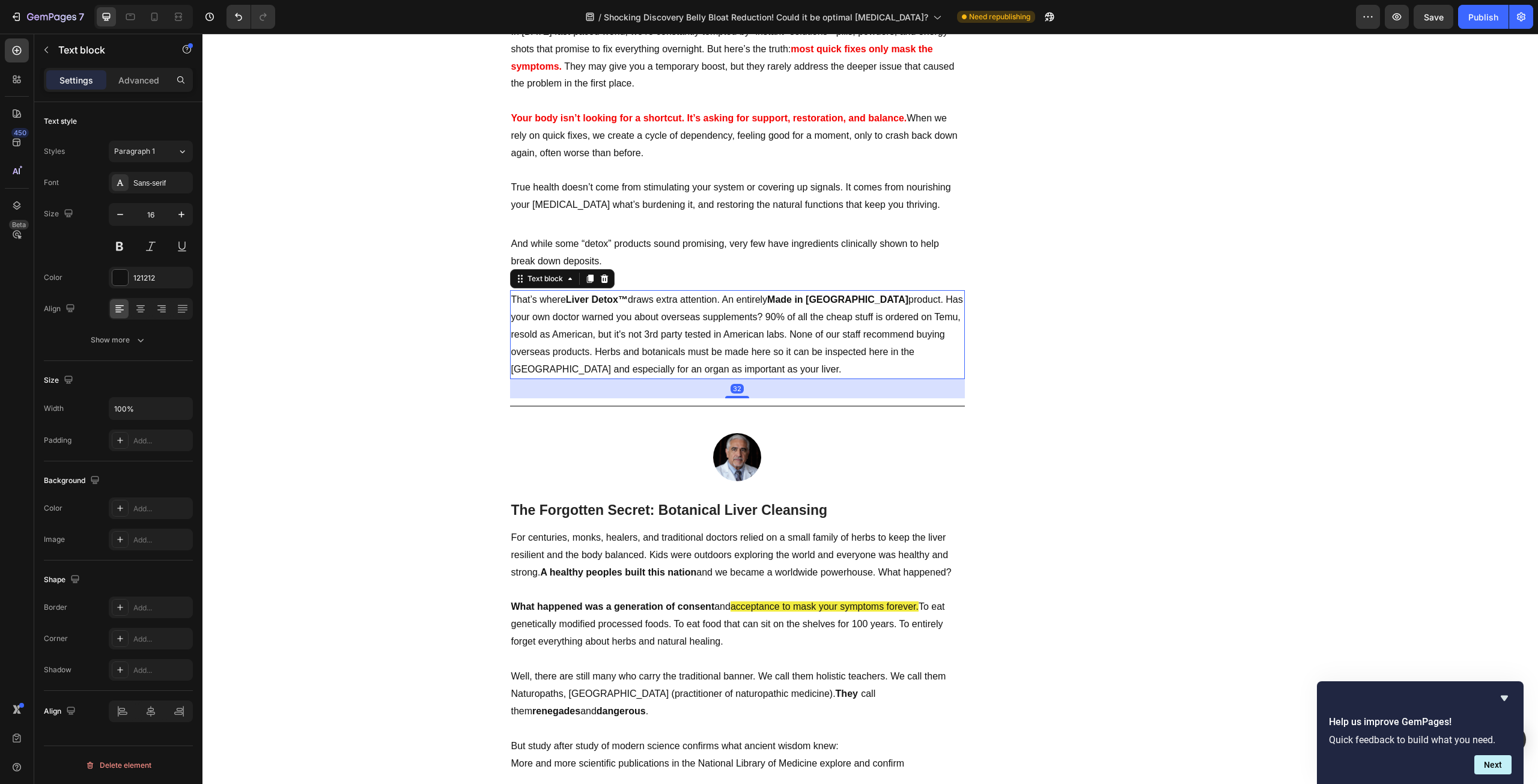
click at [722, 318] on p "That’s where Liver Detox™ draws extra attention. An entirely Made in [GEOGRAPHI…" at bounding box center [737, 334] width 452 height 86
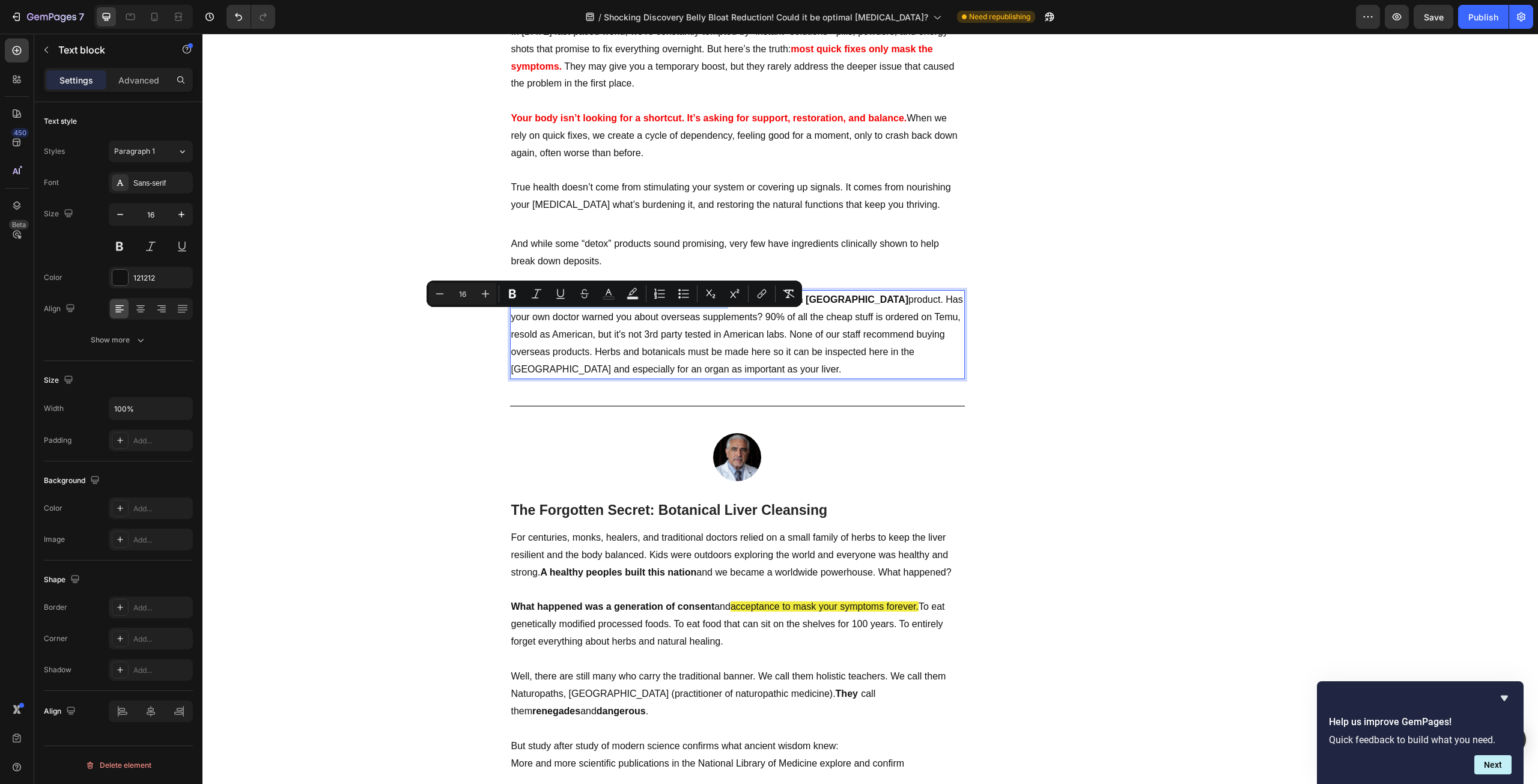
drag, startPoint x: 724, startPoint y: 319, endPoint x: 508, endPoint y: 318, distance: 216.0
click at [511, 318] on p "That’s where Liver Detox™ draws extra attention. An entirely Made in [GEOGRAPHI…" at bounding box center [737, 334] width 452 height 86
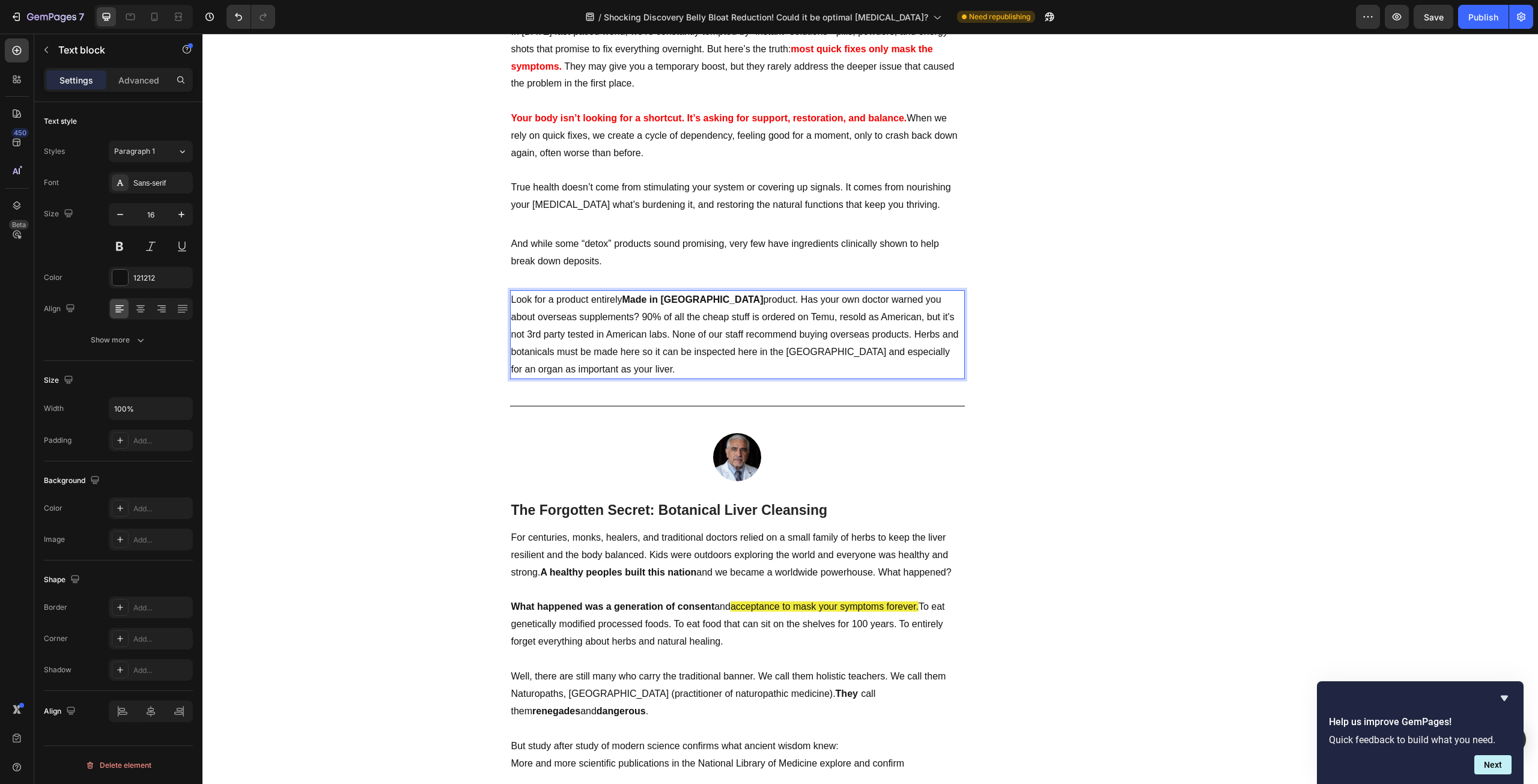
click at [694, 317] on p "Look for a product entirely Made in [GEOGRAPHIC_DATA] product. Has your own doc…" at bounding box center [737, 334] width 452 height 86
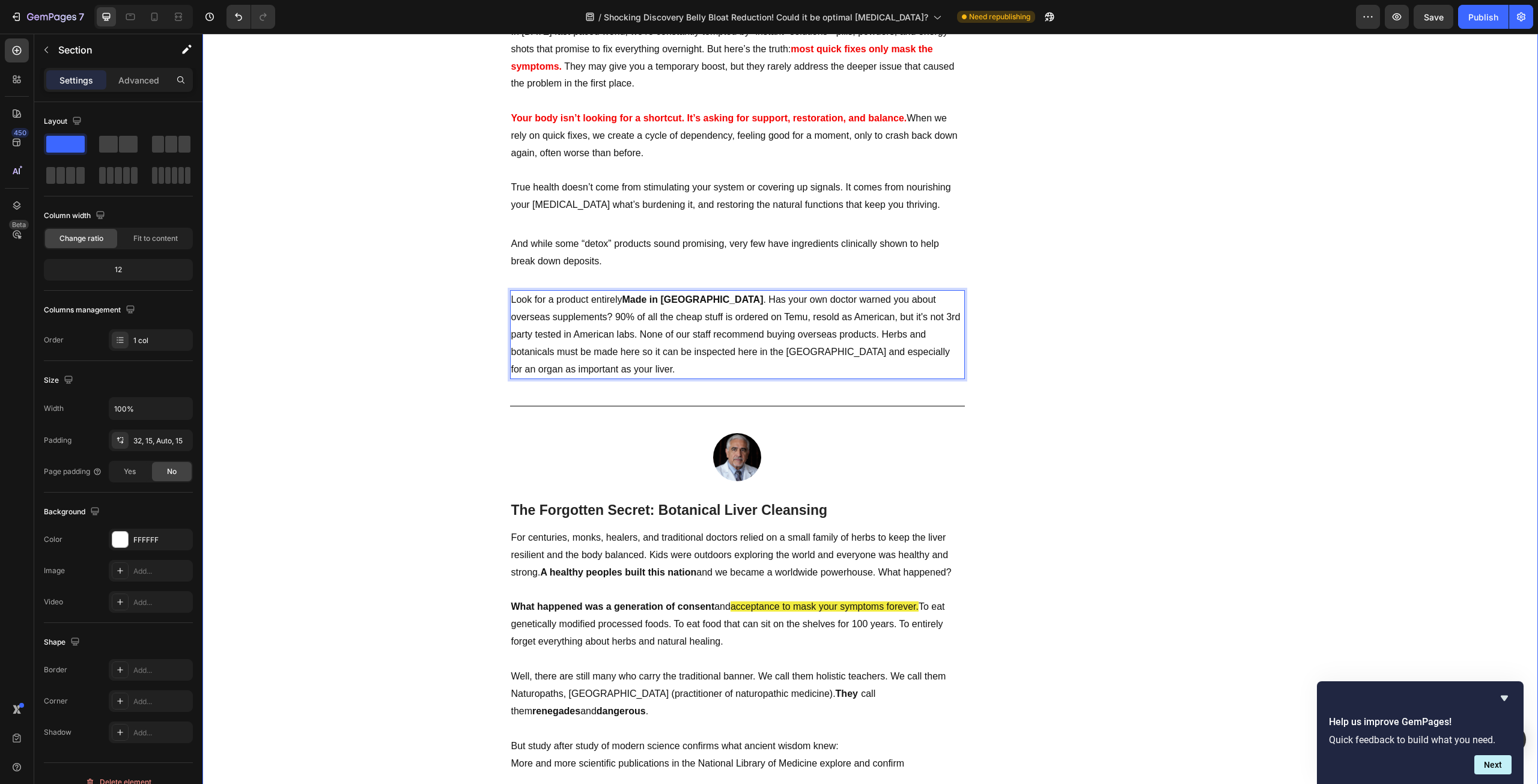
click at [391, 380] on div "Naturopathic Doctors Alarmed with the rise of Liver Cancers Heading Famous Natu…" at bounding box center [870, 103] width 1317 height 4497
click at [576, 335] on p "Look for a product entirely Made in [GEOGRAPHIC_DATA] . Has your own doctor war…" at bounding box center [737, 334] width 452 height 86
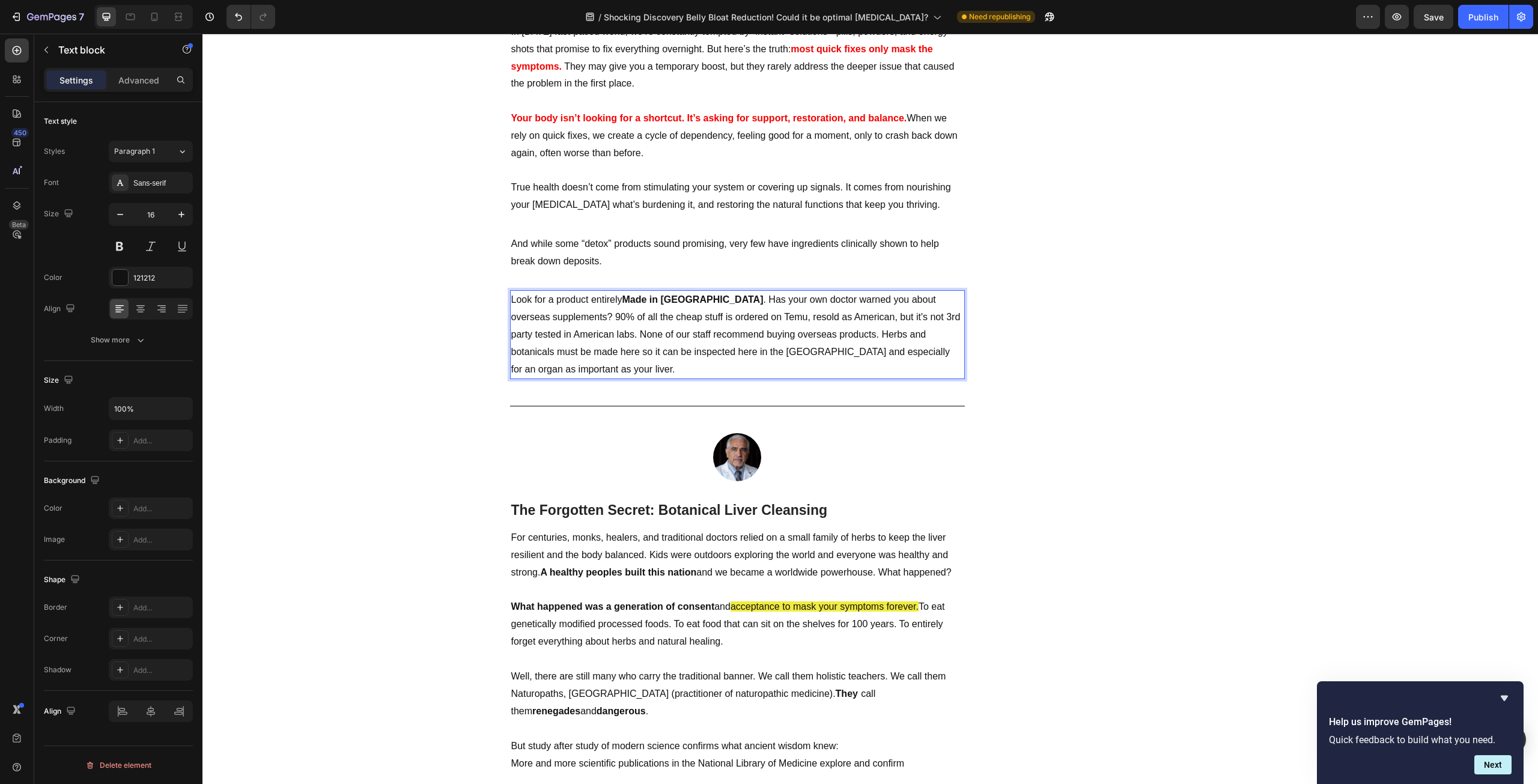
click at [576, 335] on p "Look for a product entirely Made in [GEOGRAPHIC_DATA] . Has your own doctor war…" at bounding box center [737, 334] width 452 height 86
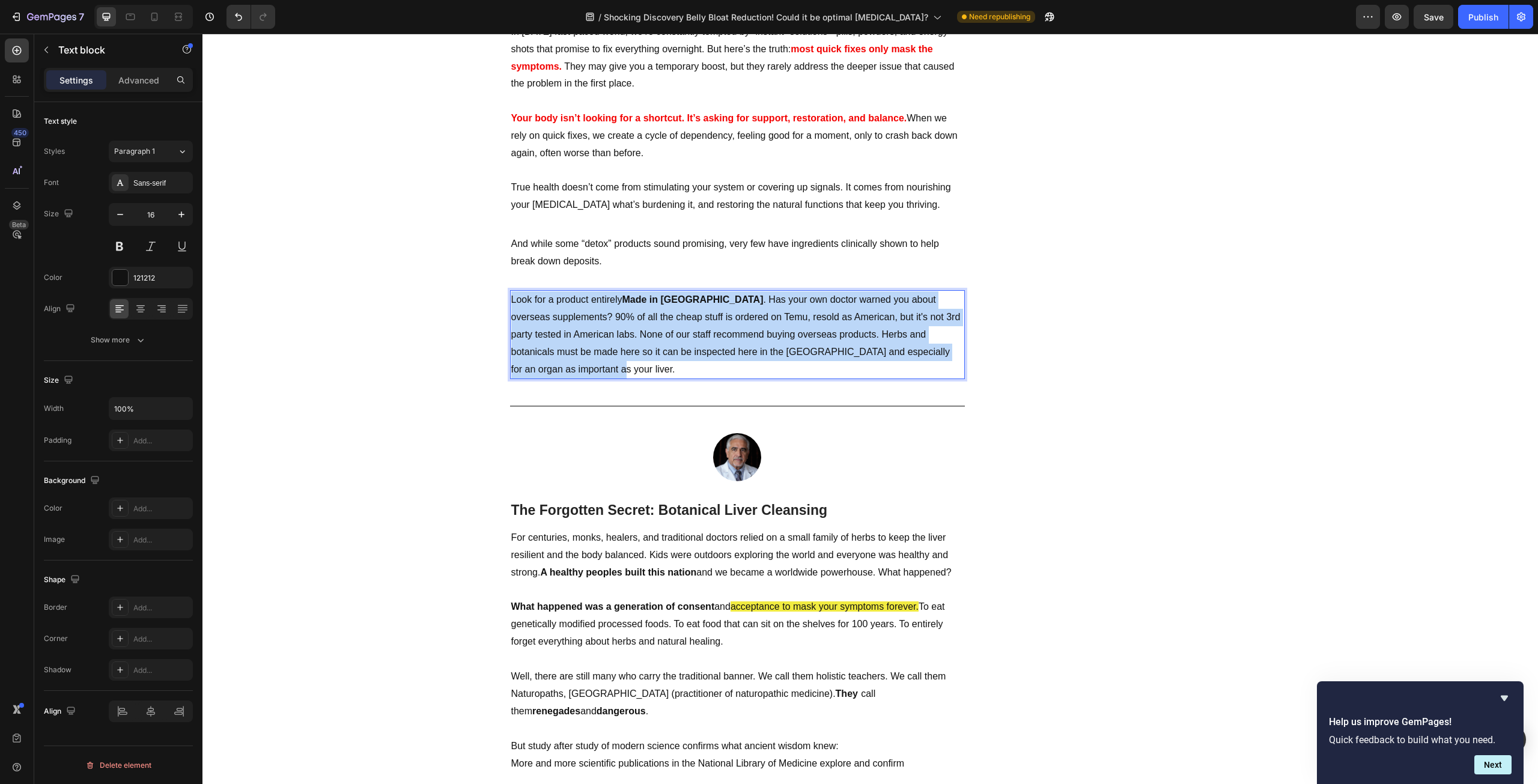
click at [576, 335] on p "Look for a product entirely Made in [GEOGRAPHIC_DATA] . Has your own doctor war…" at bounding box center [737, 334] width 452 height 86
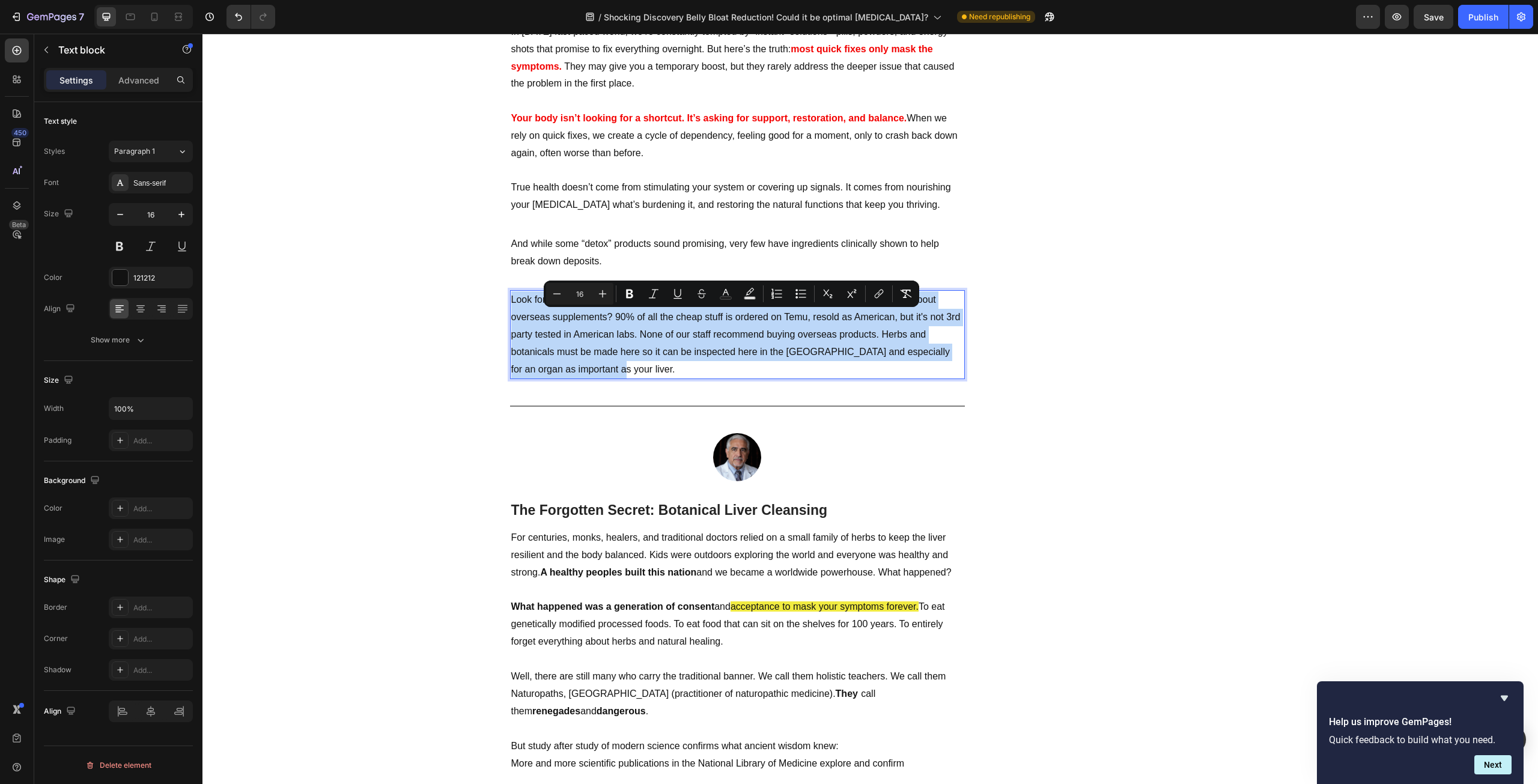
click at [576, 335] on p "Look for a product entirely Made in [GEOGRAPHIC_DATA] . Has your own doctor war…" at bounding box center [737, 334] width 452 height 86
click at [608, 332] on p "Look for a product entirely Made in [GEOGRAPHIC_DATA] . Has your own doctor war…" at bounding box center [737, 334] width 452 height 86
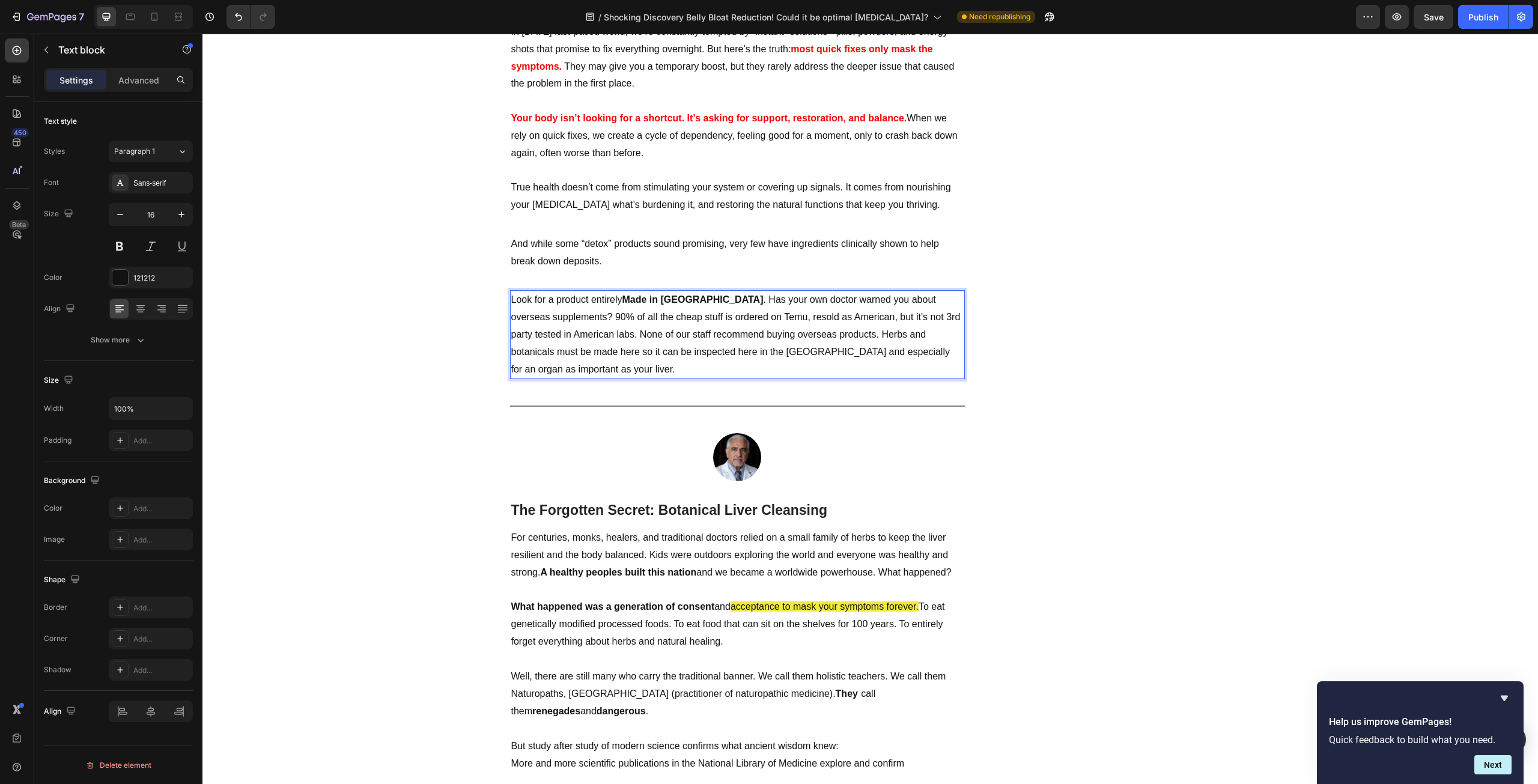
click at [604, 334] on p "Look for a product entirely Made in [GEOGRAPHIC_DATA] . Has your own doctor war…" at bounding box center [737, 334] width 452 height 86
click at [655, 335] on p "Look for a product entirely Made in [GEOGRAPHIC_DATA] . Has your own doctor war…" at bounding box center [737, 334] width 452 height 86
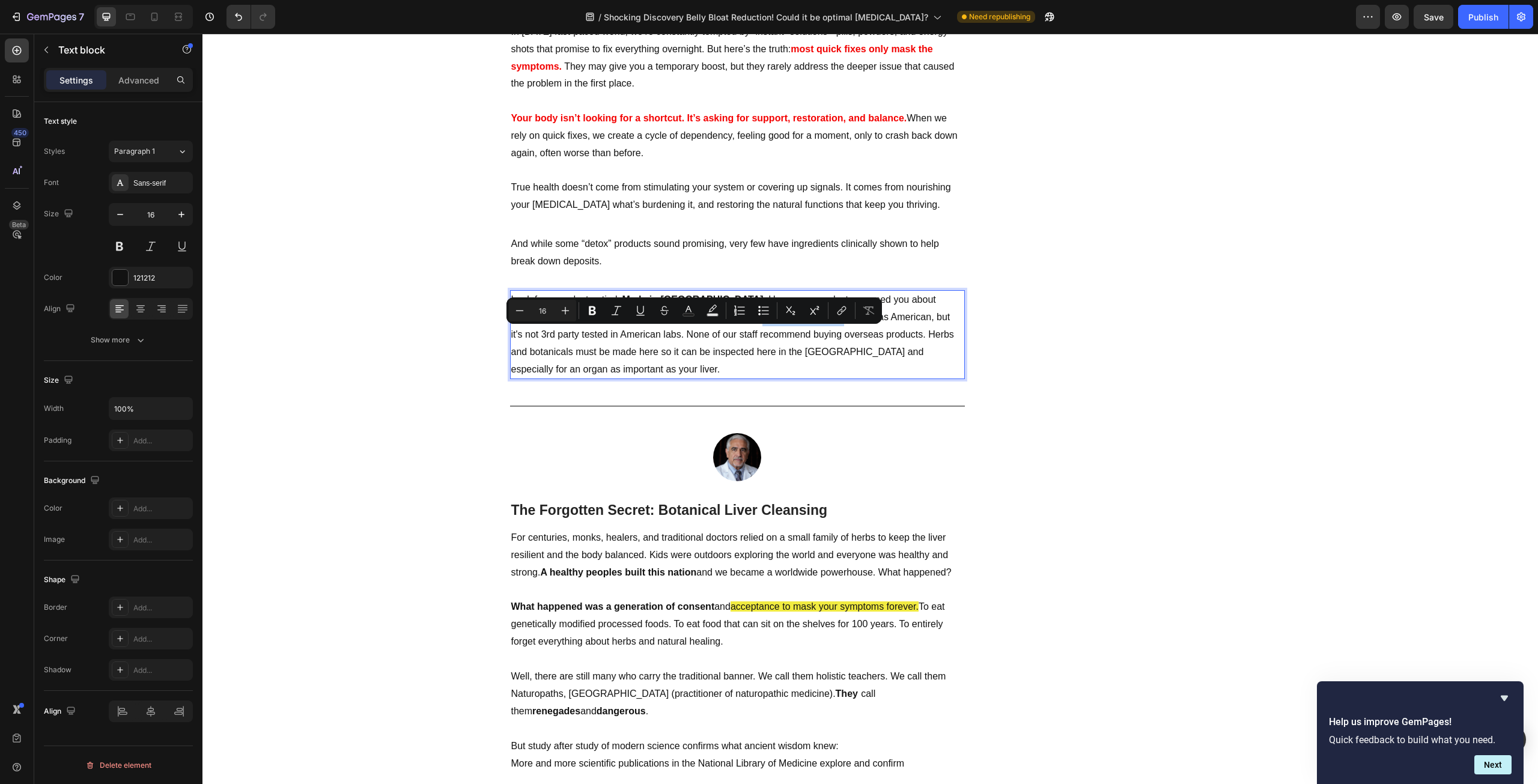
drag, startPoint x: 653, startPoint y: 335, endPoint x: 734, endPoint y: 339, distance: 81.1
click at [734, 339] on p "Look for a product entirely Made in [GEOGRAPHIC_DATA] . Has your own doctor war…" at bounding box center [737, 334] width 452 height 86
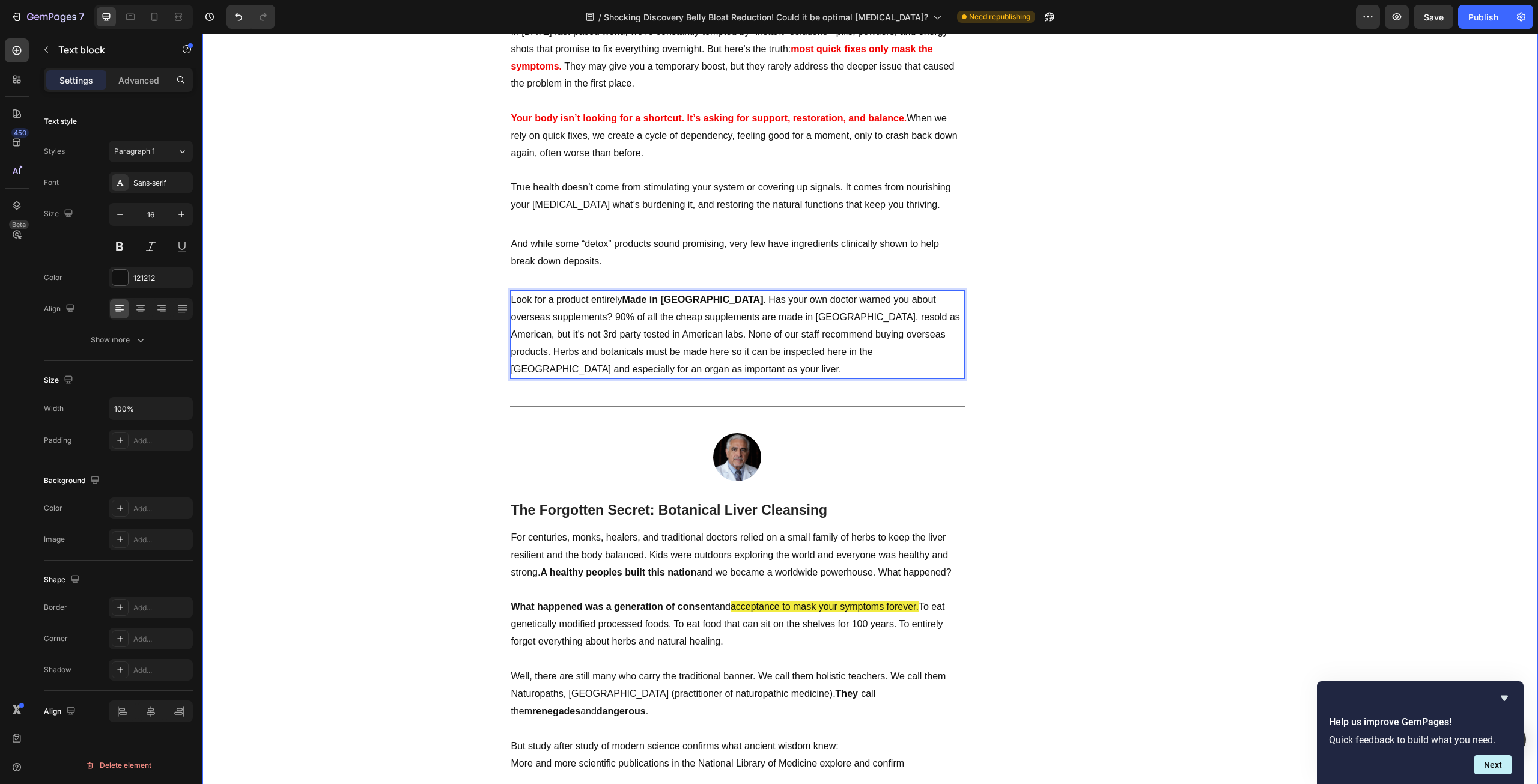
click at [431, 429] on div "Naturopathic Doctors Alarmed with the rise of Liver Cancers Heading Famous Natu…" at bounding box center [870, 103] width 1317 height 4497
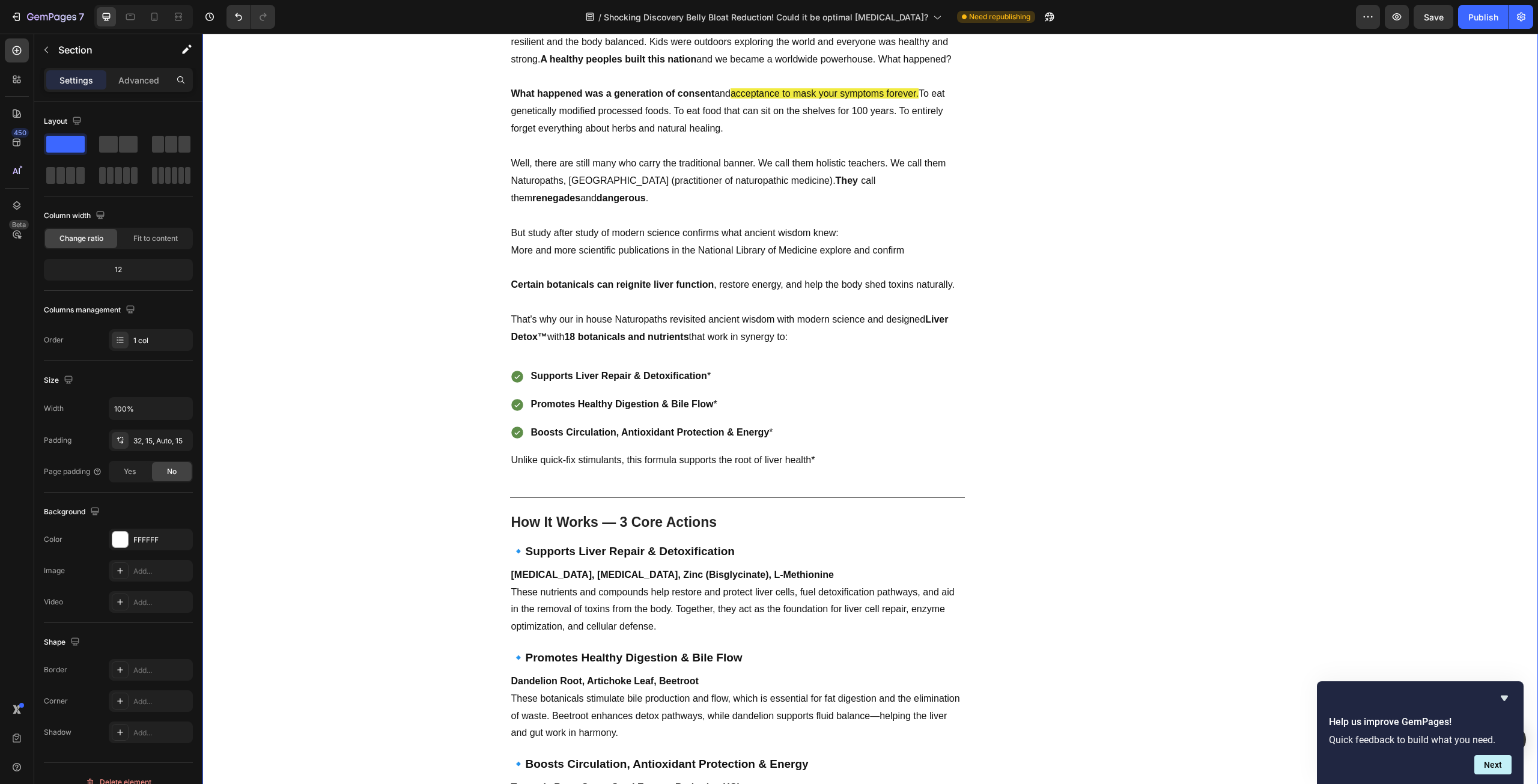
scroll to position [2763, 0]
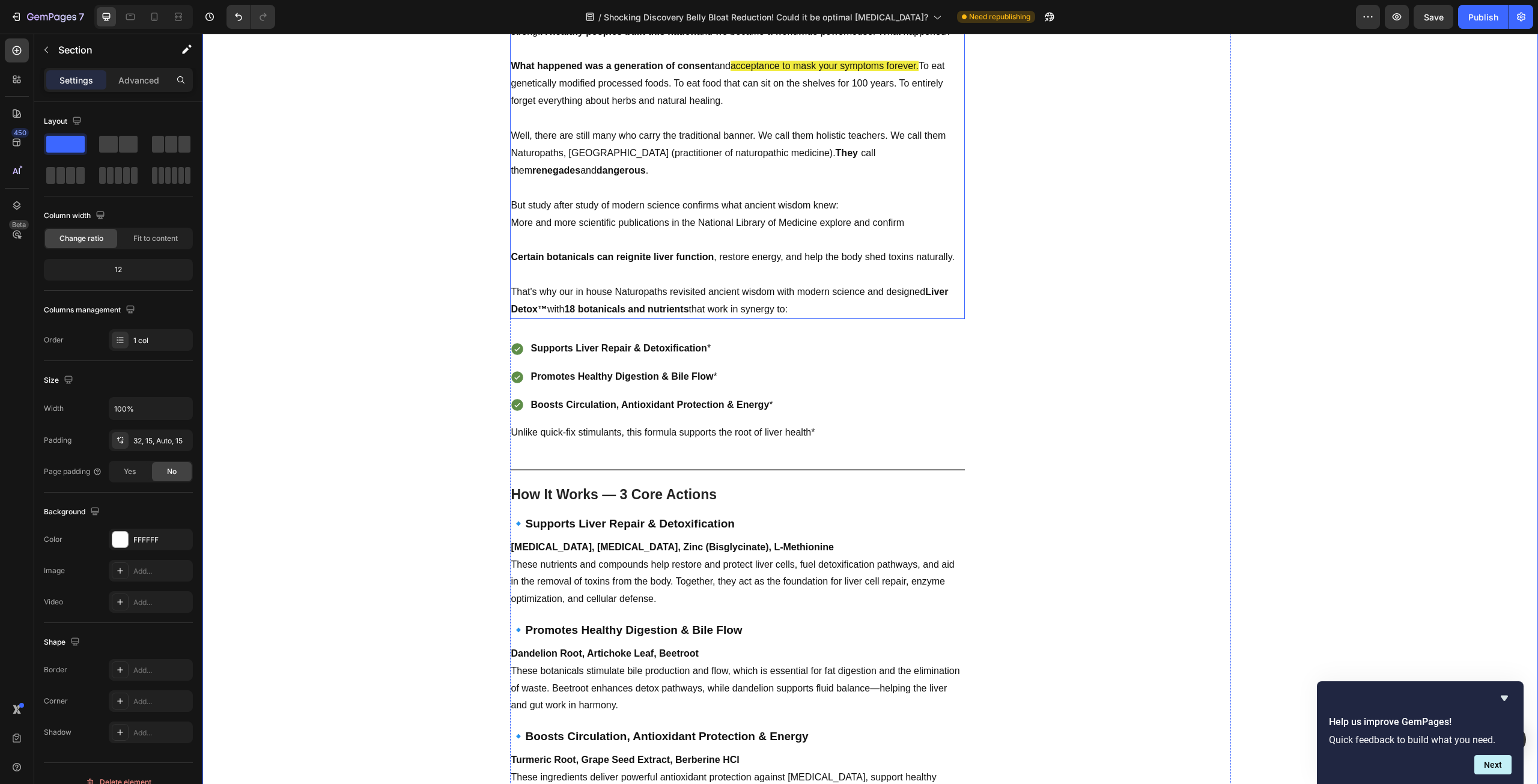
click at [898, 284] on p "That's why our in house Naturopaths revisited ancient wisdom with modern scienc…" at bounding box center [737, 301] width 452 height 35
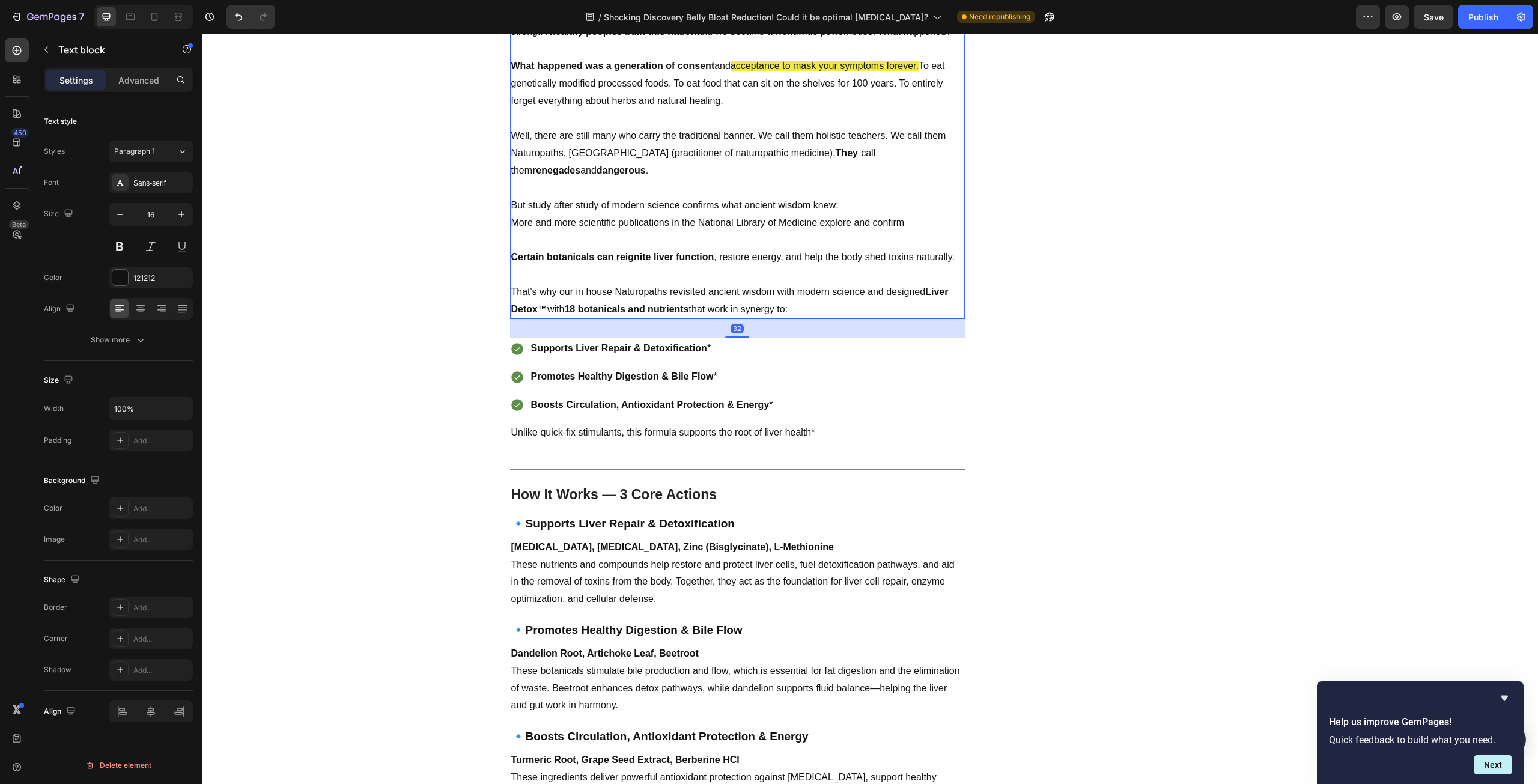
click at [898, 284] on p "That's why our in house Naturopaths revisited ancient wisdom with modern scienc…" at bounding box center [737, 301] width 452 height 35
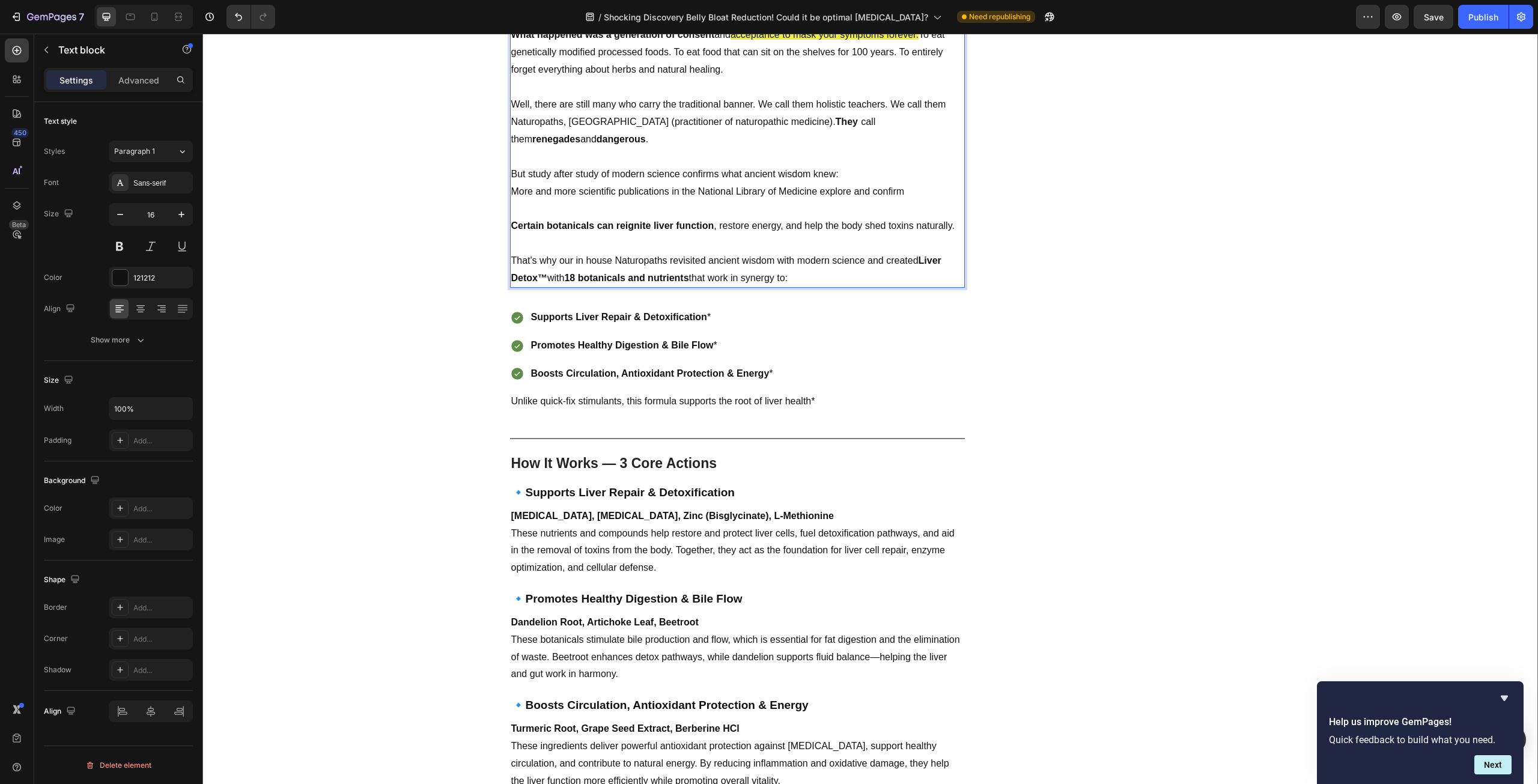
scroll to position [2824, 0]
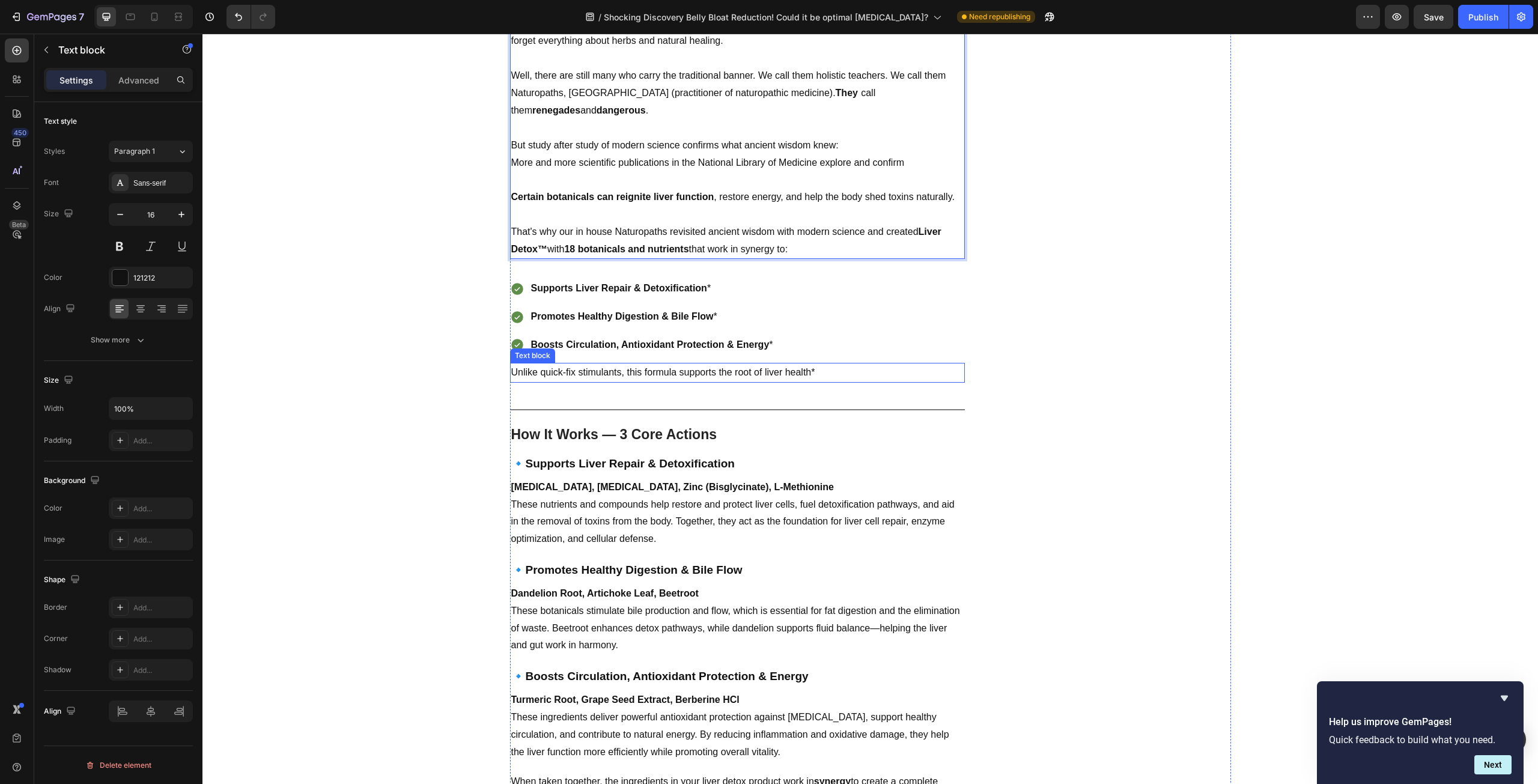
click at [819, 364] on p "Unlike quick-fix stimulants, this formula supports the root of liver health*" at bounding box center [737, 373] width 452 height 17
click at [805, 364] on p "Unlike quick-fix stimulants, this formula supports the root of liver health*" at bounding box center [737, 373] width 452 height 17
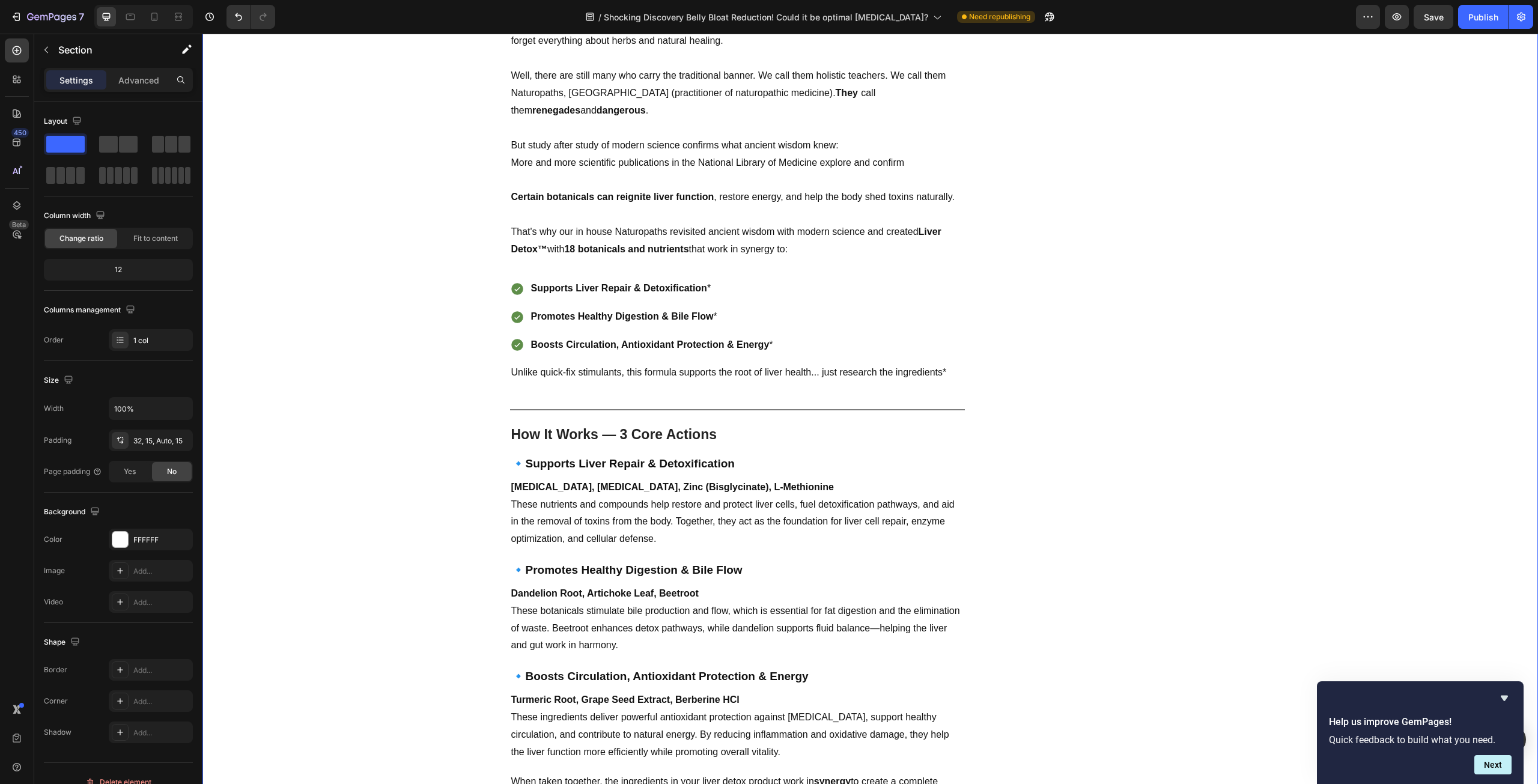
click at [822, 364] on p "Unlike quick-fix stimulants, this formula supports the root of liver health... …" at bounding box center [737, 373] width 452 height 17
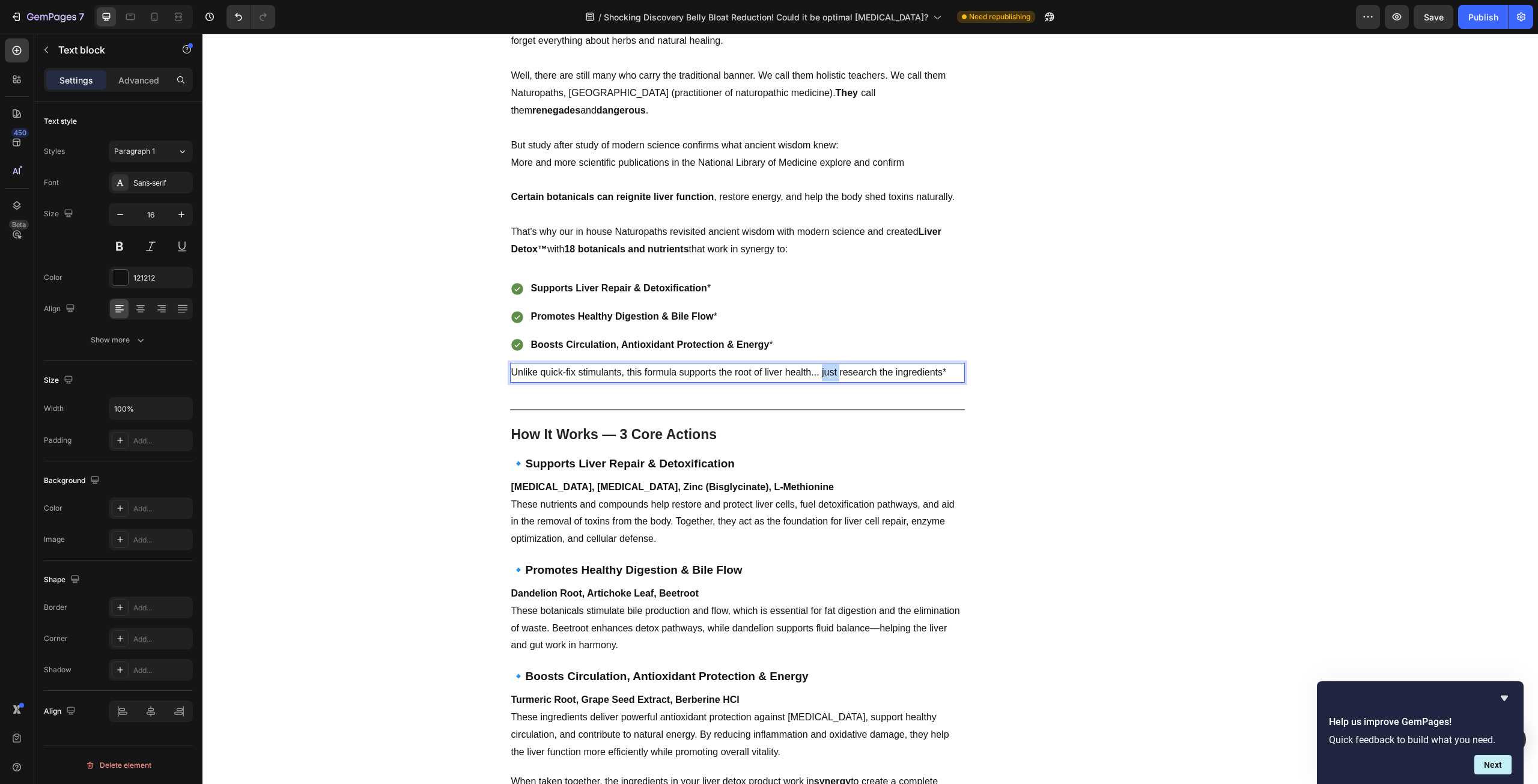
click at [818, 364] on p "Unlike quick-fix stimulants, this formula supports the root of liver health... …" at bounding box center [737, 373] width 452 height 17
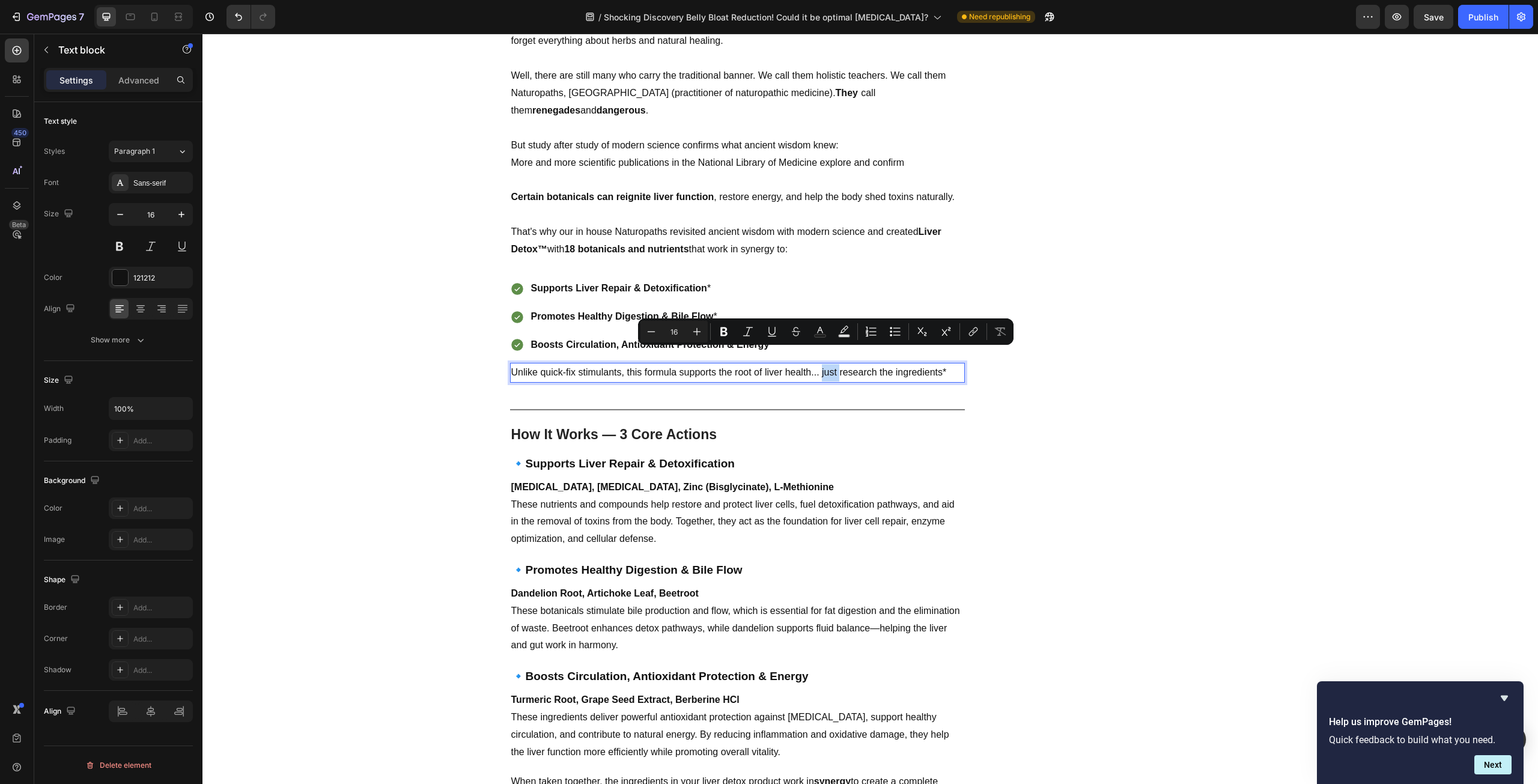
click at [818, 364] on p "Unlike quick-fix stimulants, this formula supports the root of liver health... …" at bounding box center [737, 373] width 452 height 17
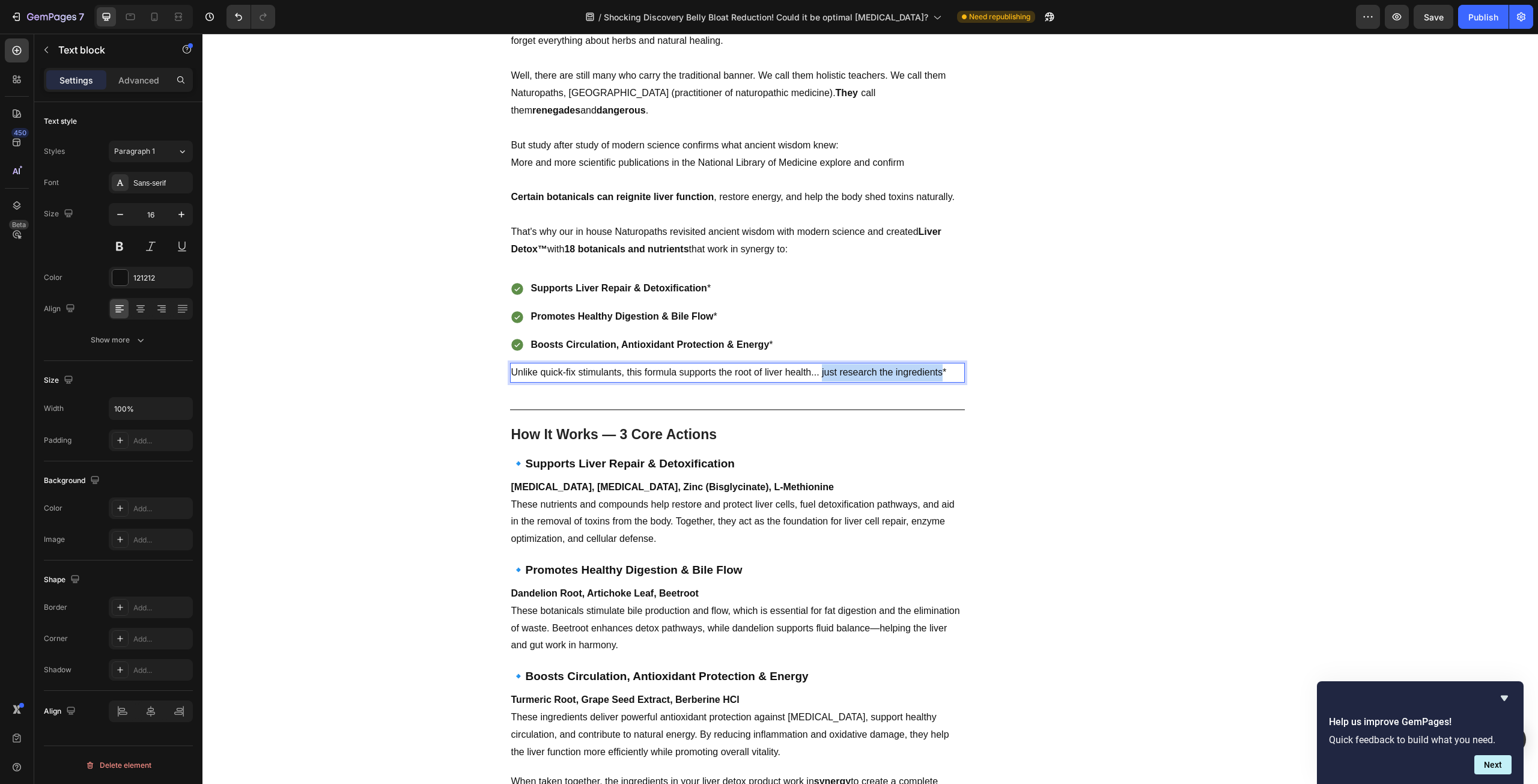
drag, startPoint x: 816, startPoint y: 352, endPoint x: 938, endPoint y: 352, distance: 122.0
click at [938, 364] on p "Unlike quick-fix stimulants, this formula supports the root of liver health... …" at bounding box center [737, 373] width 452 height 17
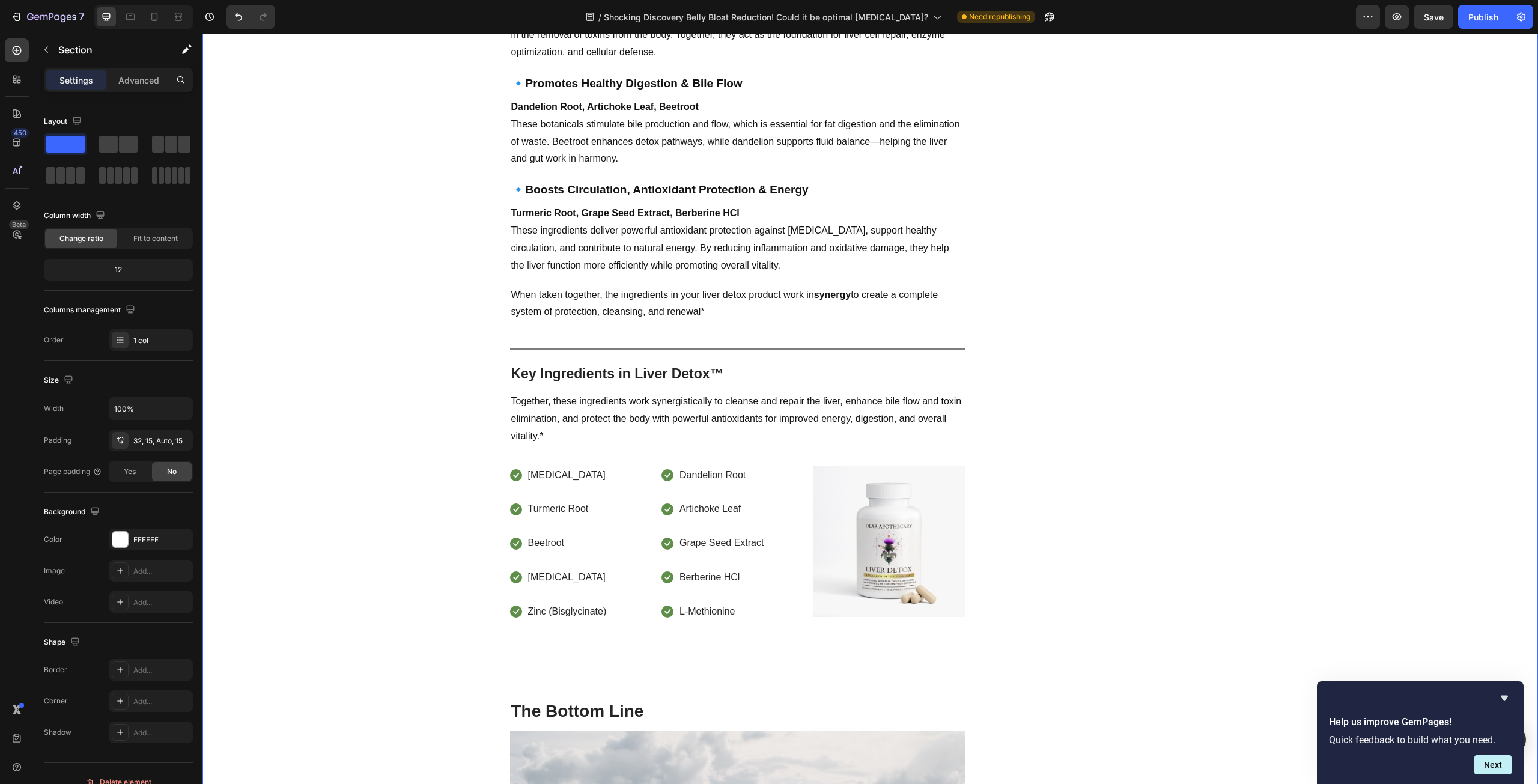
scroll to position [3304, 0]
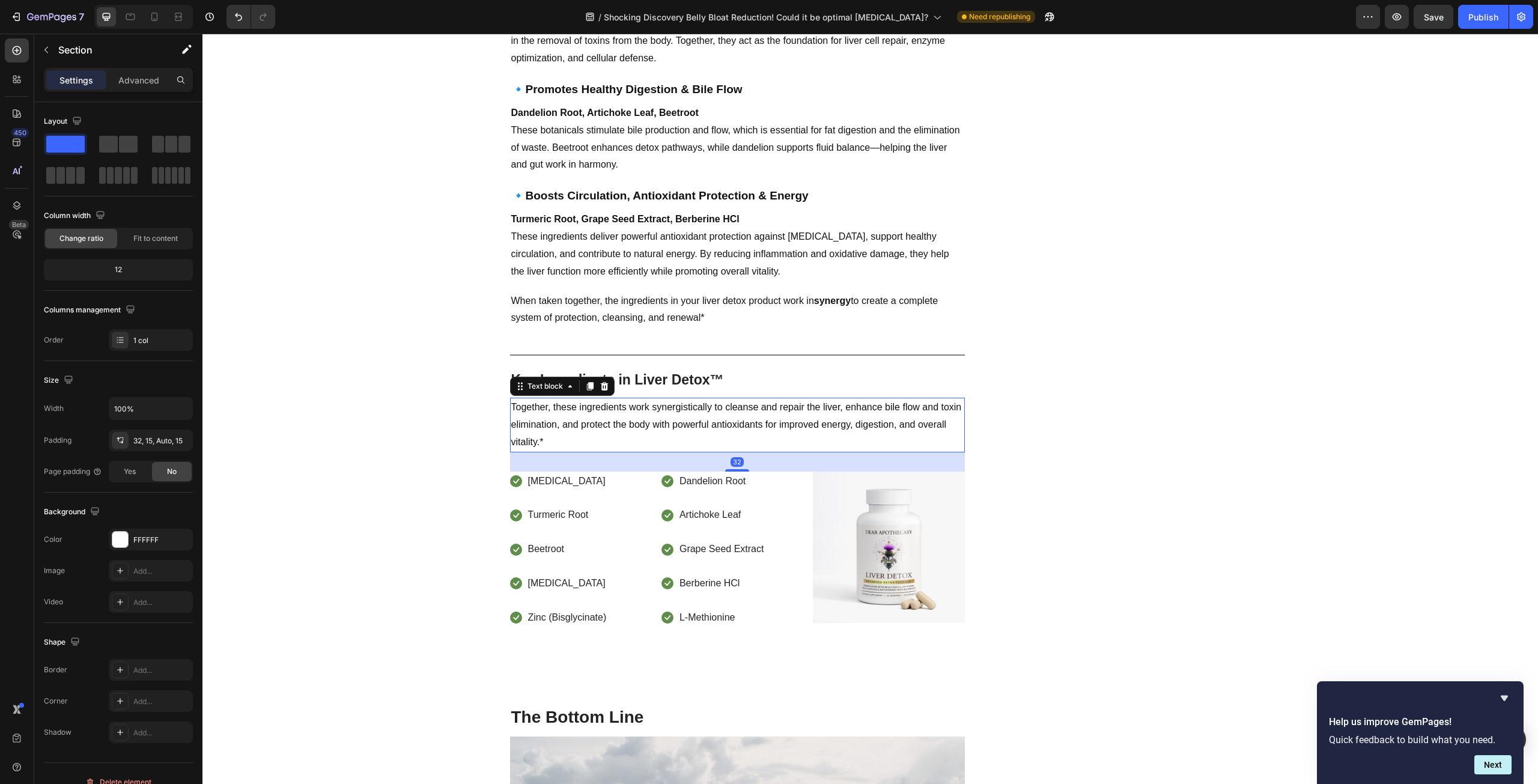
click at [522, 399] on p "Together, these ingredients work synergistically to cleanse and repair the live…" at bounding box center [737, 424] width 452 height 52
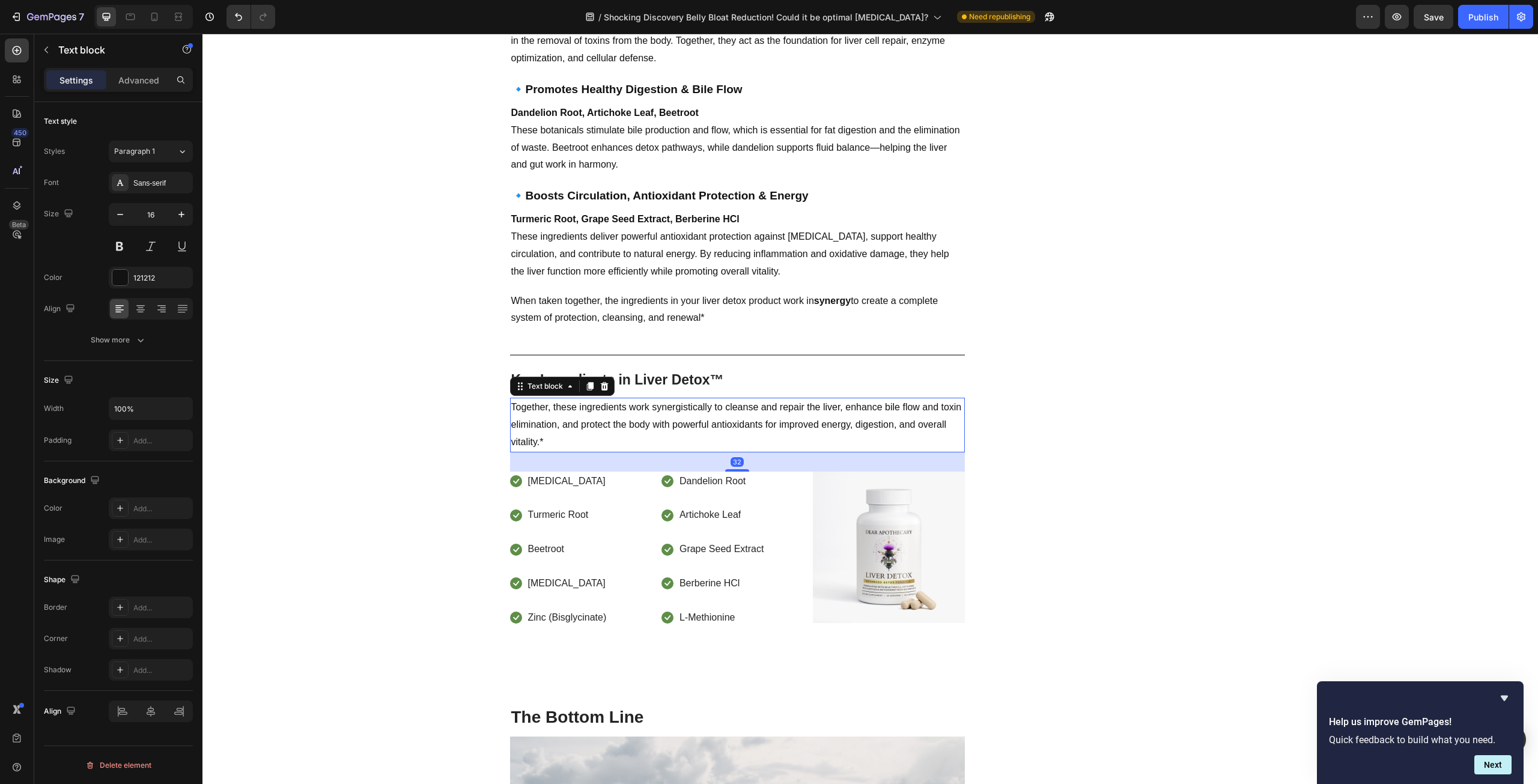
click at [522, 399] on p "Together, these ingredients work synergistically to cleanse and repair the live…" at bounding box center [737, 424] width 452 height 52
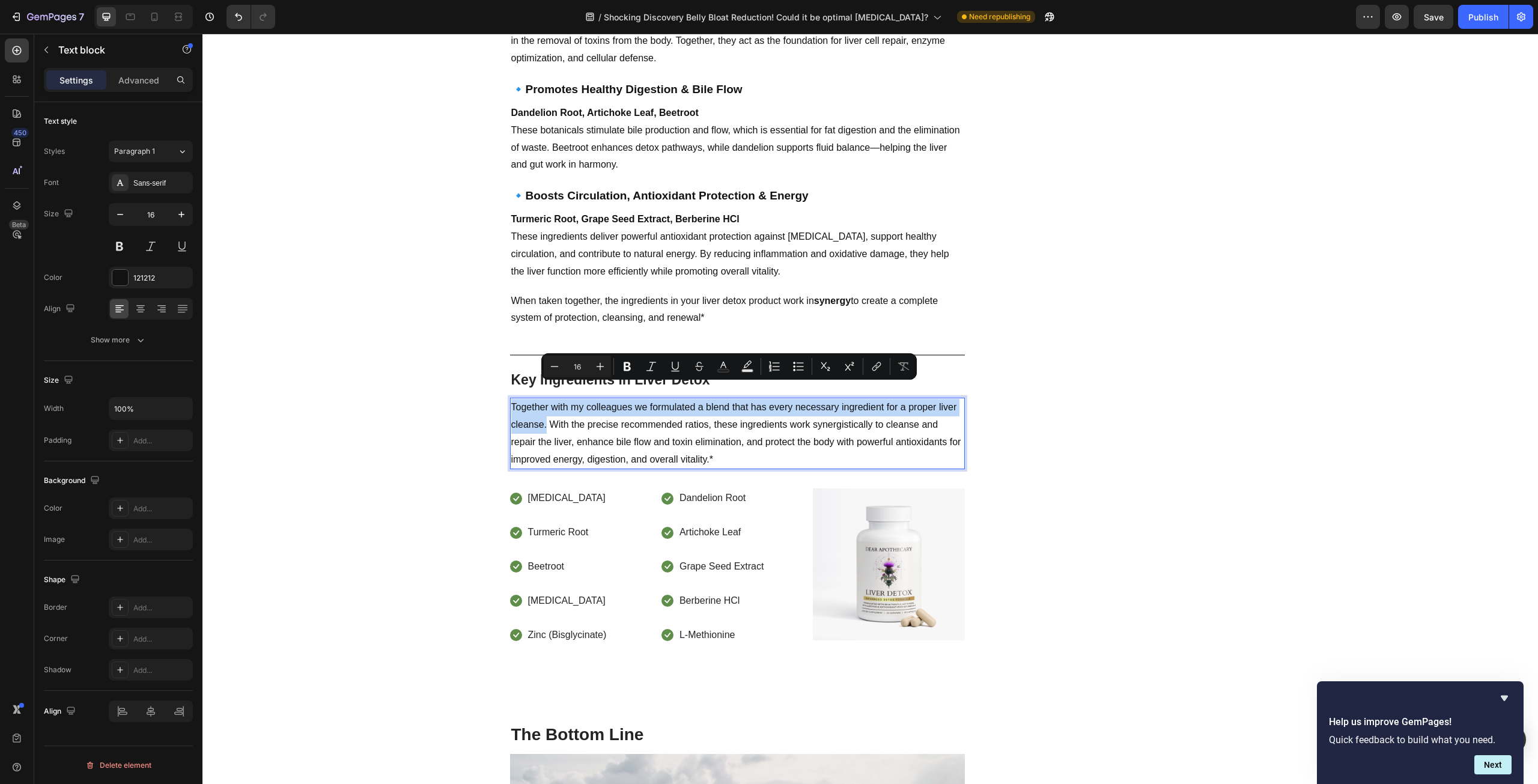
drag, startPoint x: 541, startPoint y: 408, endPoint x: 509, endPoint y: 390, distance: 36.7
click at [511, 399] on p "Together with my colleagues we formulated a blend that has every necessary ingr…" at bounding box center [737, 433] width 452 height 69
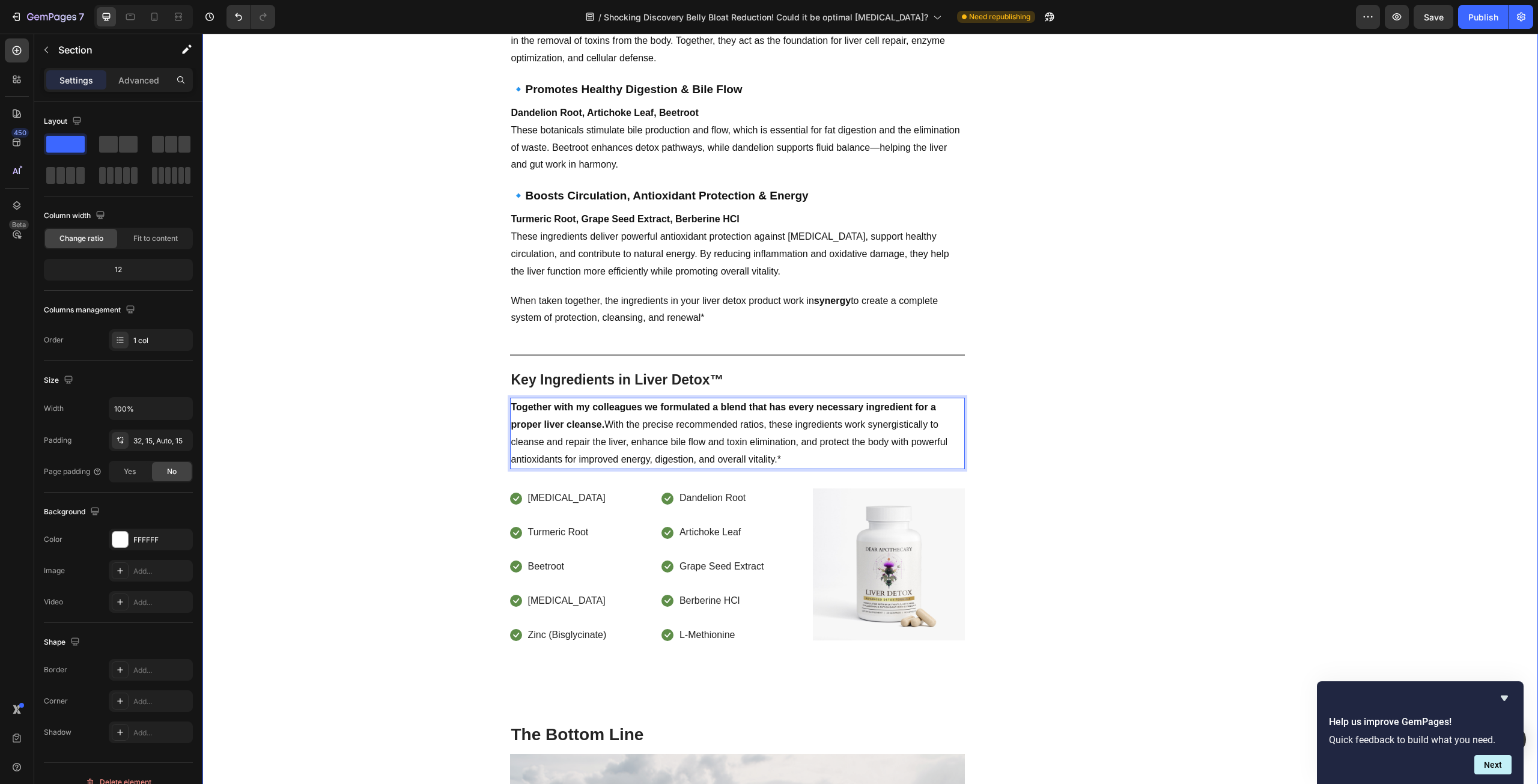
click at [650, 407] on p "Together with my colleagues we formulated a blend that has every necessary ingr…" at bounding box center [737, 433] width 452 height 69
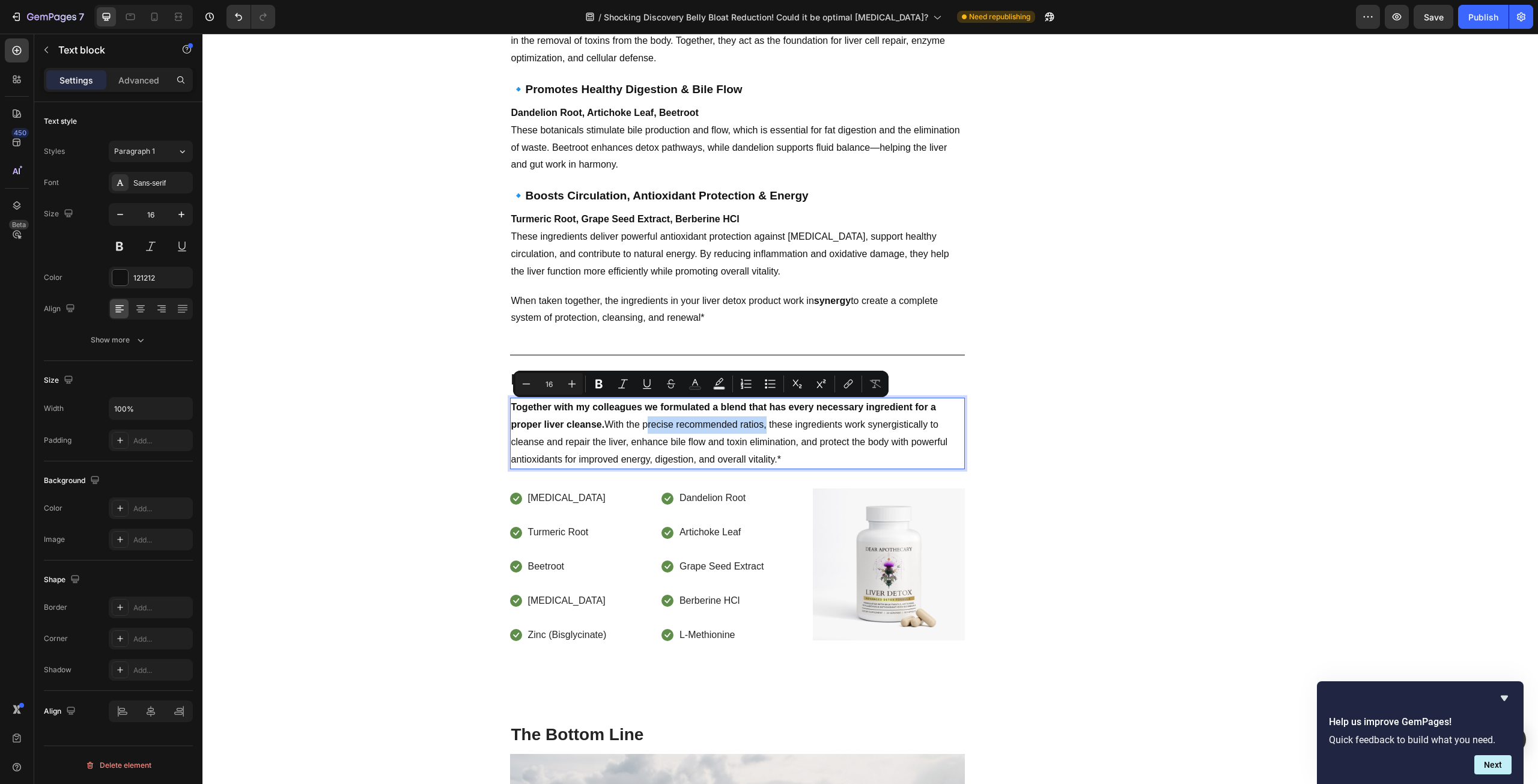
drag, startPoint x: 642, startPoint y: 406, endPoint x: 761, endPoint y: 406, distance: 119.0
click at [761, 406] on p "Together with my colleagues we formulated a blend that has every necessary ingr…" at bounding box center [737, 433] width 452 height 69
click at [698, 383] on icon "Editor contextual toolbar" at bounding box center [695, 384] width 12 height 12
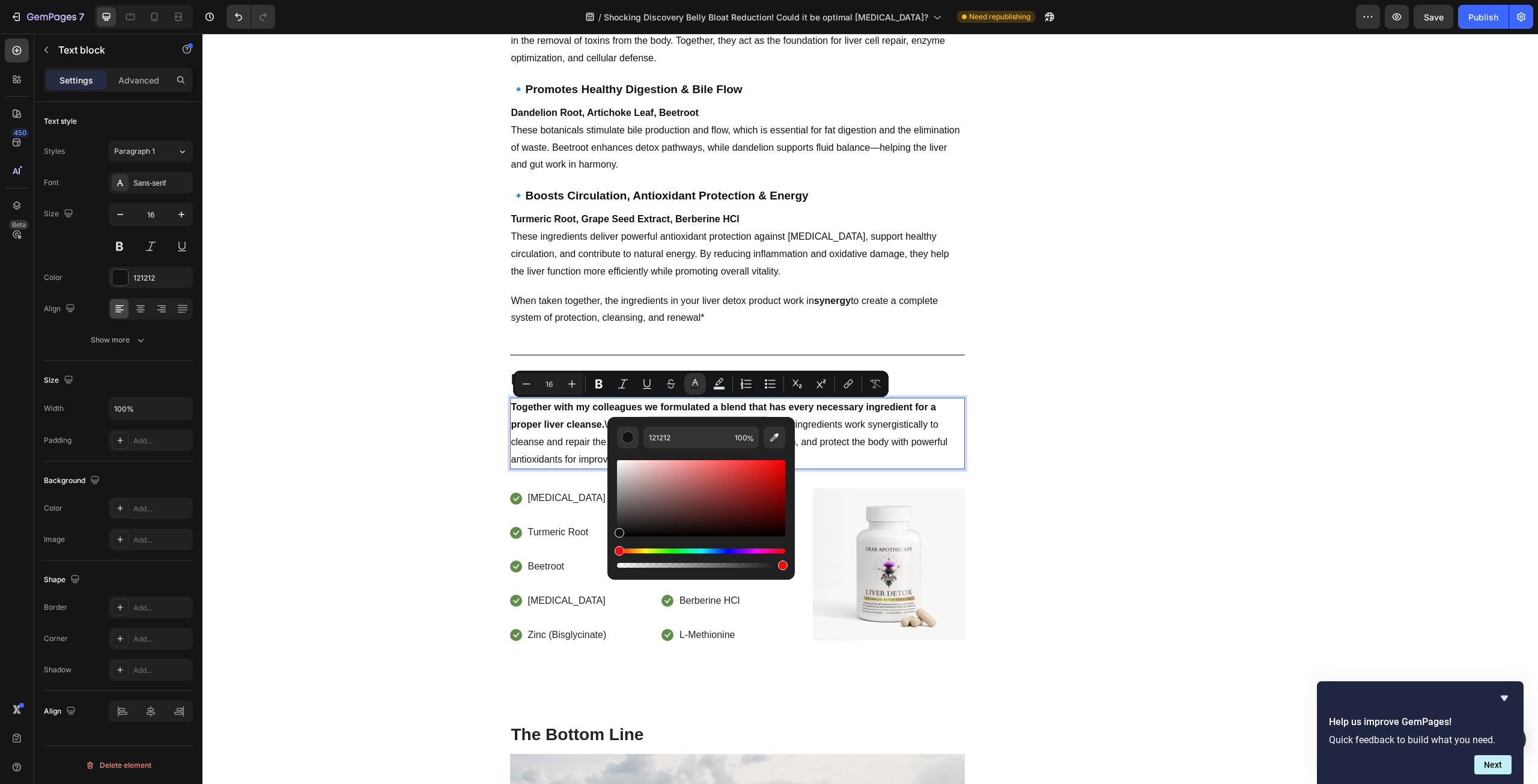
click at [782, 461] on div "Editor contextual toolbar" at bounding box center [700, 498] width 168 height 76
type input "FC0505"
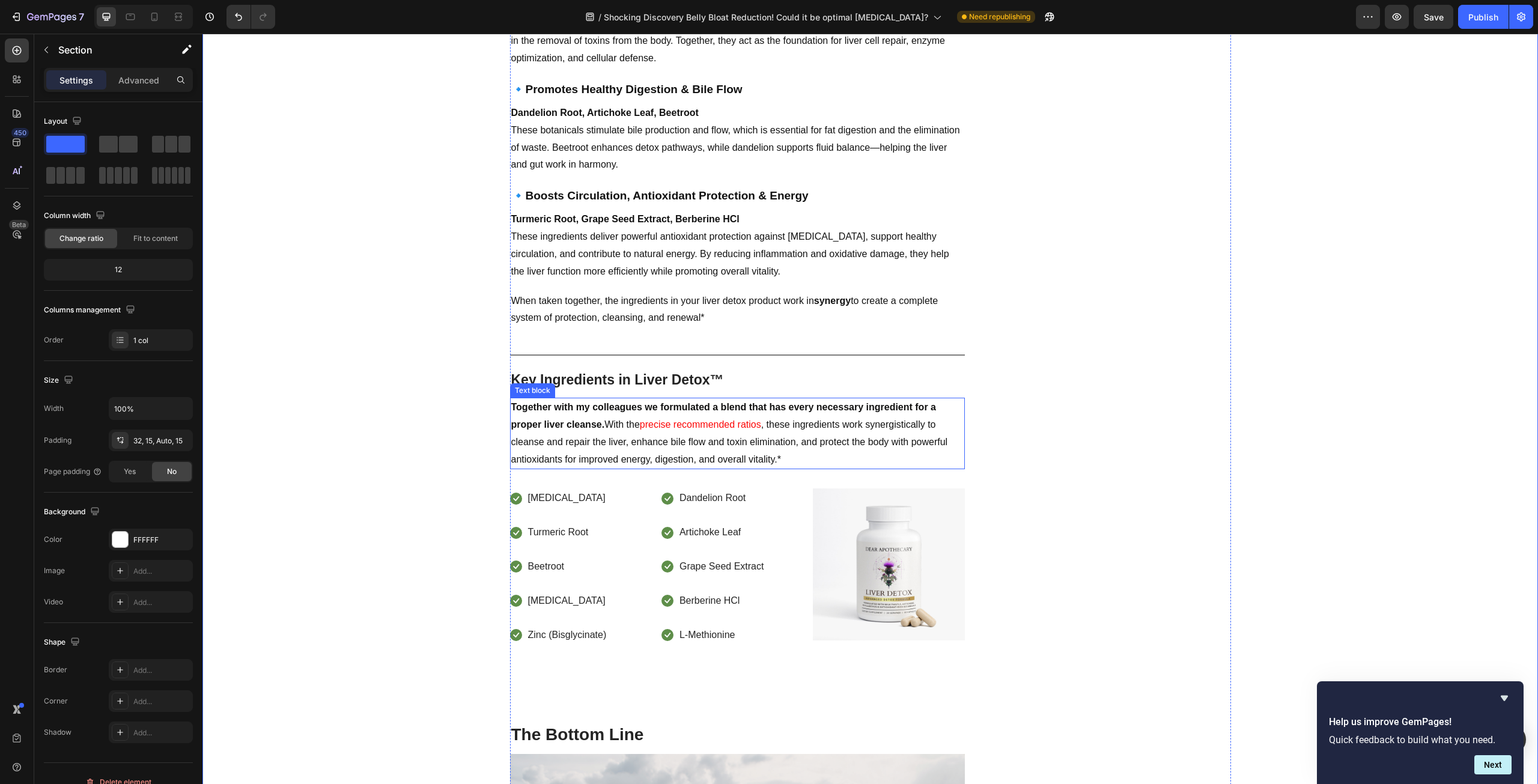
click at [654, 422] on p "Together with my colleagues we formulated a blend that has every necessary ingr…" at bounding box center [737, 433] width 452 height 69
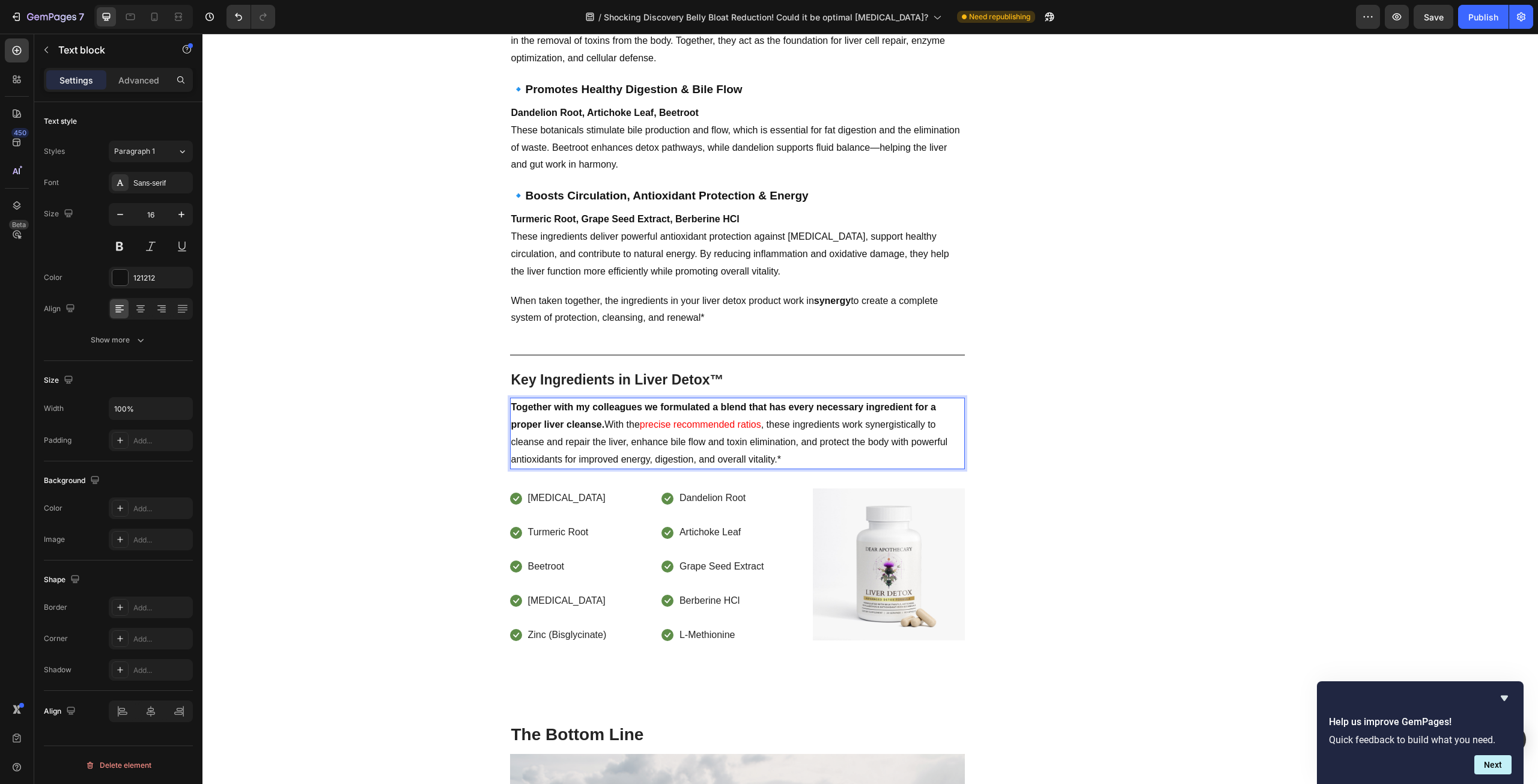
click at [644, 419] on span "precise recommended ratios" at bounding box center [700, 424] width 121 height 10
drag, startPoint x: 642, startPoint y: 409, endPoint x: 761, endPoint y: 409, distance: 119.0
click at [761, 419] on span "precise recommended ratios" at bounding box center [700, 424] width 121 height 10
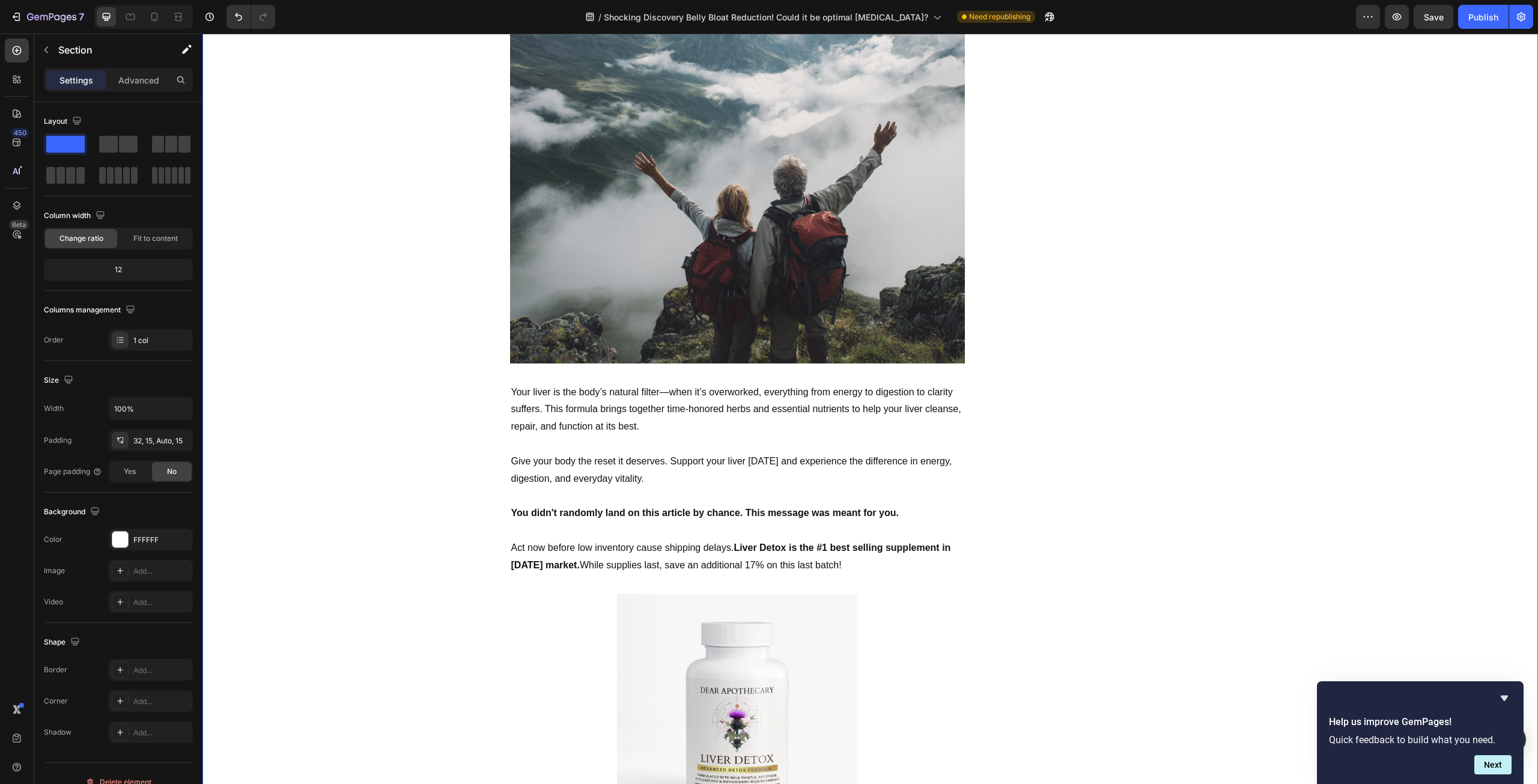
scroll to position [4205, 0]
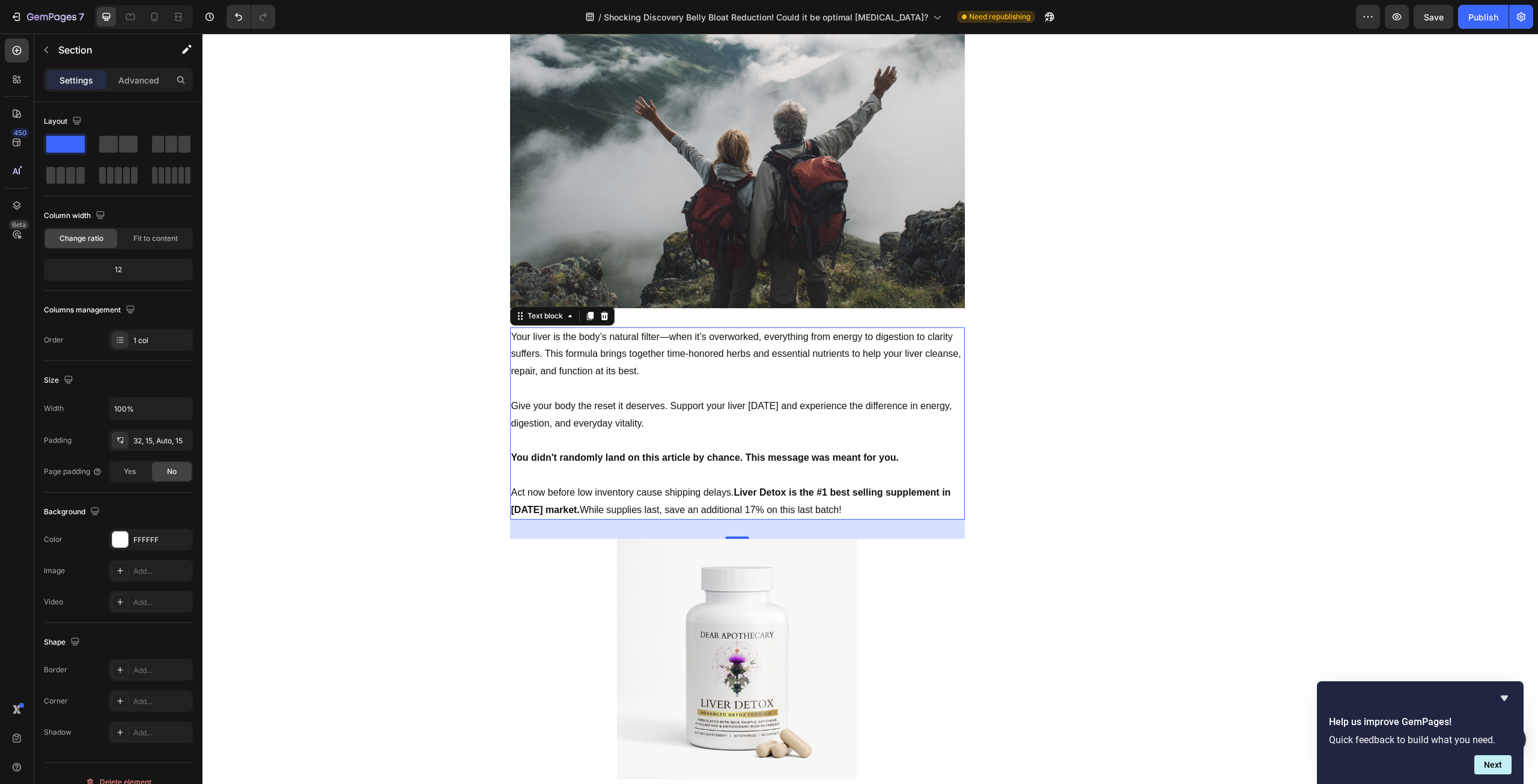
click at [845, 452] on strong "You didn't randomly land on this article by chance. This message was meant for …" at bounding box center [704, 457] width 387 height 10
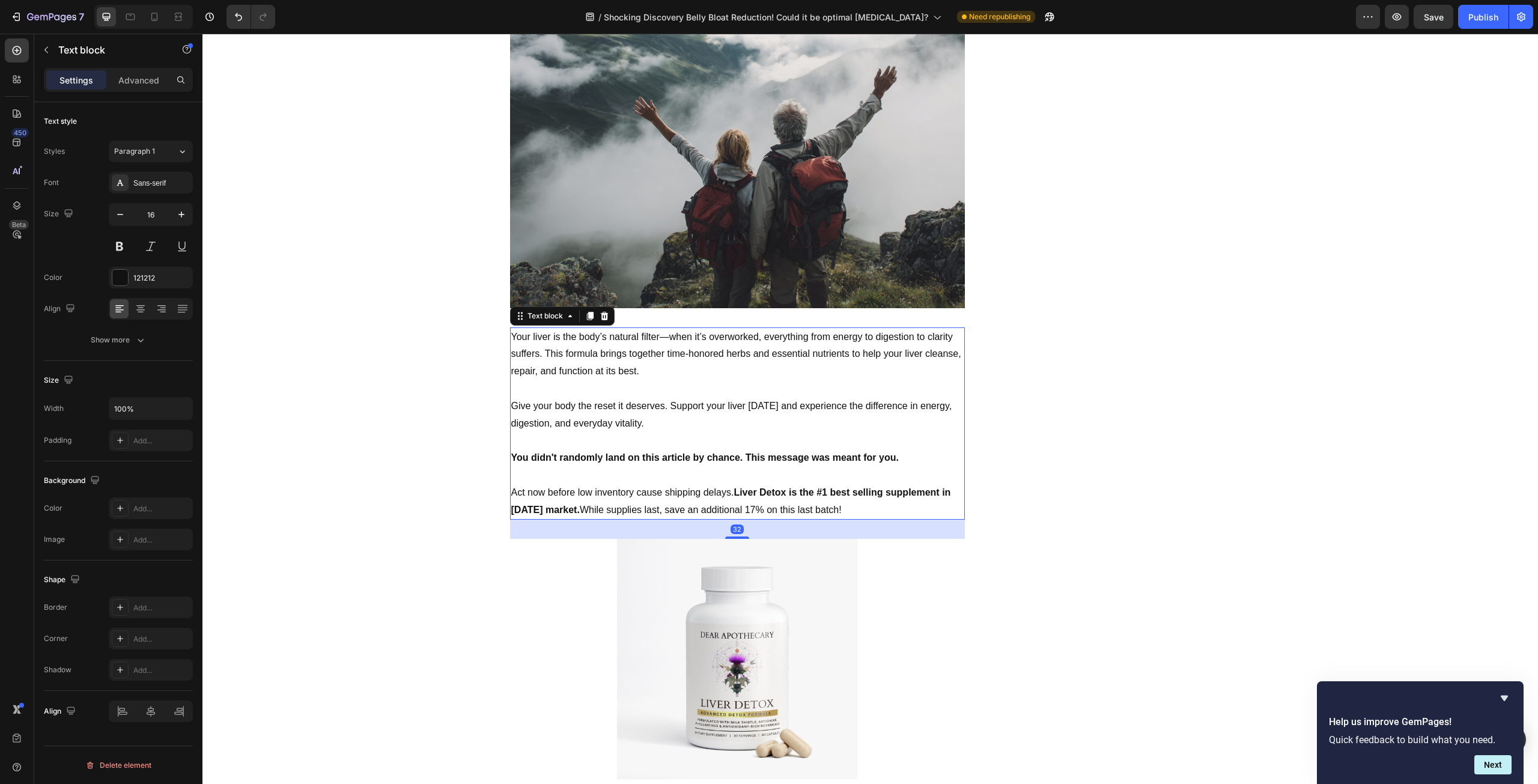
click at [907, 450] on p "You didn't randomly land on this article by chance. This message was meant for …" at bounding box center [737, 458] width 452 height 17
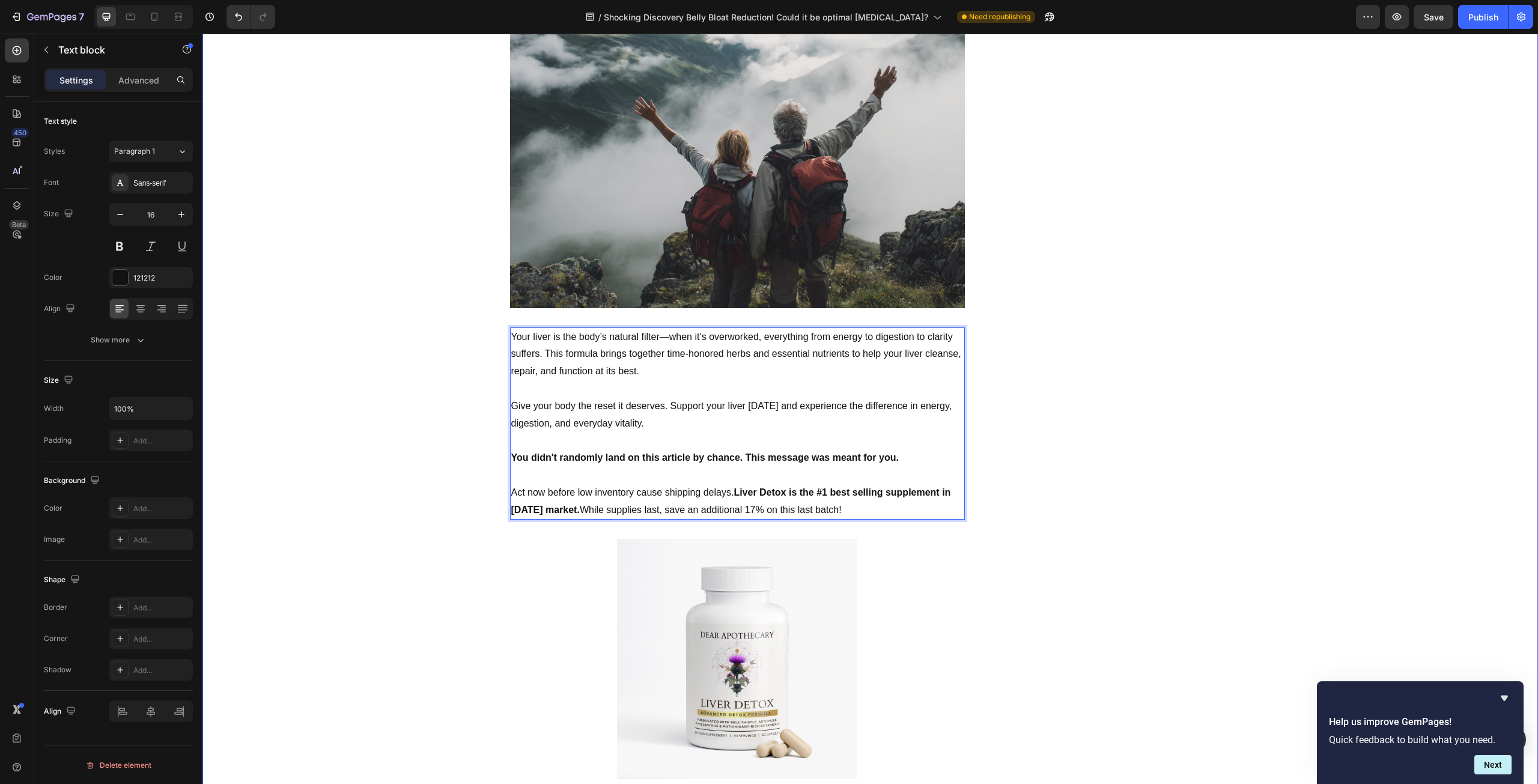
drag, startPoint x: 904, startPoint y: 435, endPoint x: 499, endPoint y: 434, distance: 405.0
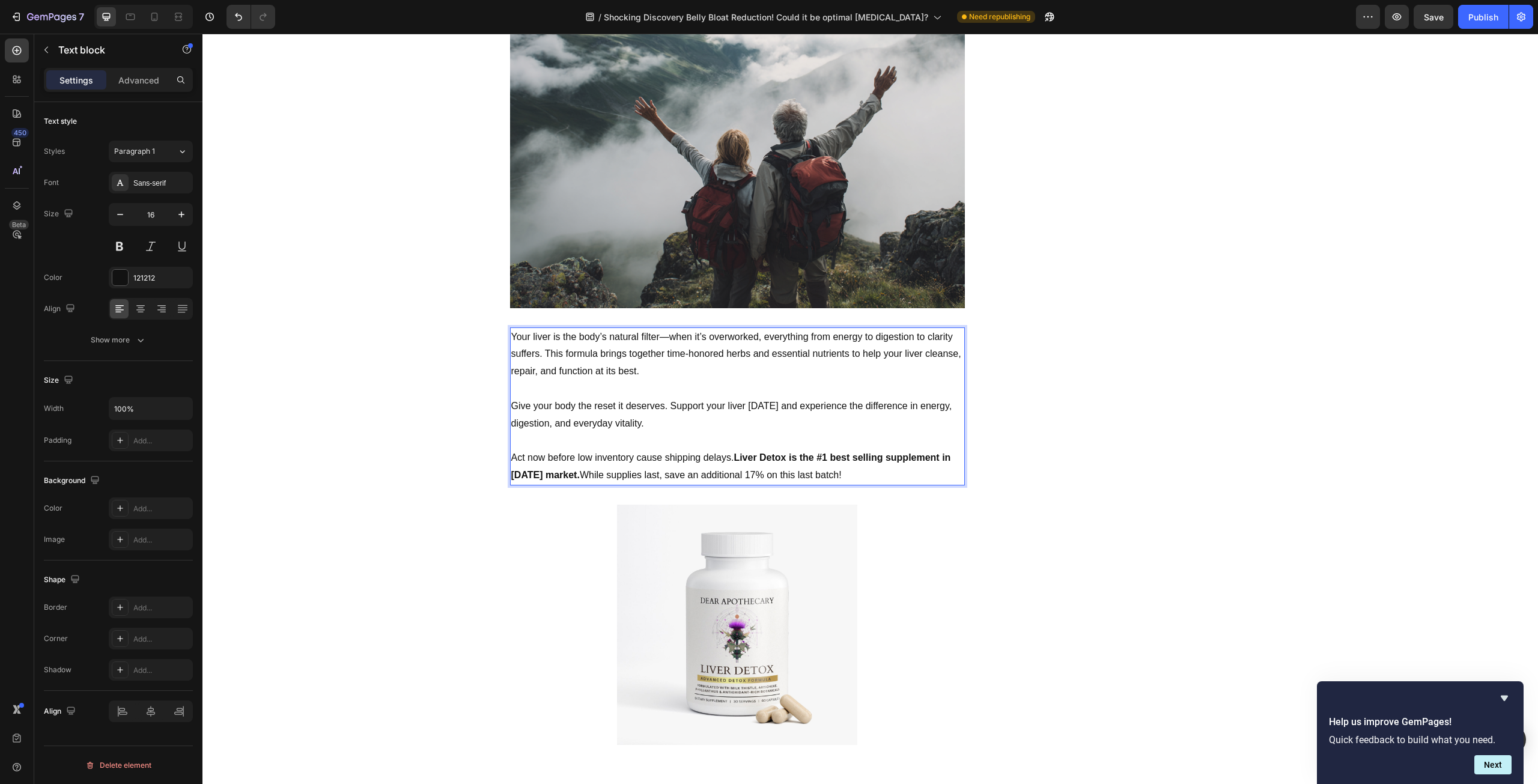
click at [663, 460] on p "Act now before low inventory cause shipping delays. Liver Detox is the #1 best …" at bounding box center [737, 467] width 452 height 35
click at [858, 460] on p "Act now before low inventory cause shipping delays. Liver Detox is the #1 best …" at bounding box center [737, 467] width 452 height 35
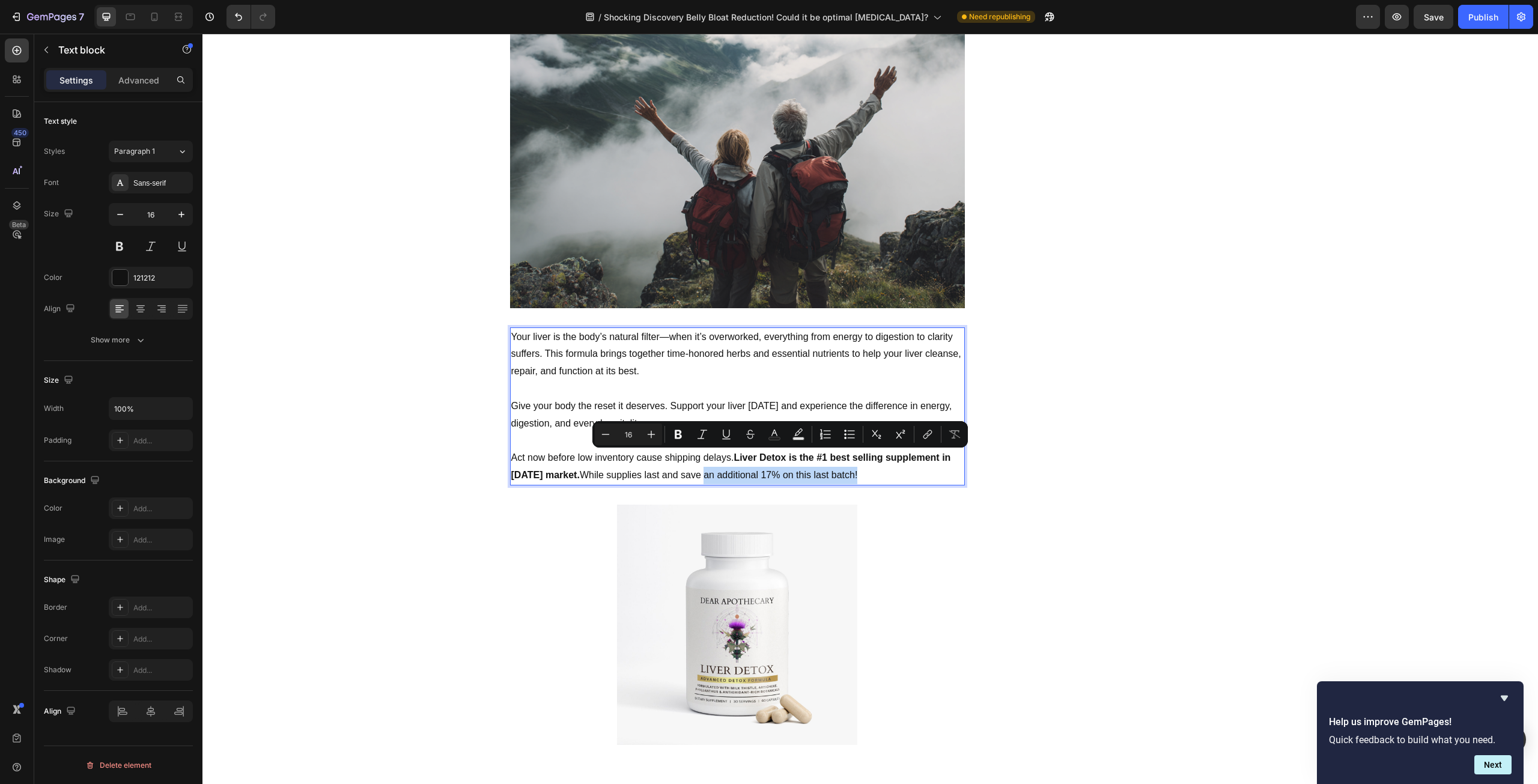
drag, startPoint x: 874, startPoint y: 459, endPoint x: 702, endPoint y: 467, distance: 172.2
click at [702, 467] on div "Your liver is the body’s natural filter—when it’s overworked, everything from e…" at bounding box center [737, 406] width 455 height 158
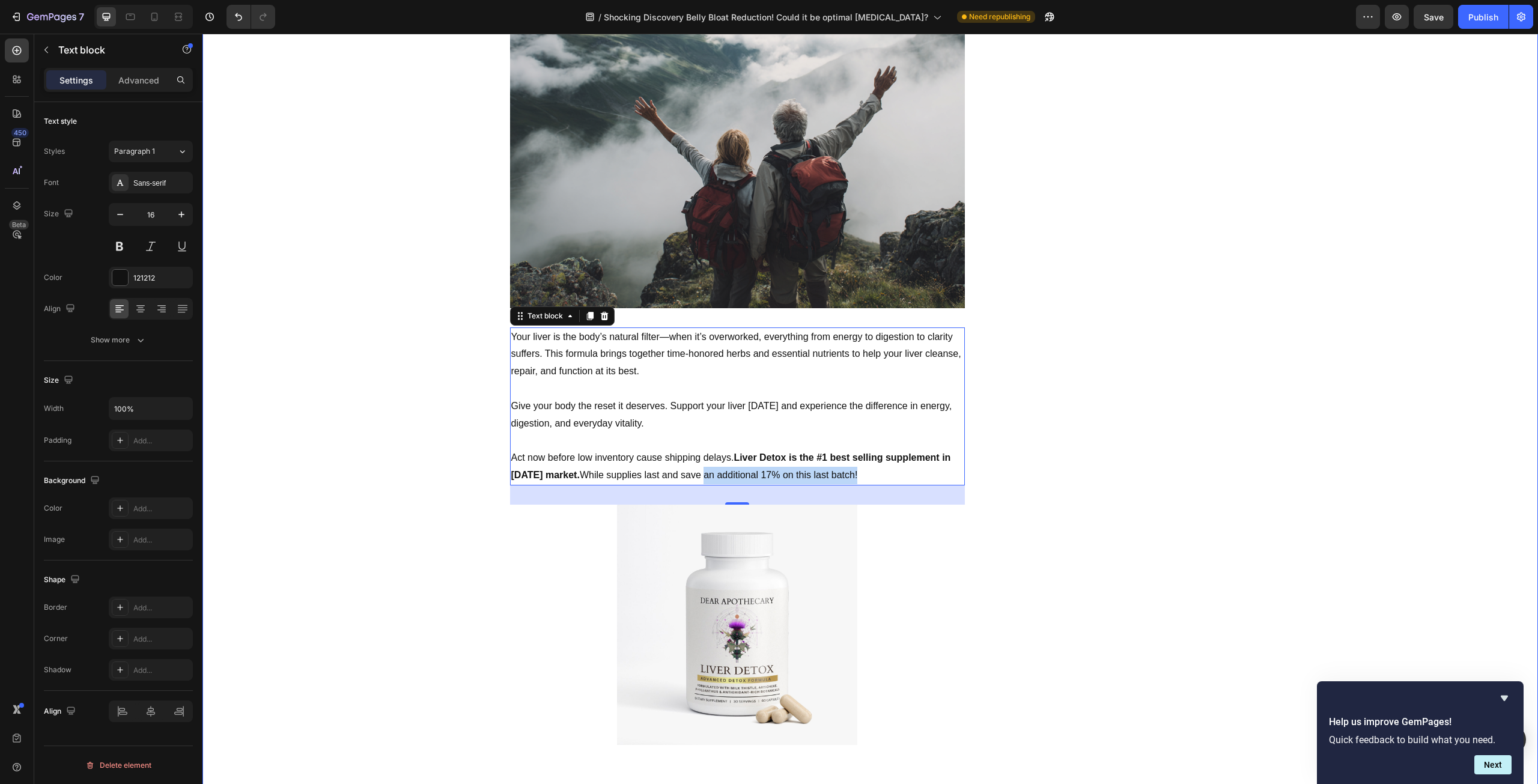
click at [732, 461] on p "Act now before low inventory cause shipping delays. Liver Detox is the #1 best …" at bounding box center [737, 467] width 452 height 35
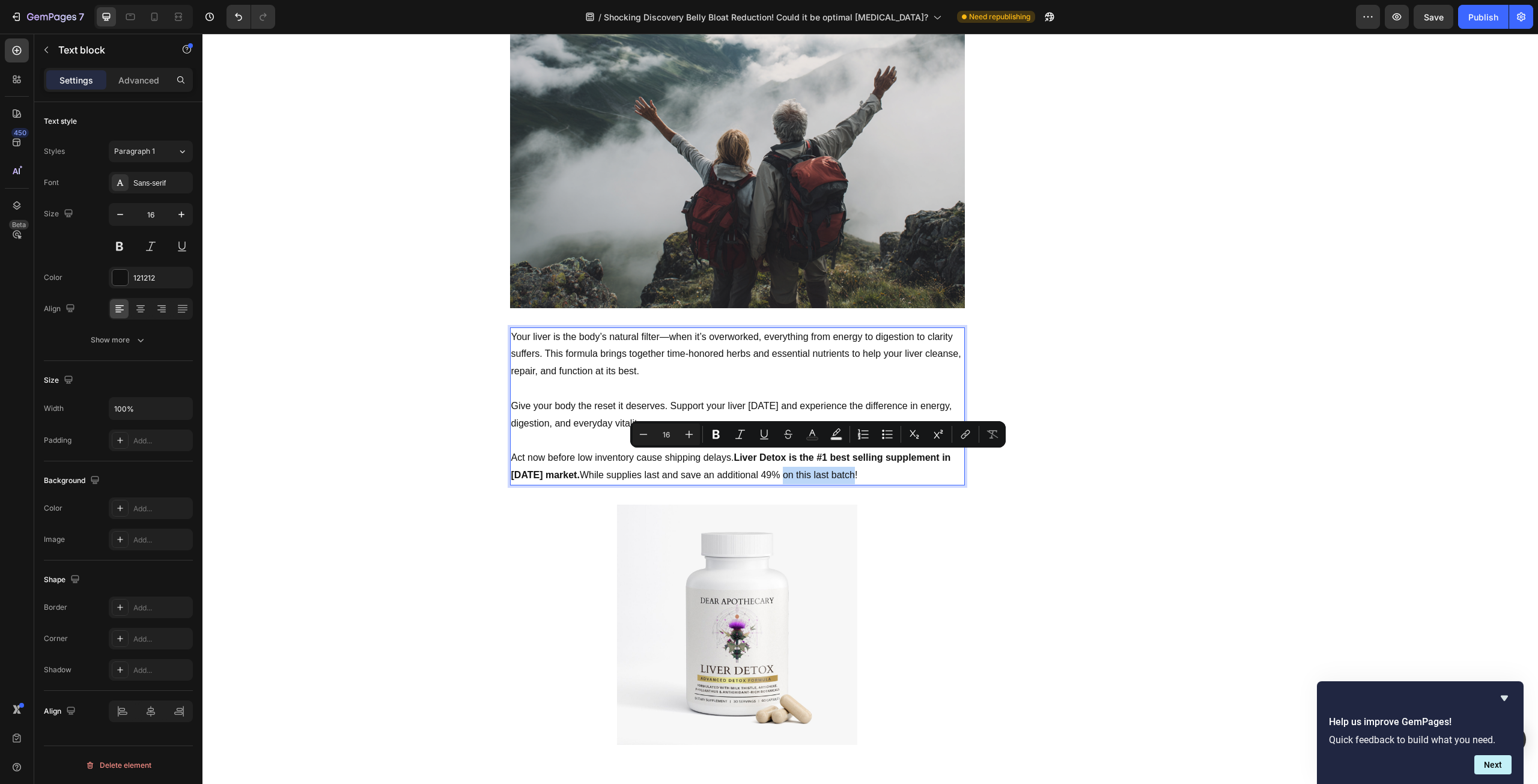
drag, startPoint x: 781, startPoint y: 458, endPoint x: 854, endPoint y: 457, distance: 73.0
click at [854, 457] on p "Act now before low inventory cause shipping delays. Liver Detox is the #1 best …" at bounding box center [737, 467] width 452 height 35
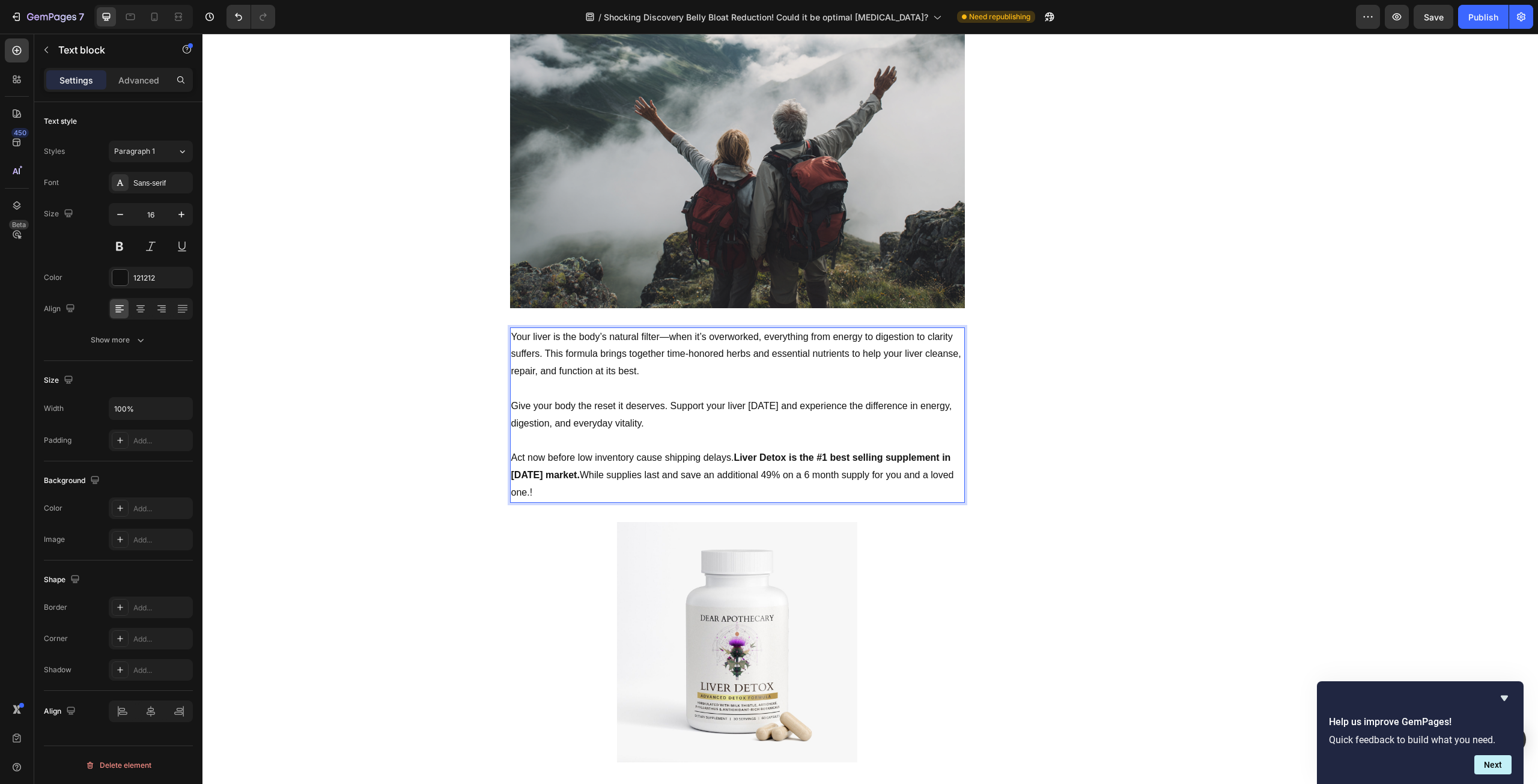
click at [557, 474] on p "Act now before low inventory cause shipping delays. Liver Detox is the #1 best …" at bounding box center [737, 475] width 452 height 52
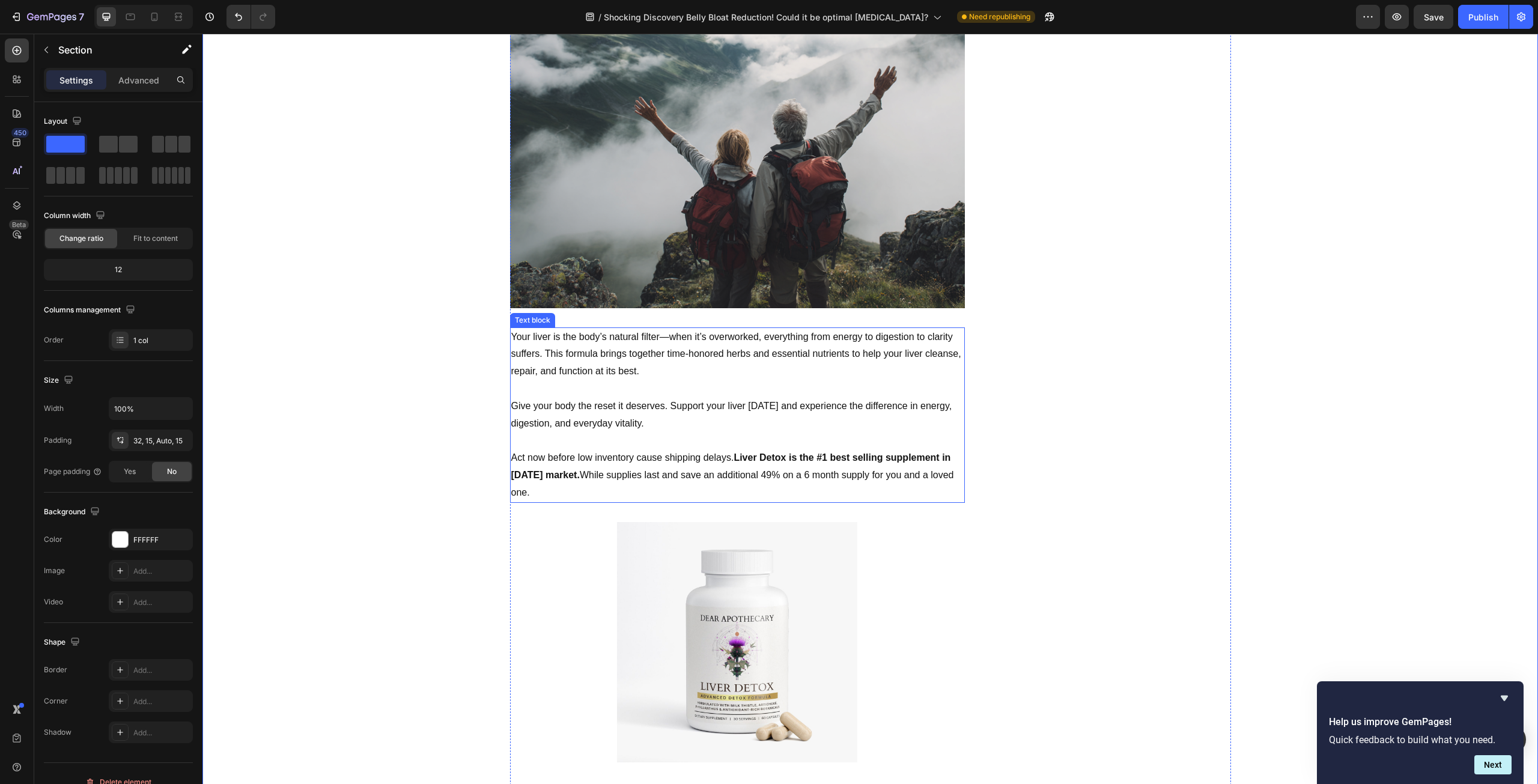
click at [695, 456] on p "Act now before low inventory cause shipping delays. Liver Detox is the #1 best …" at bounding box center [737, 475] width 452 height 52
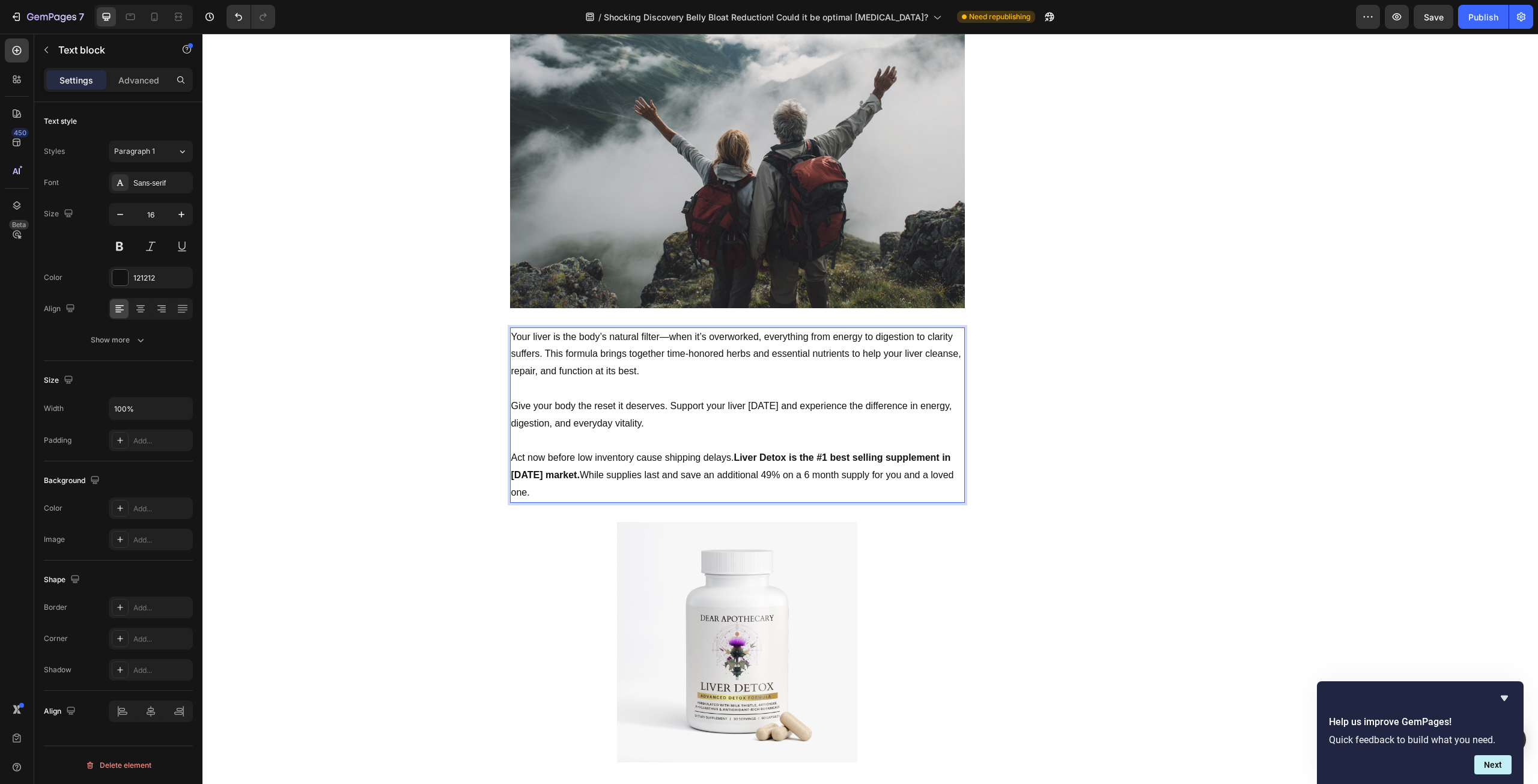
drag, startPoint x: 682, startPoint y: 457, endPoint x: 723, endPoint y: 457, distance: 41.0
click at [721, 458] on p "Act now before low inventory cause shipping delays. Liver Detox is the #1 best …" at bounding box center [737, 475] width 452 height 52
drag, startPoint x: 682, startPoint y: 460, endPoint x: 775, endPoint y: 460, distance: 93.0
click at [775, 460] on p "Act now before low inventory cause shipping delays. Liver Detox is the #1 best …" at bounding box center [737, 475] width 452 height 52
drag, startPoint x: 781, startPoint y: 460, endPoint x: 680, endPoint y: 460, distance: 101.0
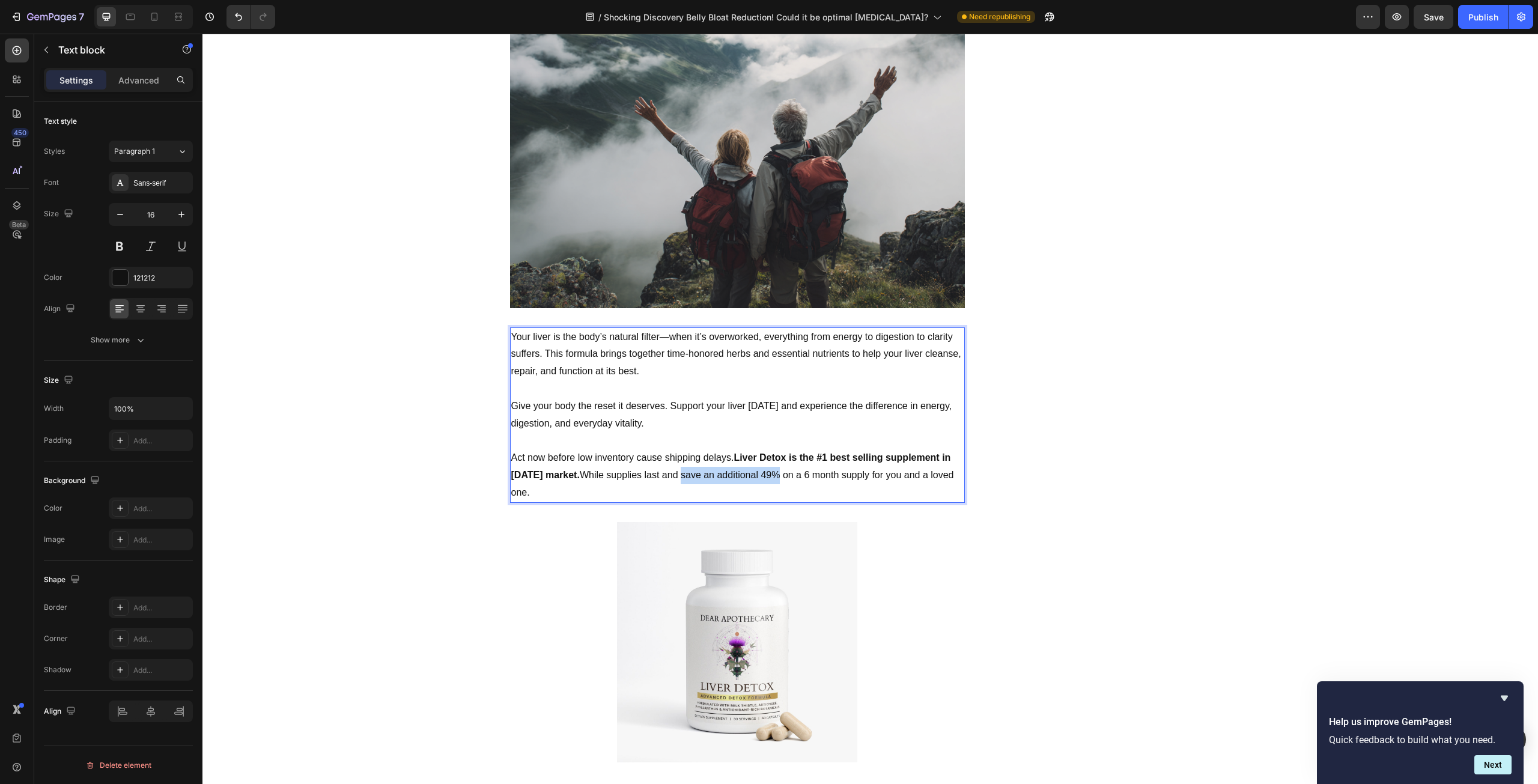
click at [680, 460] on p "Act now before low inventory cause shipping delays. Liver Detox is the #1 best …" at bounding box center [737, 475] width 452 height 52
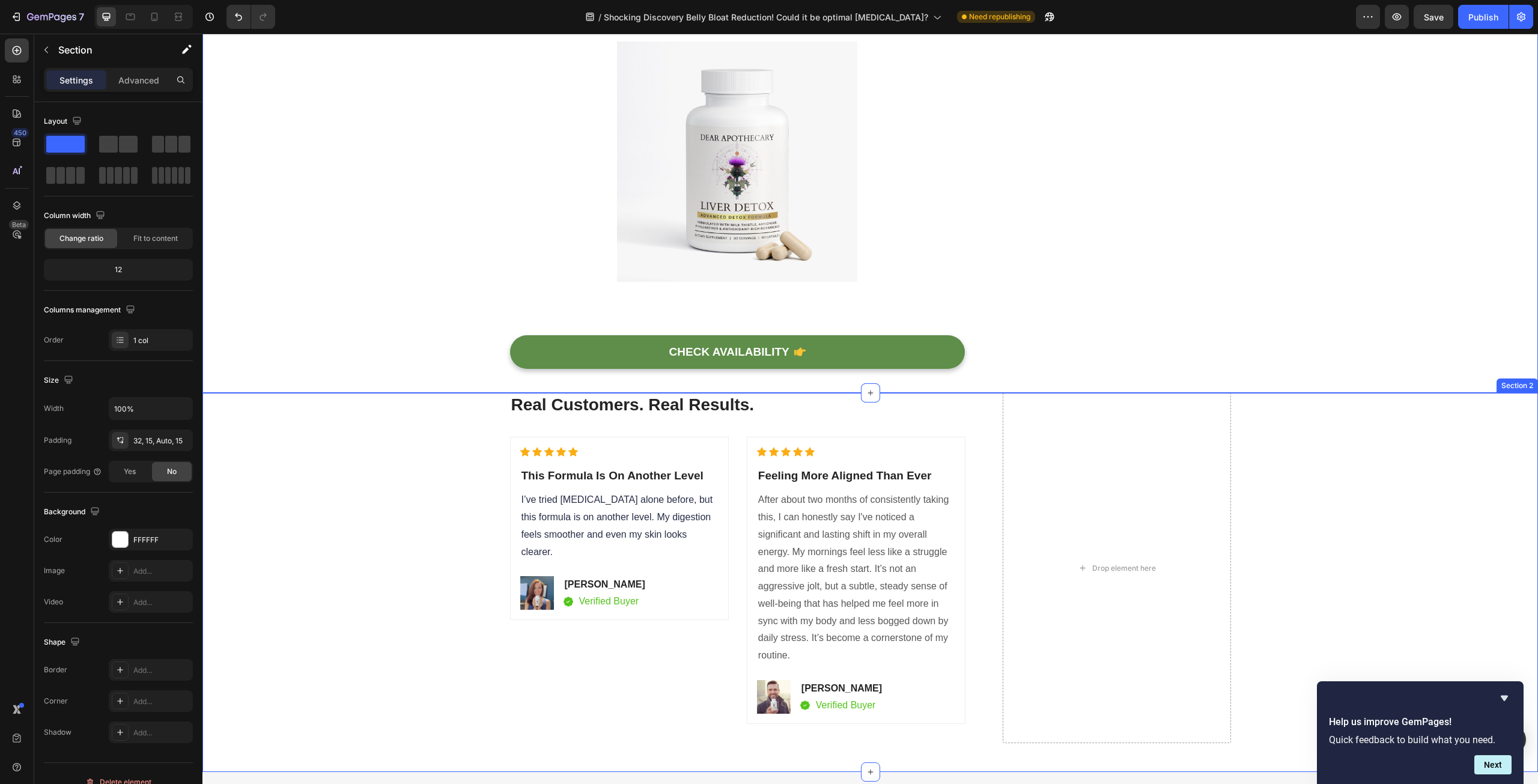
scroll to position [5034, 0]
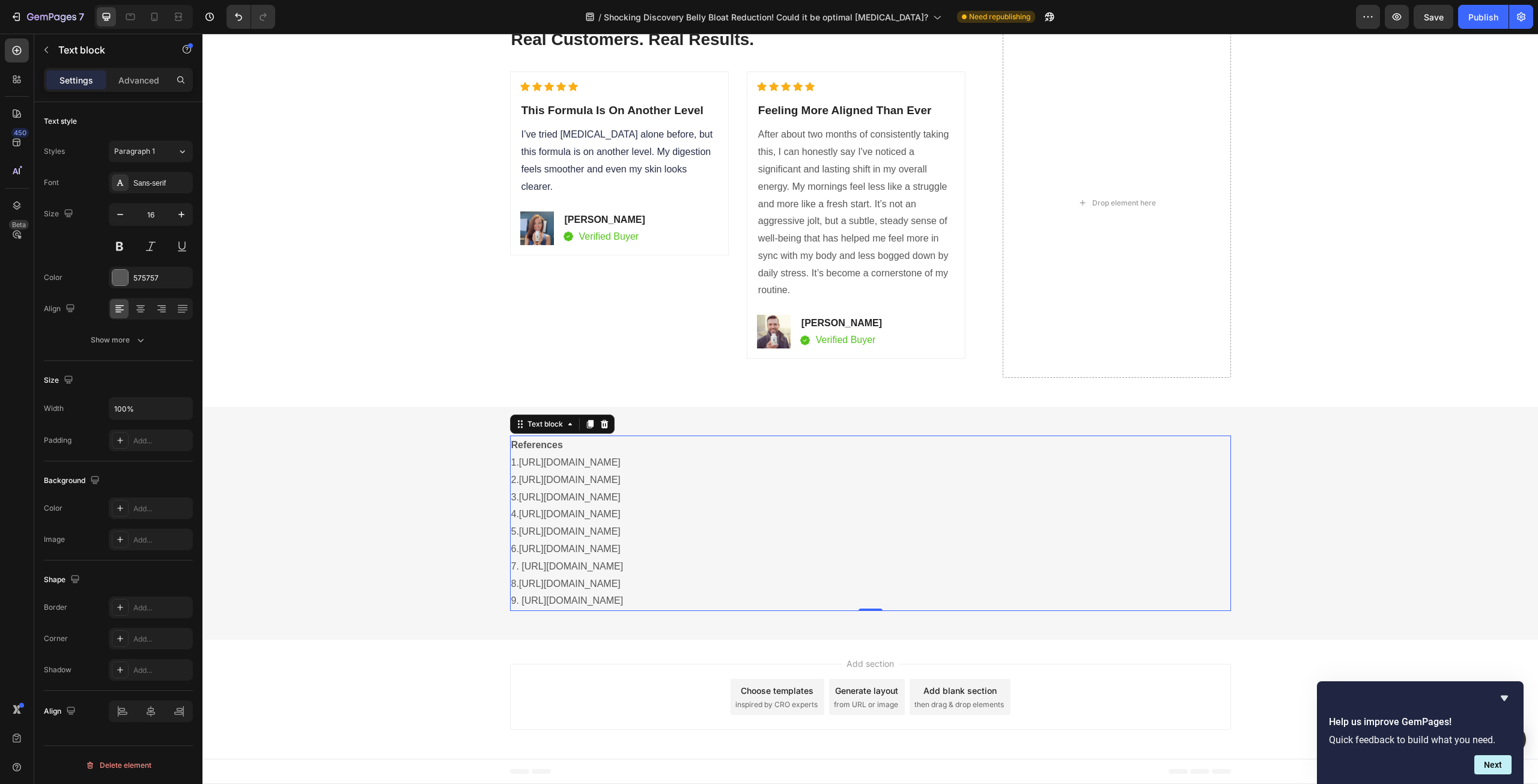
click at [797, 595] on p "9. [URL][DOMAIN_NAME]" at bounding box center [870, 601] width 718 height 17
click at [799, 599] on p "9. [URL][DOMAIN_NAME]" at bounding box center [870, 601] width 718 height 17
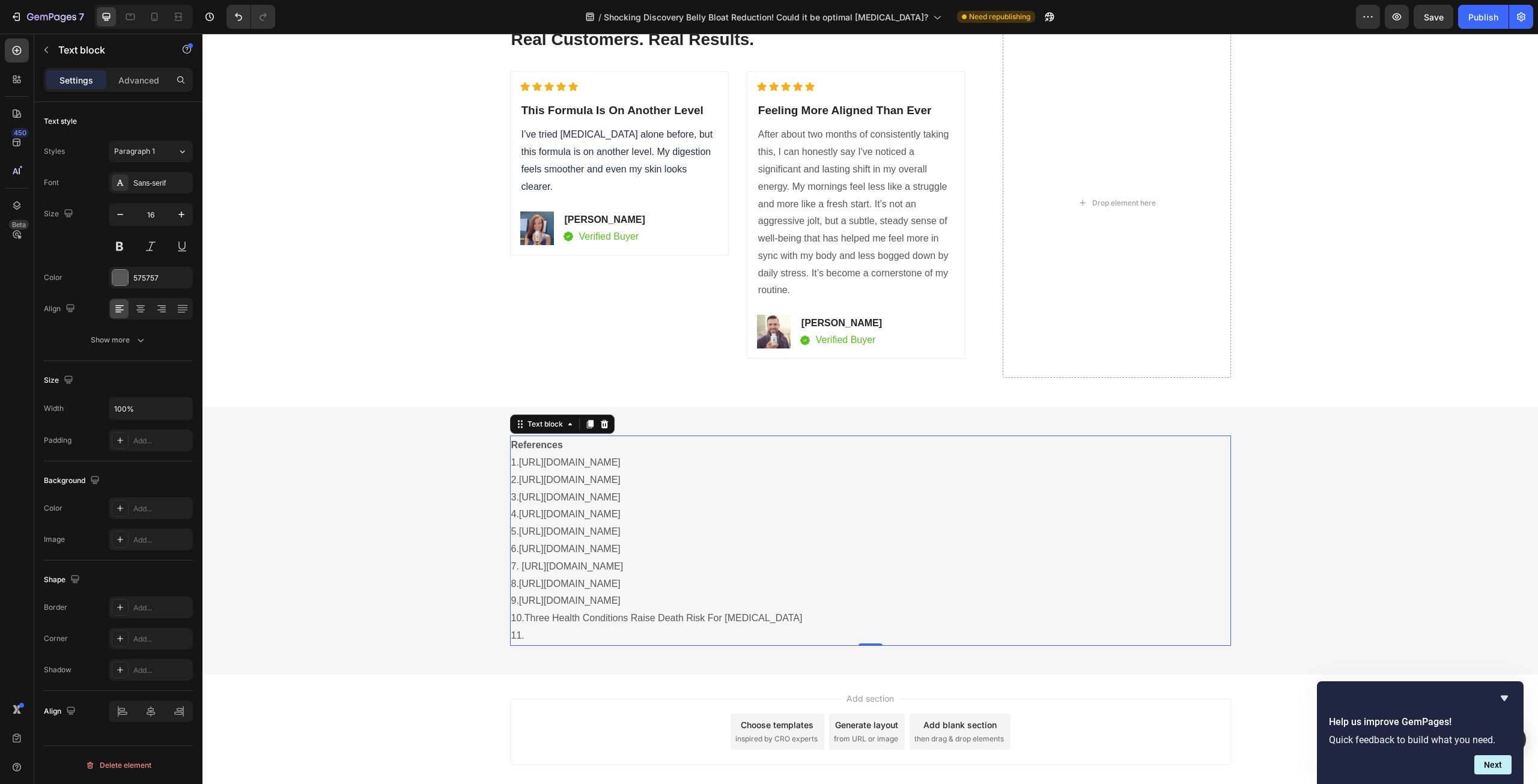
click at [686, 633] on p "11." at bounding box center [870, 636] width 718 height 17
click at [799, 618] on link "Three Health Conditions Raise Death Risk For [MEDICAL_DATA]" at bounding box center [664, 617] width 278 height 10
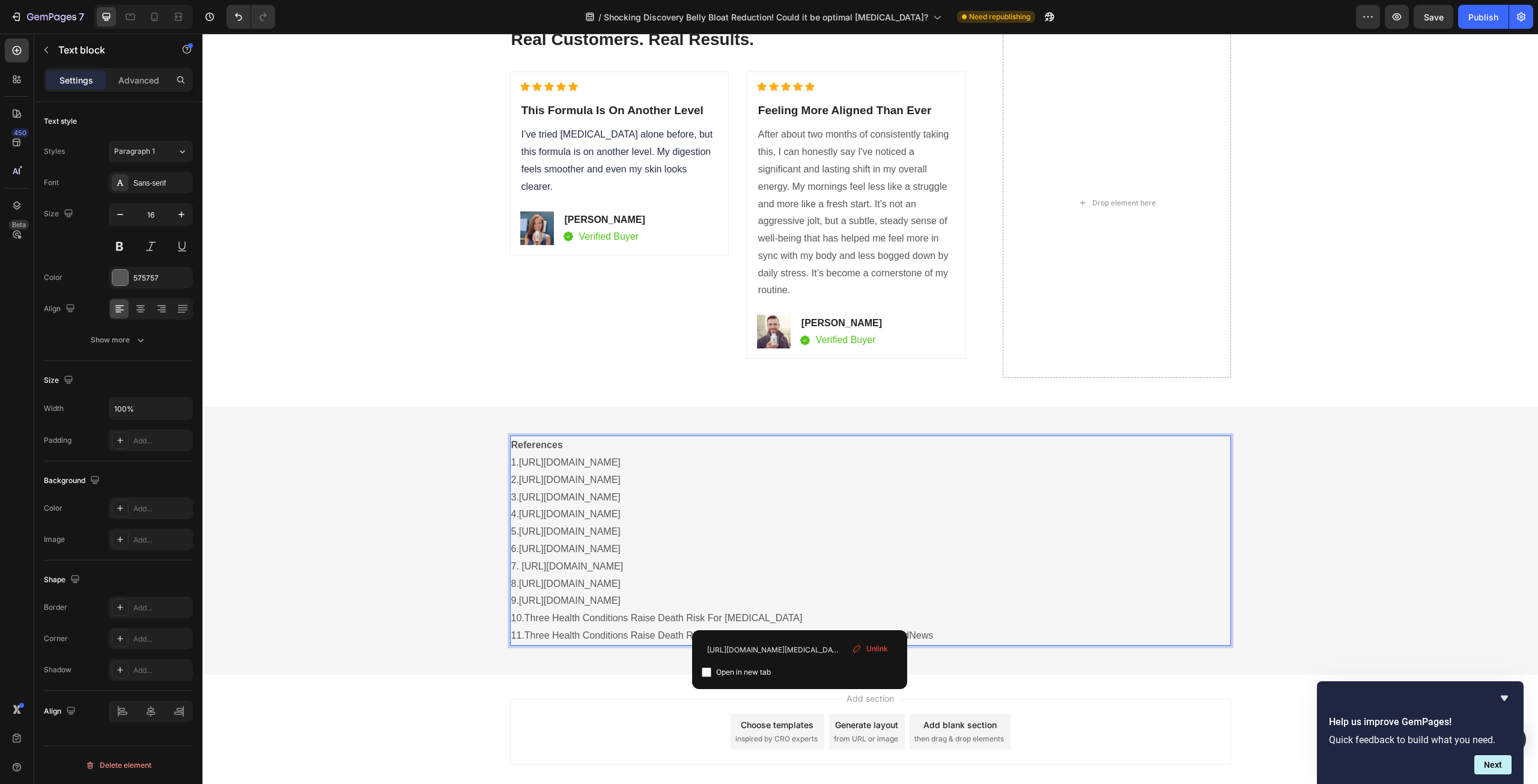
click at [897, 618] on p "10. Three Health Conditions Raise Death Risk For [MEDICAL_DATA]" at bounding box center [870, 619] width 718 height 17
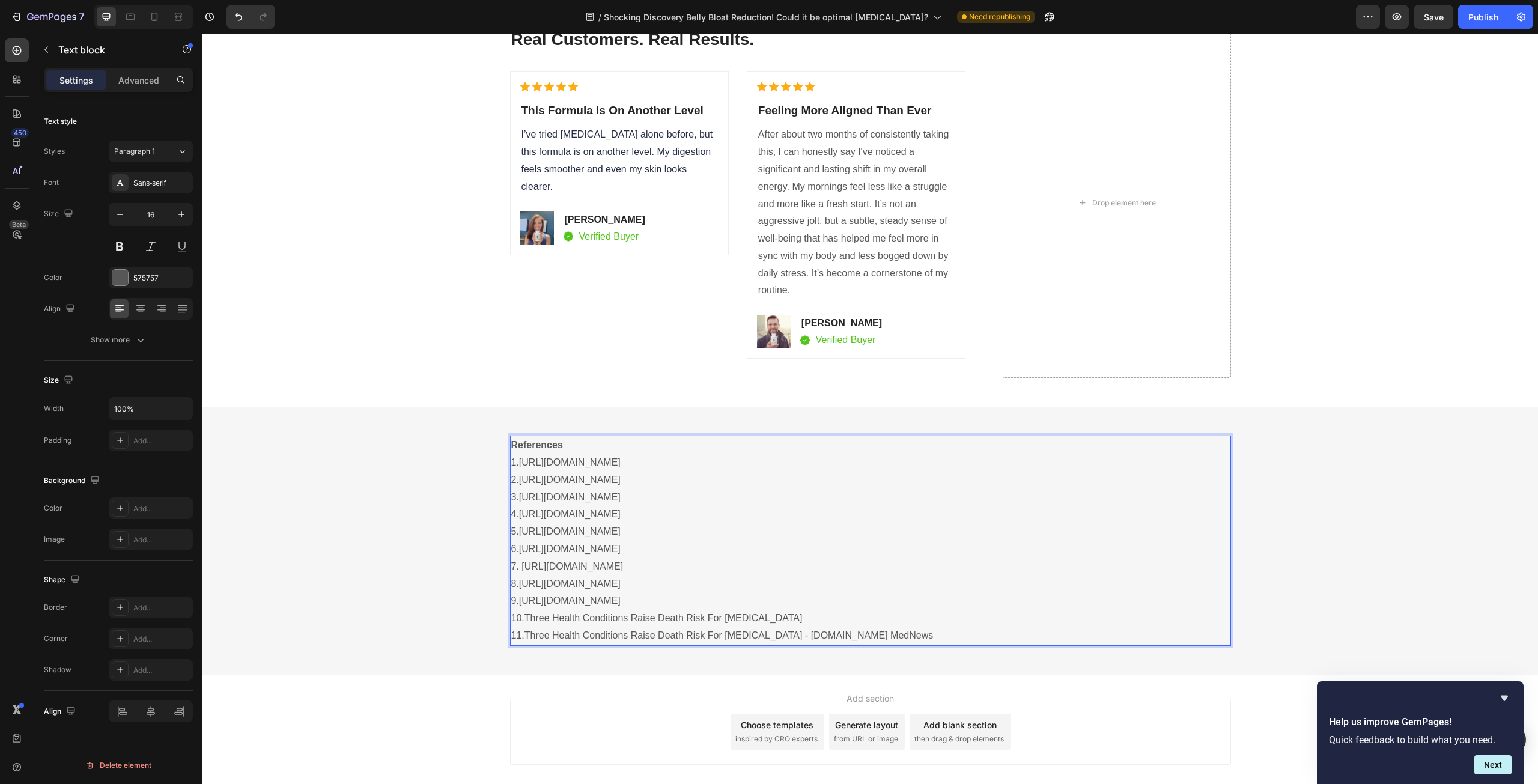
click at [904, 631] on link "Three Health Conditions Raise Death Risk For [MEDICAL_DATA] - [DOMAIN_NAME] Med…" at bounding box center [729, 635] width 409 height 10
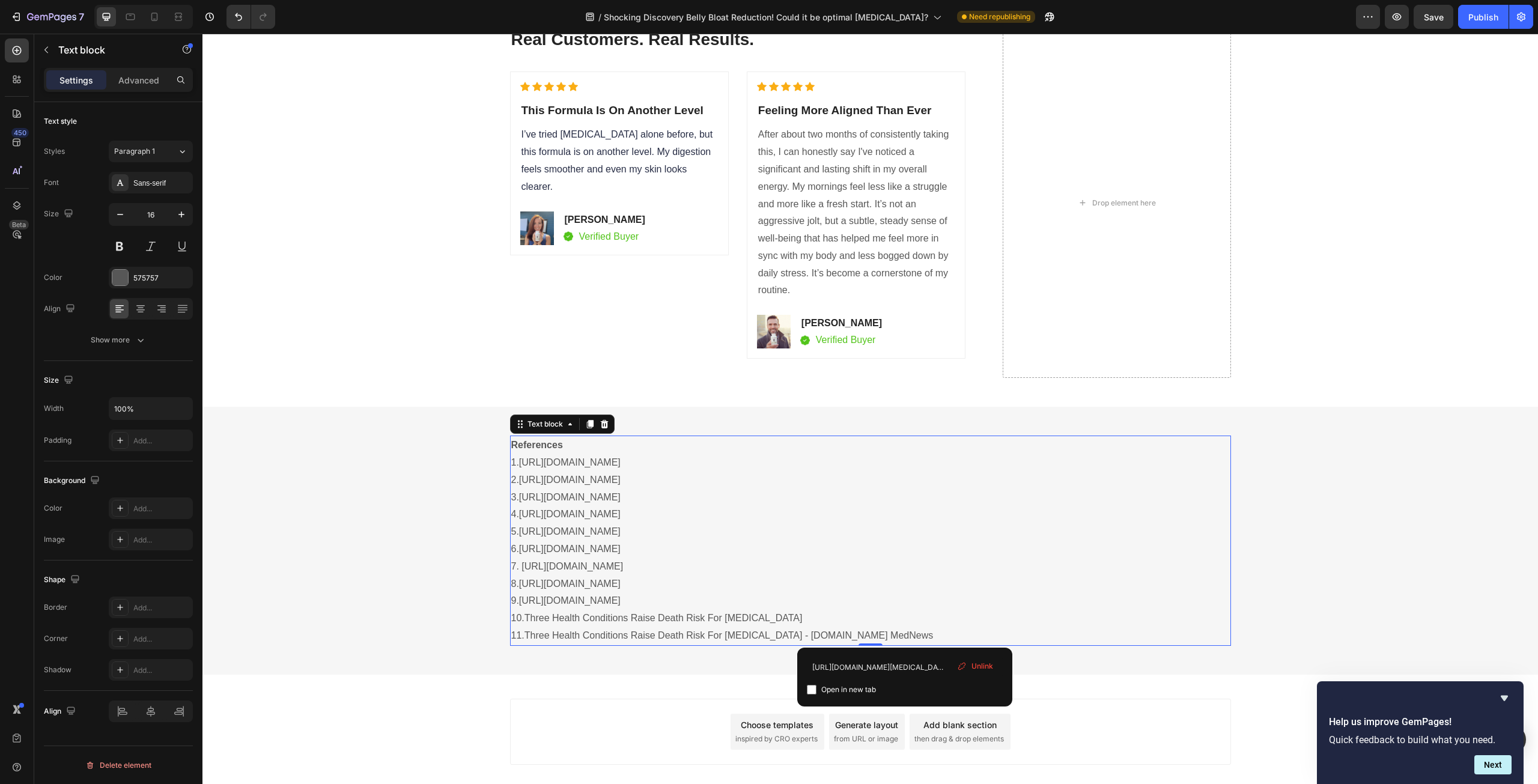
click at [965, 661] on div "Unlink" at bounding box center [975, 666] width 45 height 15
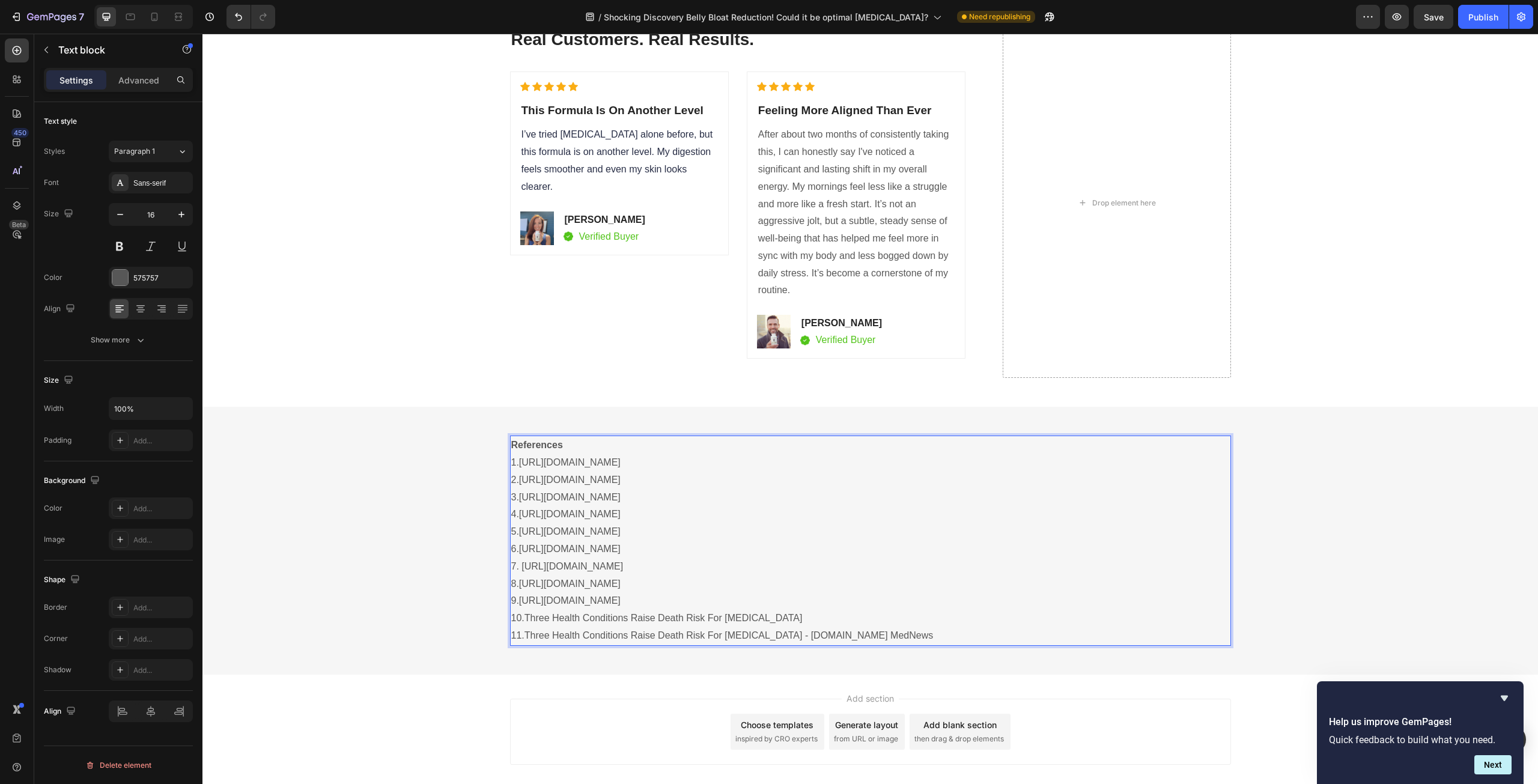
drag, startPoint x: 912, startPoint y: 631, endPoint x: 523, endPoint y: 643, distance: 389.2
click at [523, 643] on p "11. Three Health Conditions Raise Death Risk For [MEDICAL_DATA] - [DOMAIN_NAME]…" at bounding box center [870, 636] width 718 height 17
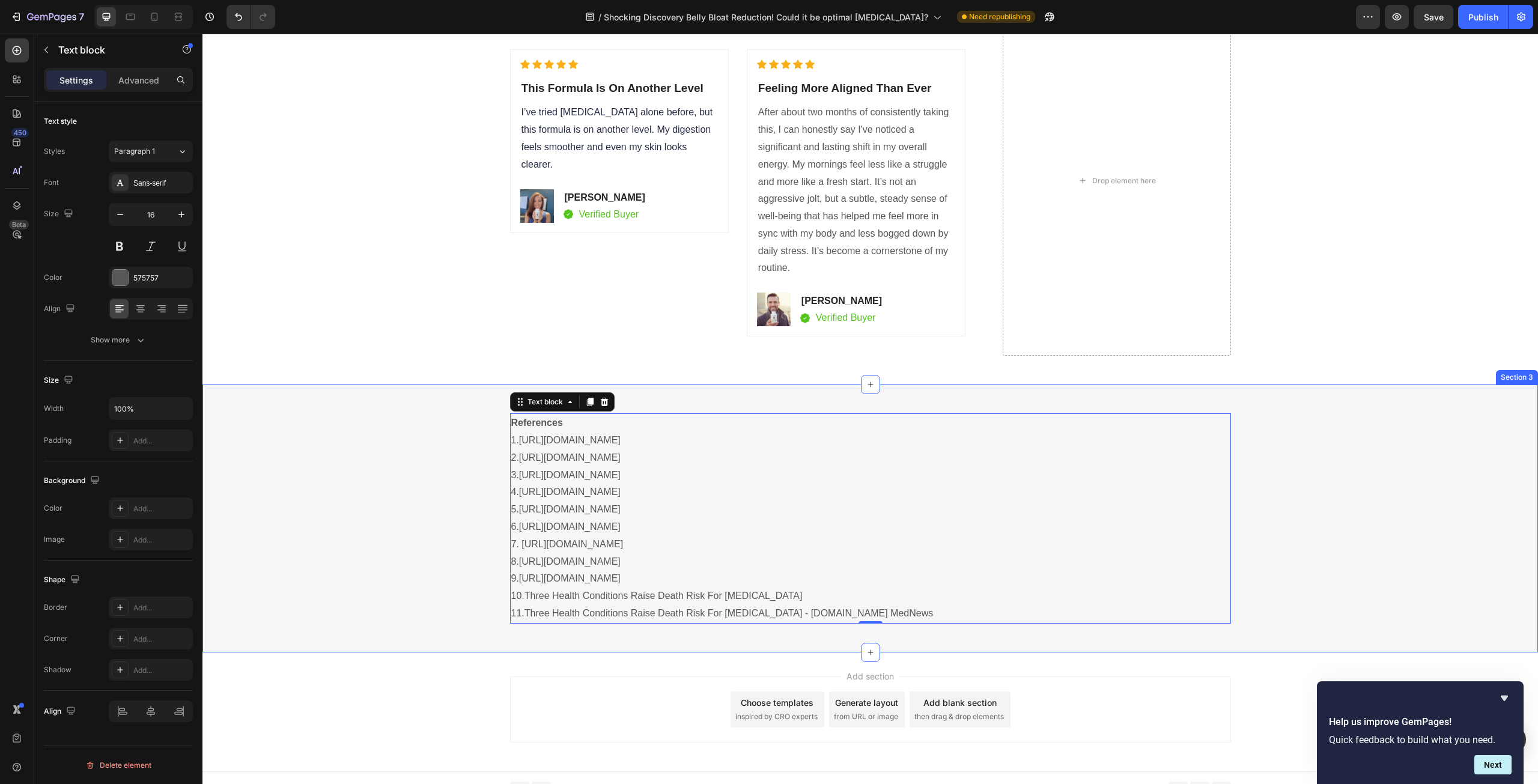
scroll to position [5069, 0]
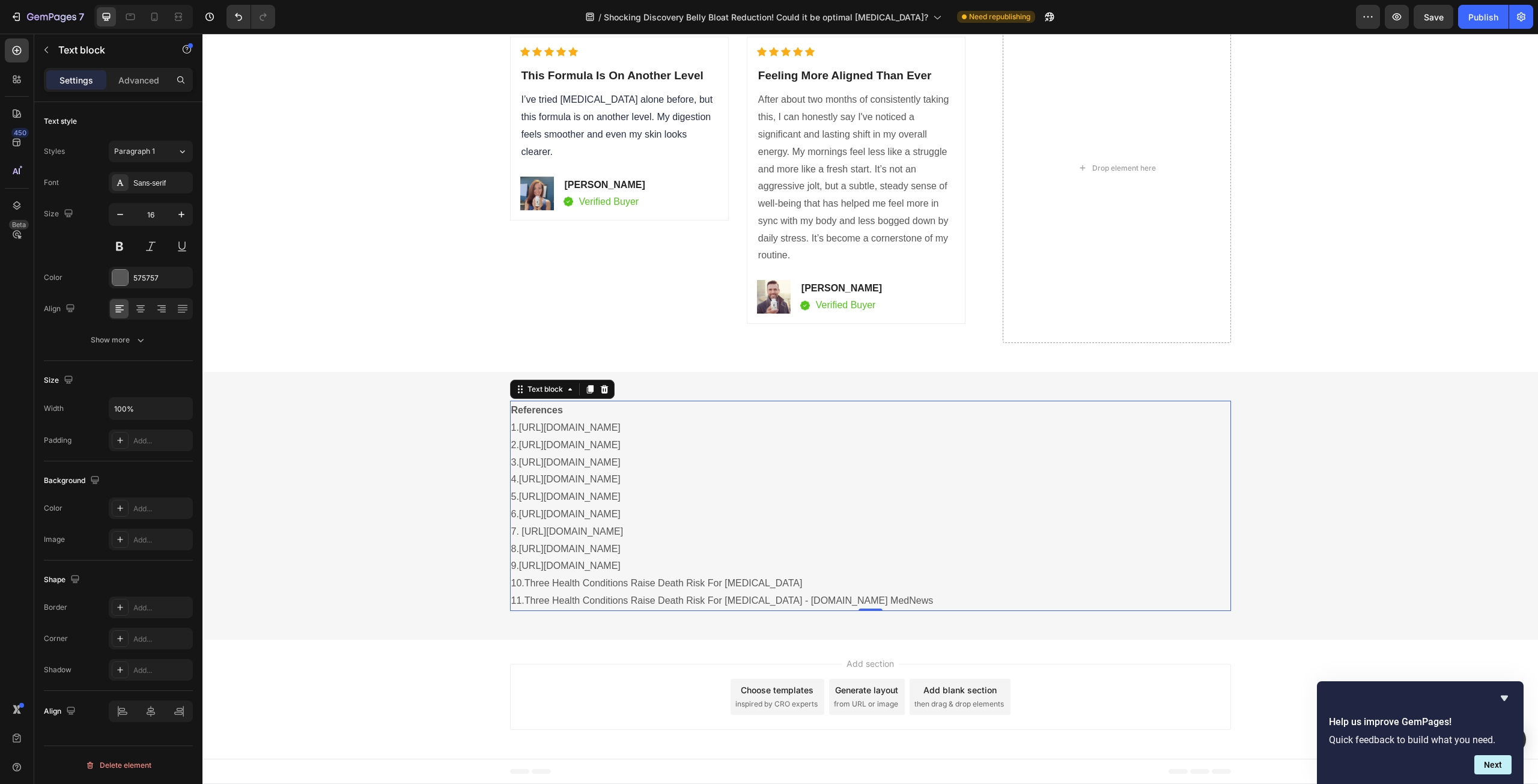
click at [902, 604] on link "Three Health Conditions Raise Death Risk For [MEDICAL_DATA] - [DOMAIN_NAME] Med…" at bounding box center [729, 600] width 409 height 10
drag, startPoint x: 922, startPoint y: 603, endPoint x: 522, endPoint y: 598, distance: 400.0
click at [522, 598] on p "11. Three Health Conditions Raise Death Risk For [MEDICAL_DATA] - [DOMAIN_NAME]…" at bounding box center [870, 601] width 718 height 17
click at [727, 589] on p "10. Three Health Conditions Raise Death Risk For [MEDICAL_DATA]" at bounding box center [870, 583] width 718 height 17
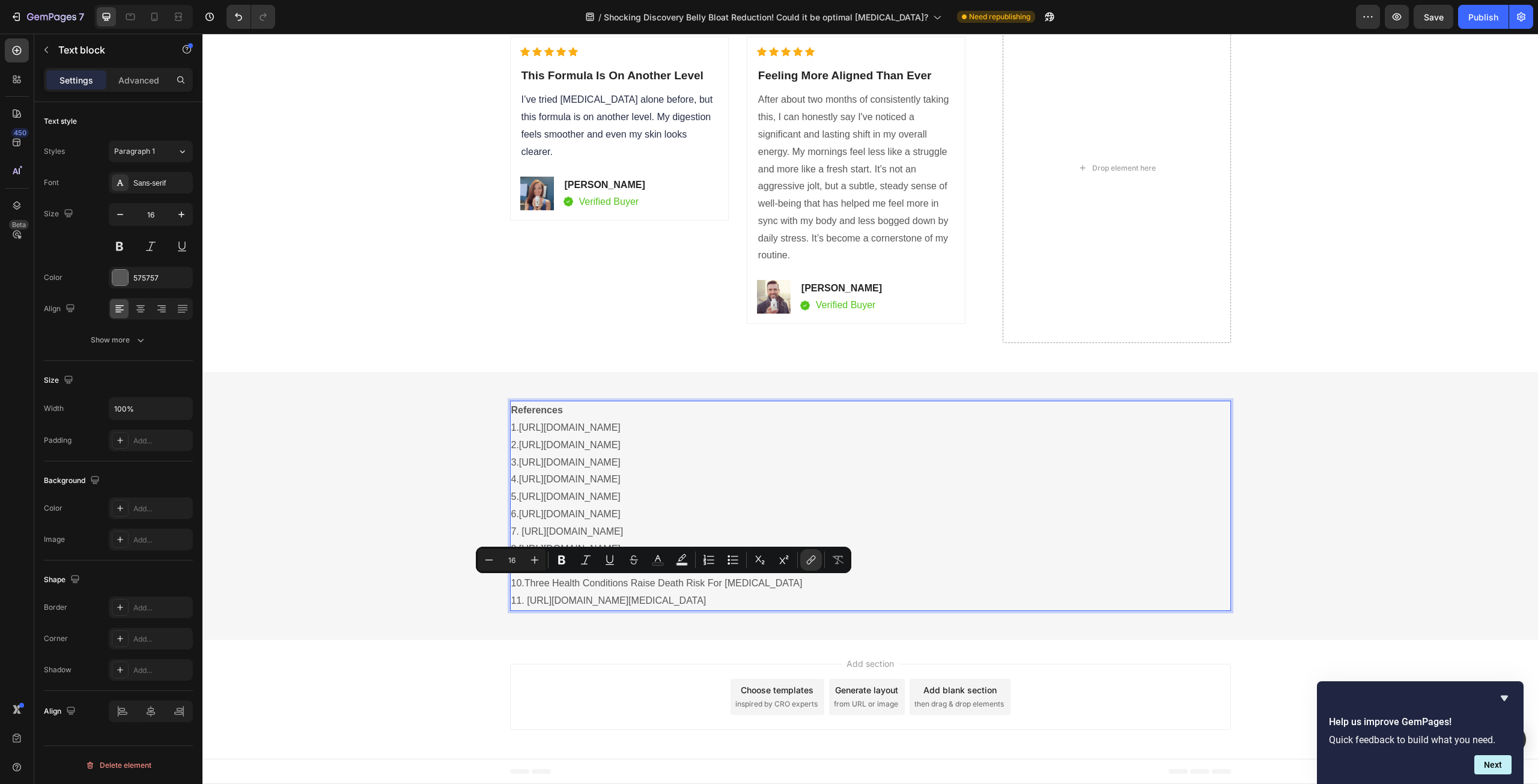
drag, startPoint x: 819, startPoint y: 581, endPoint x: 524, endPoint y: 585, distance: 295.0
click at [524, 585] on p "10. Three Health Conditions Raise Death Risk For [MEDICAL_DATA]" at bounding box center [870, 583] width 718 height 17
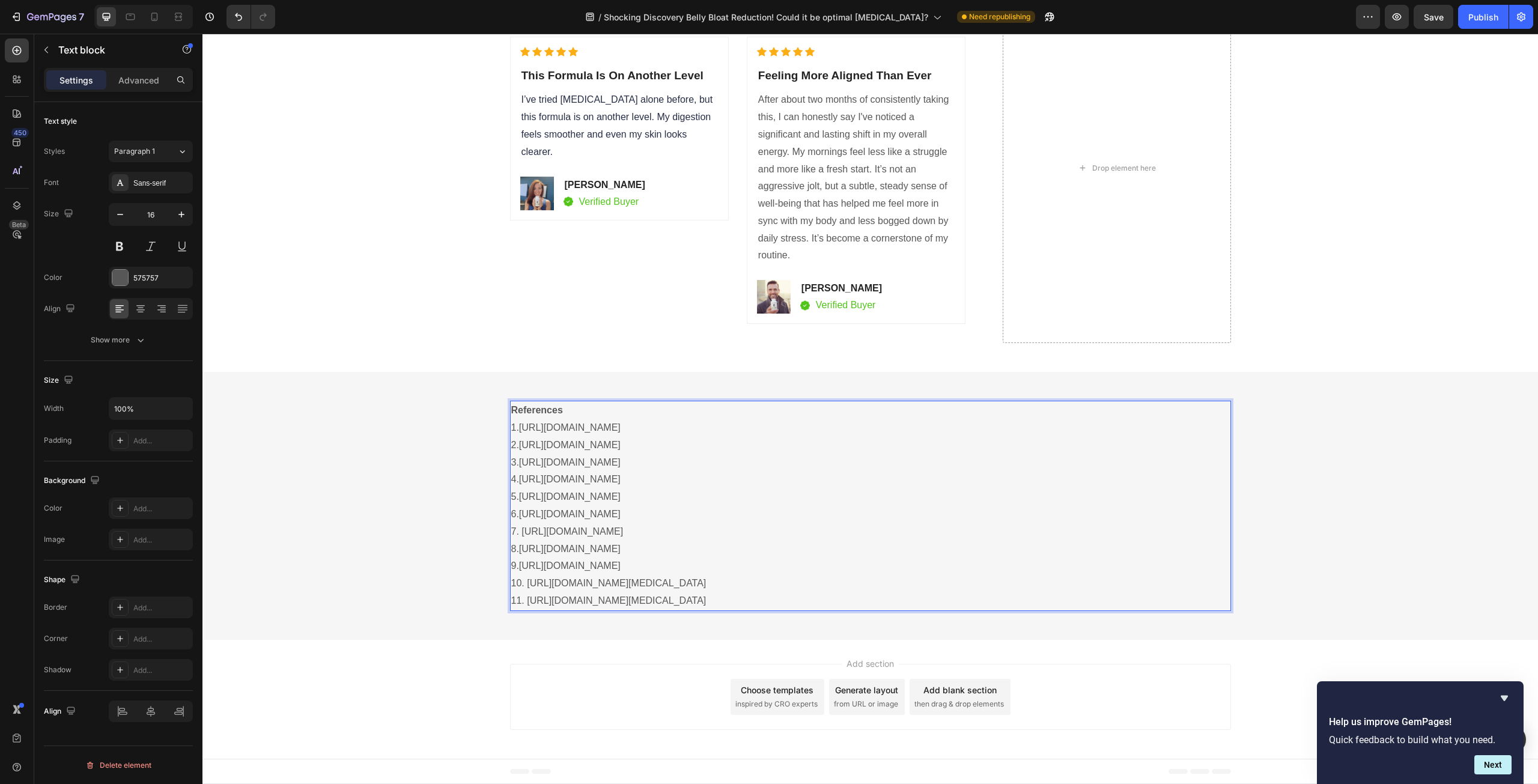
click at [953, 597] on p "11. [URL][DOMAIN_NAME][MEDICAL_DATA]" at bounding box center [870, 601] width 718 height 17
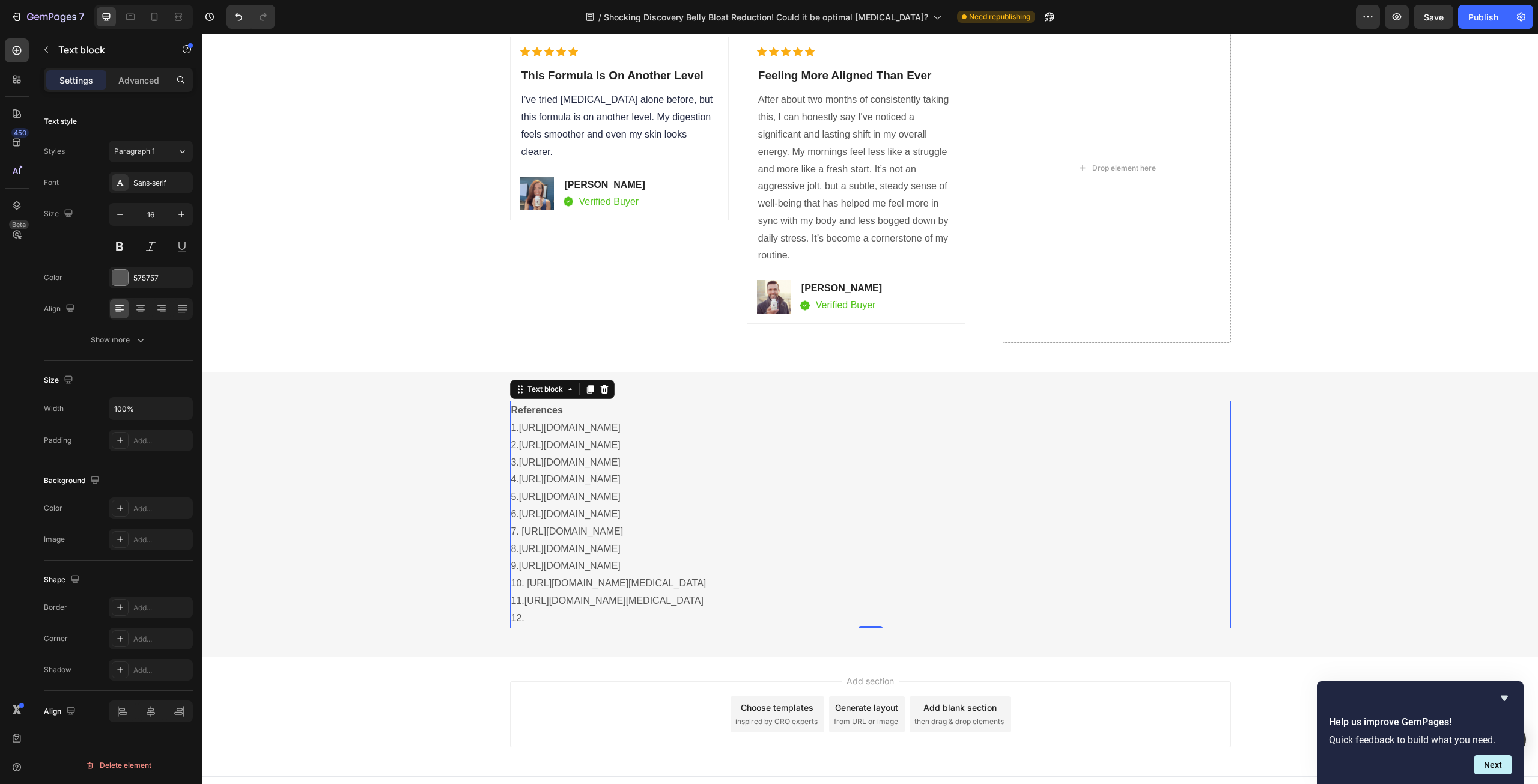
click at [626, 615] on p "12." at bounding box center [870, 619] width 718 height 17
click at [434, 715] on div "Add section Choose templates inspired by CRO experts Generate layout from URL o…" at bounding box center [870, 716] width 1335 height 119
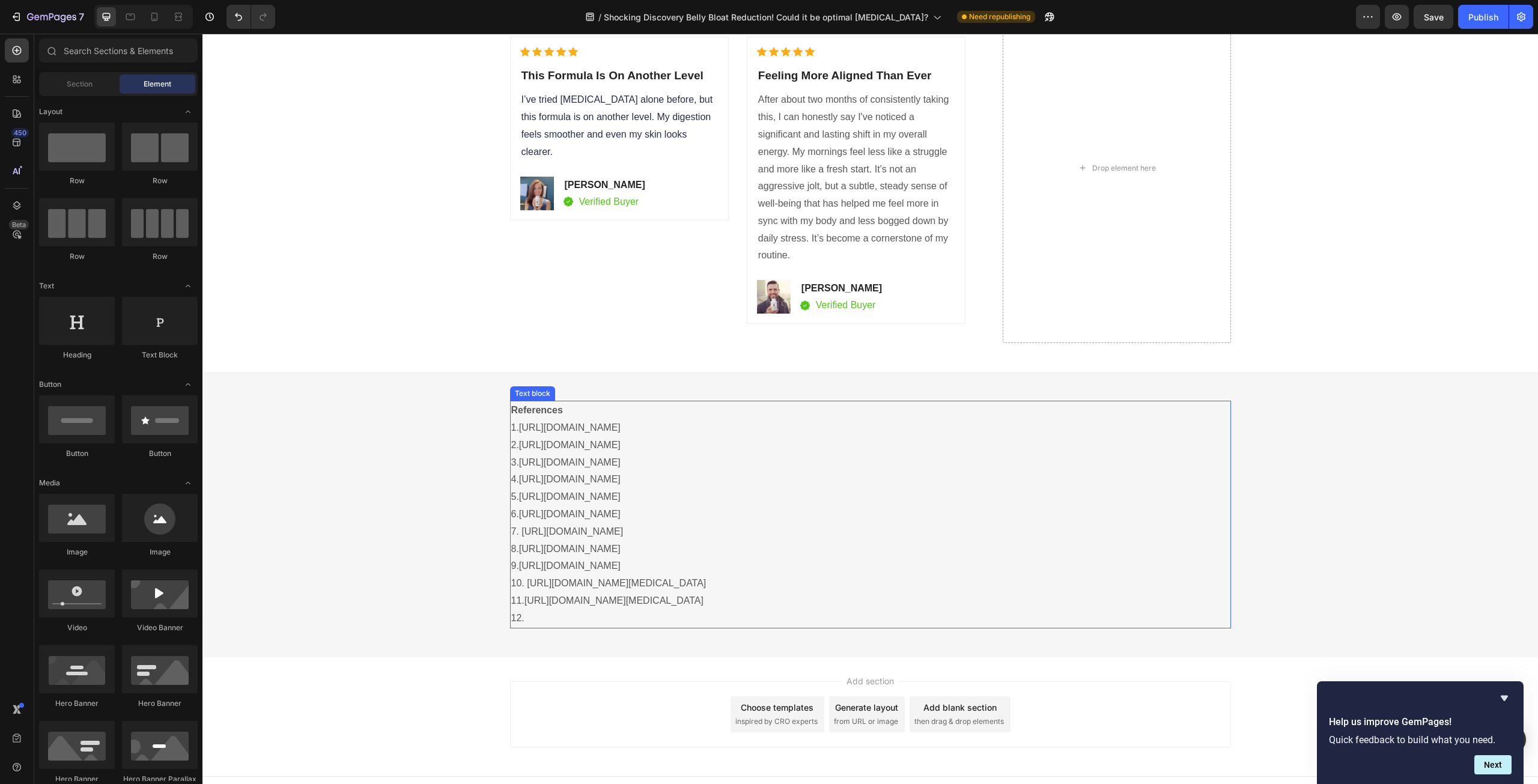
click at [539, 621] on p "12." at bounding box center [870, 619] width 718 height 17
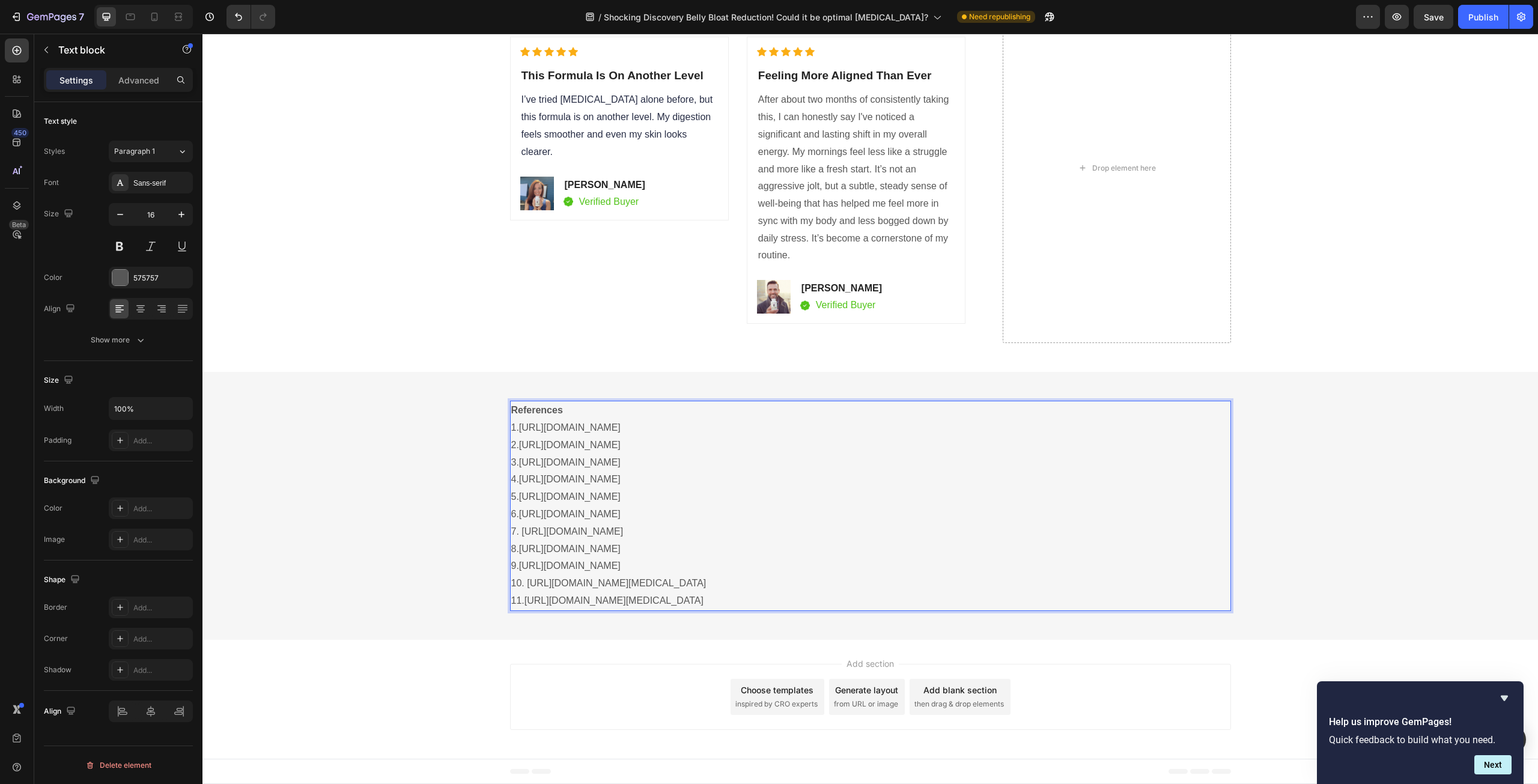
click at [403, 648] on div "Add section Choose templates inspired by CRO experts Generate layout from URL o…" at bounding box center [870, 699] width 1335 height 119
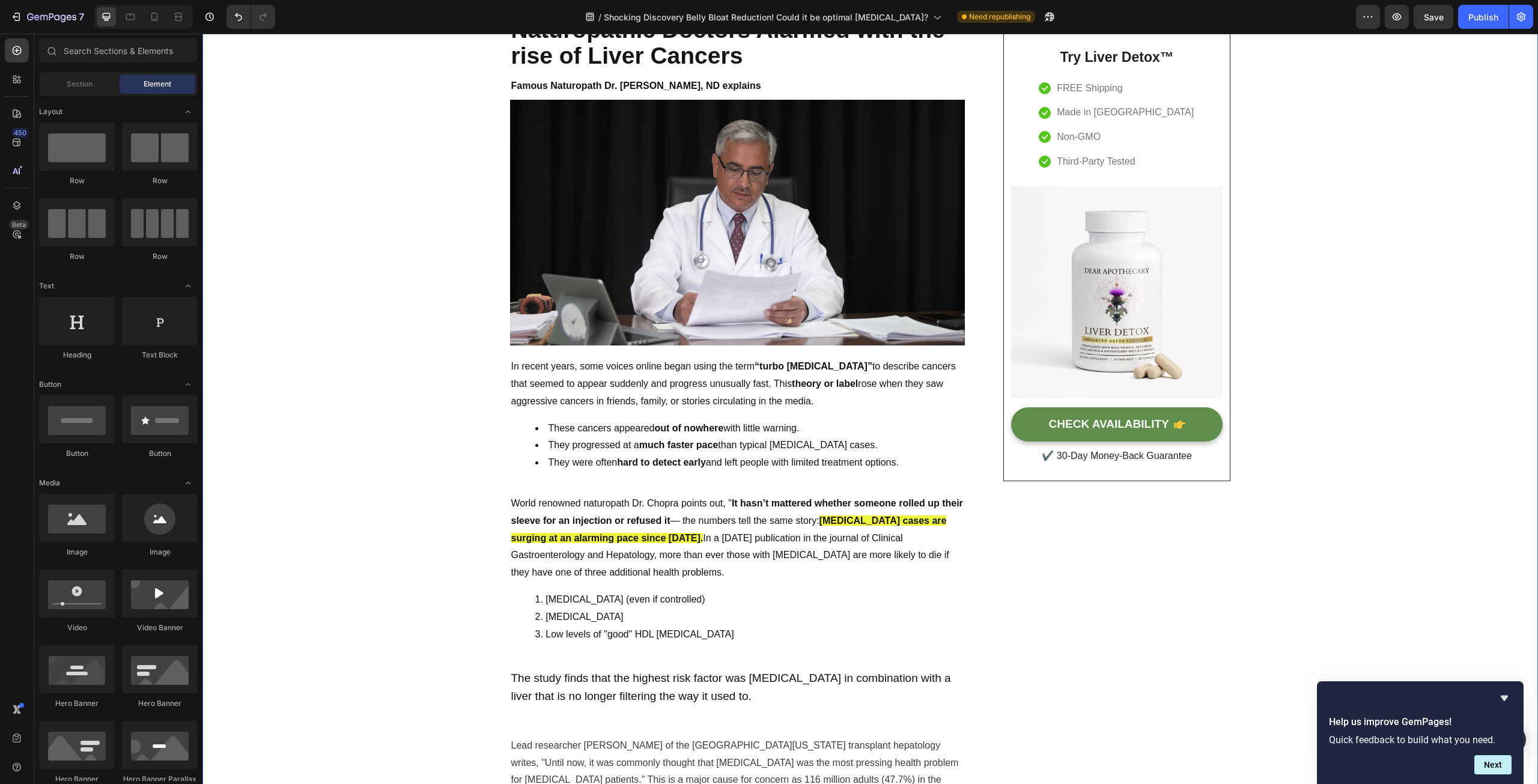
scroll to position [0, 0]
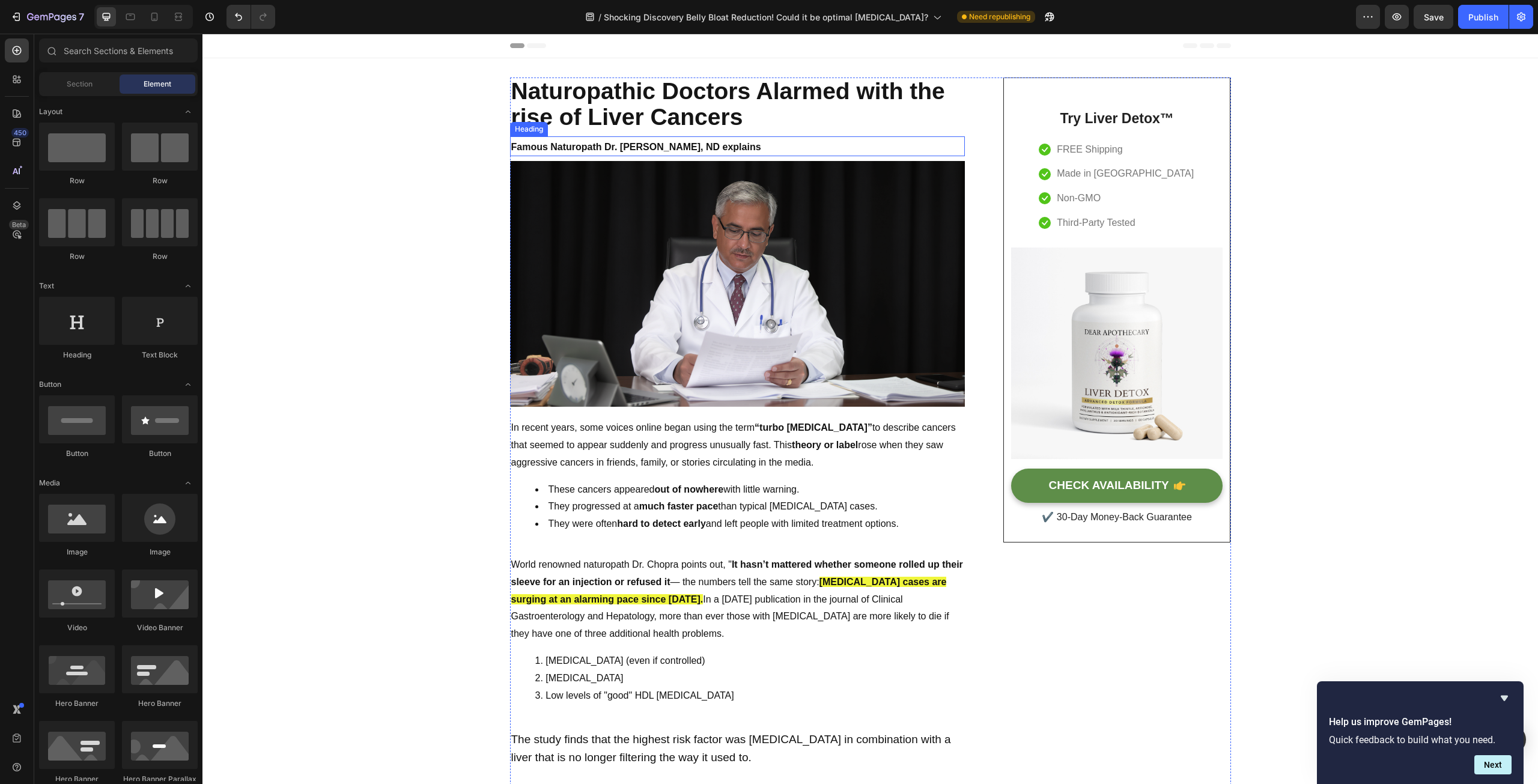
click at [722, 148] on strong "Famous Naturopath Dr. [PERSON_NAME], ND explains" at bounding box center [636, 146] width 250 height 10
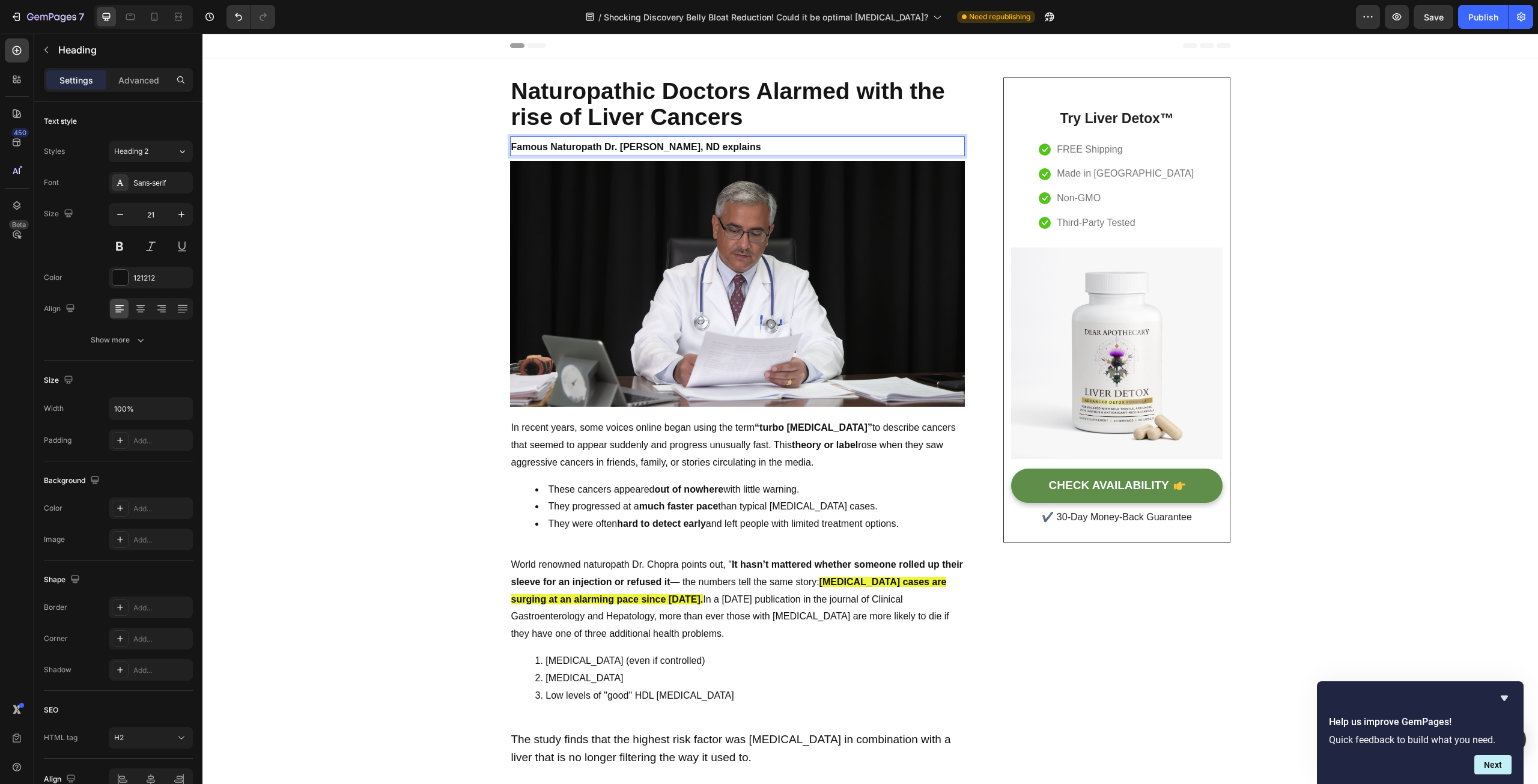
click at [722, 148] on strong "Famous Naturopath Dr. [PERSON_NAME], ND explains" at bounding box center [636, 146] width 250 height 10
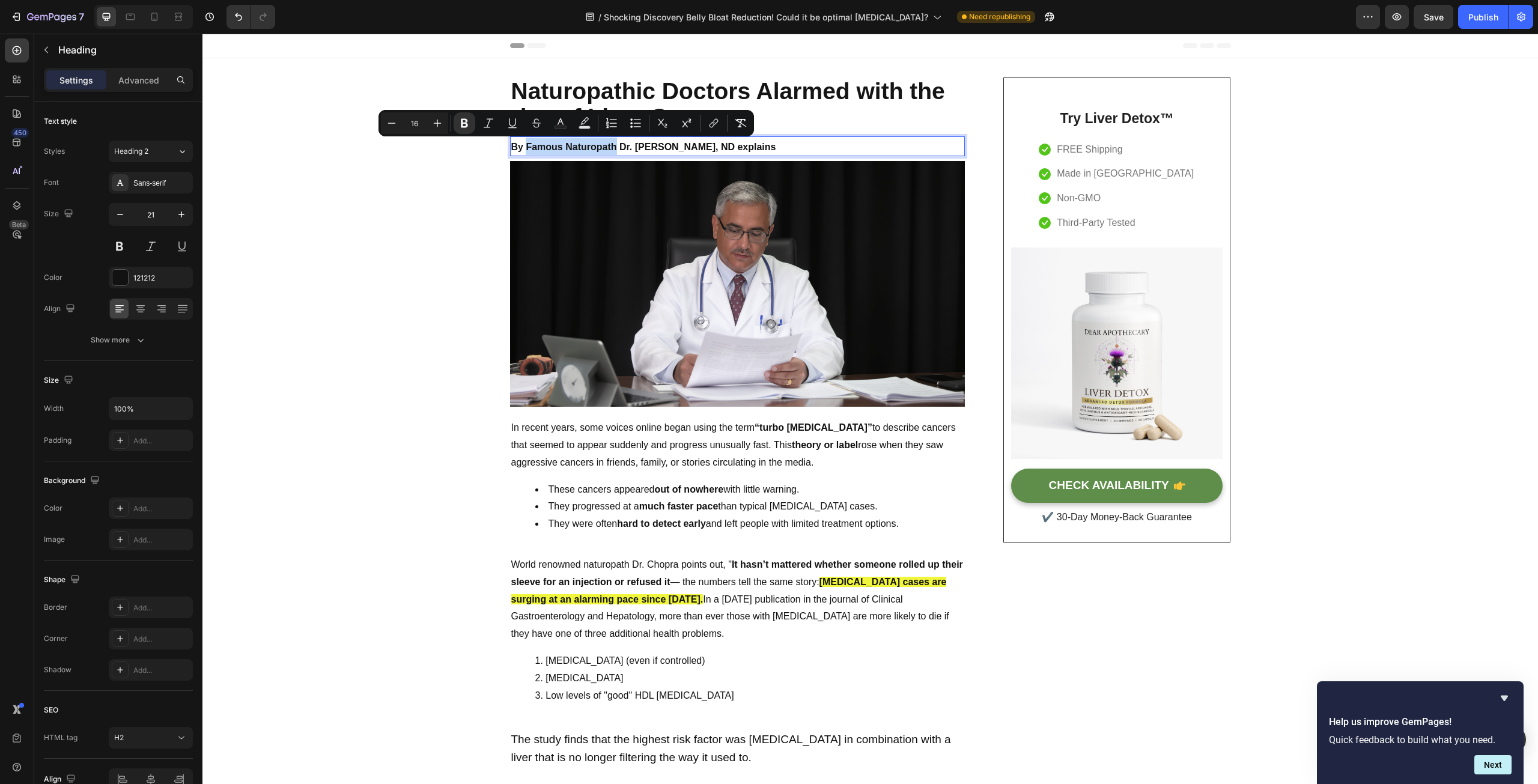
drag, startPoint x: 522, startPoint y: 144, endPoint x: 610, endPoint y: 148, distance: 88.1
click at [610, 148] on strong "By Famous Naturopath Dr. [PERSON_NAME], ND explains" at bounding box center [644, 146] width 265 height 10
click at [530, 146] on strong "By Famous Naturopath Dr. [PERSON_NAME], ND explains" at bounding box center [644, 146] width 265 height 10
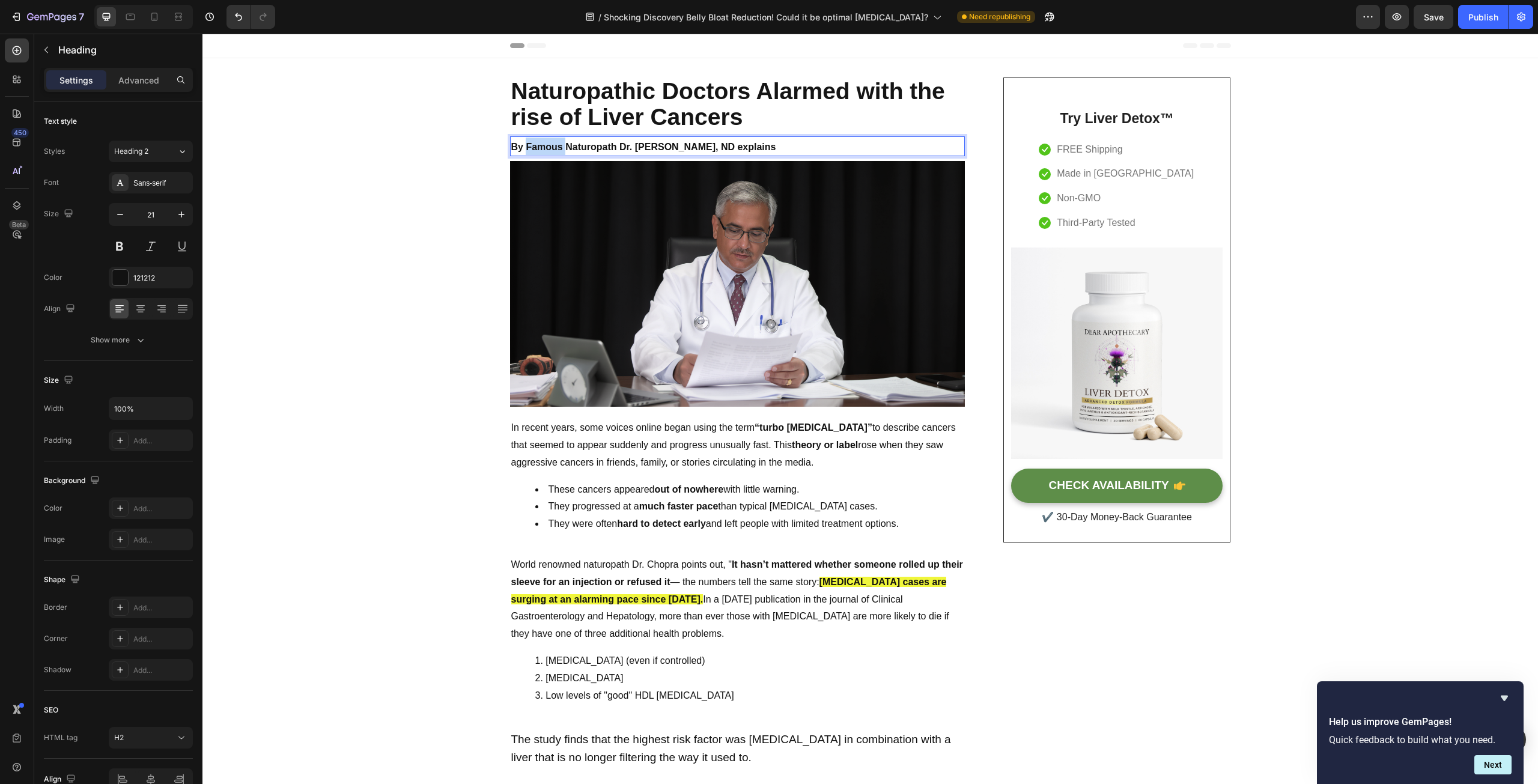
click at [530, 146] on strong "By Famous Naturopath Dr. [PERSON_NAME], ND explains" at bounding box center [644, 146] width 265 height 10
click at [727, 146] on p "By Naturopath Dr. [PERSON_NAME], ND explains" at bounding box center [737, 146] width 452 height 17
drag, startPoint x: 734, startPoint y: 144, endPoint x: 682, endPoint y: 149, distance: 52.2
click at [682, 149] on p "By Naturopath Dr. [PERSON_NAME], ND explains" at bounding box center [737, 146] width 452 height 17
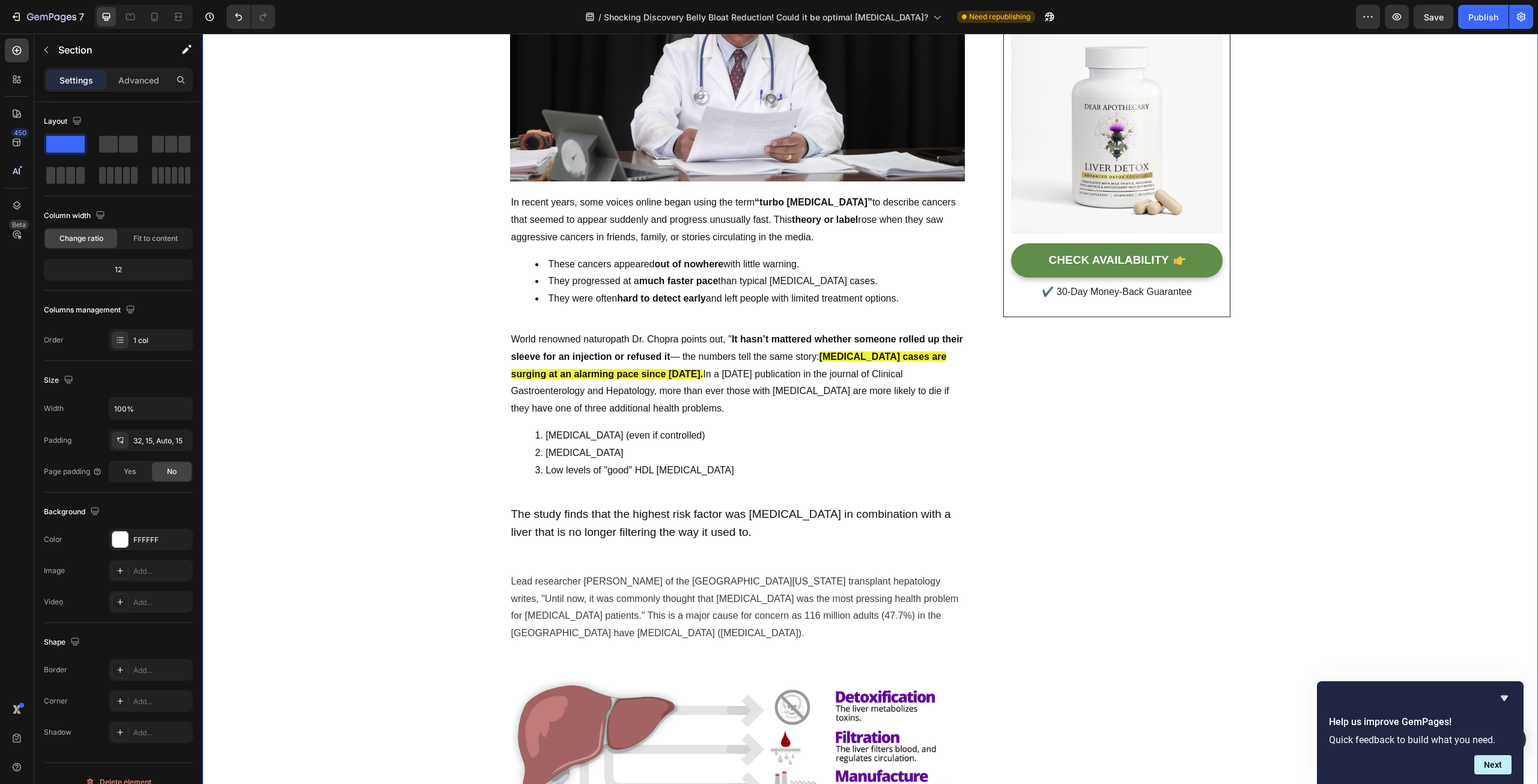
scroll to position [300, 0]
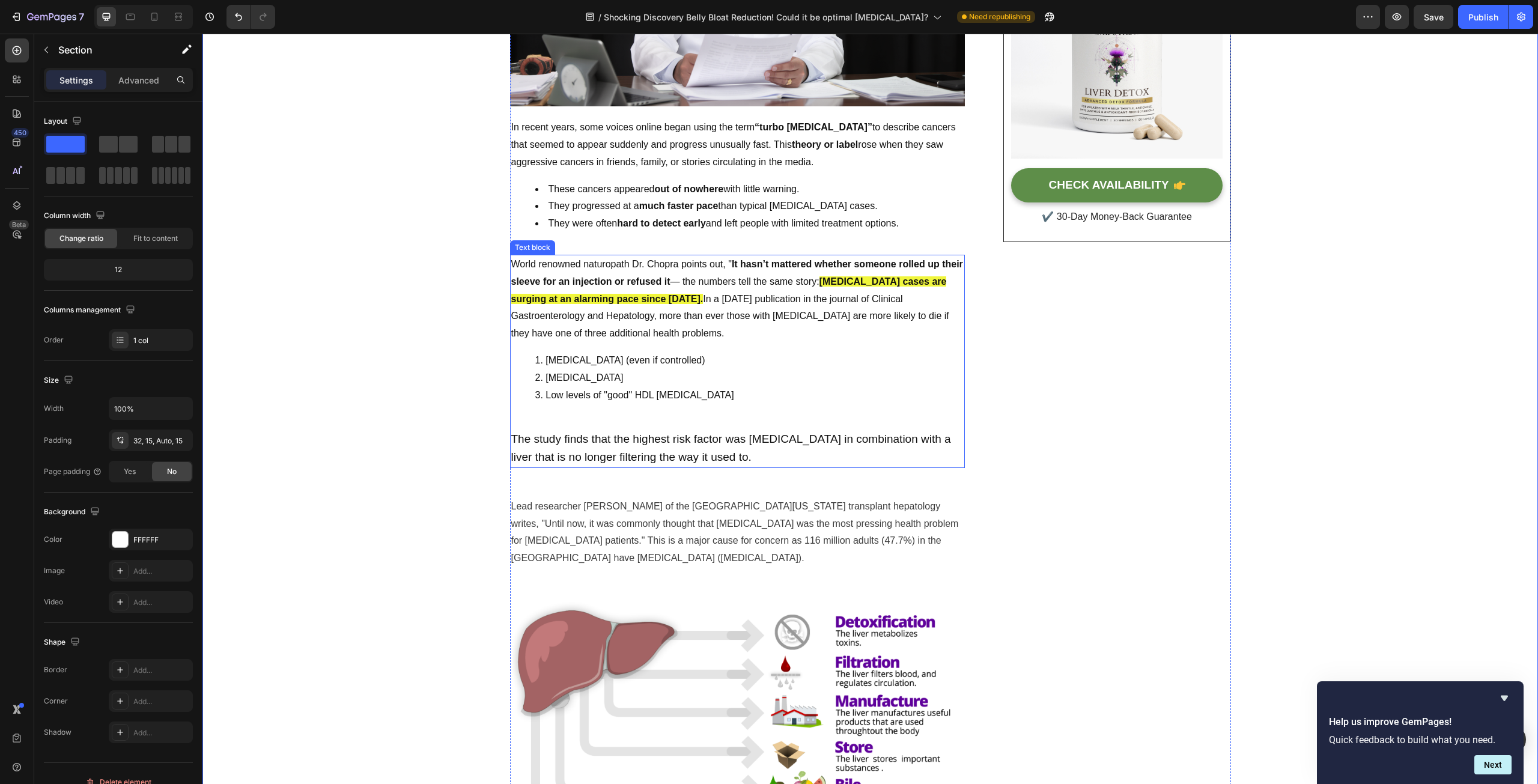
click at [728, 304] on p "World renowned naturopath Dr. Chopra points out, " It hasn’t mattered whether s…" at bounding box center [737, 299] width 452 height 86
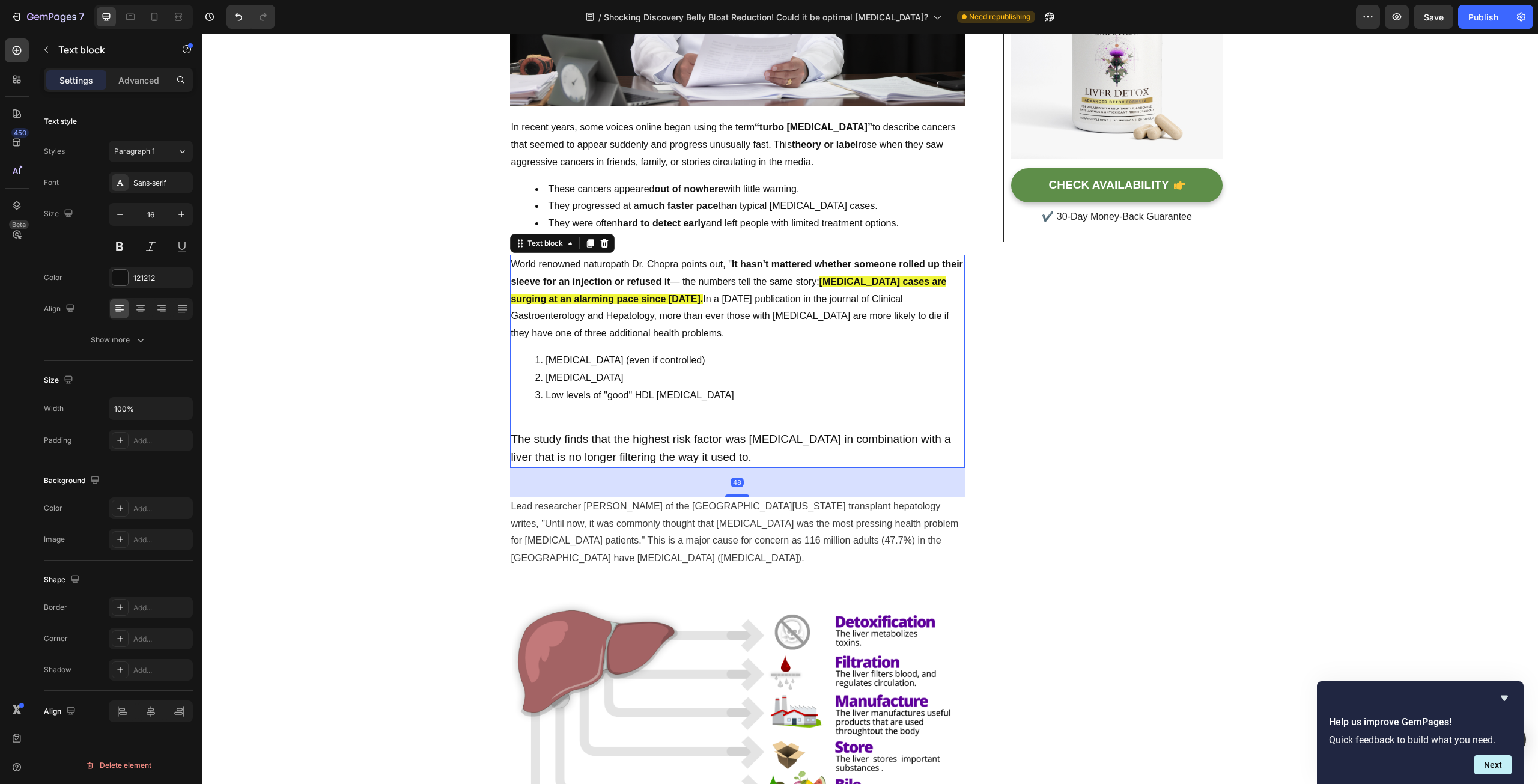
click at [728, 298] on p "World renowned naturopath Dr. Chopra points out, " It hasn’t mattered whether s…" at bounding box center [737, 299] width 452 height 86
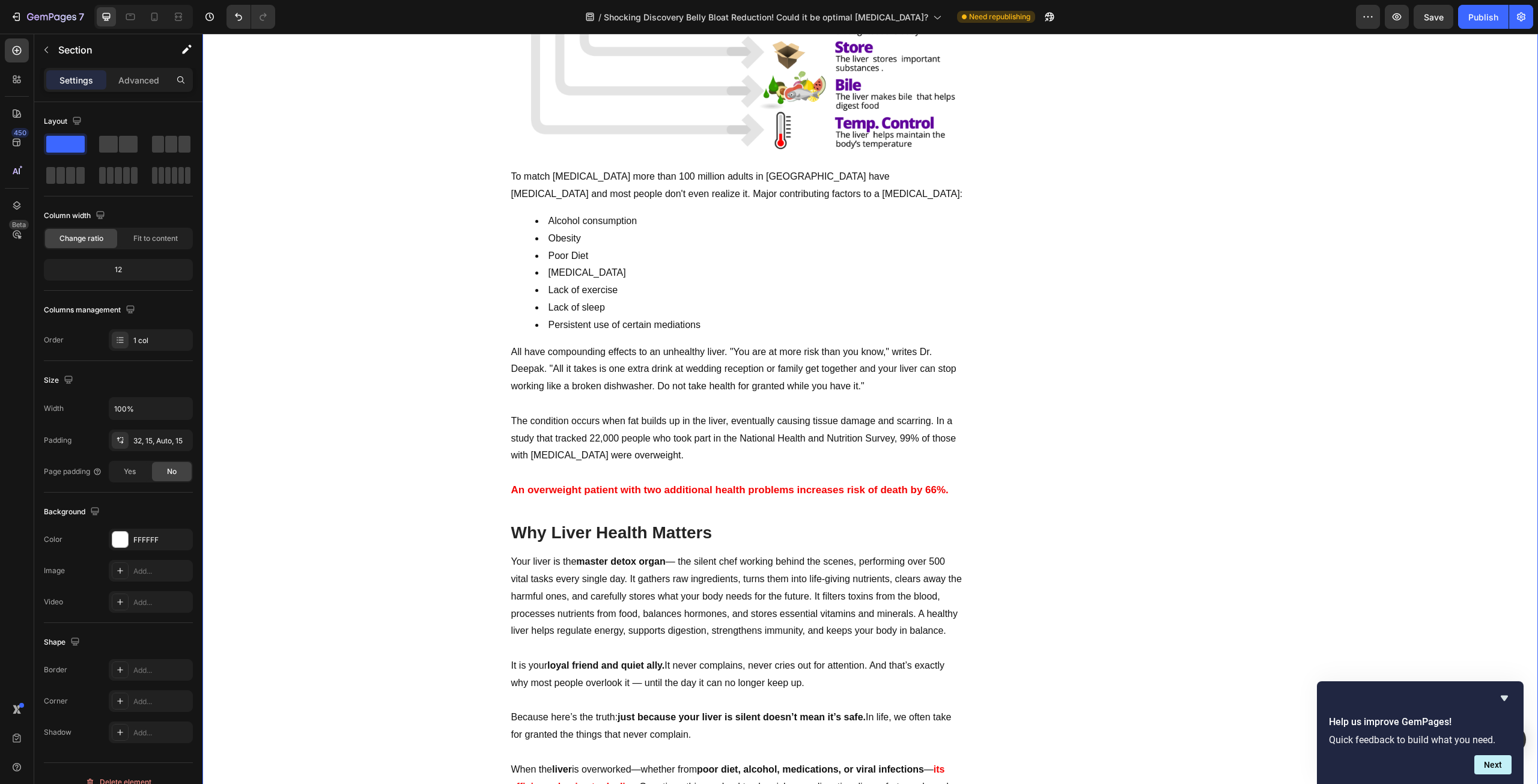
scroll to position [1021, 0]
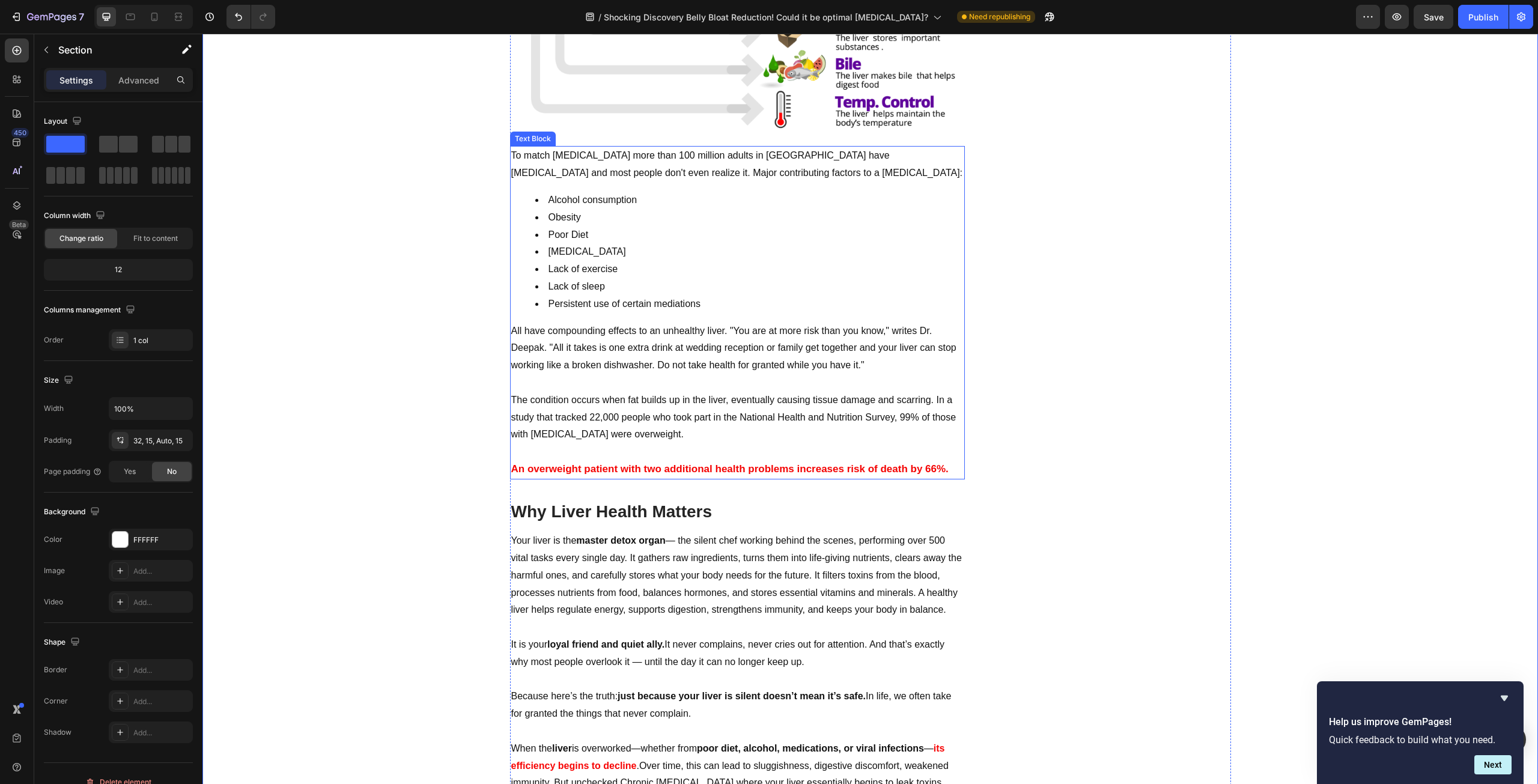
click at [698, 333] on p "All have compounding effects to an unhealthy liver. "You are at more risk than …" at bounding box center [737, 348] width 452 height 52
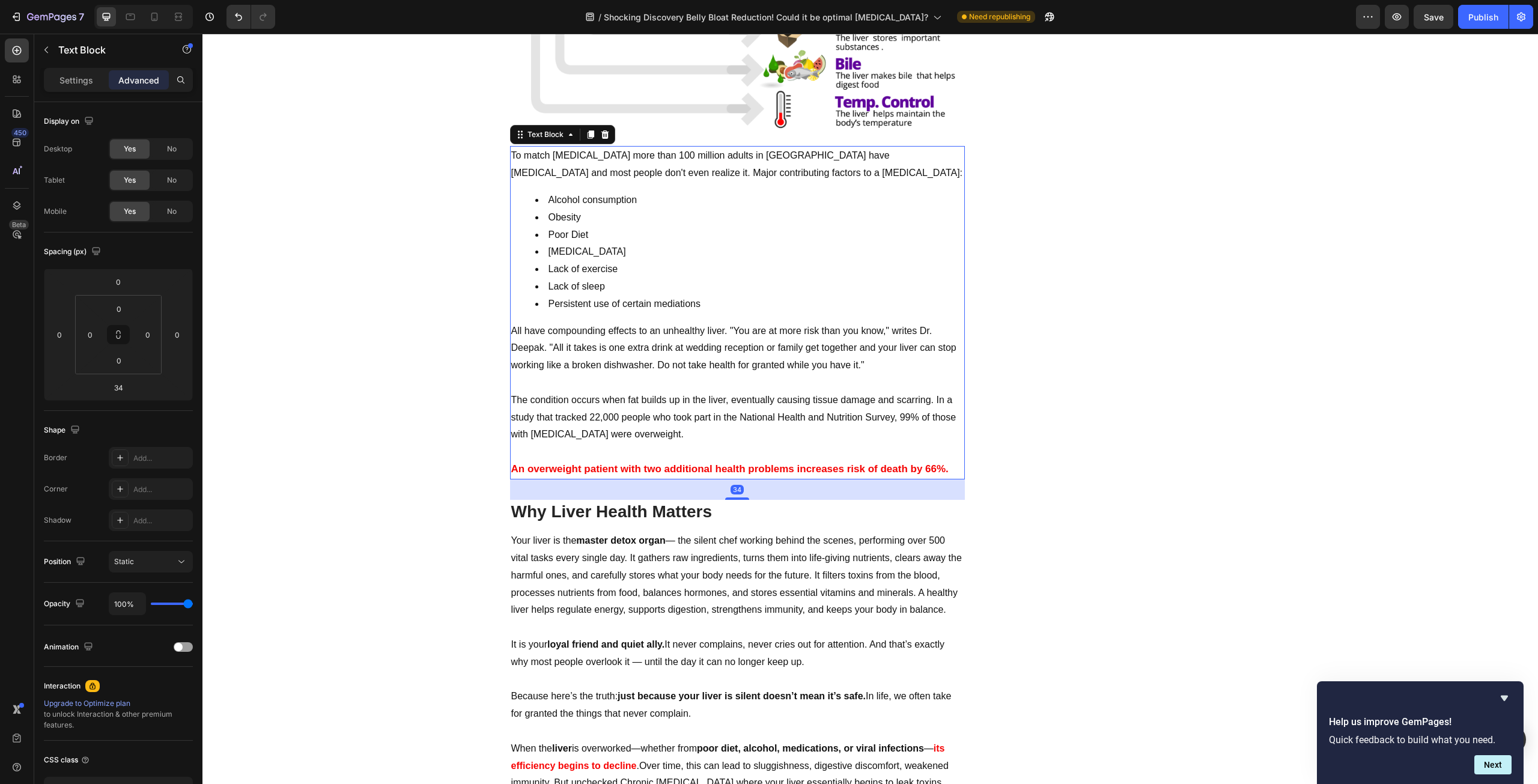
click at [708, 333] on p "All have compounding effects to an unhealthy liver. "You are at more risk than …" at bounding box center [737, 348] width 452 height 52
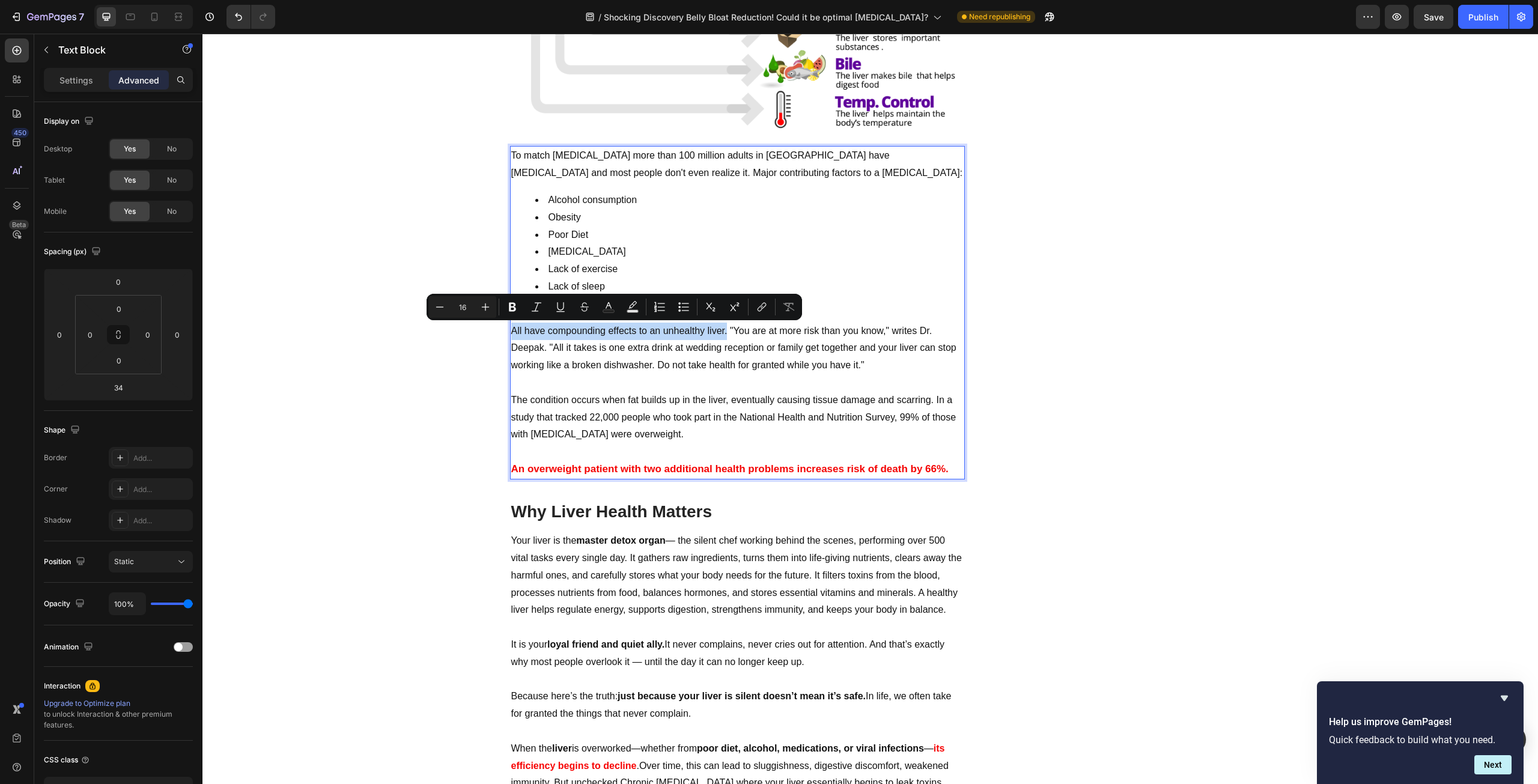
drag, startPoint x: 722, startPoint y: 334, endPoint x: 509, endPoint y: 335, distance: 213.0
click at [511, 335] on p "All have compounding effects to an unhealthy liver. "You are at more risk than …" at bounding box center [737, 348] width 452 height 52
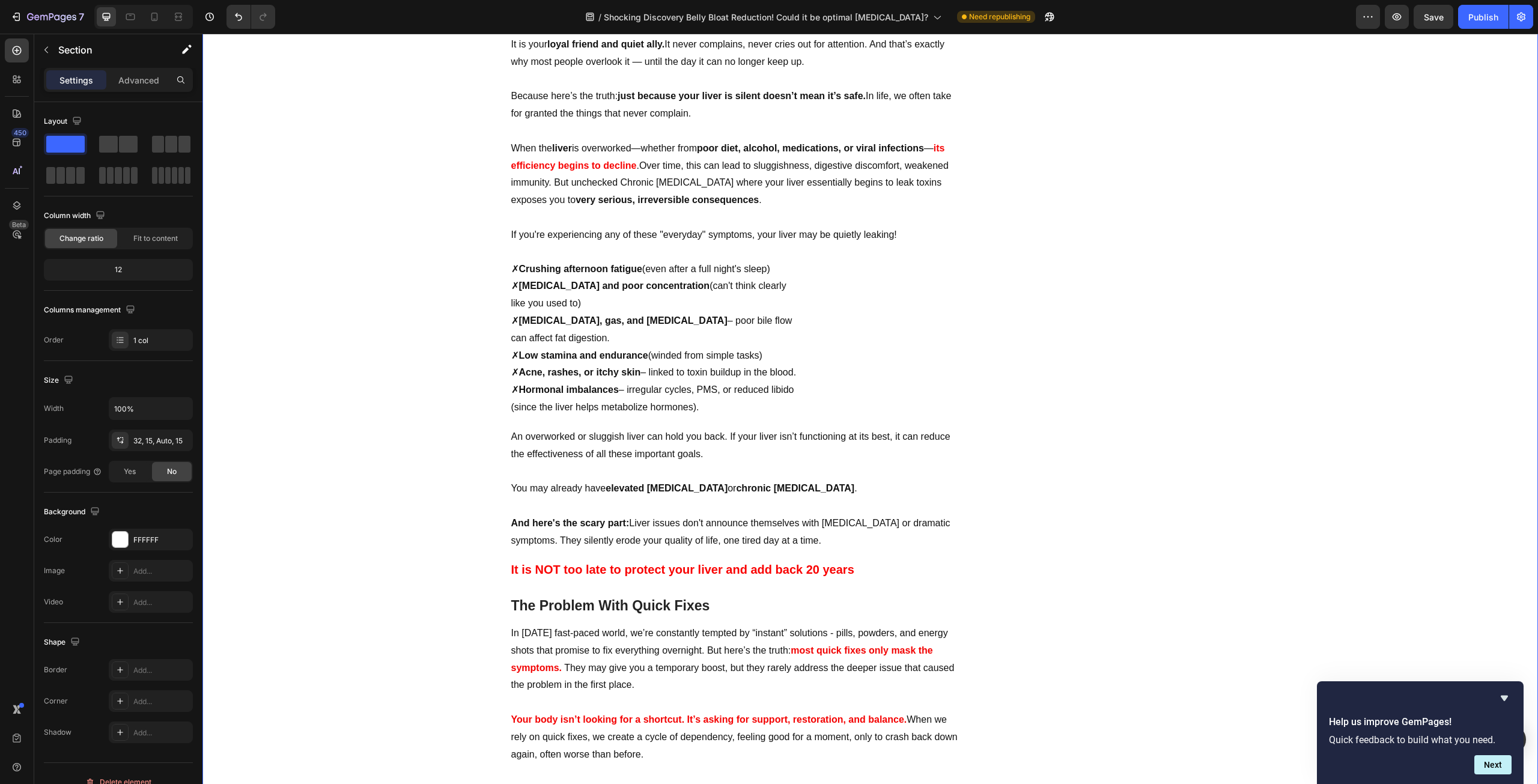
scroll to position [1622, 0]
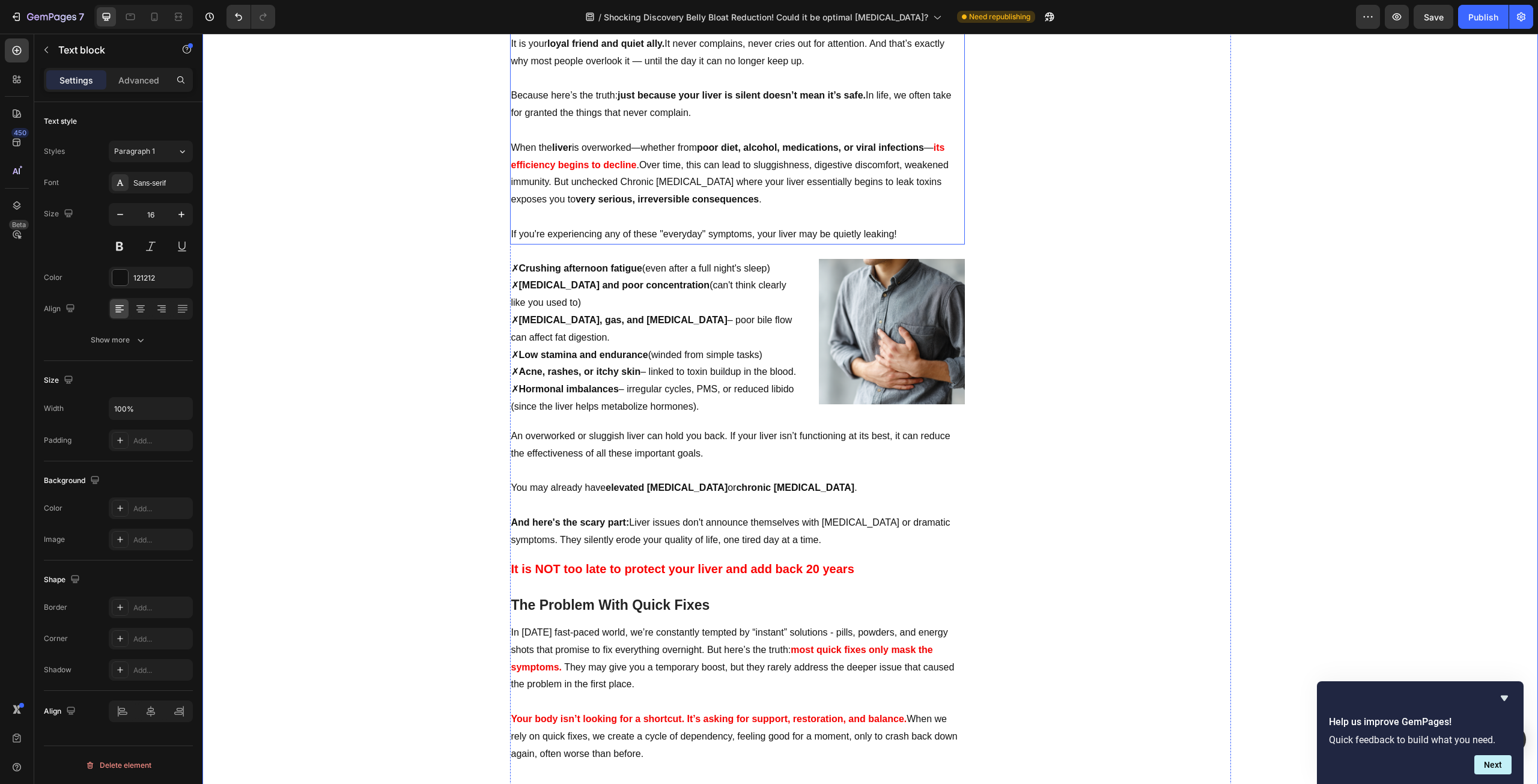
click at [889, 237] on span "If you're experiencing any of these "everyday" symptoms, your liver may be quie…" at bounding box center [704, 233] width 386 height 10
click at [890, 237] on span "If you're experiencing any of these "everyday" symptoms, your liver may be quie…" at bounding box center [704, 233] width 386 height 10
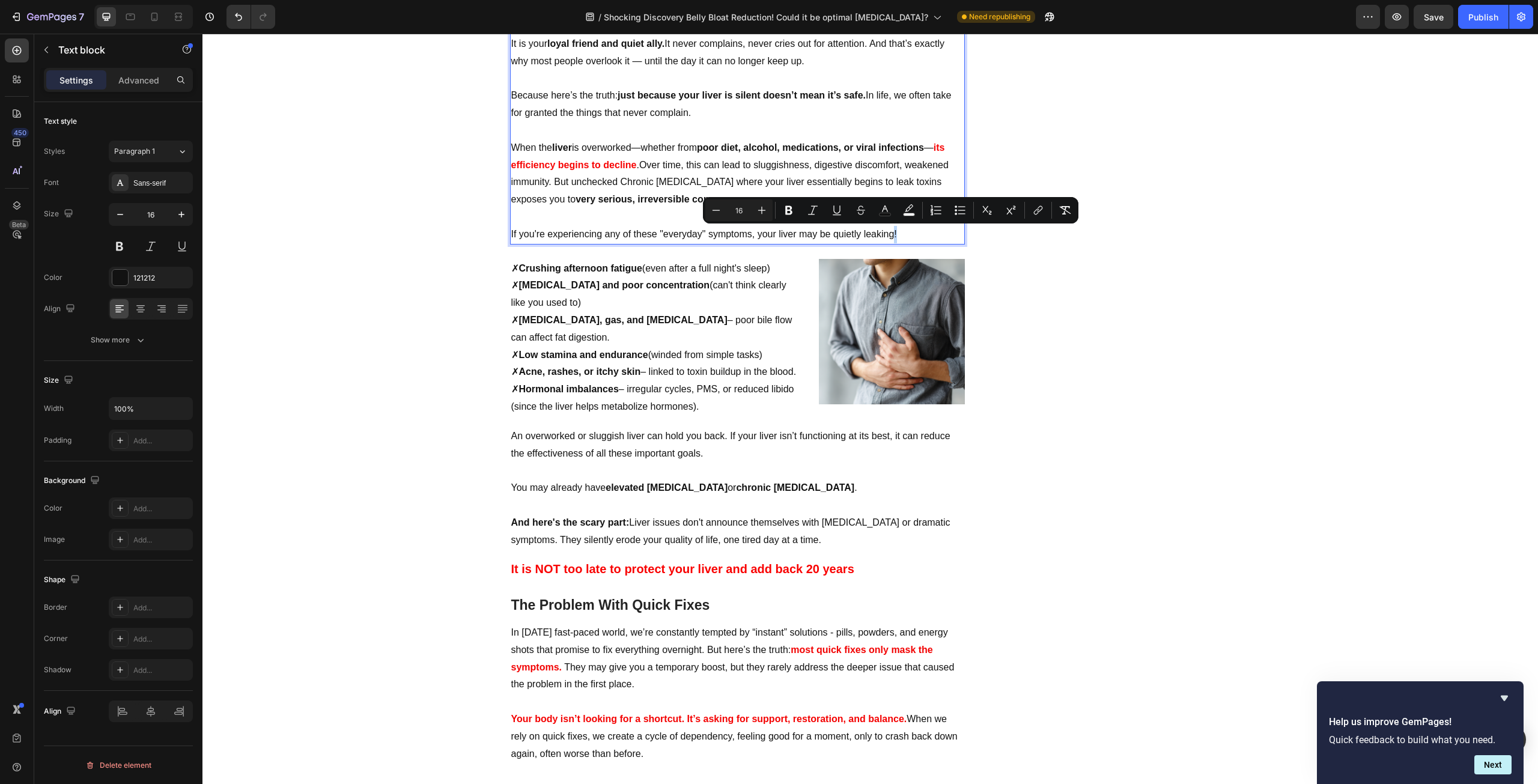
click at [891, 237] on span "If you're experiencing any of these "everyday" symptoms, your liver may be quie…" at bounding box center [704, 233] width 386 height 10
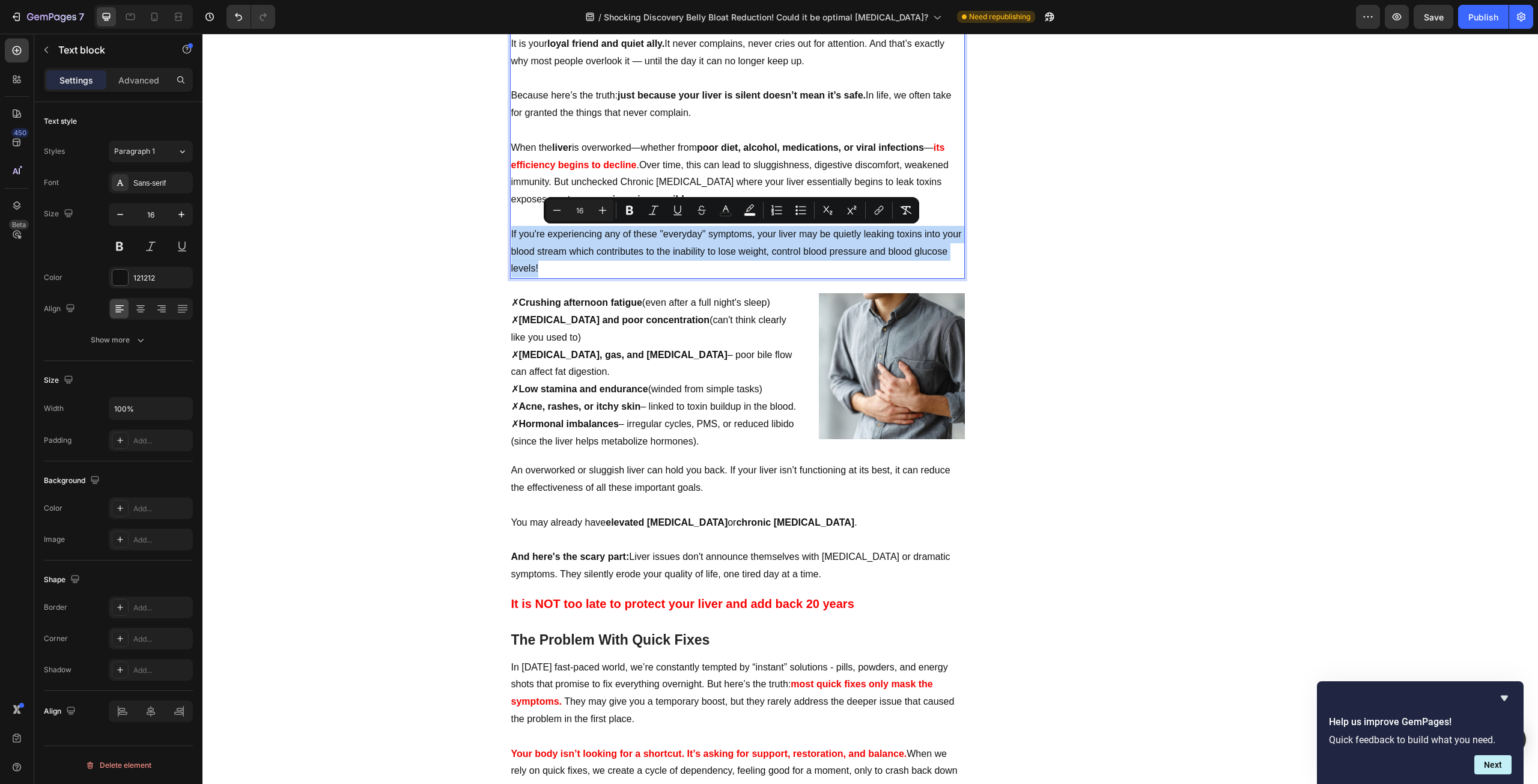
drag, startPoint x: 587, startPoint y: 267, endPoint x: 506, endPoint y: 232, distance: 88.2
click at [510, 232] on div "Your liver is the master detox organ — the silent chef working behind the scene…" at bounding box center [737, 104] width 455 height 349
click at [742, 261] on p "If you're experiencing any of these "everyday" symptoms, your liver may be quie…" at bounding box center [737, 252] width 452 height 52
drag, startPoint x: 763, startPoint y: 269, endPoint x: 753, endPoint y: 237, distance: 33.5
click at [753, 237] on p "If you're experiencing any of these "everyday" symptoms, your liver may be quie…" at bounding box center [737, 252] width 452 height 52
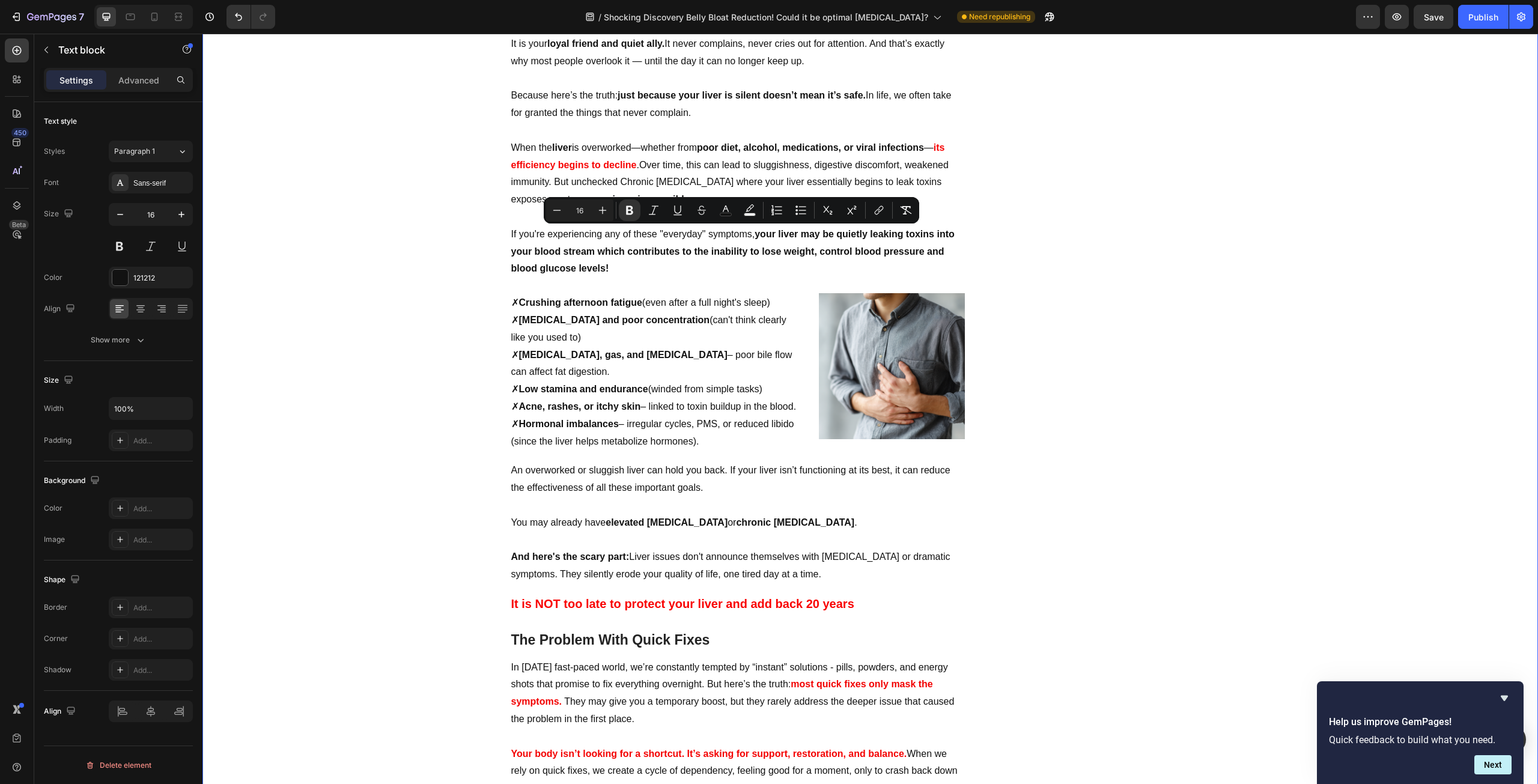
click at [428, 309] on div "Naturopathic Doctors Alarmed with the rise of Liver Cancers Heading ⁠⁠⁠⁠⁠⁠⁠ By …" at bounding box center [870, 721] width 1317 height 4532
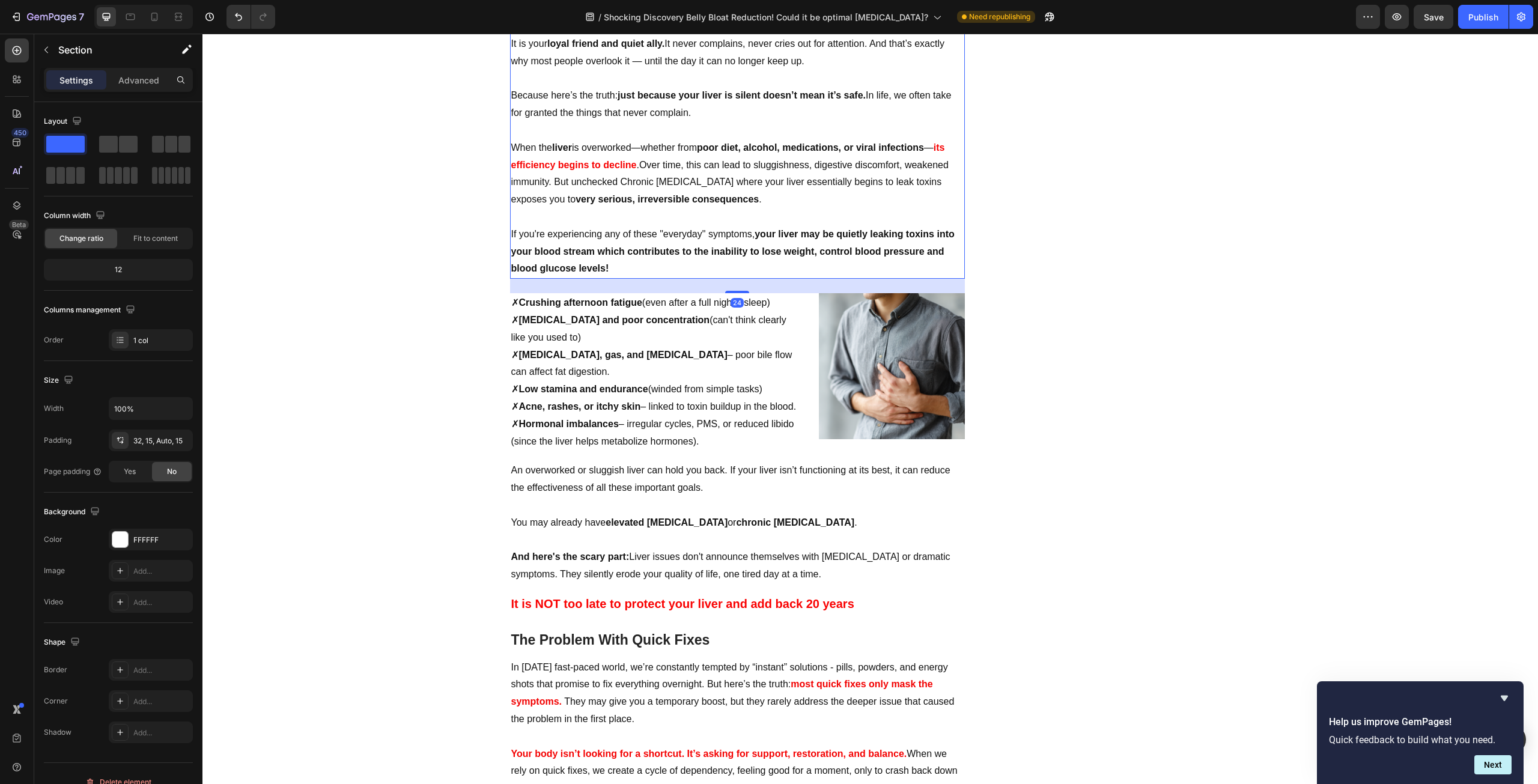
click at [747, 263] on p "If you're experiencing any of these "everyday" symptoms, your liver may be quie…" at bounding box center [737, 252] width 452 height 52
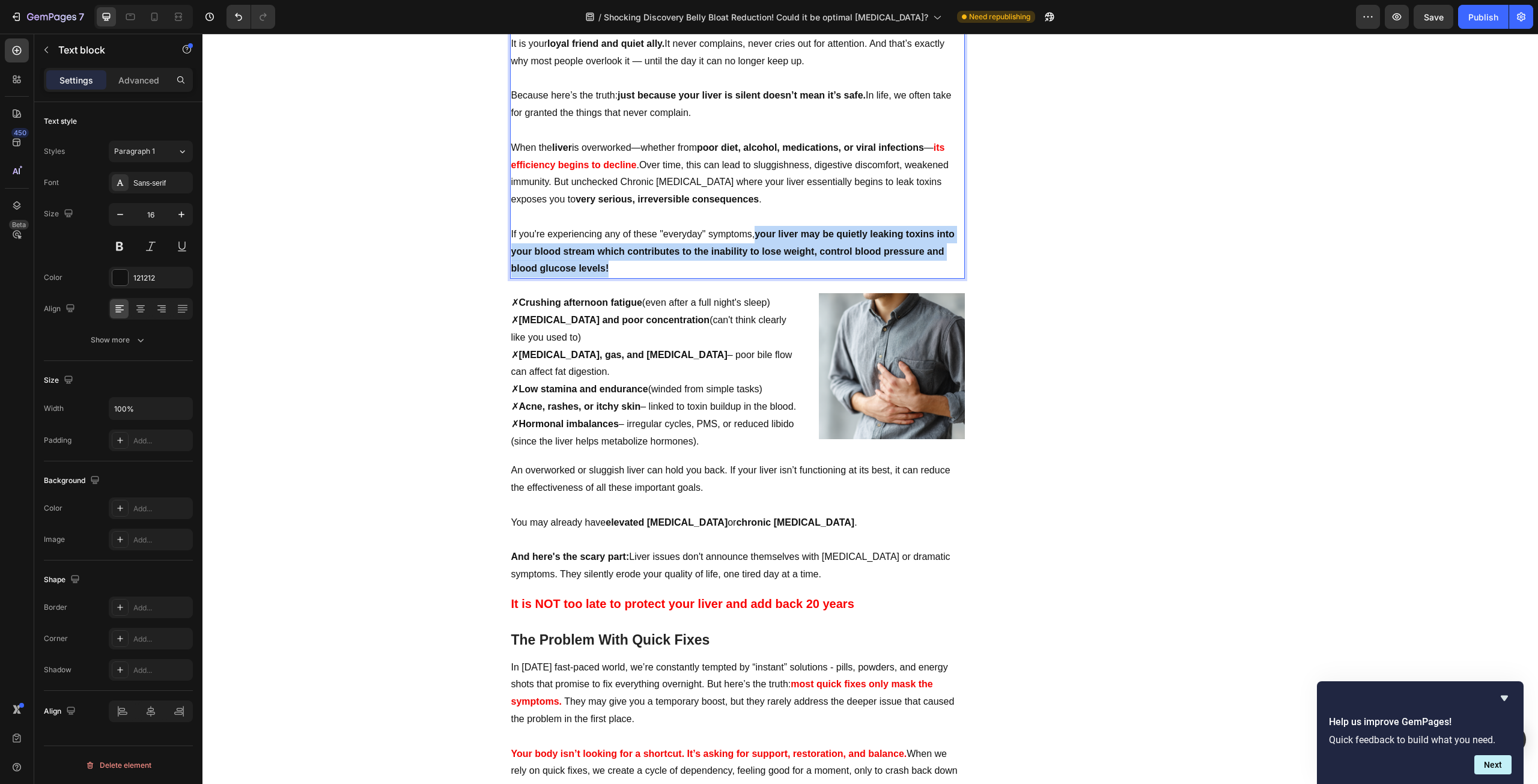
drag, startPoint x: 766, startPoint y: 268, endPoint x: 751, endPoint y: 235, distance: 36.2
click at [751, 235] on p "If you're experiencing any of these "everyday" symptoms, your liver may be quie…" at bounding box center [737, 252] width 452 height 52
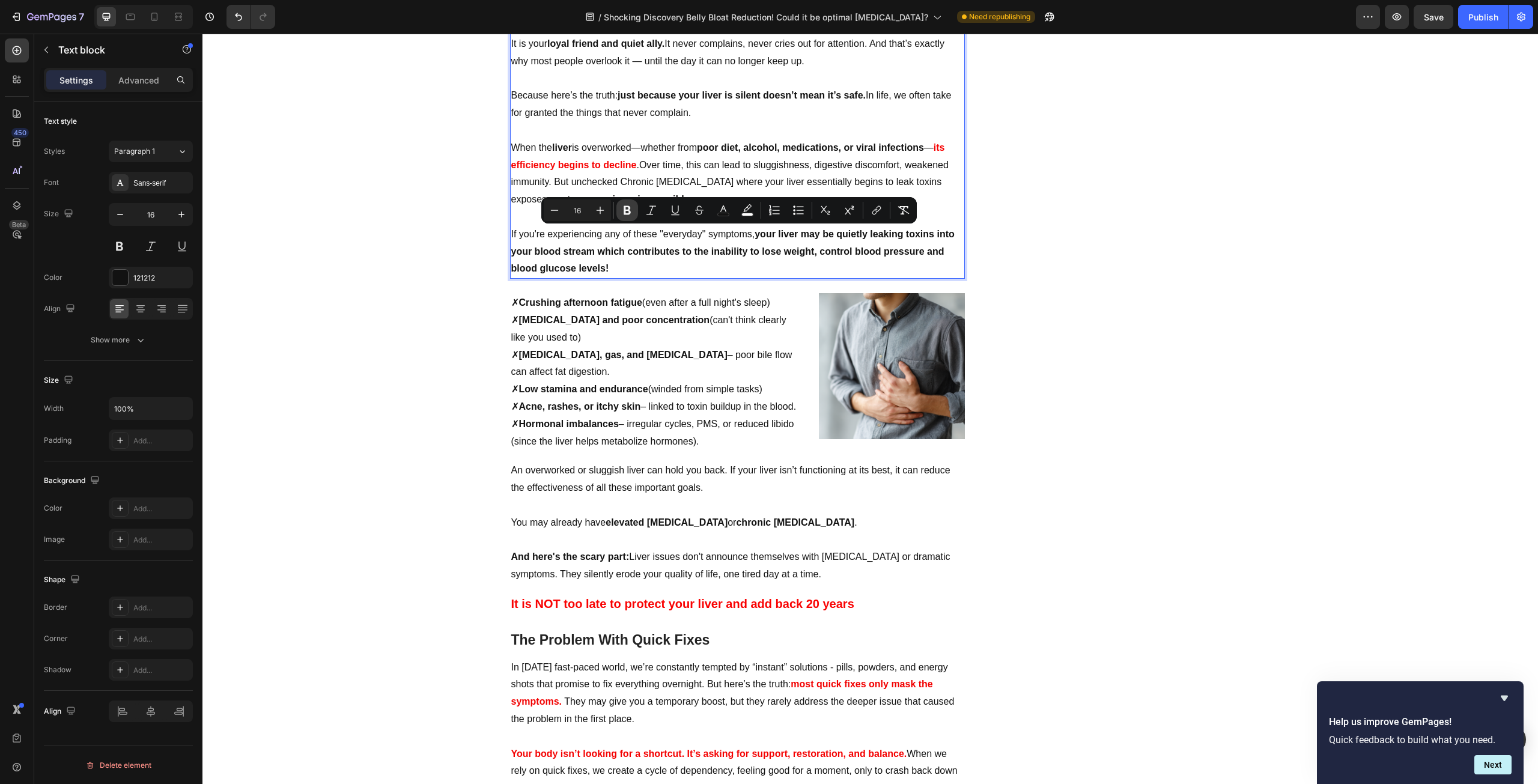
click at [622, 208] on icon "Editor contextual toolbar" at bounding box center [628, 210] width 12 height 12
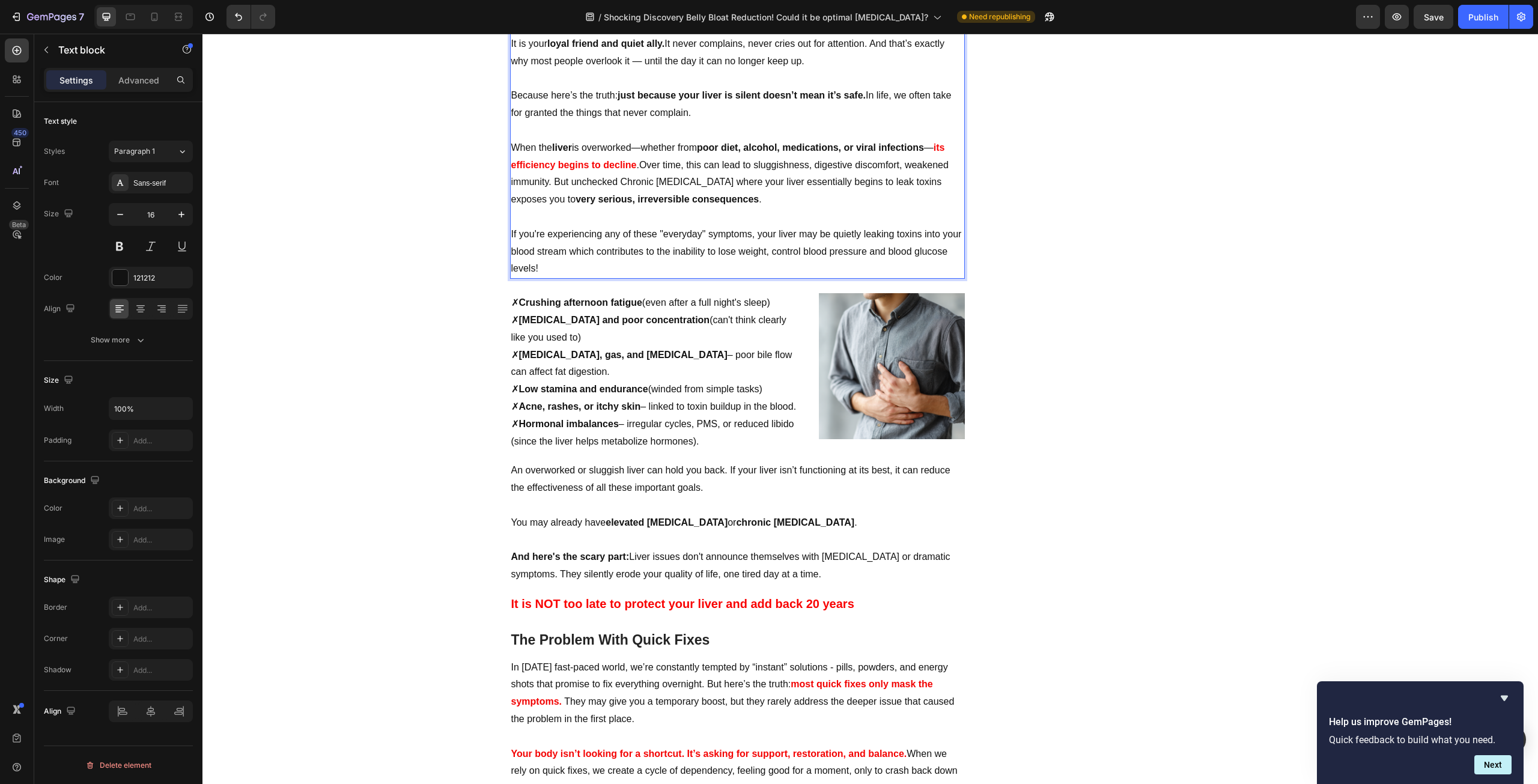
click at [792, 246] on span "If you're experiencing any of these "everyday" symptoms, your liver may be quie…" at bounding box center [737, 251] width 451 height 45
drag, startPoint x: 753, startPoint y: 235, endPoint x: 918, endPoint y: 239, distance: 165.0
click at [918, 239] on p "If you're experiencing any of these "everyday" symptoms, your liver may be quie…" at bounding box center [737, 252] width 452 height 52
drag, startPoint x: 615, startPoint y: 252, endPoint x: 652, endPoint y: 266, distance: 39.6
click at [652, 266] on p "If you're experiencing any of these "everyday" symptoms, your liver may be quie…" at bounding box center [737, 252] width 452 height 52
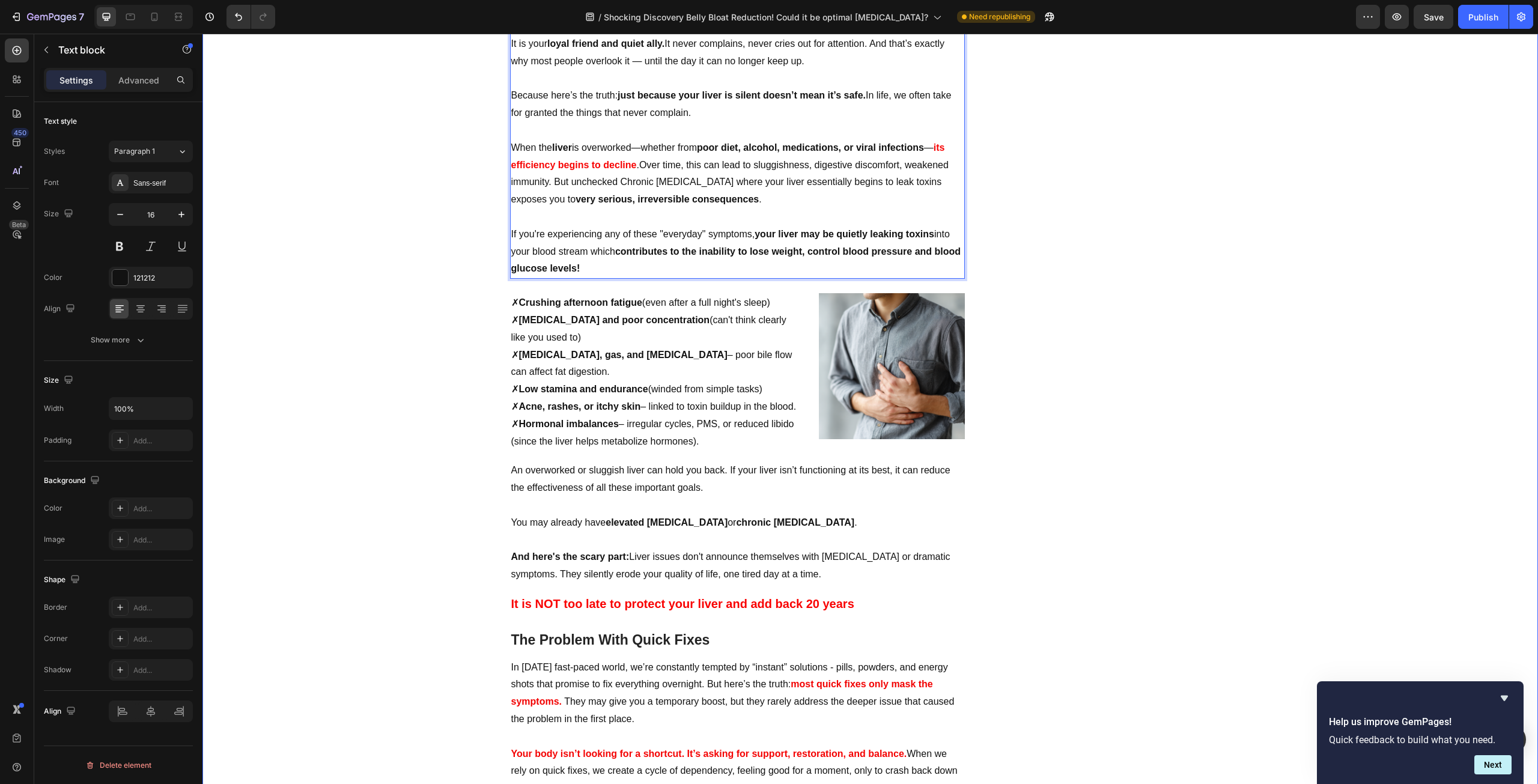
click at [437, 309] on div "Naturopathic Doctors Alarmed with the rise of Liver Cancers Heading ⁠⁠⁠⁠⁠⁠⁠ By …" at bounding box center [870, 721] width 1317 height 4532
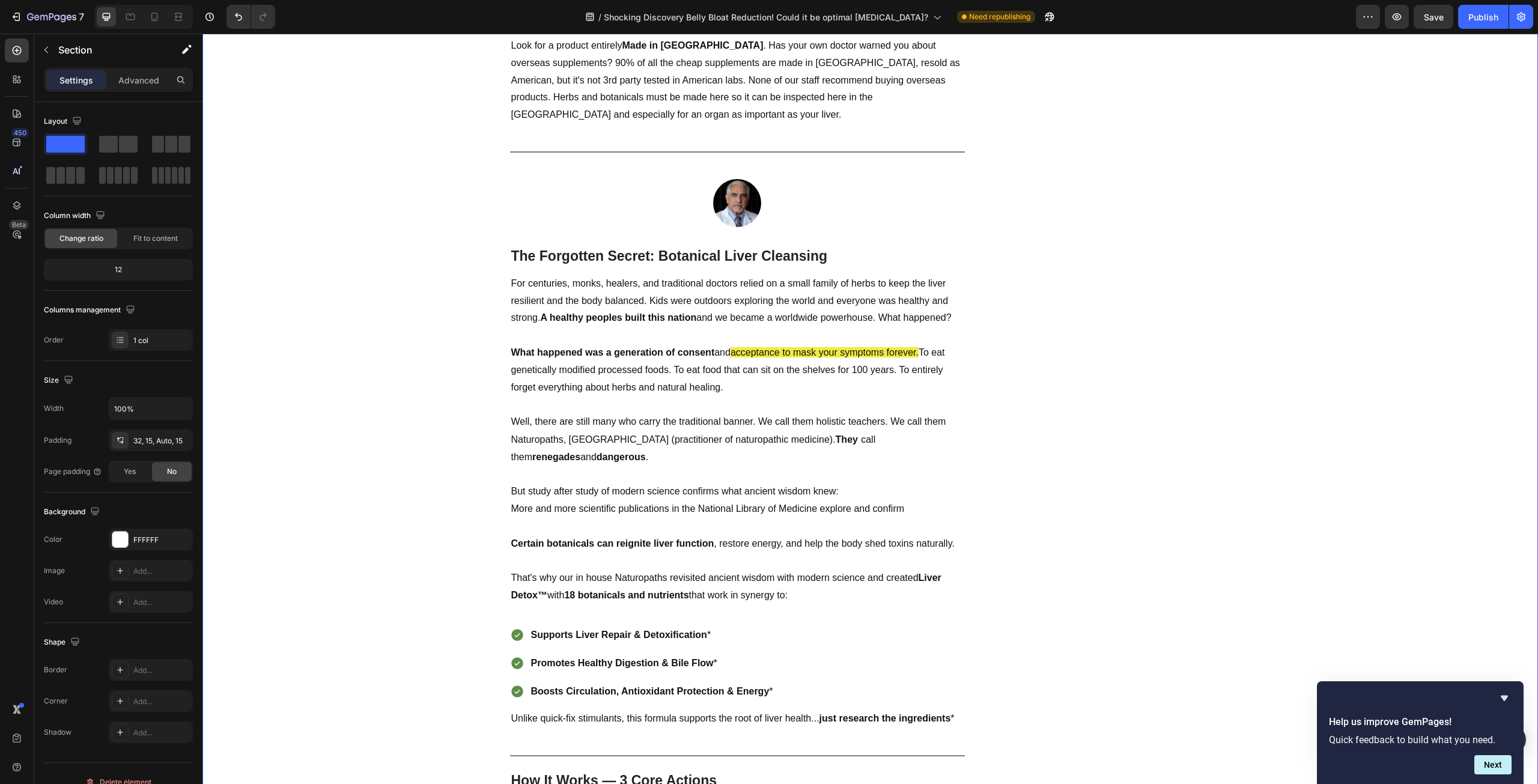
scroll to position [2523, 0]
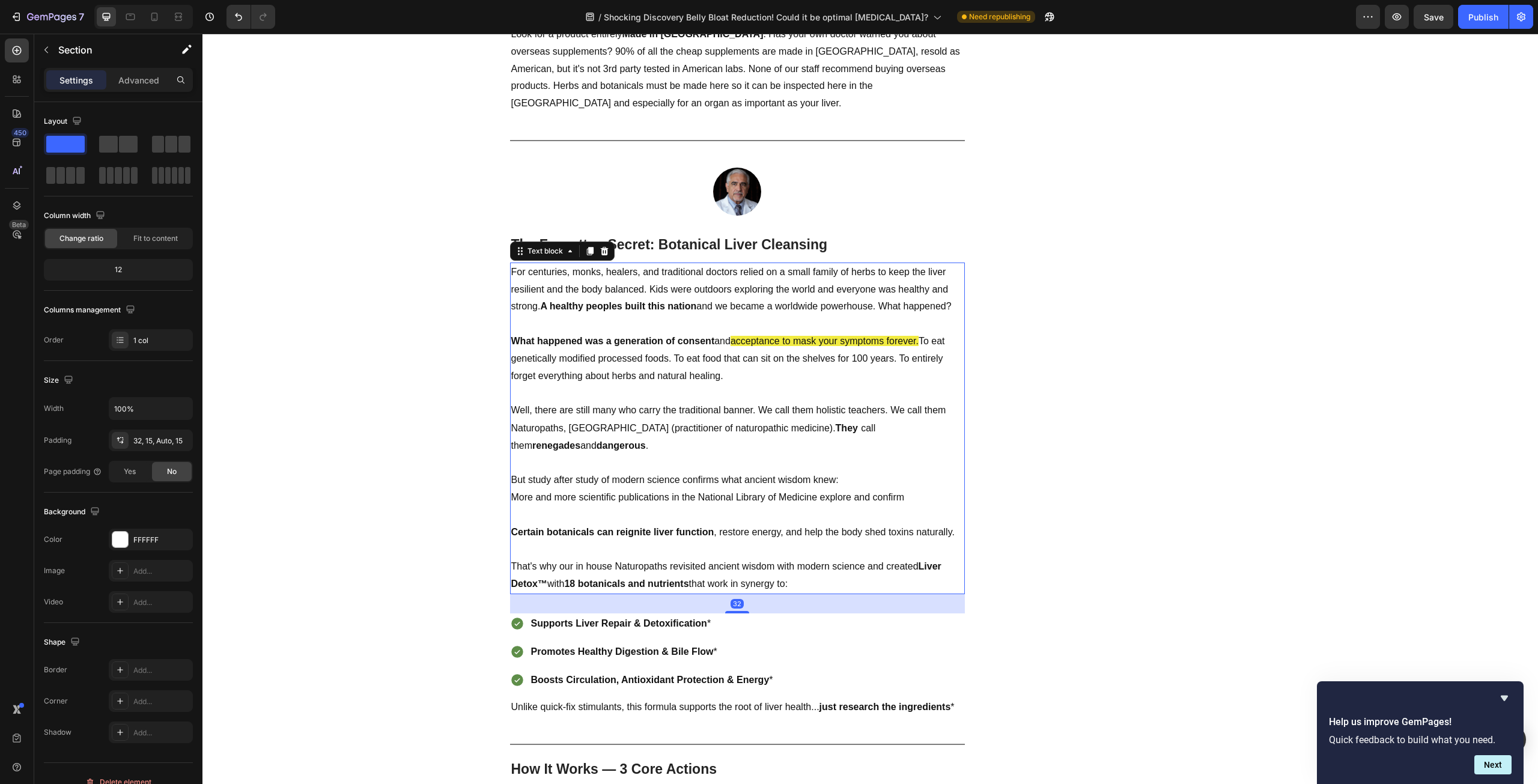
click at [840, 316] on p at bounding box center [737, 324] width 452 height 17
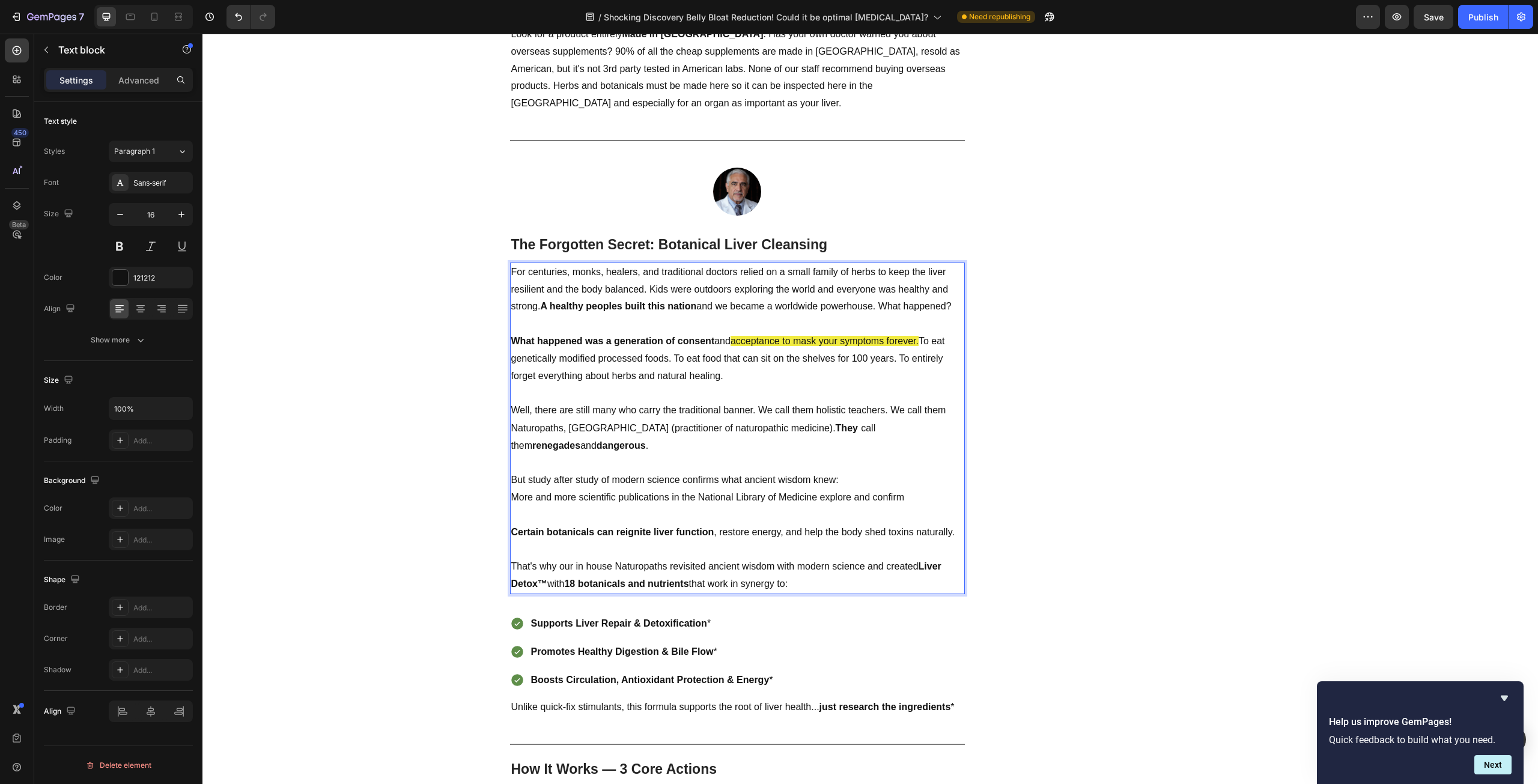
click at [880, 309] on p "For centuries, monks, healers, and traditional doctors relied on a small family…" at bounding box center [737, 289] width 452 height 52
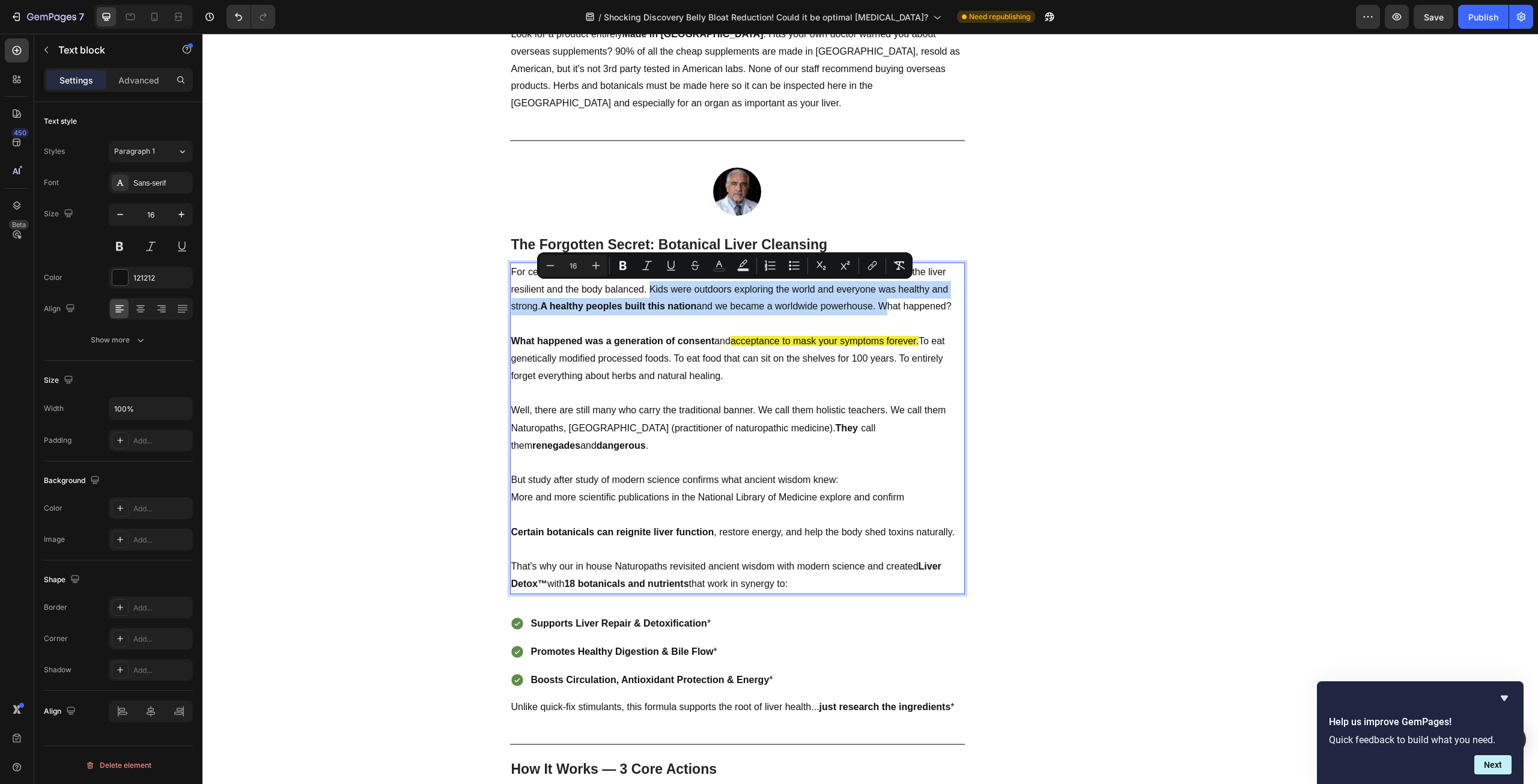
drag, startPoint x: 880, startPoint y: 308, endPoint x: 648, endPoint y: 292, distance: 232.6
click at [648, 292] on p "For centuries, monks, healers, and traditional doctors relied on a small family…" at bounding box center [737, 289] width 452 height 52
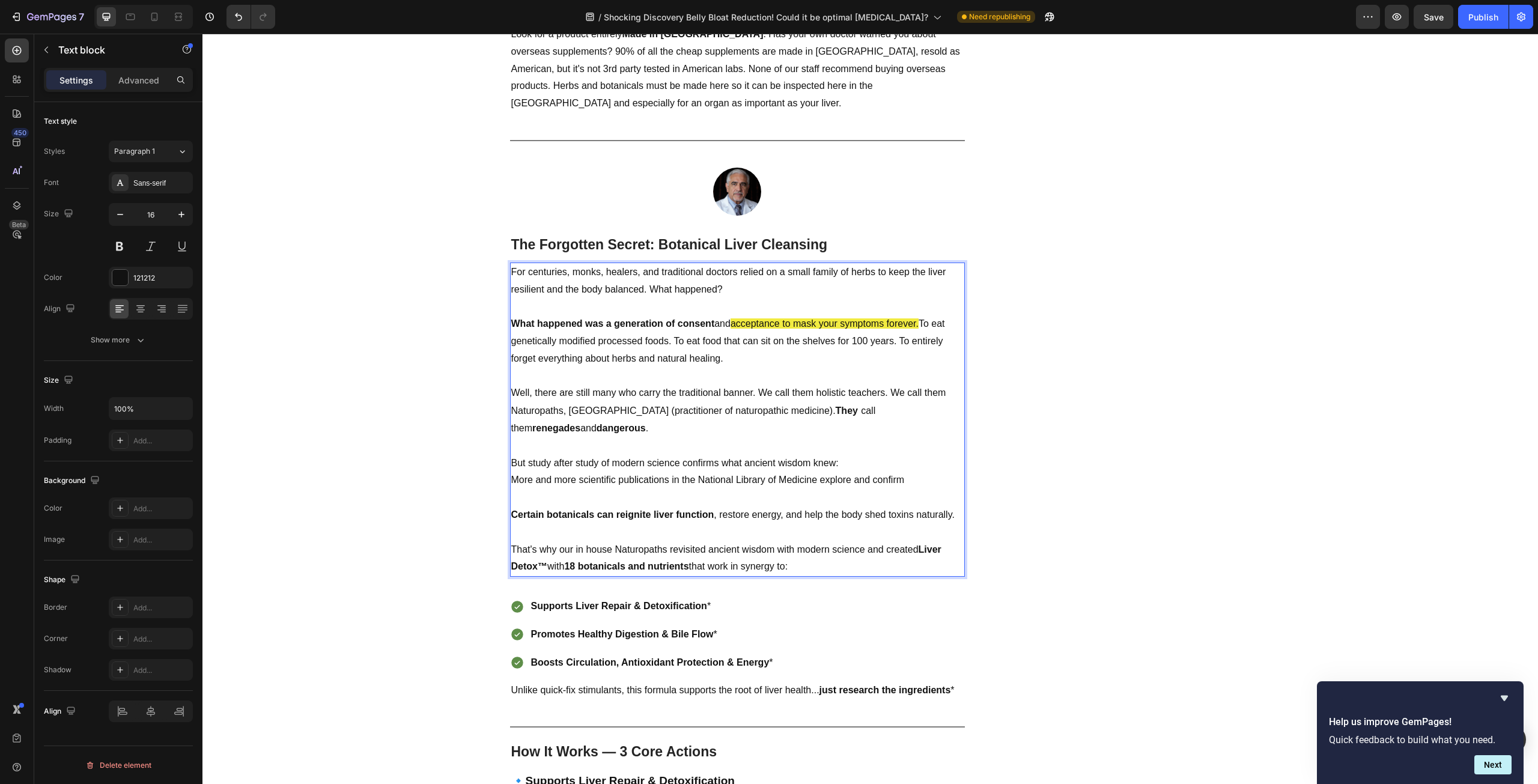
click at [916, 324] on span "acceptance to mask your symptoms forever." at bounding box center [824, 323] width 188 height 10
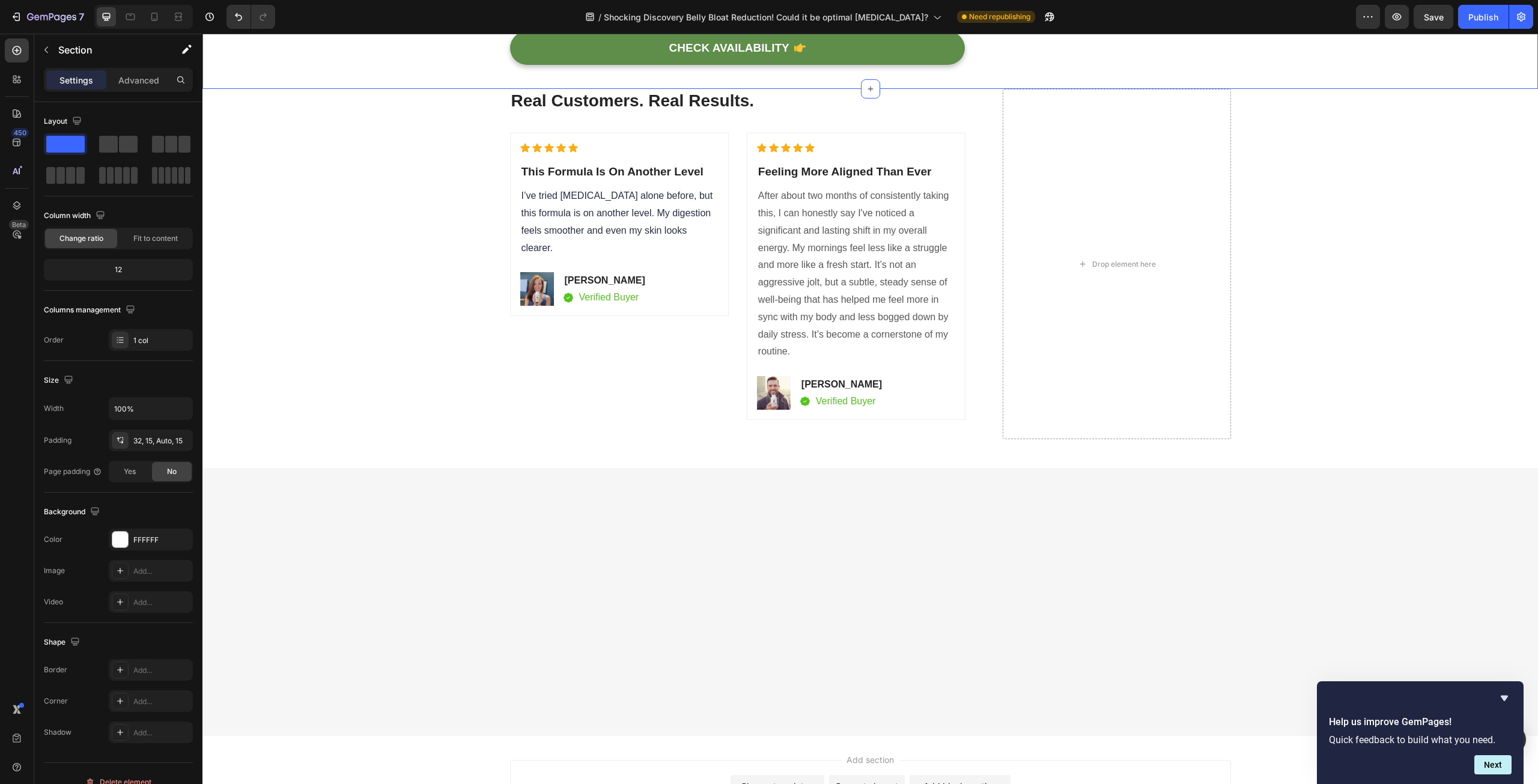
scroll to position [4386, 0]
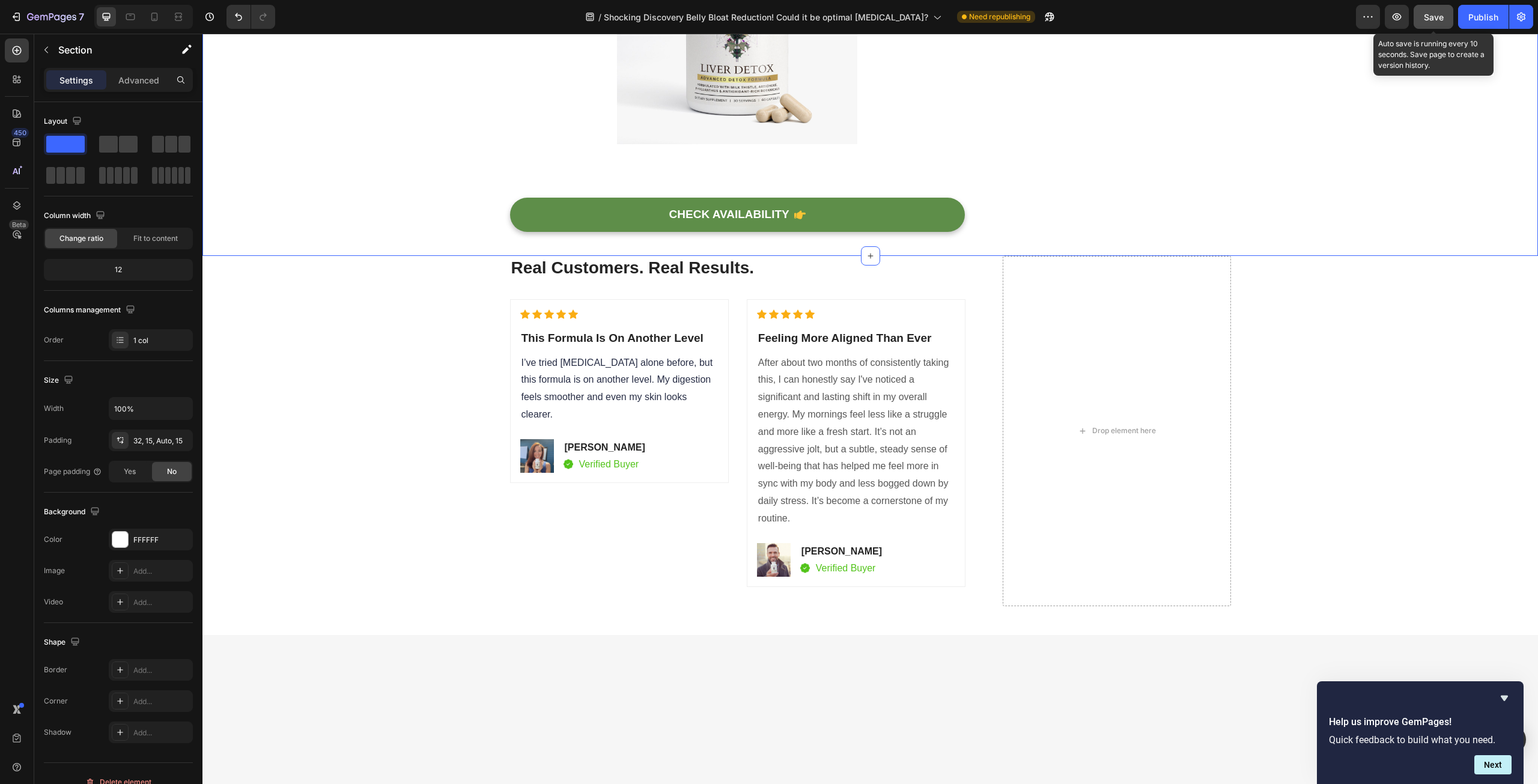
click at [1426, 21] on span "Save" at bounding box center [1434, 17] width 20 height 10
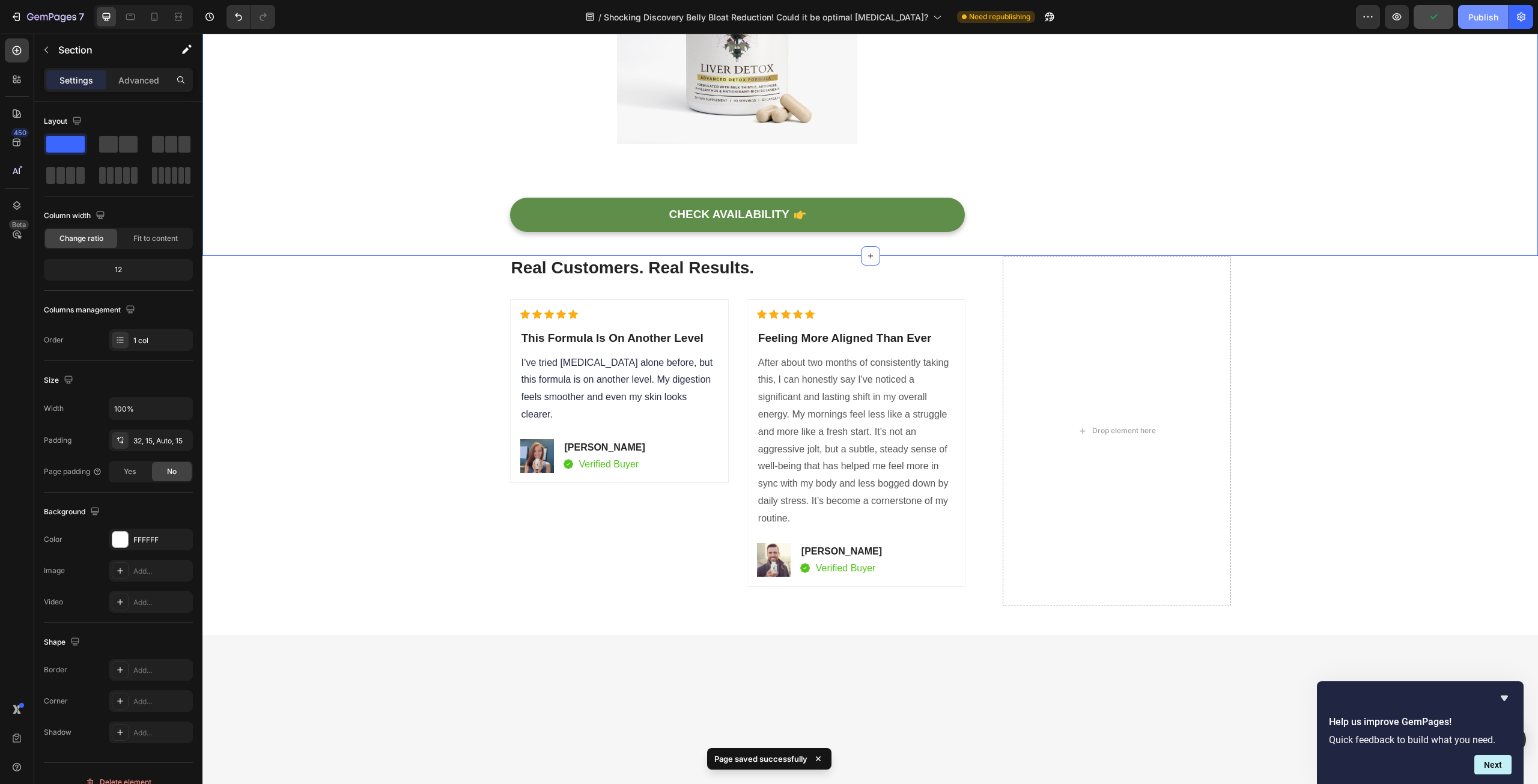
click at [1479, 22] on div "Publish" at bounding box center [1483, 17] width 30 height 13
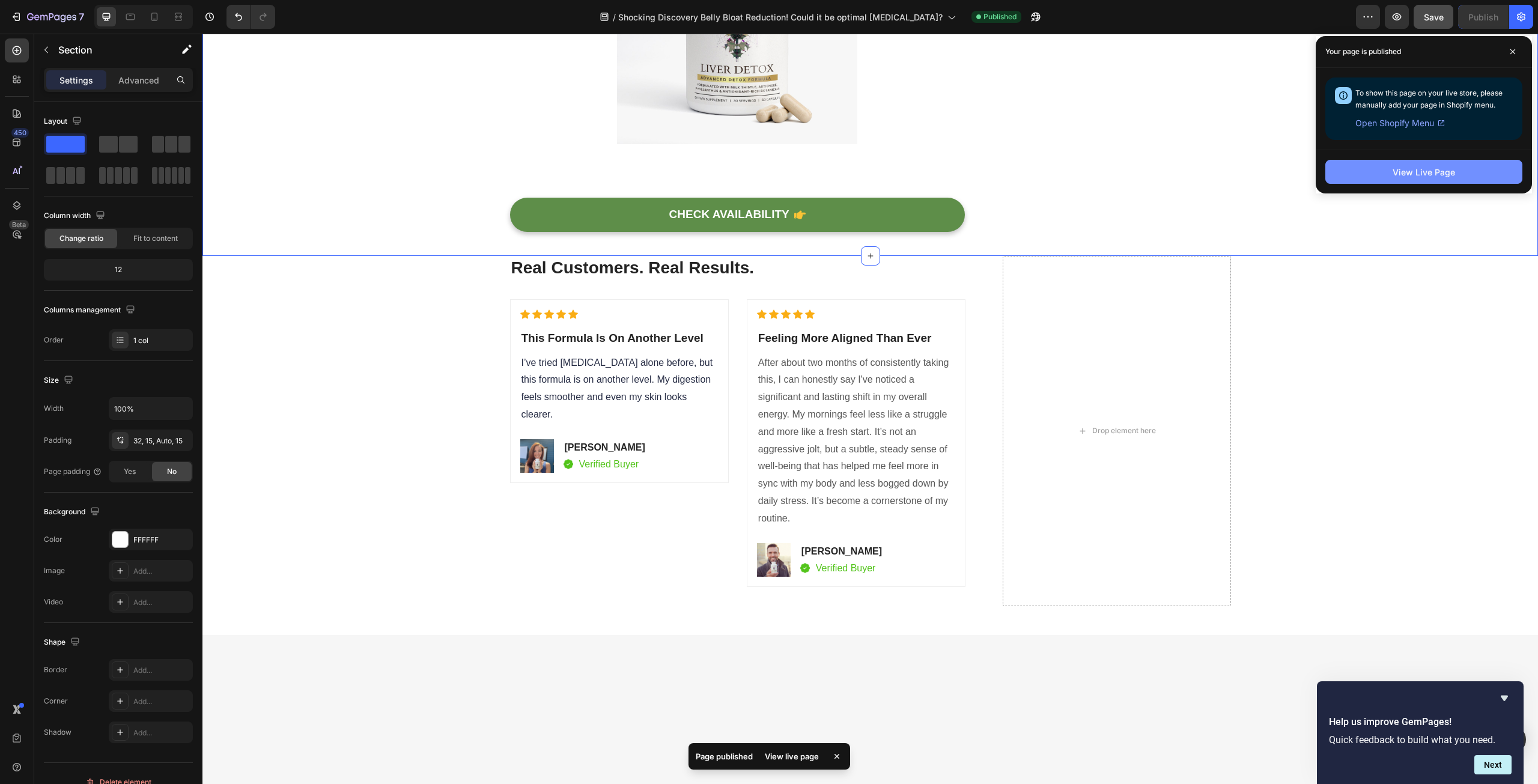
click at [1402, 164] on button "View Live Page" at bounding box center [1424, 172] width 197 height 24
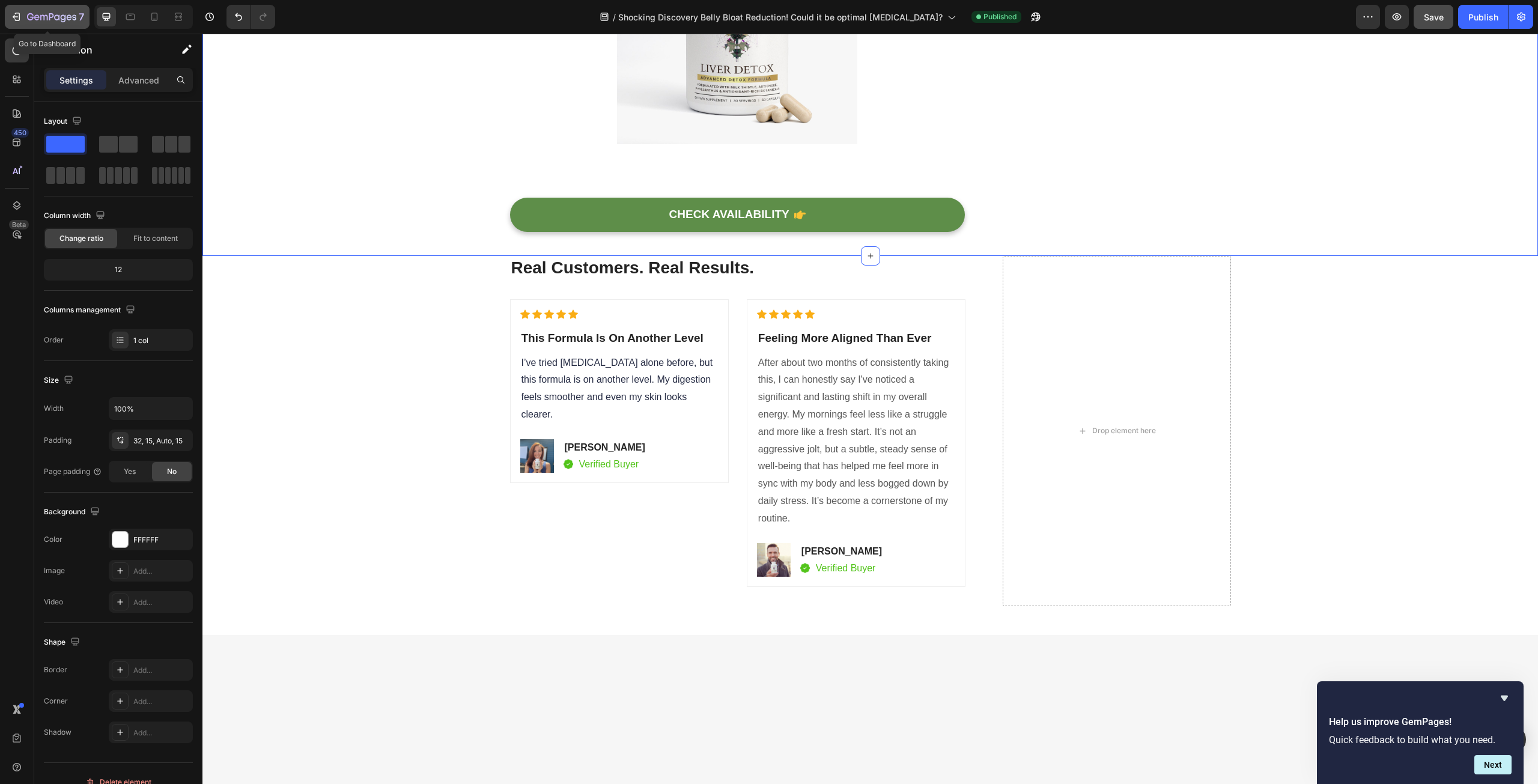
click at [17, 14] on icon "button" at bounding box center [16, 17] width 12 height 12
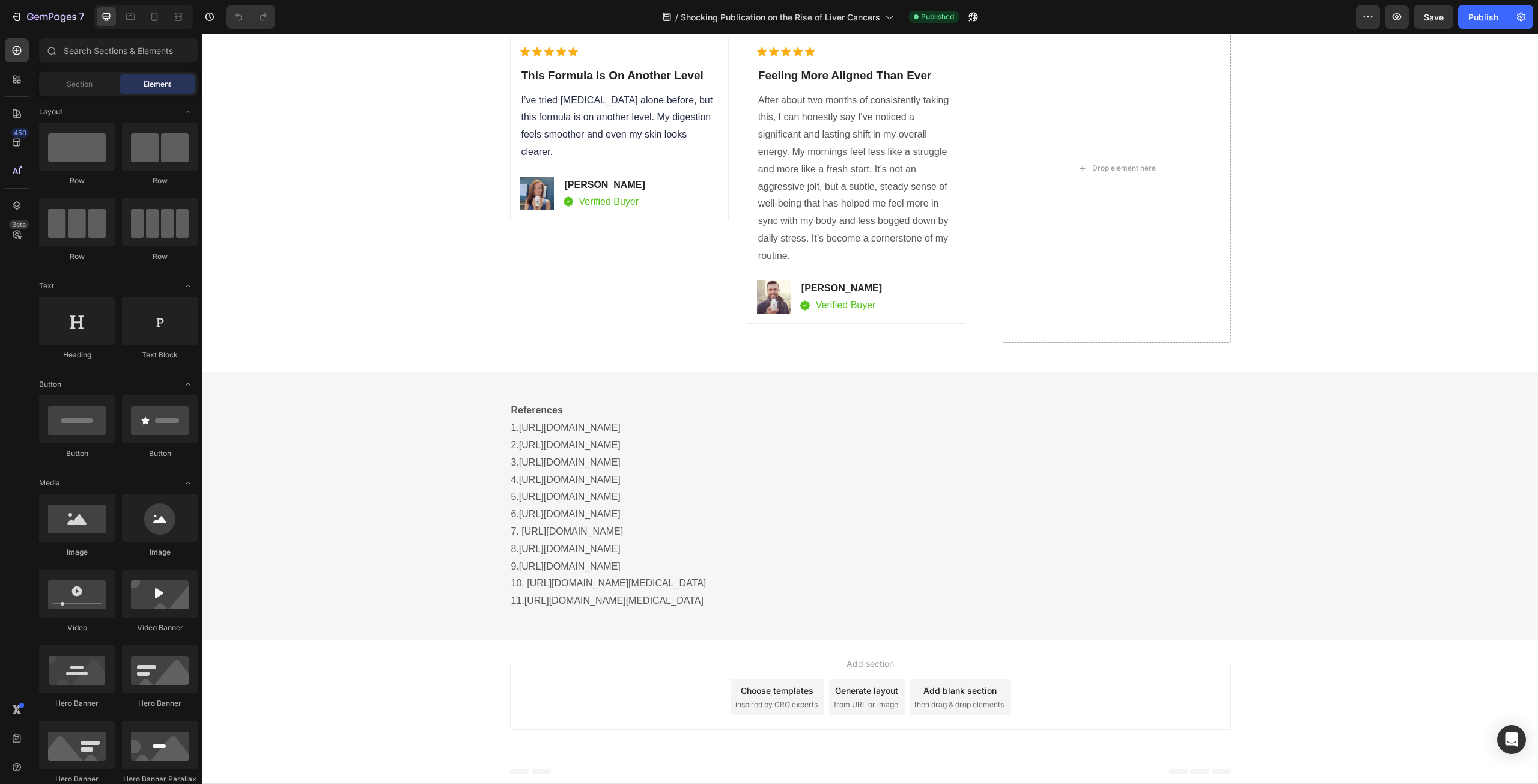
scroll to position [4866, 0]
click at [634, 157] on span "I’ve tried [MEDICAL_DATA] alone before, but this formula is on another level. M…" at bounding box center [617, 126] width 191 height 62
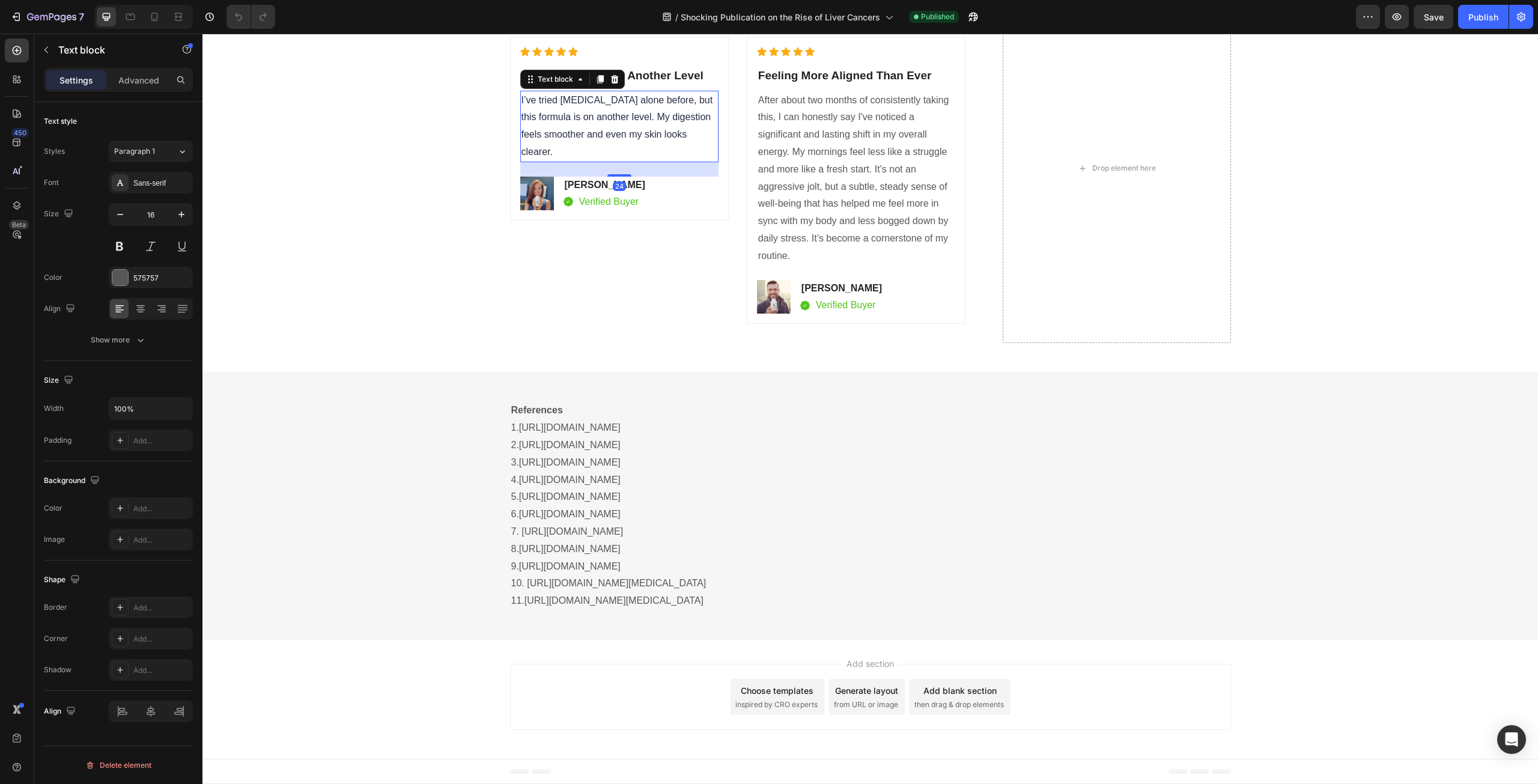
click at [645, 161] on p "I’ve tried [MEDICAL_DATA] alone before, but this formula is on another level. M…" at bounding box center [619, 126] width 196 height 69
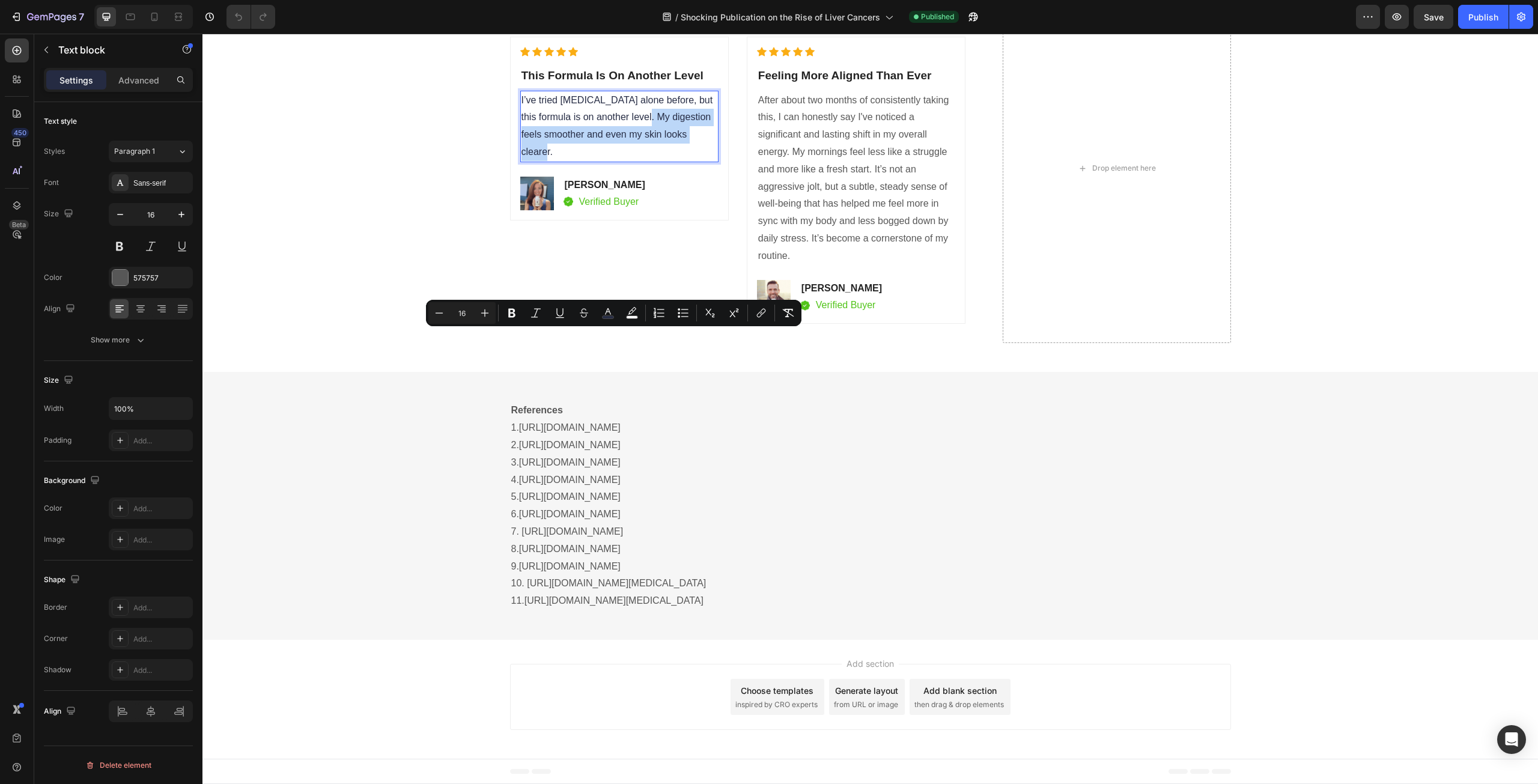
drag, startPoint x: 698, startPoint y: 356, endPoint x: 638, endPoint y: 337, distance: 62.9
click at [638, 161] on p "I’ve tried [MEDICAL_DATA] alone before, but this formula is on another level. M…" at bounding box center [619, 126] width 196 height 69
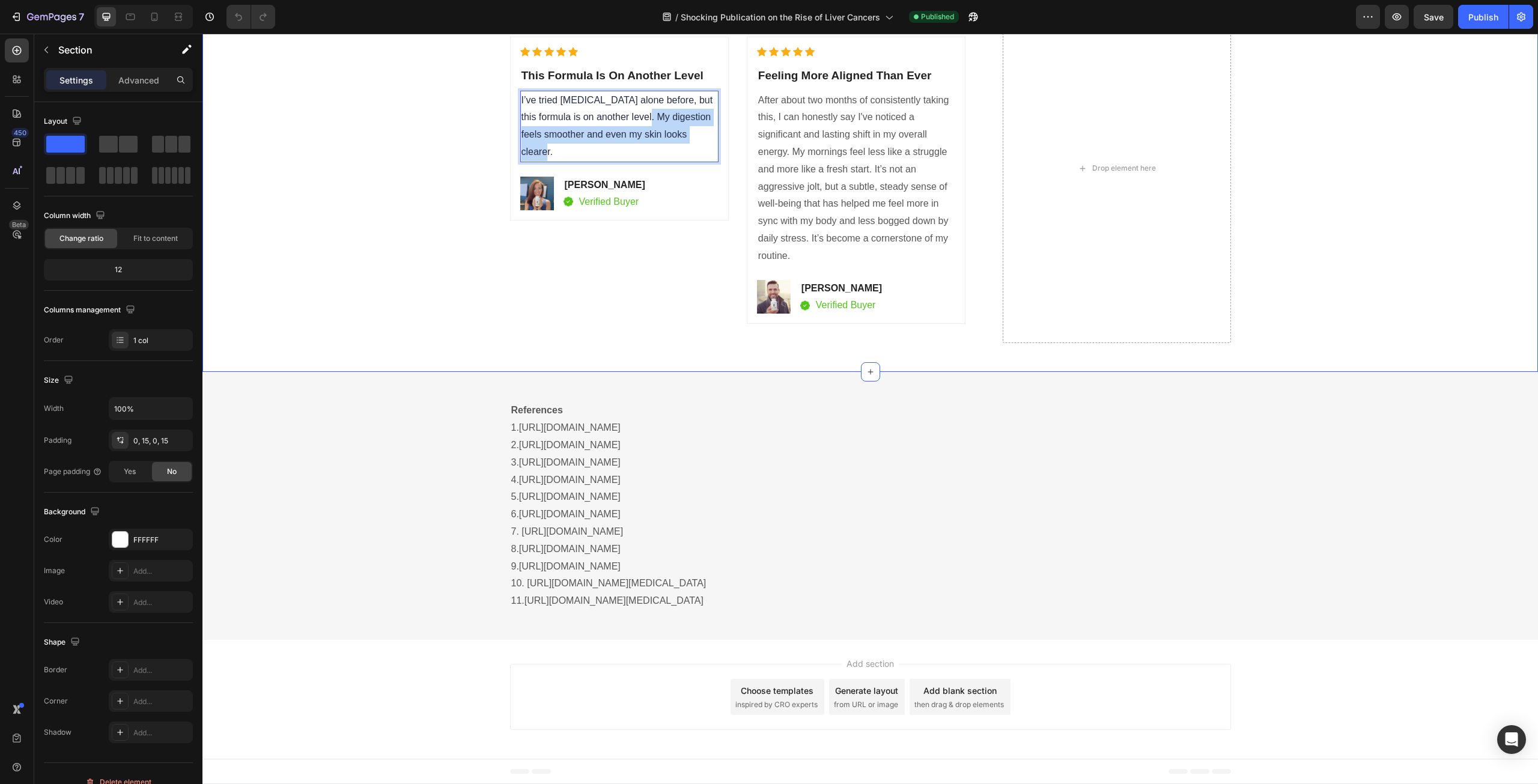
click at [416, 373] on div "Real Customers. Real Results. Heading Icon Icon Icon Icon Icon Icon List Hoz Th…" at bounding box center [870, 183] width 1317 height 379
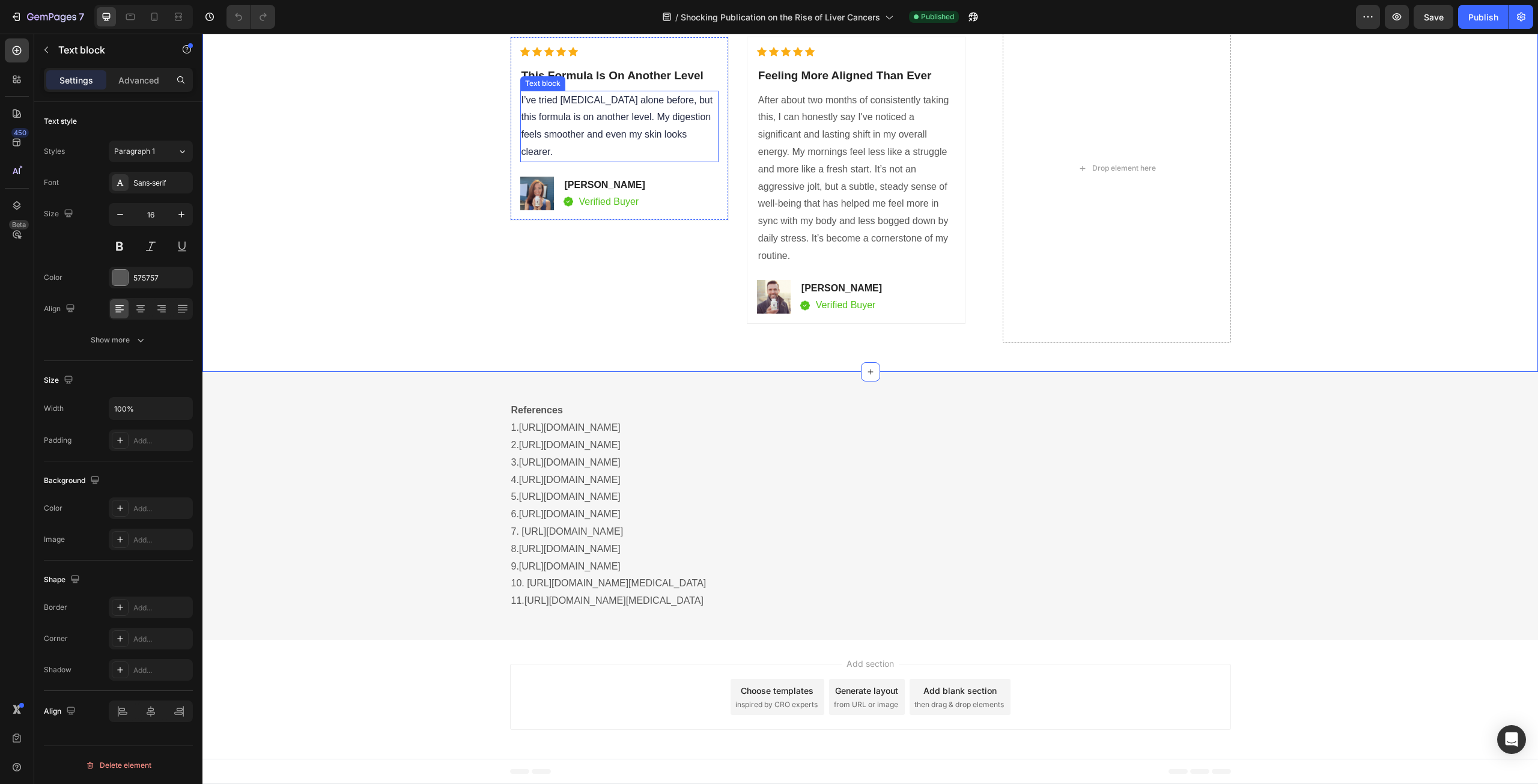
click at [672, 161] on p "I’ve tried [MEDICAL_DATA] alone before, but this formula is on another level. M…" at bounding box center [619, 126] width 196 height 69
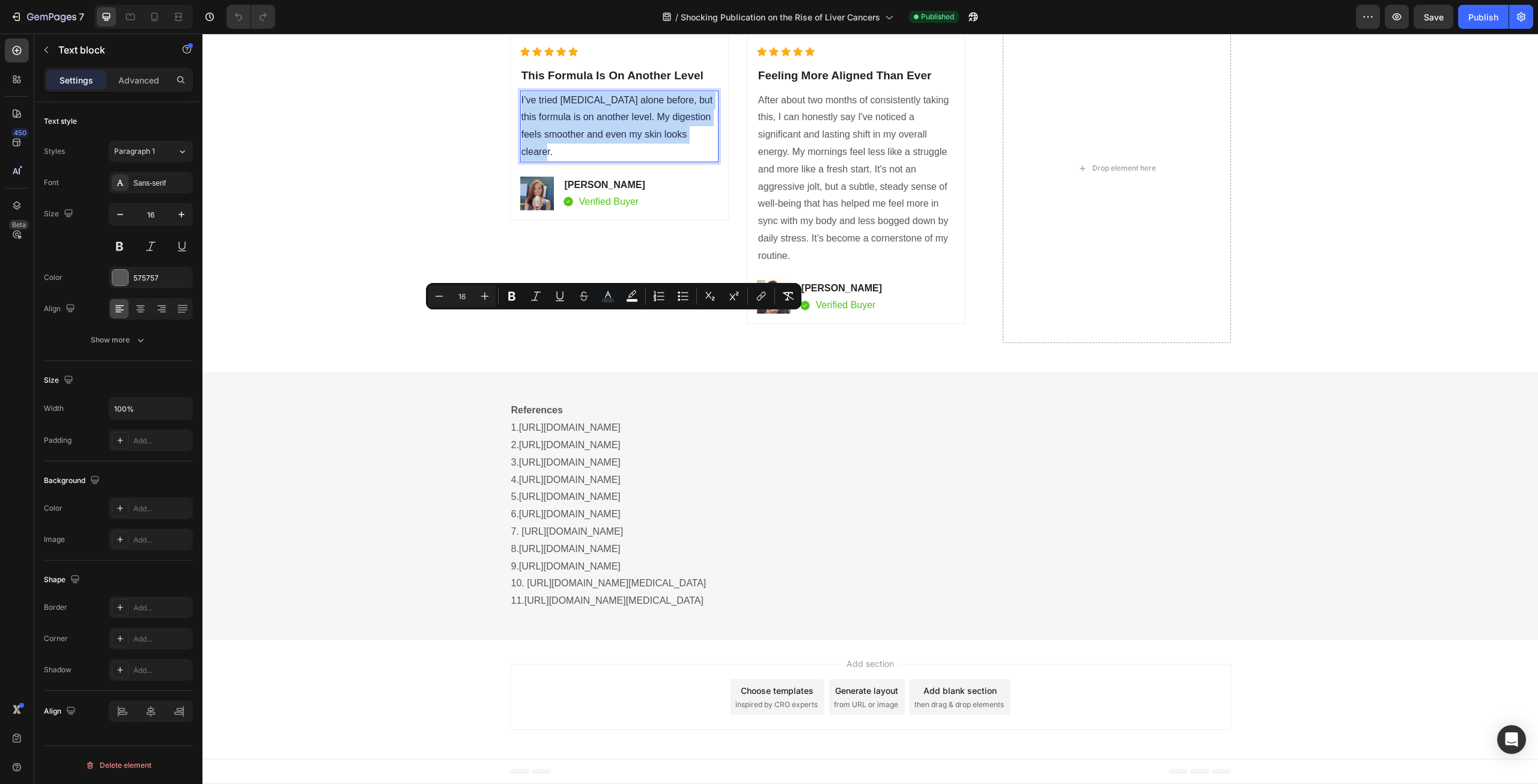
drag, startPoint x: 696, startPoint y: 353, endPoint x: 518, endPoint y: 316, distance: 181.8
click at [522, 161] on p "I’ve tried [MEDICAL_DATA] alone before, but this formula is on another level. M…" at bounding box center [619, 126] width 196 height 69
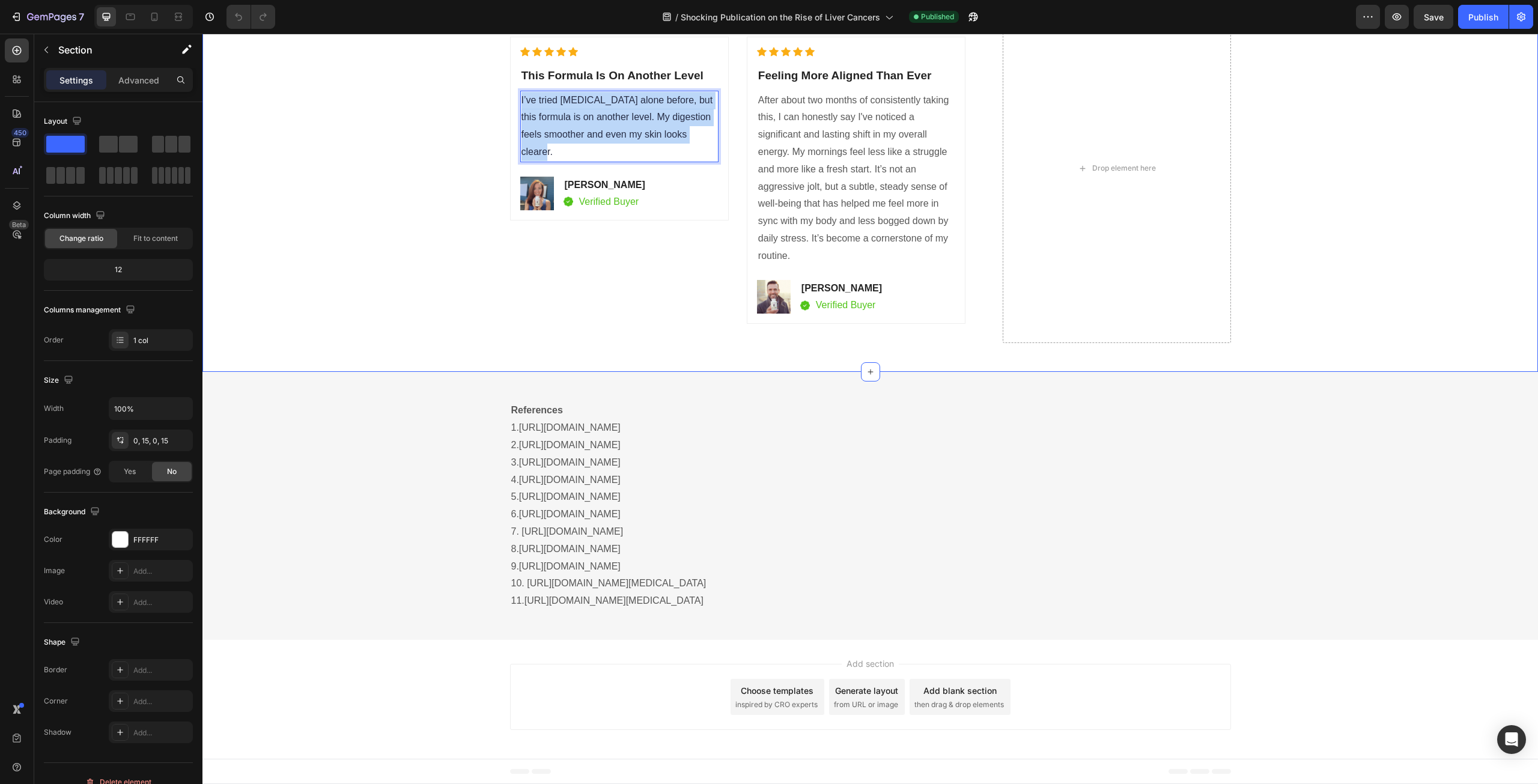
click at [447, 369] on div "Real Customers. Real Results. Heading Icon Icon Icon Icon Icon Icon List Hoz Th…" at bounding box center [870, 183] width 1317 height 379
click at [649, 161] on p "I’ve tried [MEDICAL_DATA] alone before, but this formula is on another level. M…" at bounding box center [619, 126] width 196 height 69
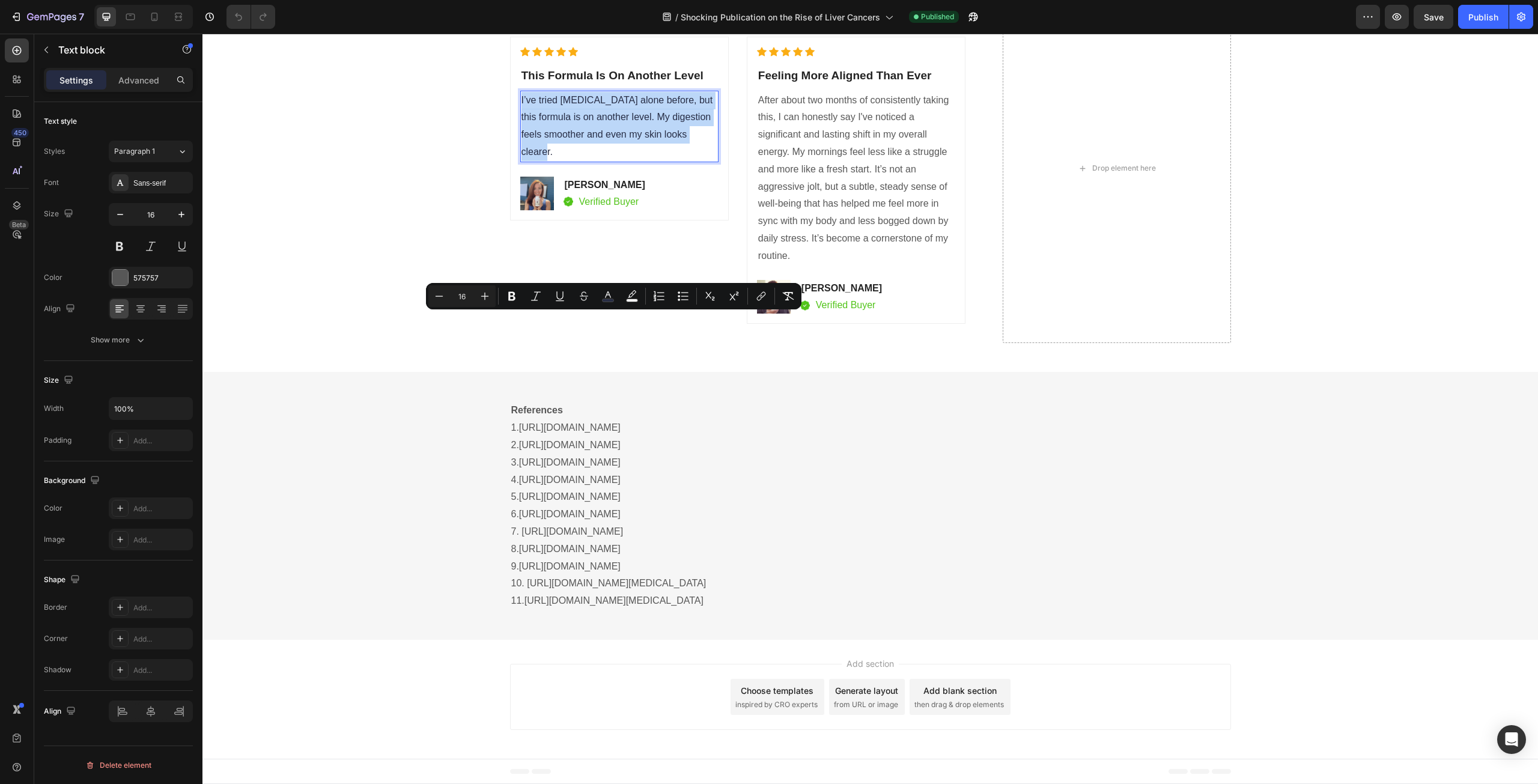
drag, startPoint x: 699, startPoint y: 357, endPoint x: 516, endPoint y: 319, distance: 186.9
click at [522, 161] on p "I’ve tried [MEDICAL_DATA] alone before, but this formula is on another level. M…" at bounding box center [619, 126] width 196 height 69
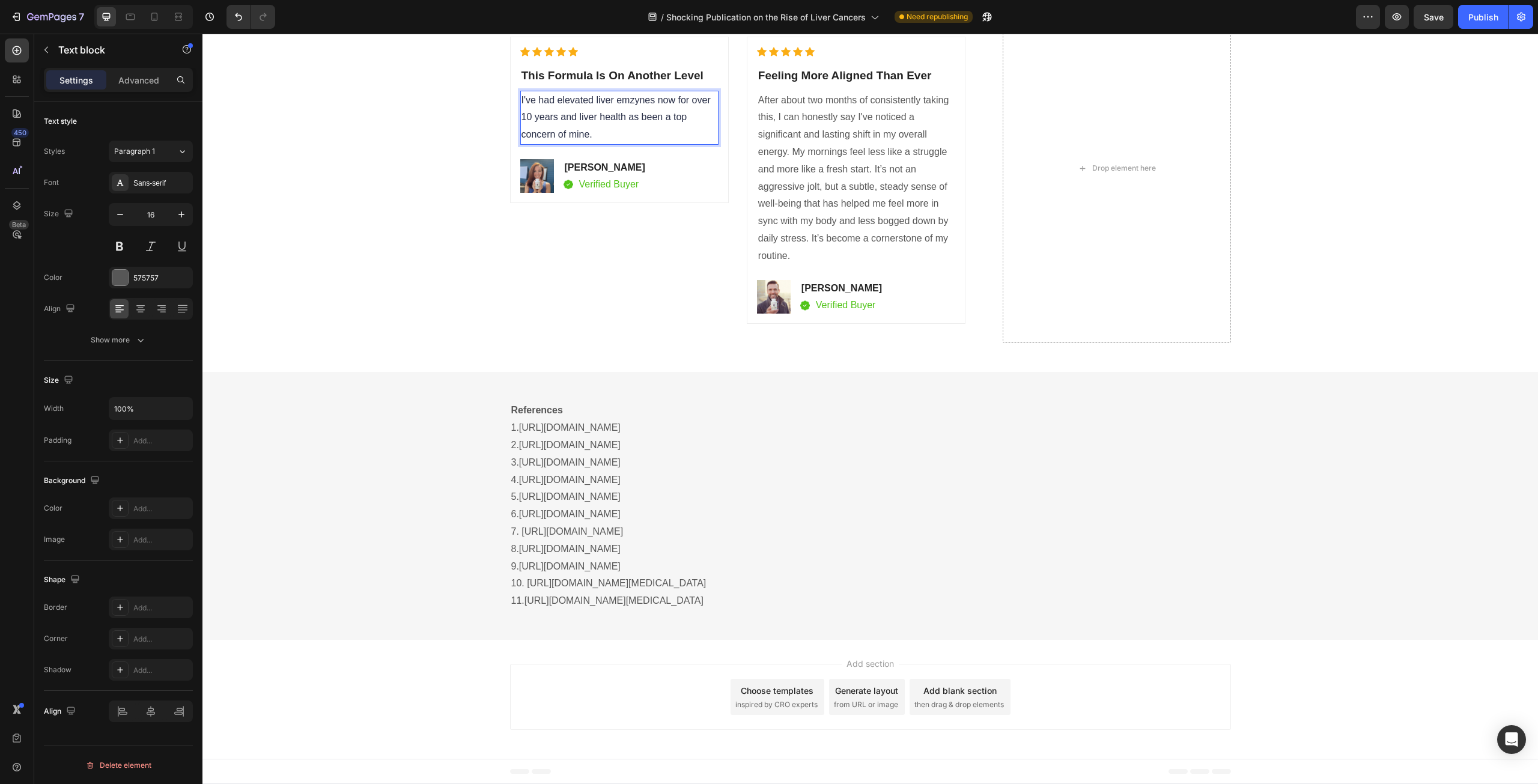
drag, startPoint x: 632, startPoint y: 321, endPoint x: 592, endPoint y: 325, distance: 40.2
click at [591, 144] on p "I've had elevated liver emzynes now for over 10 years and liver health as been …" at bounding box center [619, 117] width 196 height 52
click at [609, 144] on p "I've had elevated liver emzynes now for over 10 years and liver health as been …" at bounding box center [619, 117] width 196 height 52
click at [556, 144] on p "I've had elevated liver emzynes now for over 10 years and liver health as been …" at bounding box center [619, 117] width 196 height 52
click at [650, 144] on p "I've had elevated liver emzynes now for over 10 years and liver health as been …" at bounding box center [619, 117] width 196 height 52
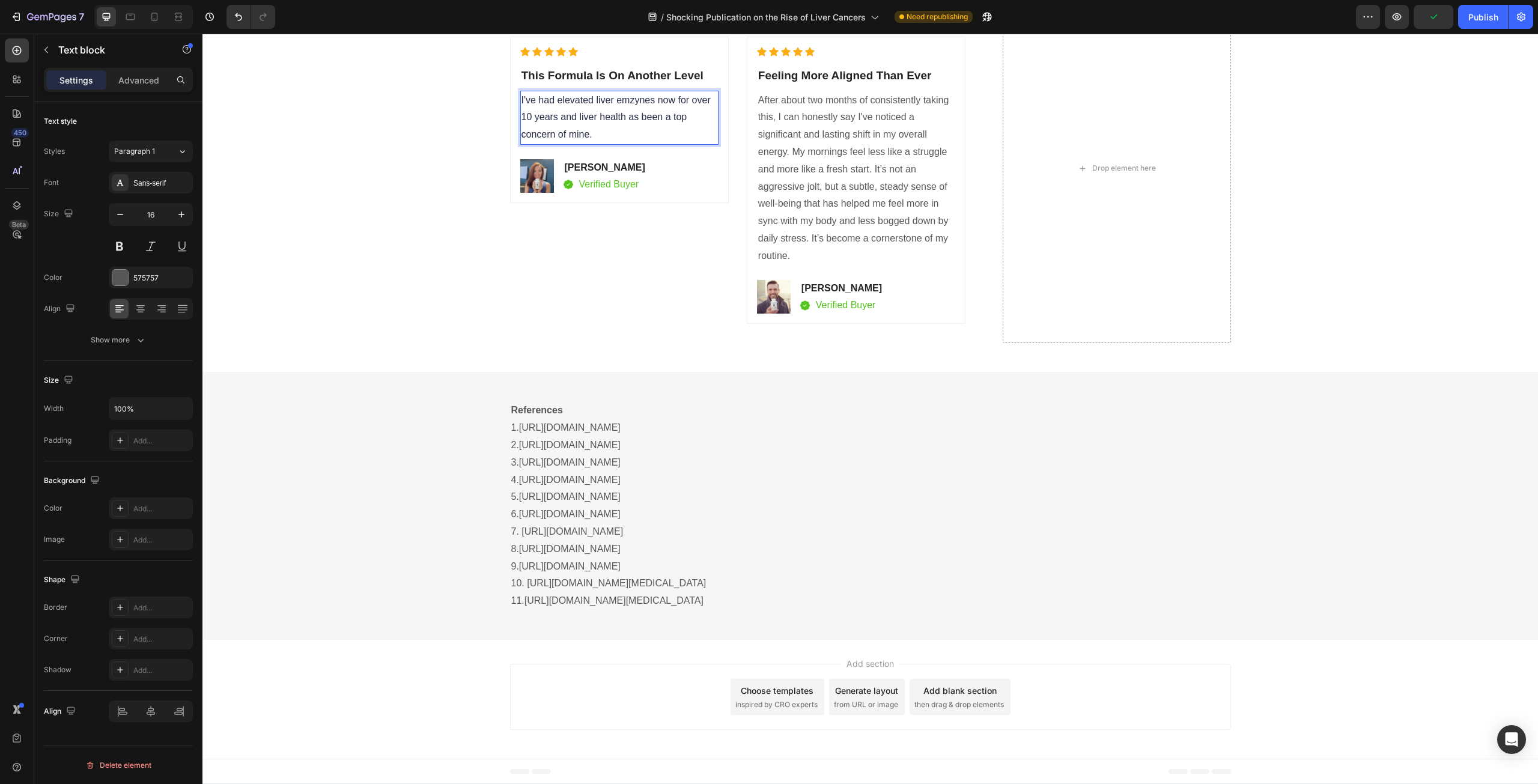
click at [640, 140] on span "I've had elevated liver emzynes now for over 10 years and liver health as been …" at bounding box center [616, 117] width 189 height 45
click at [569, 140] on span "I've had elevated liver emzynes now for over 10 years and liver health as been …" at bounding box center [616, 117] width 189 height 45
click at [666, 144] on p "I've had elevated liver emzynes now for over 10 years and liver health as been …" at bounding box center [619, 117] width 196 height 52
click at [648, 144] on p "I've had elevated liver enzymes now for over 10 years and liver health as been …" at bounding box center [619, 117] width 196 height 52
click at [557, 140] on span "I've had elevated liver enzymes now for over 10 years and liver health as been …" at bounding box center [615, 117] width 187 height 45
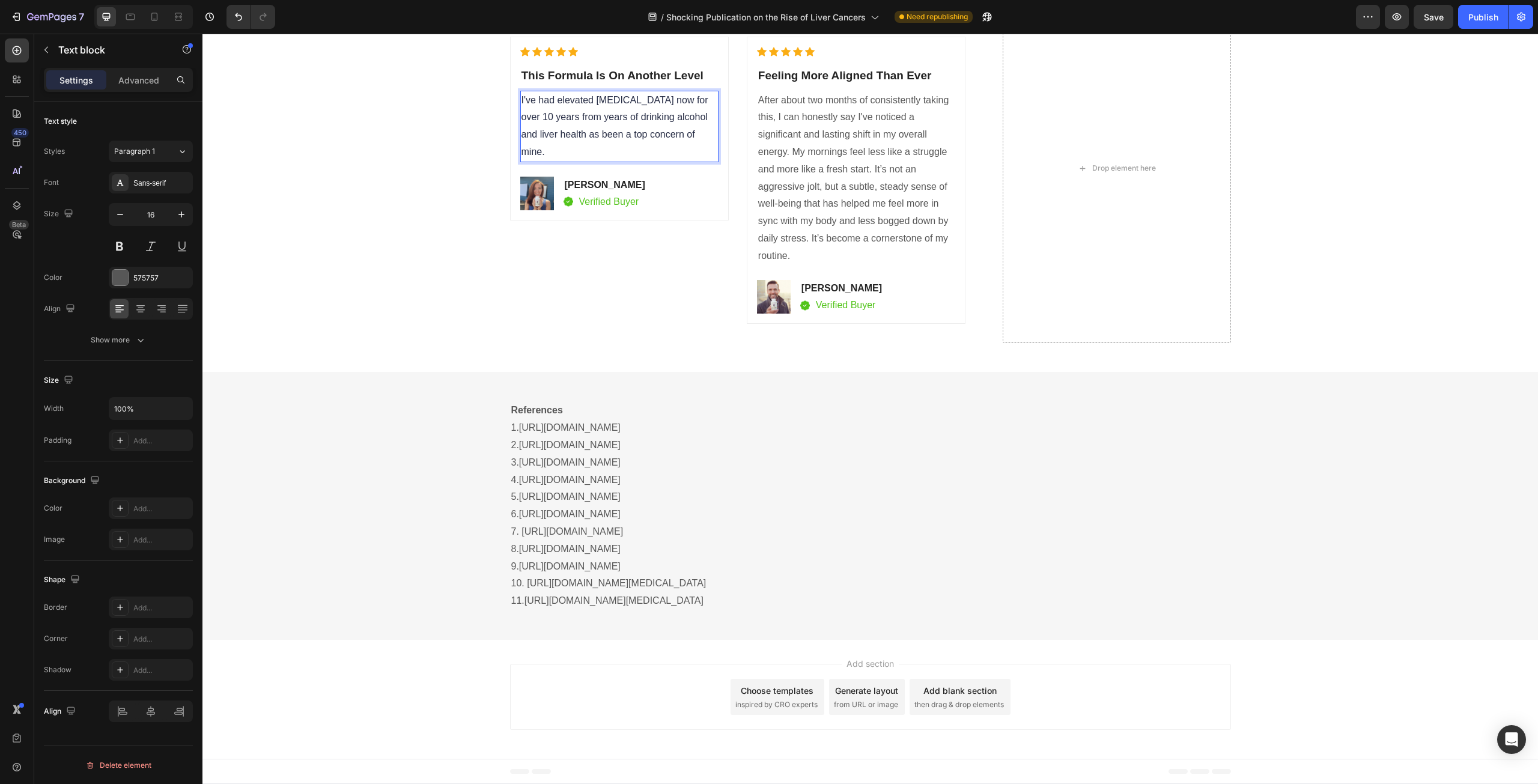
click at [680, 157] on span "I've had elevated liver enzymes now for over 10 years from years of drinking al…" at bounding box center [615, 126] width 187 height 62
click at [681, 157] on span "I've had elevated liver enzymes now for over 10 years from years of drinking al…" at bounding box center [615, 126] width 187 height 62
click at [694, 157] on span "I've had elevated liver enzymes now for over 10 years from years of drinking al…" at bounding box center [616, 126] width 189 height 62
click at [690, 140] on span "I've had elevated liver enzymes now for over 10 years from years of drinking al…" at bounding box center [616, 117] width 189 height 45
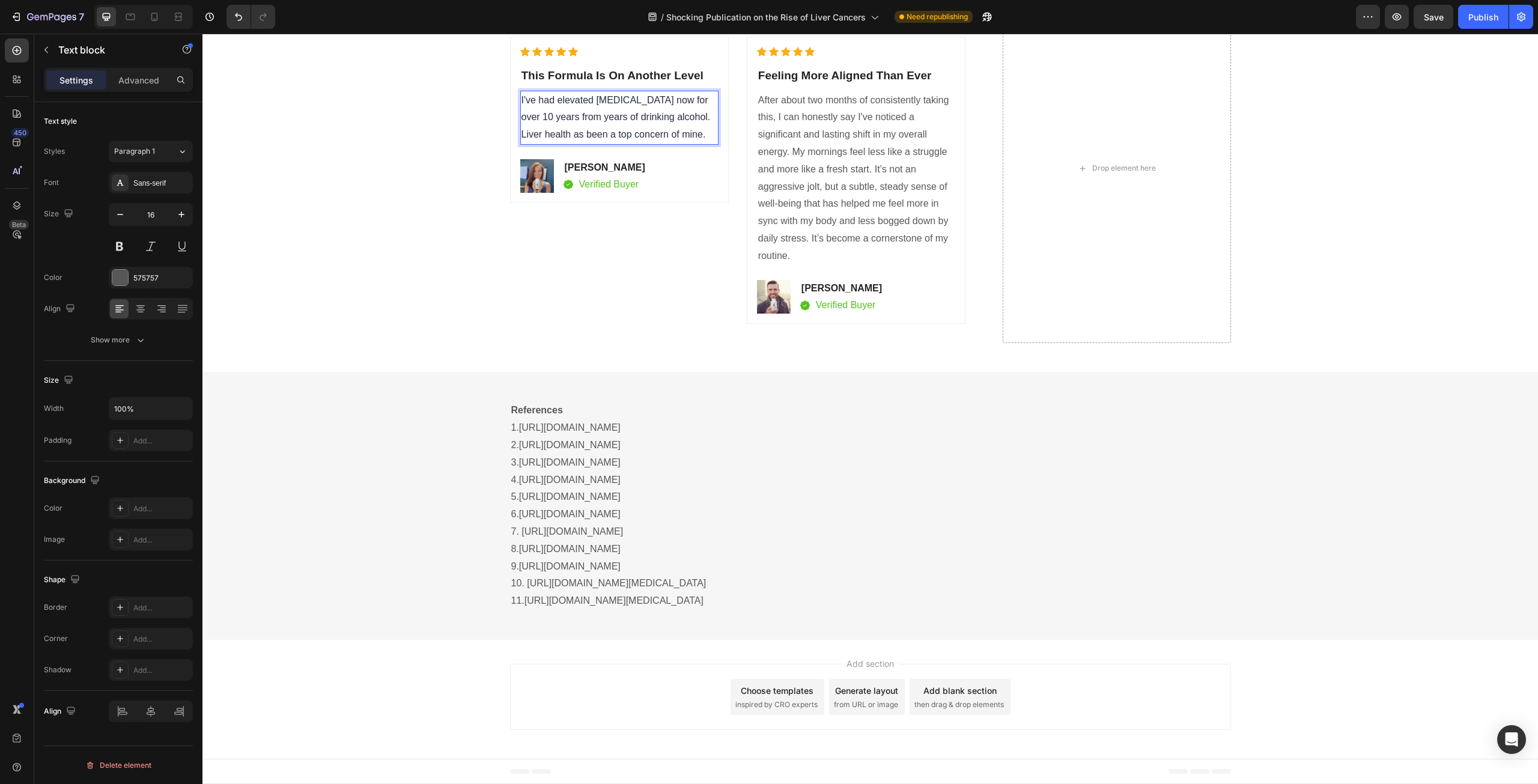
click at [692, 144] on p "I've had elevated liver enzymes now for over 10 years from years of drinking al…" at bounding box center [619, 117] width 196 height 52
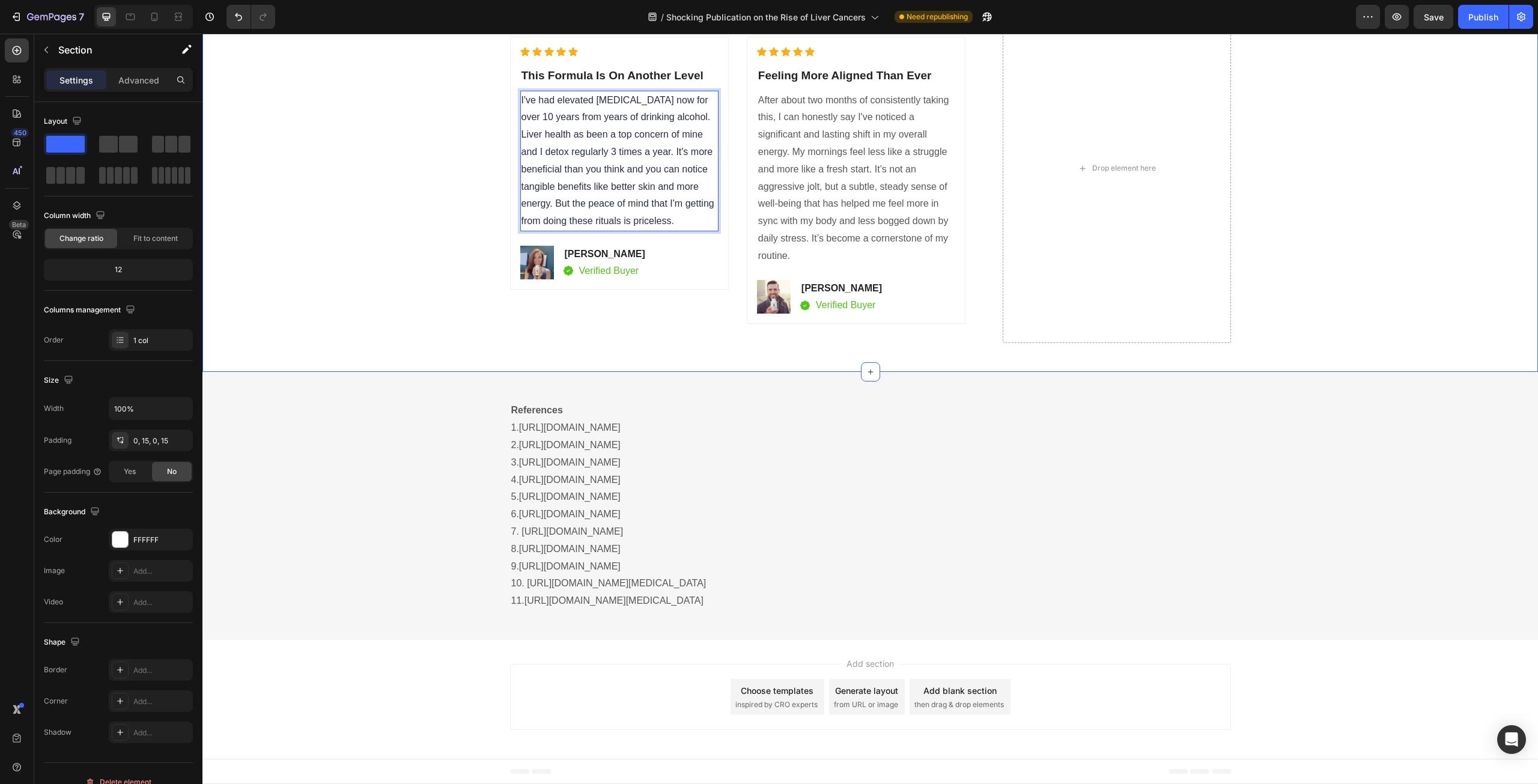
click at [403, 373] on div "Real Customers. Real Results. Heading Icon Icon Icon Icon Icon Icon List Hoz Th…" at bounding box center [870, 183] width 1317 height 379
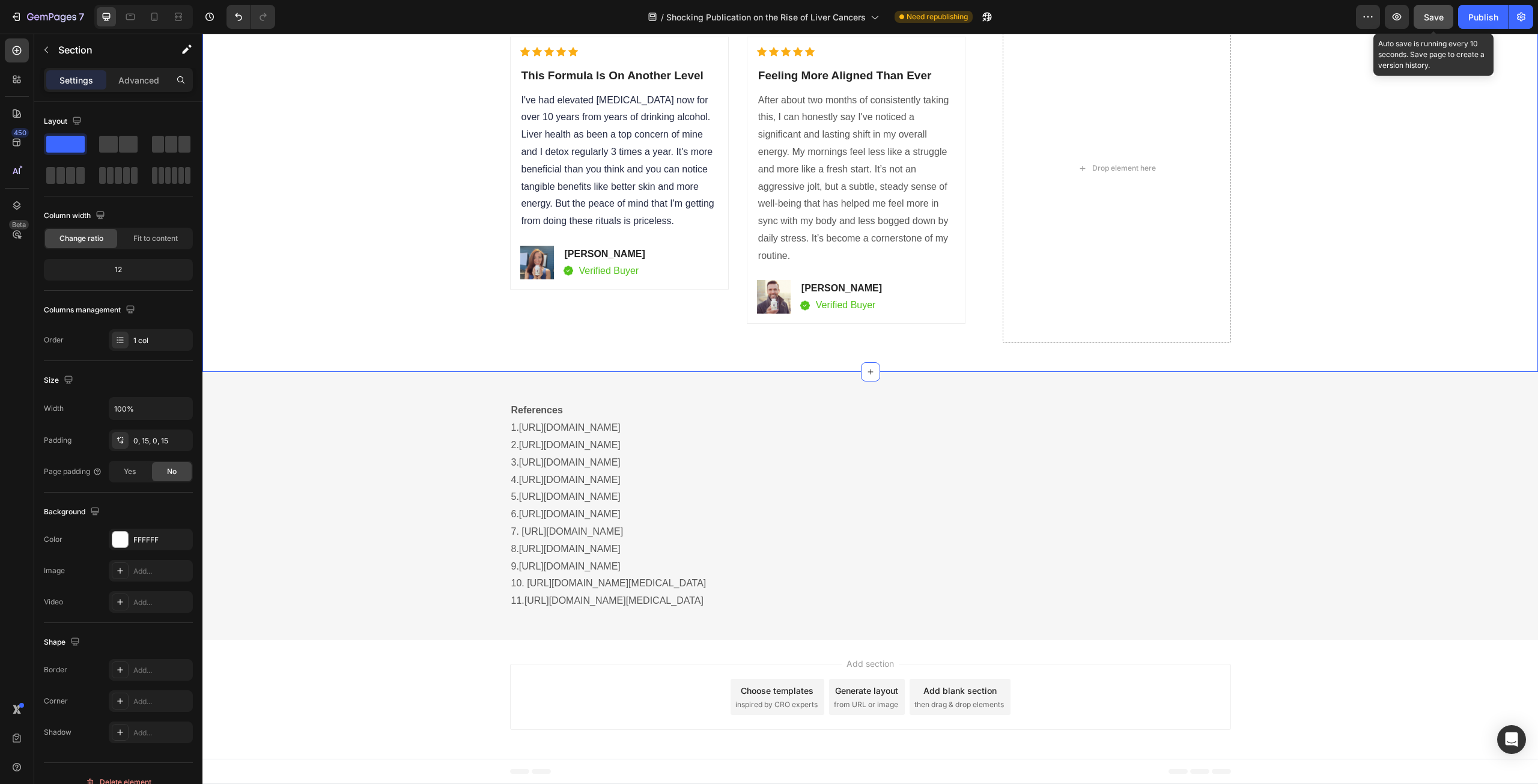
click at [1435, 16] on span "Save" at bounding box center [1434, 17] width 20 height 10
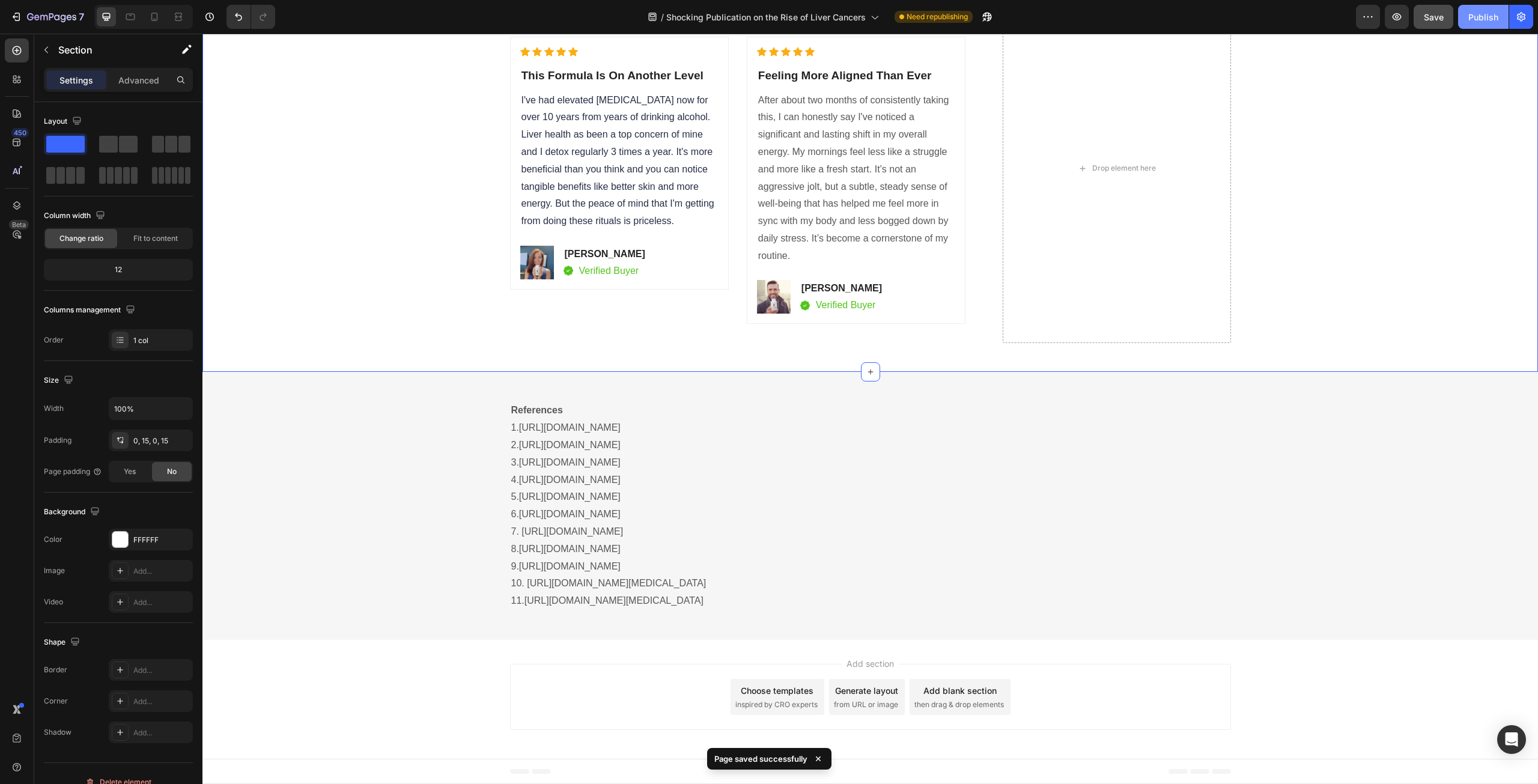
click at [1493, 15] on div "Publish" at bounding box center [1483, 17] width 30 height 13
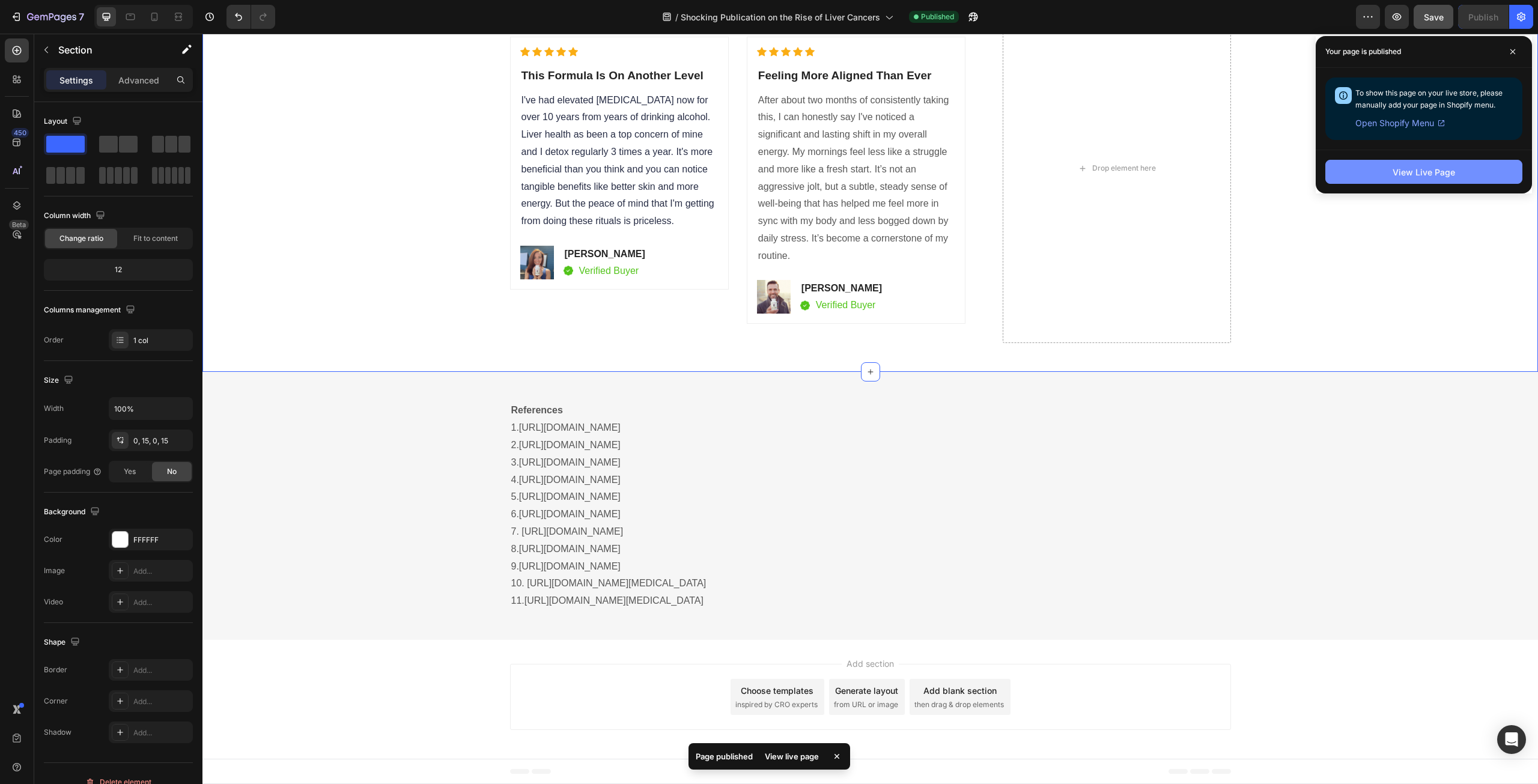
click at [1441, 171] on div "View Live Page" at bounding box center [1424, 172] width 62 height 13
